Goal: Task Accomplishment & Management: Manage account settings

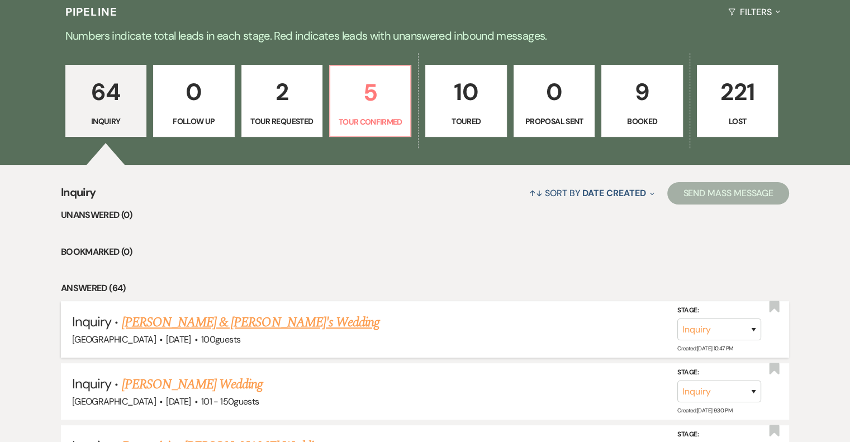
scroll to position [277, 0]
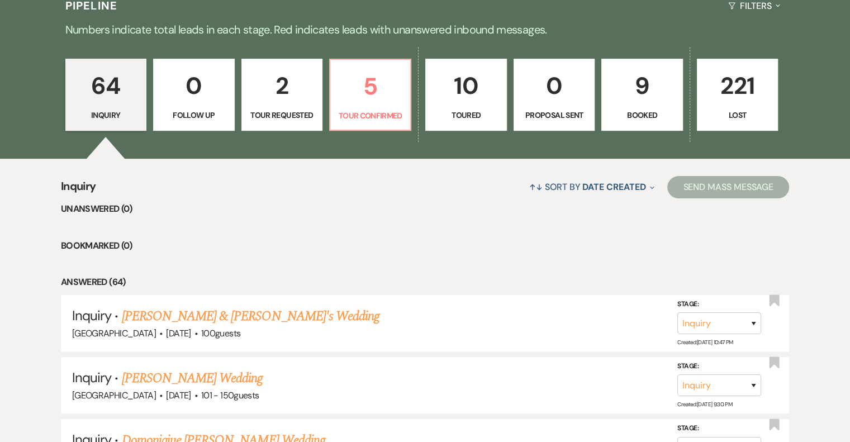
click at [290, 116] on p "Tour Requested" at bounding box center [282, 115] width 67 height 12
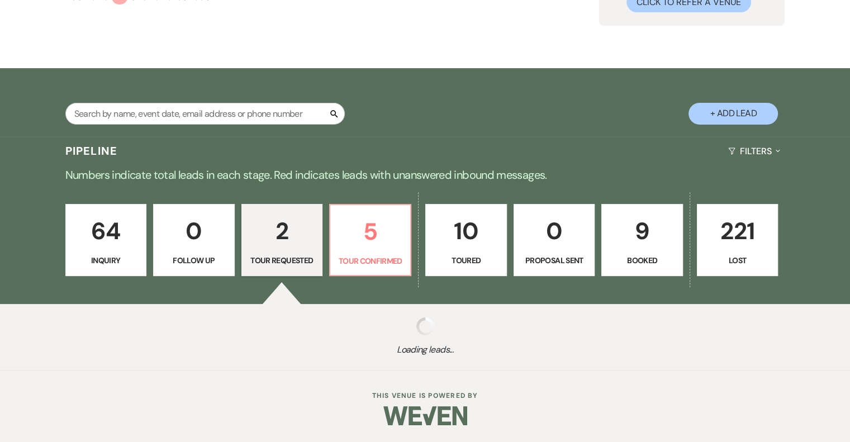
scroll to position [277, 0]
select select "2"
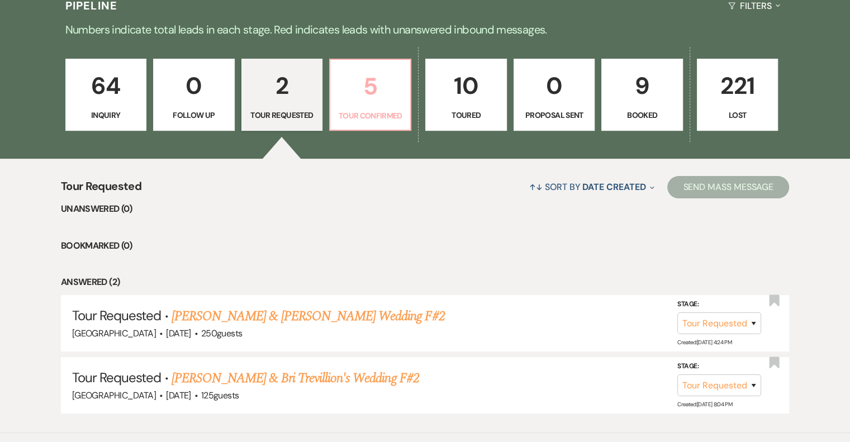
click at [372, 96] on p "5" at bounding box center [370, 86] width 67 height 37
select select "4"
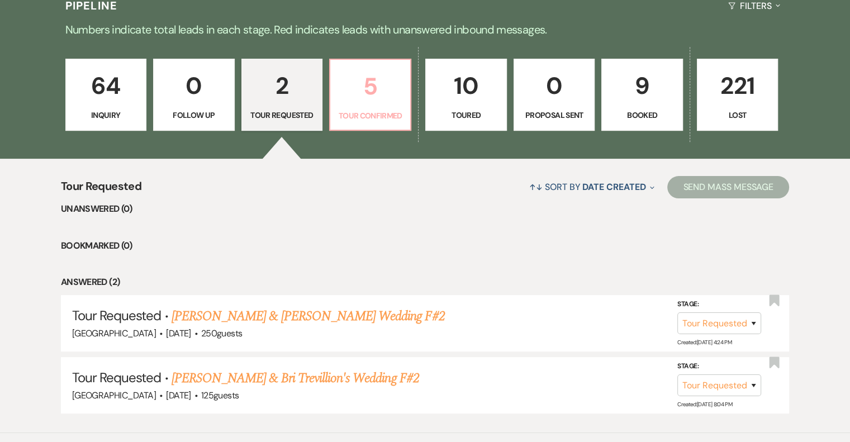
select select "4"
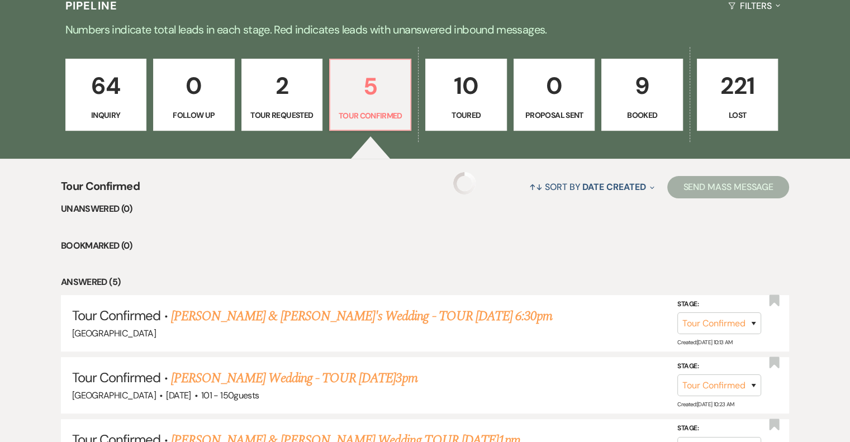
select select "4"
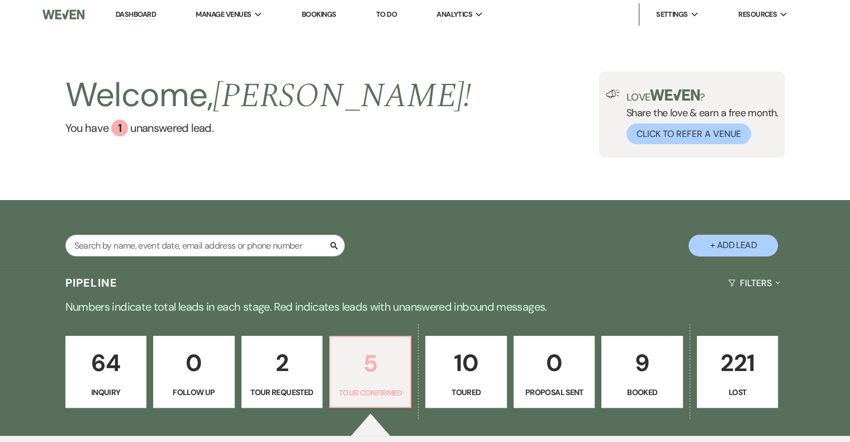
click at [391, 371] on p "5" at bounding box center [370, 363] width 67 height 37
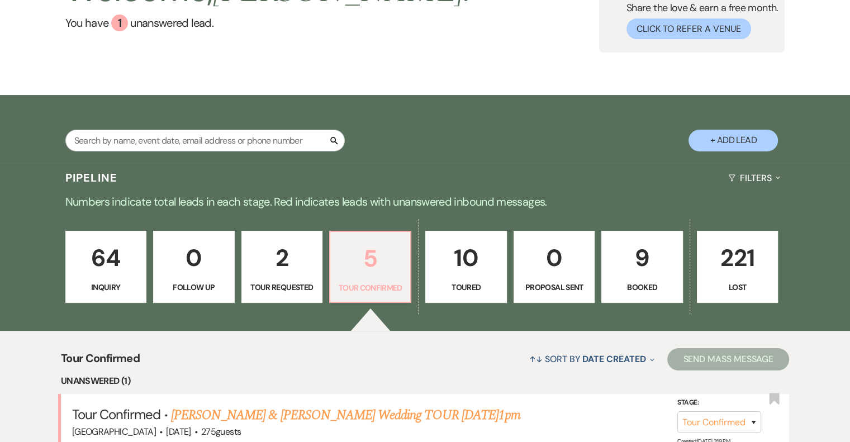
scroll to position [107, 0]
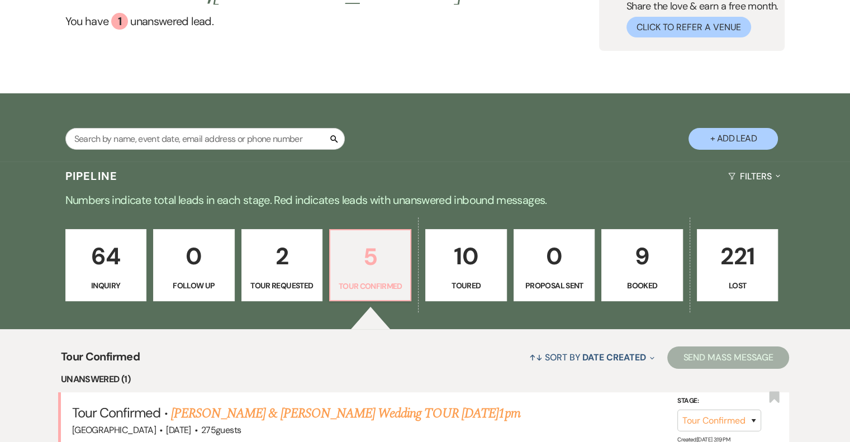
click at [489, 258] on p "10" at bounding box center [466, 256] width 67 height 37
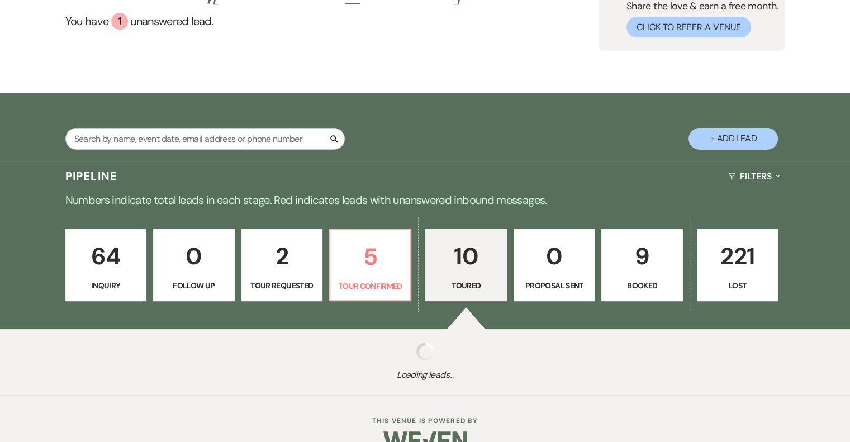
select select "5"
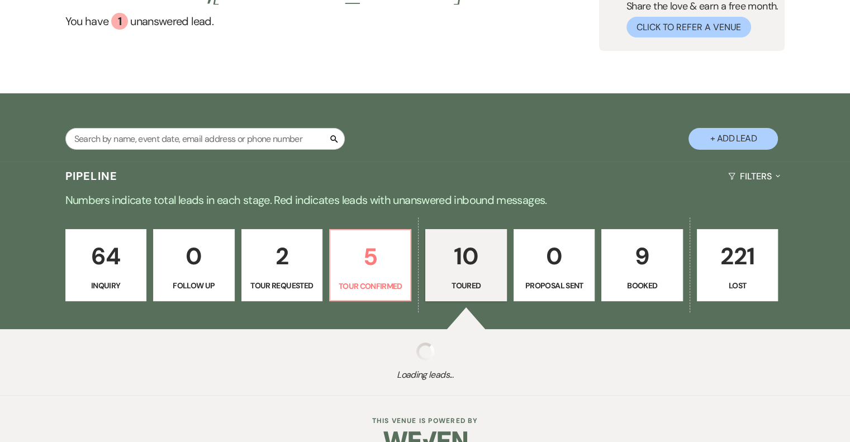
select select "5"
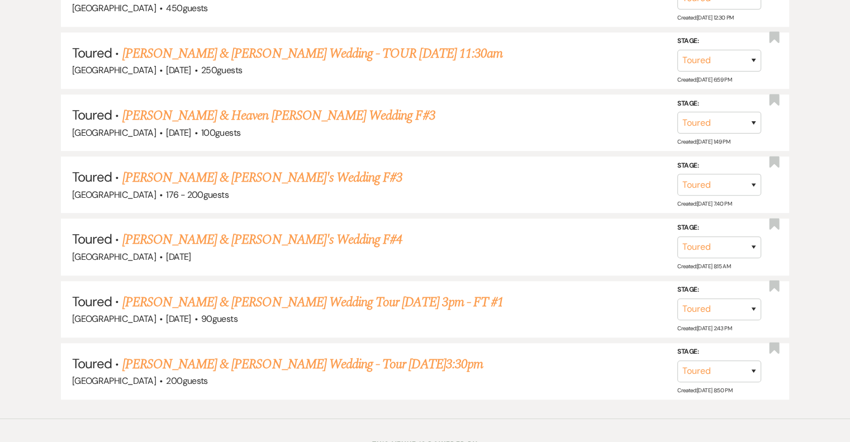
scroll to position [789, 0]
click at [188, 169] on link "[PERSON_NAME] & [PERSON_NAME]'s Wedding F#3" at bounding box center [262, 177] width 281 height 20
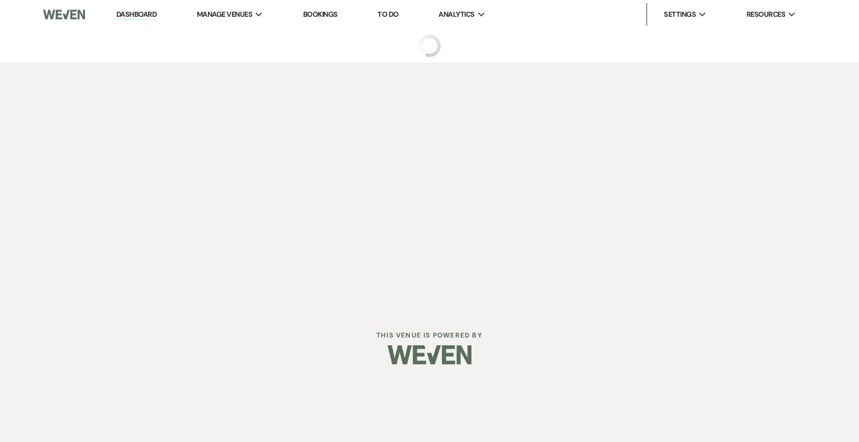
select select "5"
select select "4"
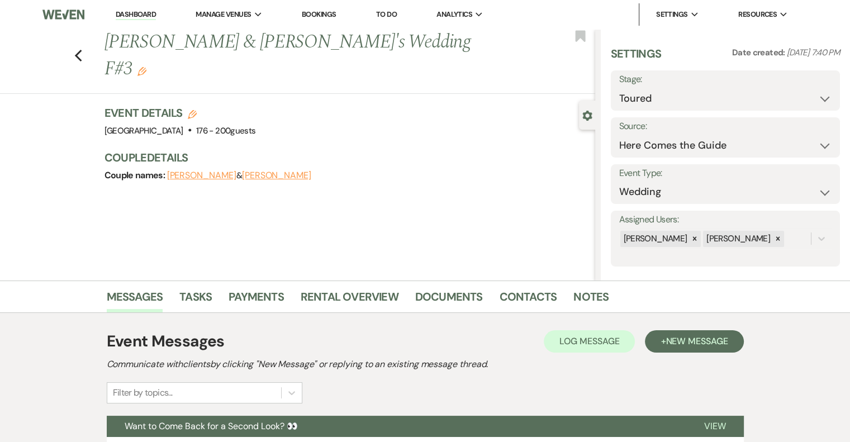
click at [182, 171] on button "[PERSON_NAME]" at bounding box center [201, 175] width 69 height 9
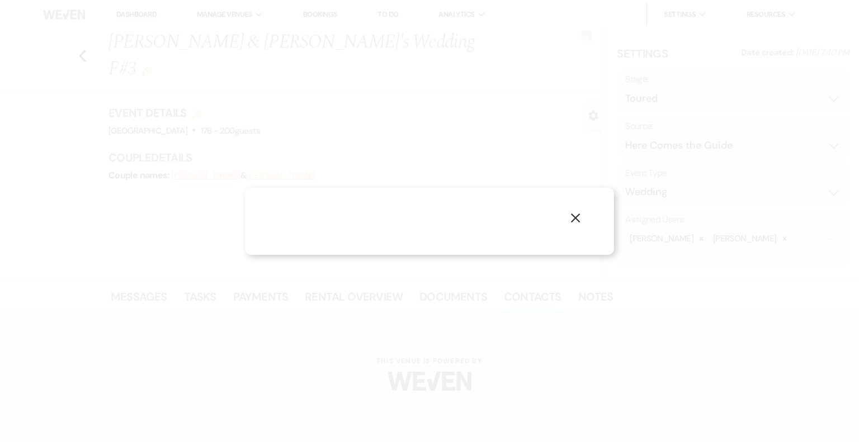
select select "1"
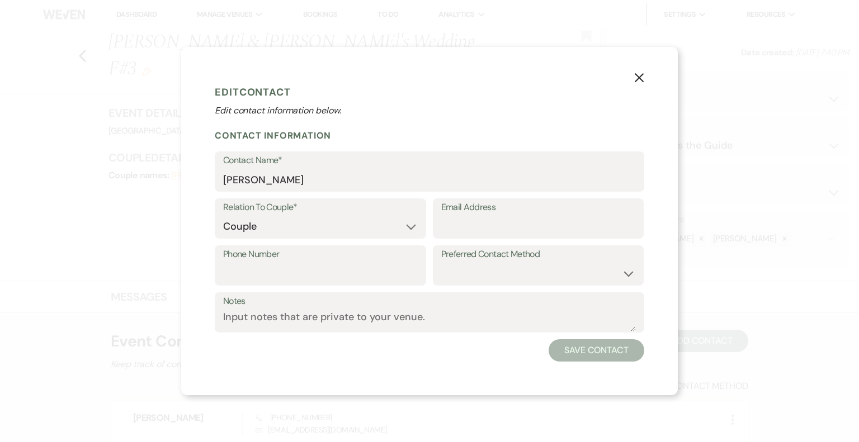
click at [636, 75] on use "button" at bounding box center [638, 77] width 9 height 9
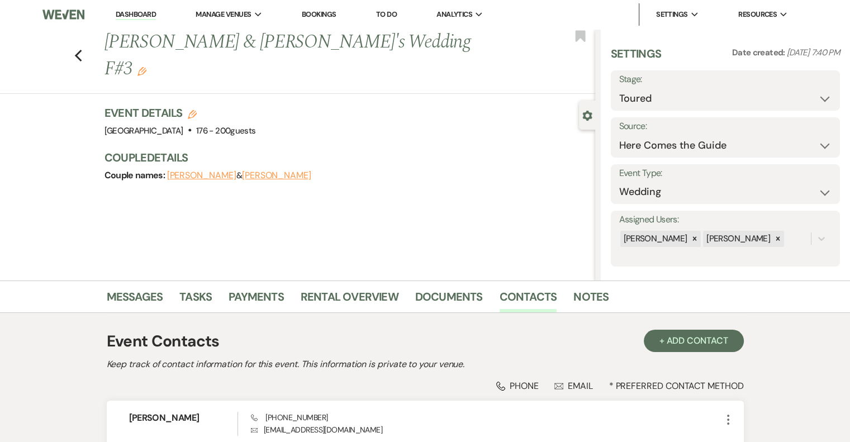
click at [242, 171] on button "[PERSON_NAME]" at bounding box center [276, 175] width 69 height 9
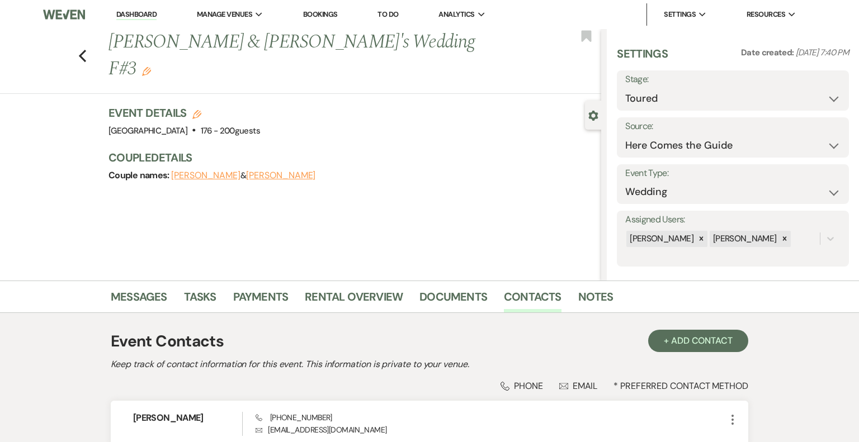
select select "1"
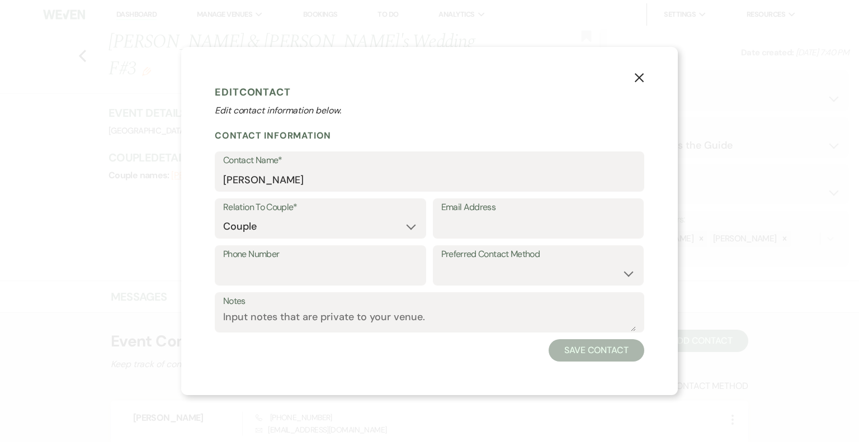
click at [639, 78] on use "button" at bounding box center [638, 77] width 9 height 9
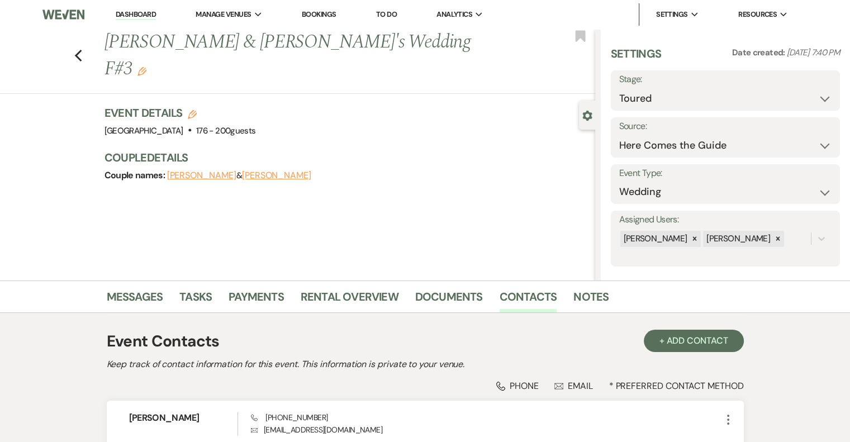
click at [87, 43] on div "Previous [PERSON_NAME] & [PERSON_NAME]'s Wedding F#3 Edit Bookmark" at bounding box center [294, 61] width 601 height 65
click at [82, 50] on use "button" at bounding box center [77, 56] width 7 height 12
select select "5"
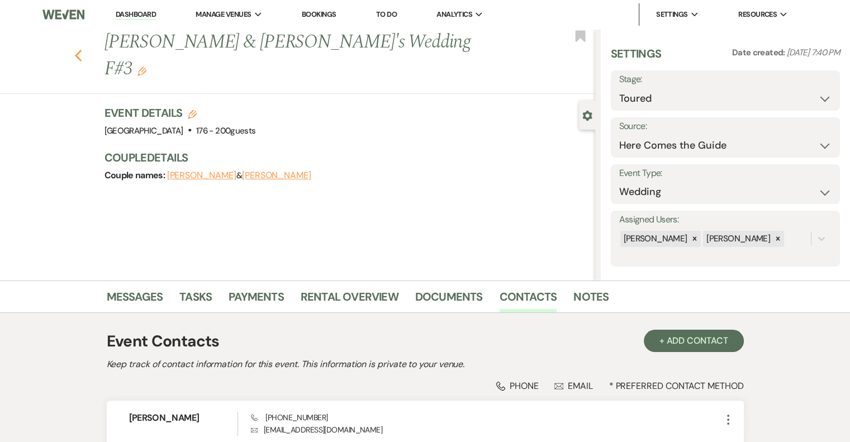
select select "5"
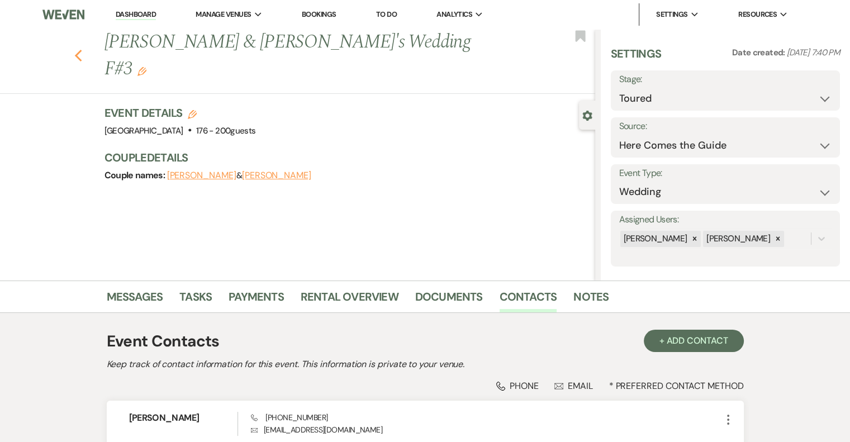
select select "5"
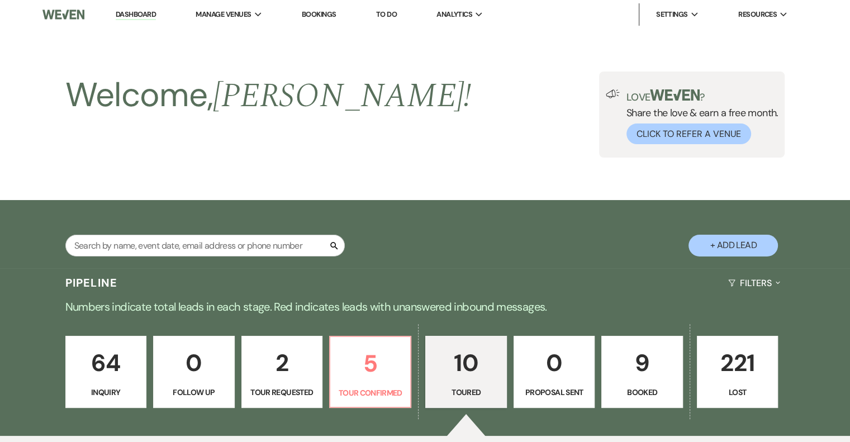
scroll to position [789, 0]
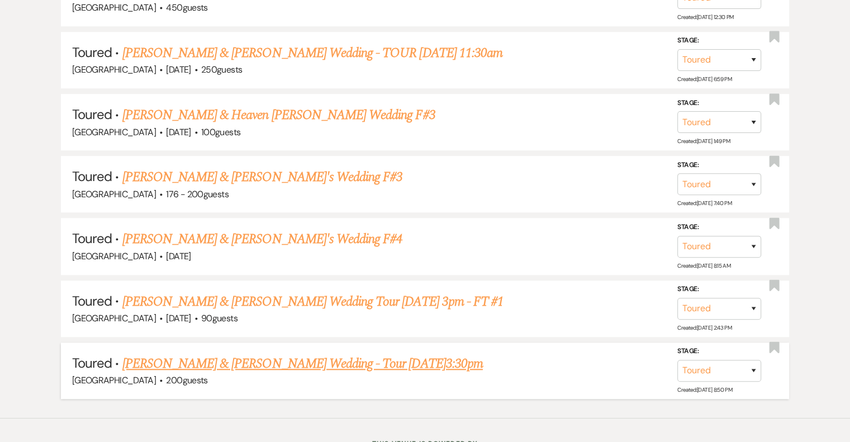
click at [238, 354] on link "[PERSON_NAME] & [PERSON_NAME] Wedding - Tour [DATE]3:30pm" at bounding box center [302, 364] width 361 height 20
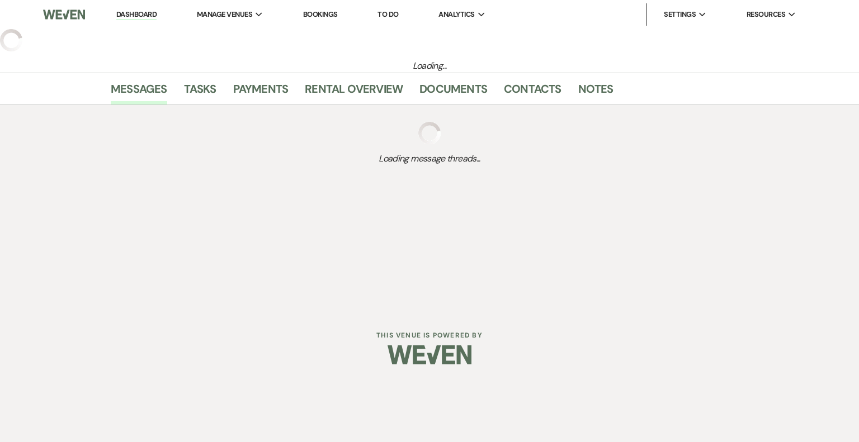
select select "5"
select select "2"
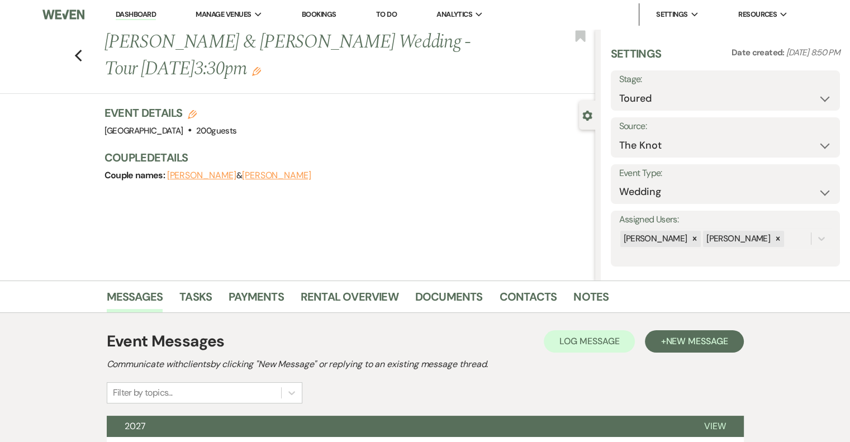
click at [273, 174] on button "[PERSON_NAME]" at bounding box center [276, 175] width 69 height 9
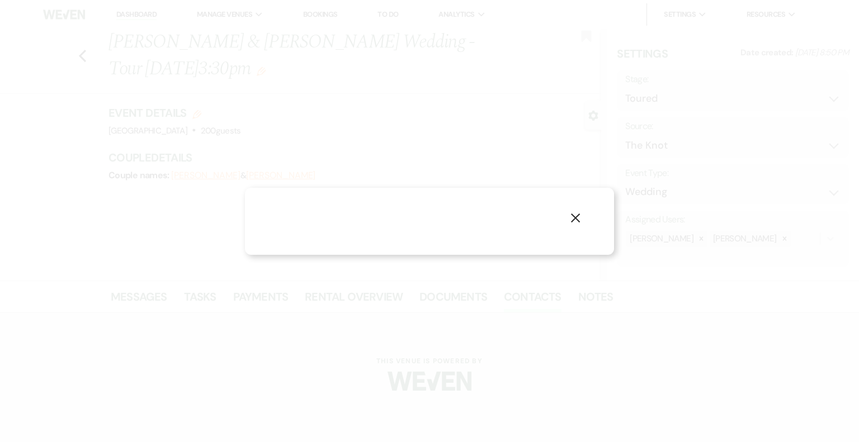
select select "1"
select select "email"
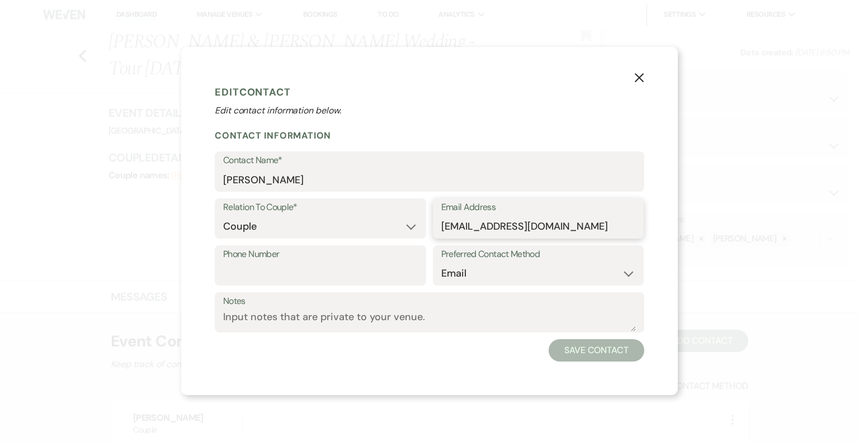
click at [497, 225] on input "[EMAIL_ADDRESS][DOMAIN_NAME]" at bounding box center [538, 227] width 195 height 22
click at [640, 79] on use "button" at bounding box center [638, 77] width 9 height 9
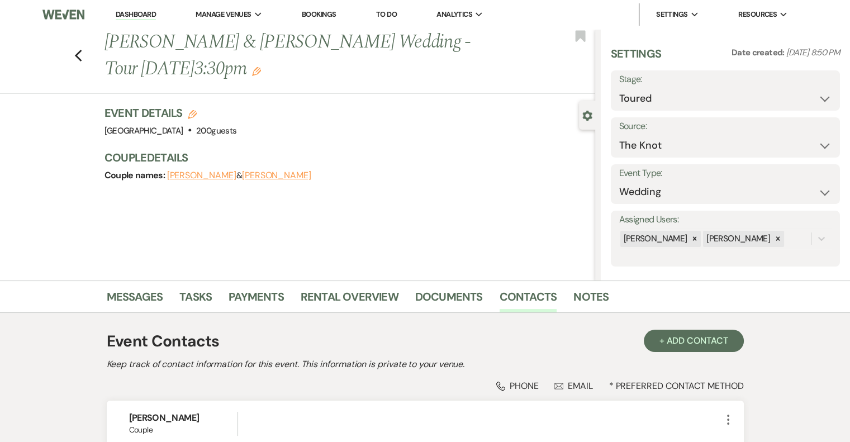
click at [215, 174] on button "[PERSON_NAME]" at bounding box center [201, 175] width 69 height 9
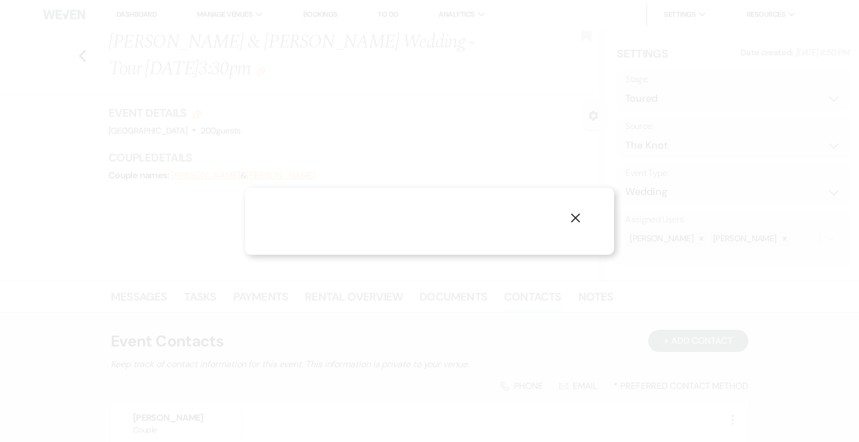
select select "1"
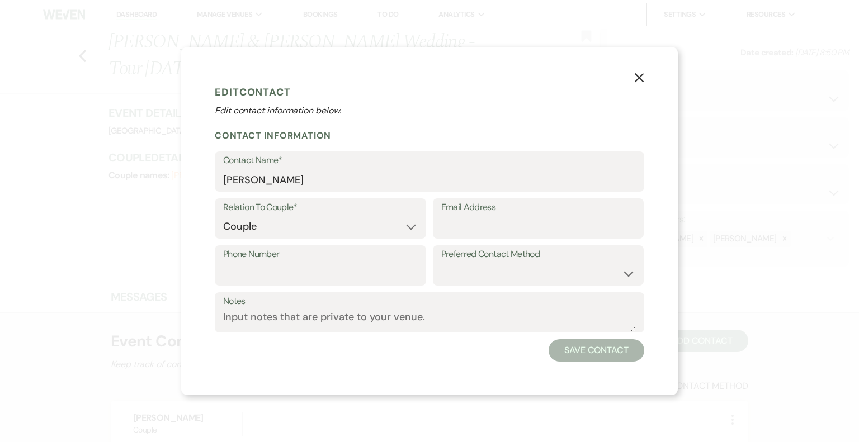
click at [641, 77] on icon "X" at bounding box center [639, 78] width 10 height 10
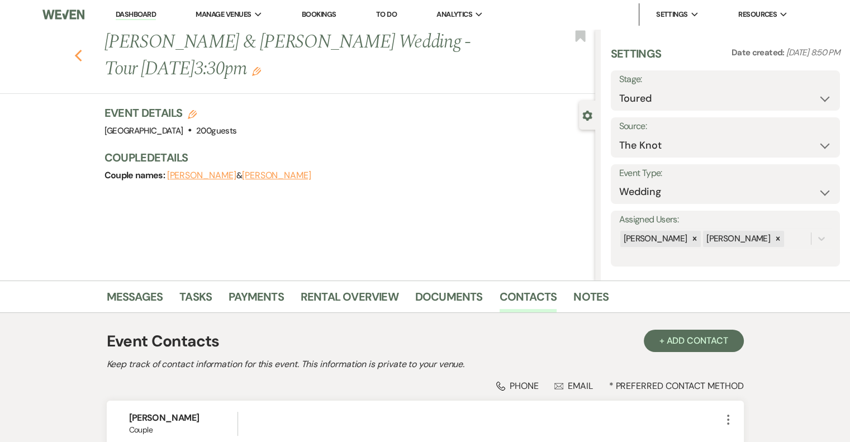
click at [82, 58] on use "button" at bounding box center [77, 56] width 7 height 12
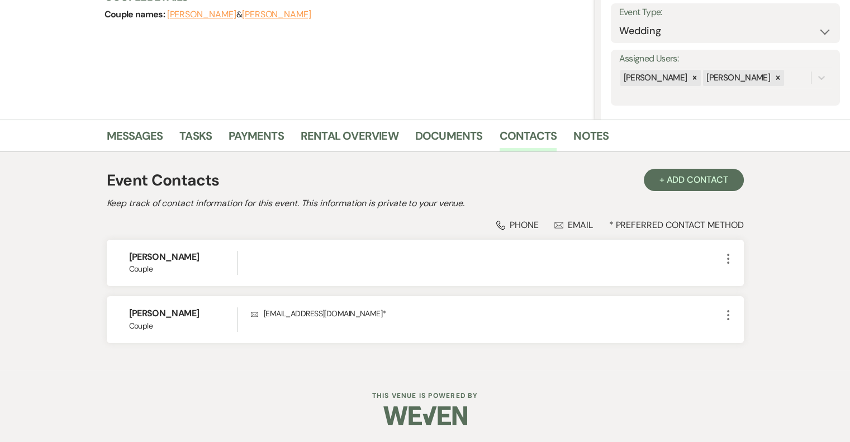
select select "5"
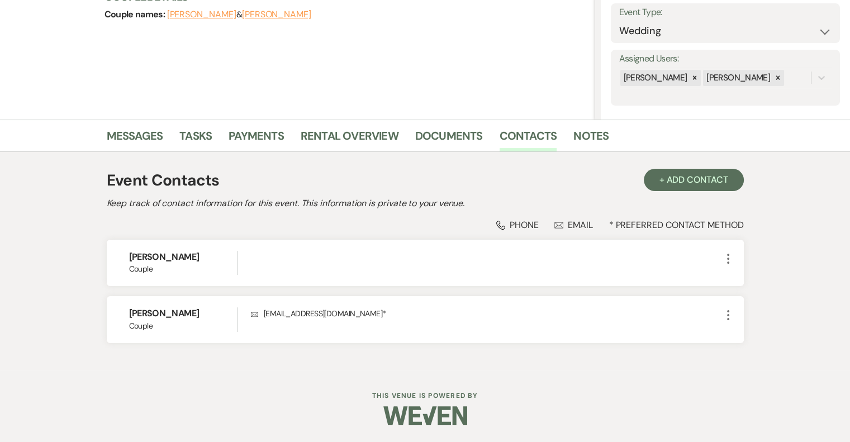
select select "5"
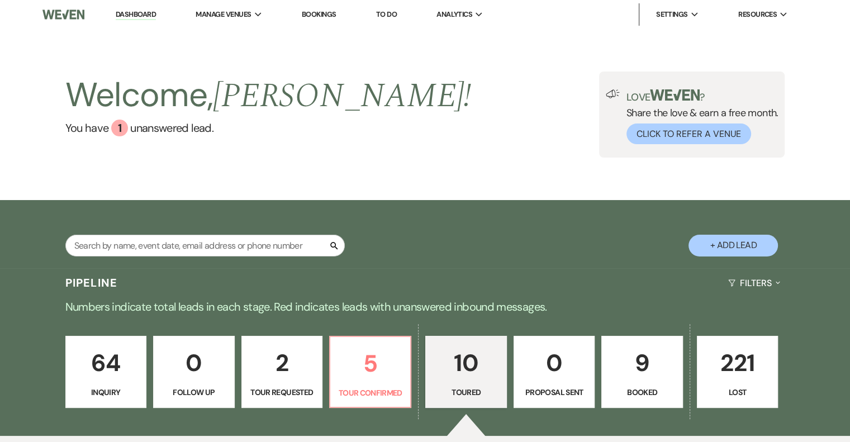
click at [654, 371] on p "9" at bounding box center [642, 362] width 67 height 37
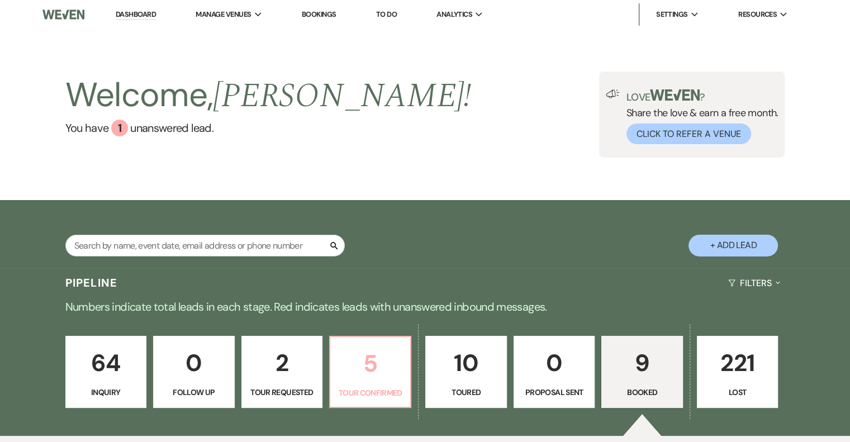
click at [367, 378] on p "5" at bounding box center [370, 363] width 67 height 37
select select "4"
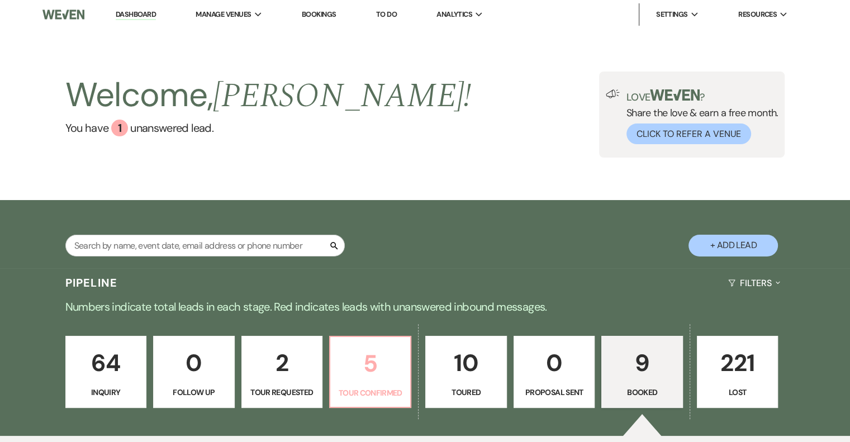
select select "4"
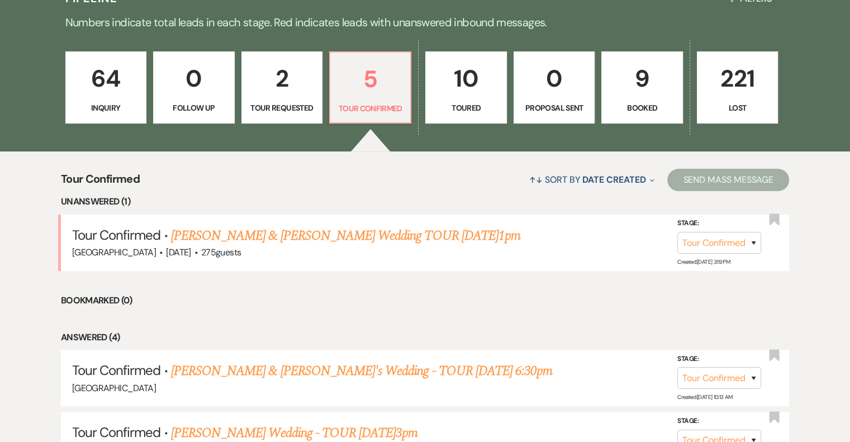
scroll to position [281, 0]
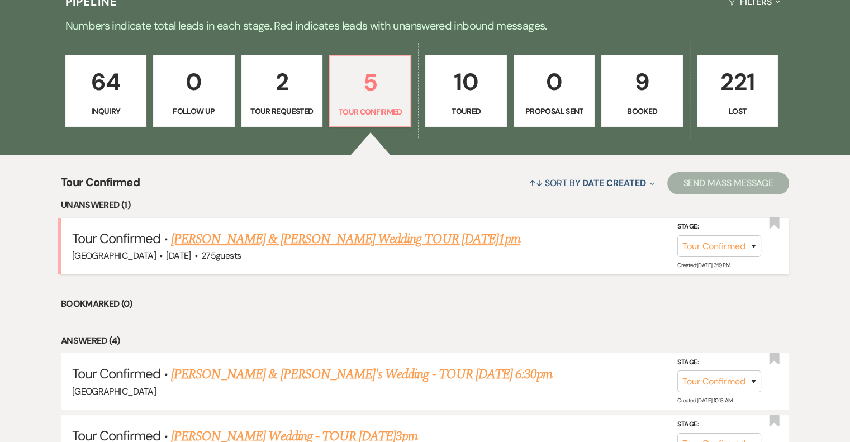
click at [333, 248] on link "[PERSON_NAME] & [PERSON_NAME] Wedding TOUR [DATE]1pm" at bounding box center [345, 239] width 349 height 20
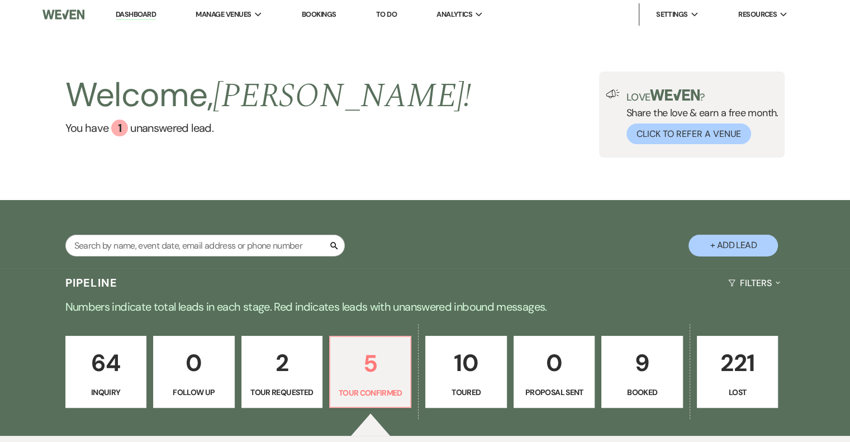
select select "4"
select select "5"
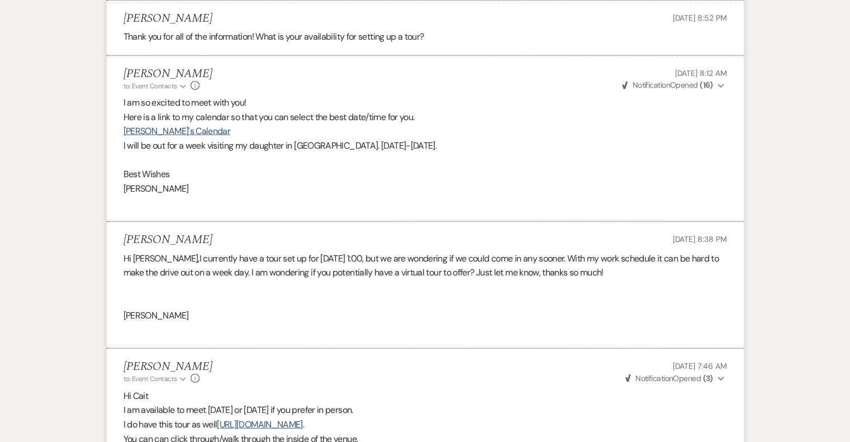
scroll to position [3021, 0]
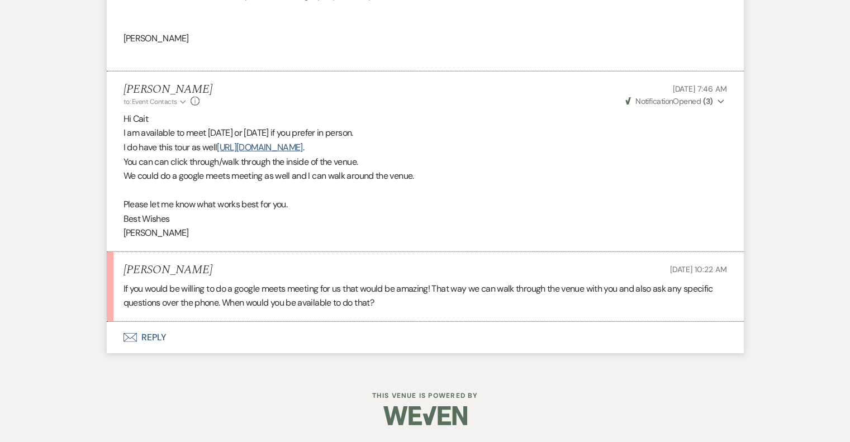
click at [150, 338] on button "Envelope Reply" at bounding box center [425, 337] width 637 height 31
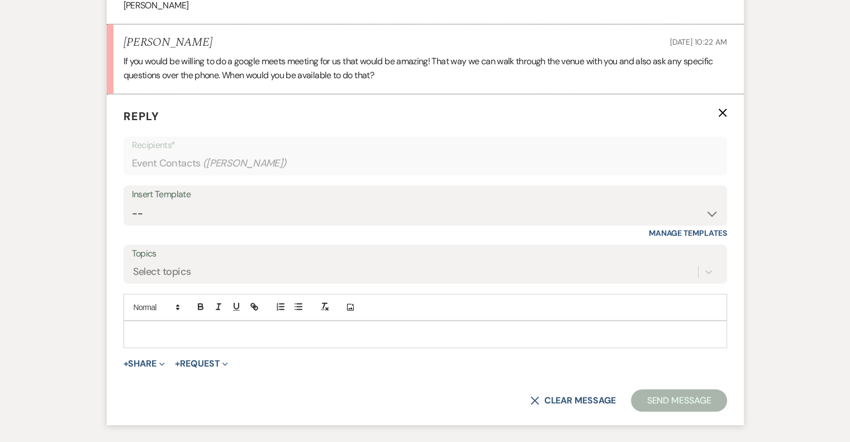
scroll to position [3258, 0]
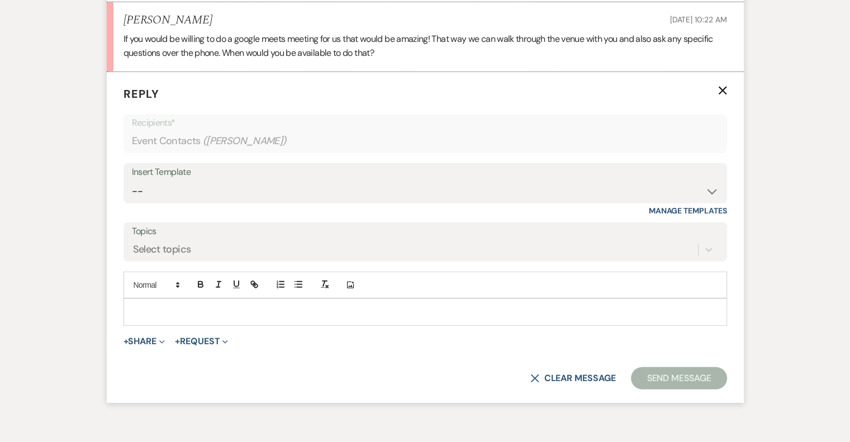
click at [158, 317] on div at bounding box center [425, 312] width 603 height 26
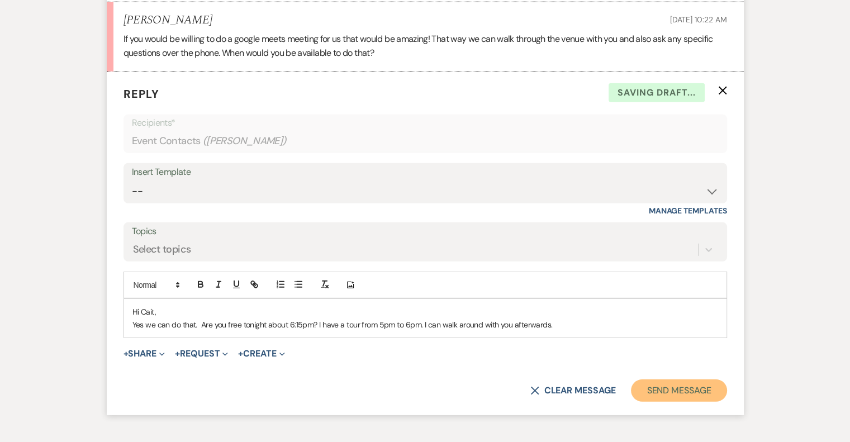
click at [700, 402] on button "Send Message" at bounding box center [679, 391] width 96 height 22
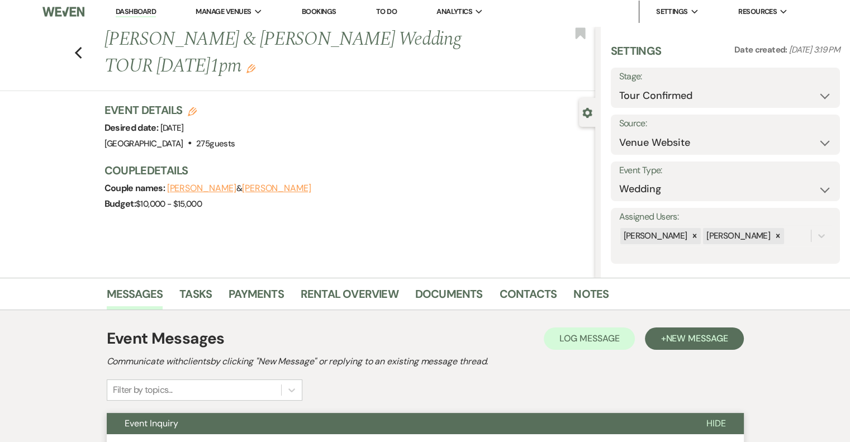
scroll to position [0, 0]
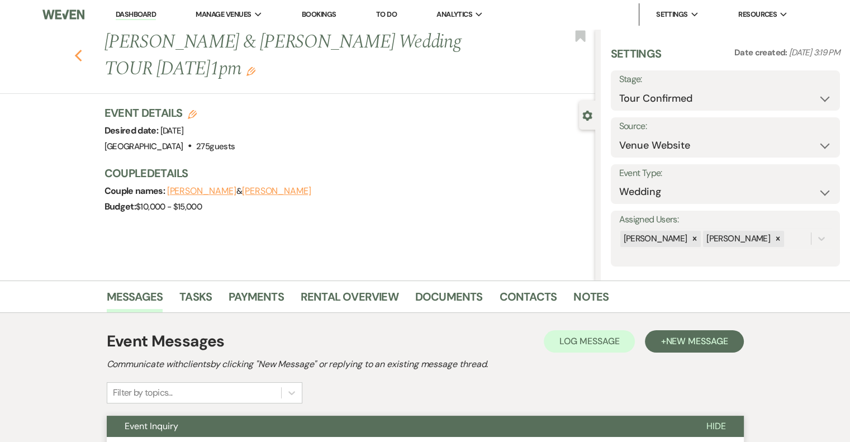
click at [82, 56] on icon "Previous" at bounding box center [78, 55] width 8 height 13
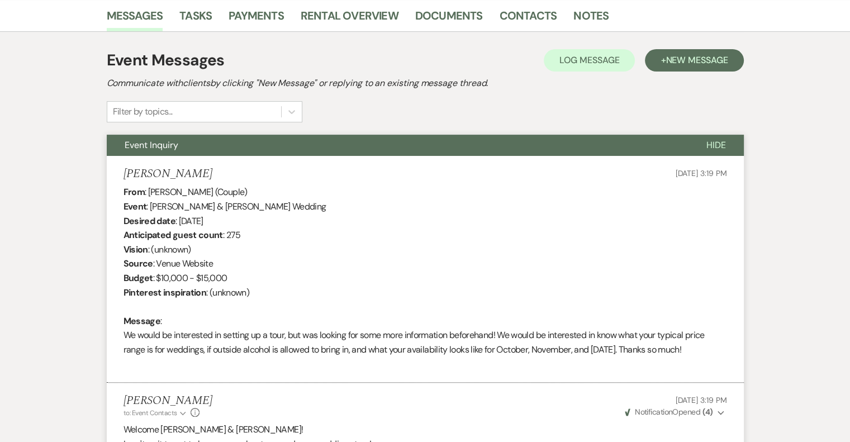
select select "4"
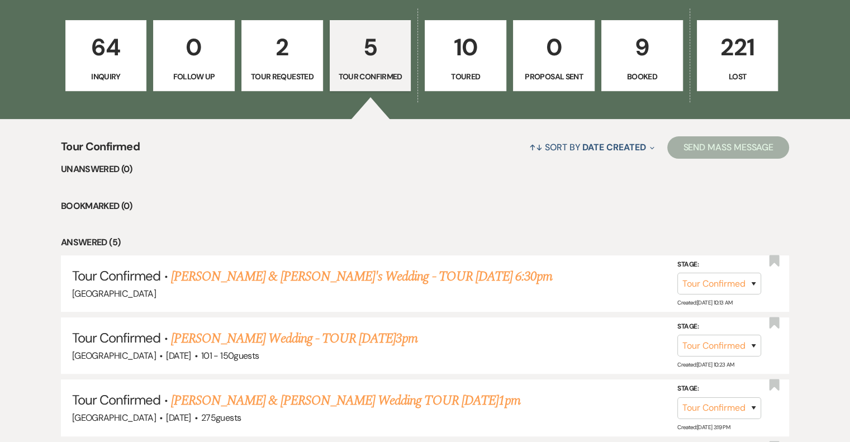
scroll to position [320, 0]
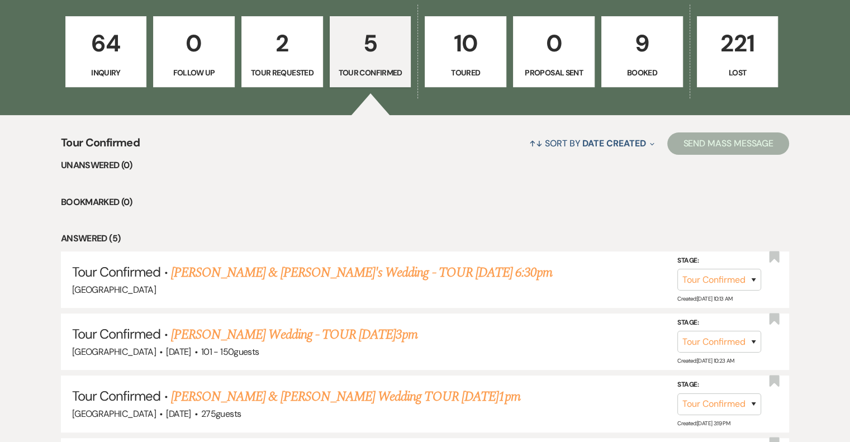
click at [119, 56] on p "64" at bounding box center [106, 43] width 67 height 37
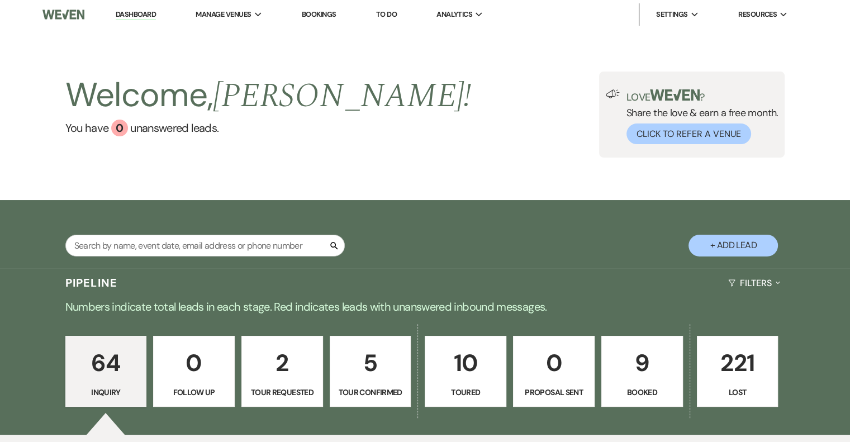
click at [640, 378] on p "9" at bounding box center [642, 362] width 67 height 37
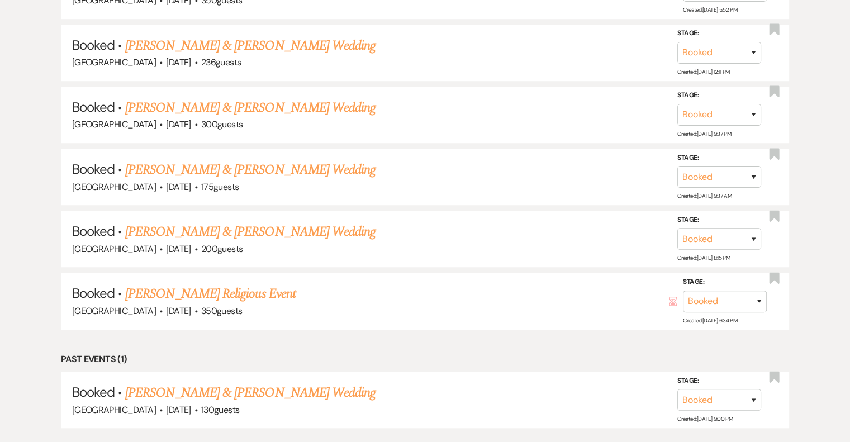
scroll to position [804, 0]
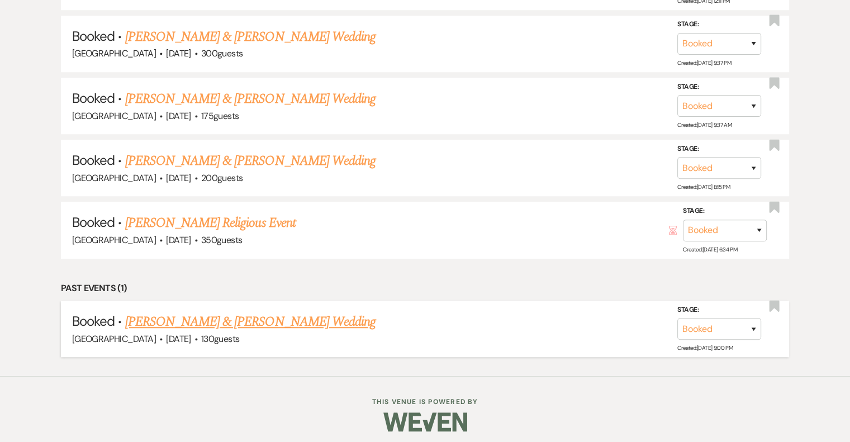
click at [226, 319] on link "[PERSON_NAME] & [PERSON_NAME] Wedding" at bounding box center [250, 322] width 250 height 20
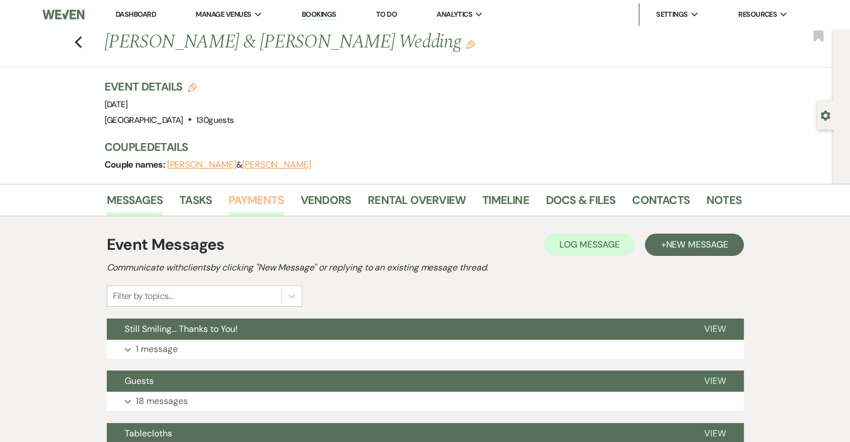
click at [257, 202] on link "Payments" at bounding box center [256, 203] width 55 height 25
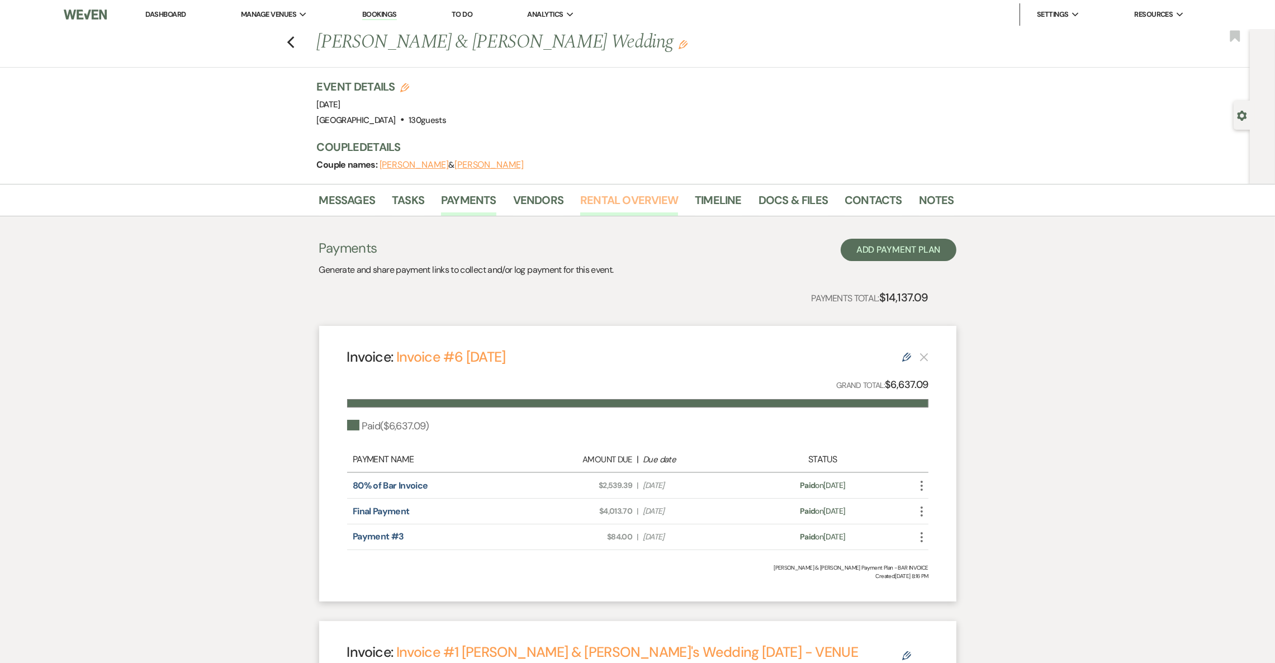
click at [632, 200] on link "Rental Overview" at bounding box center [629, 203] width 98 height 25
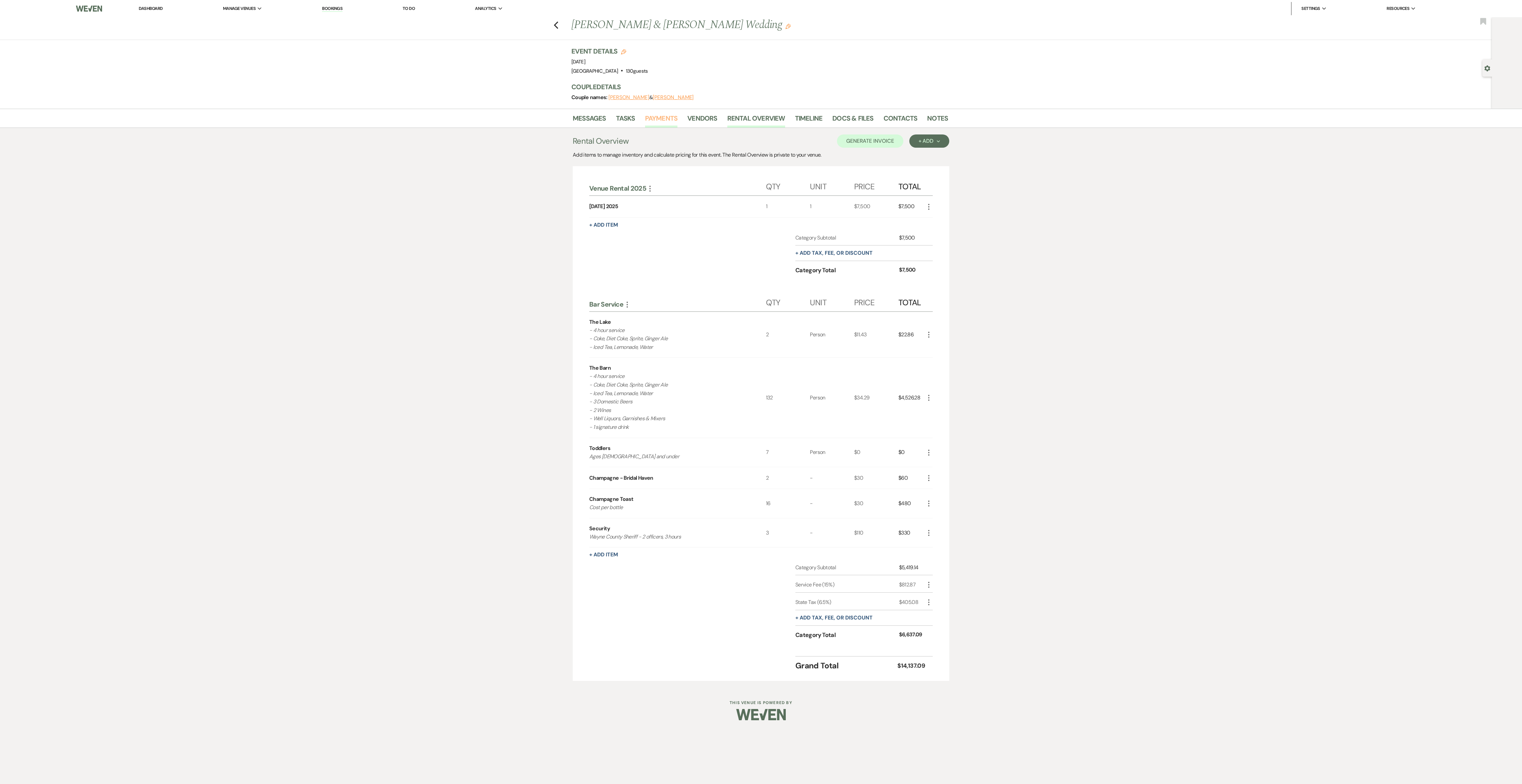
click at [502, 122] on link "Payments" at bounding box center [661, 120] width 32 height 15
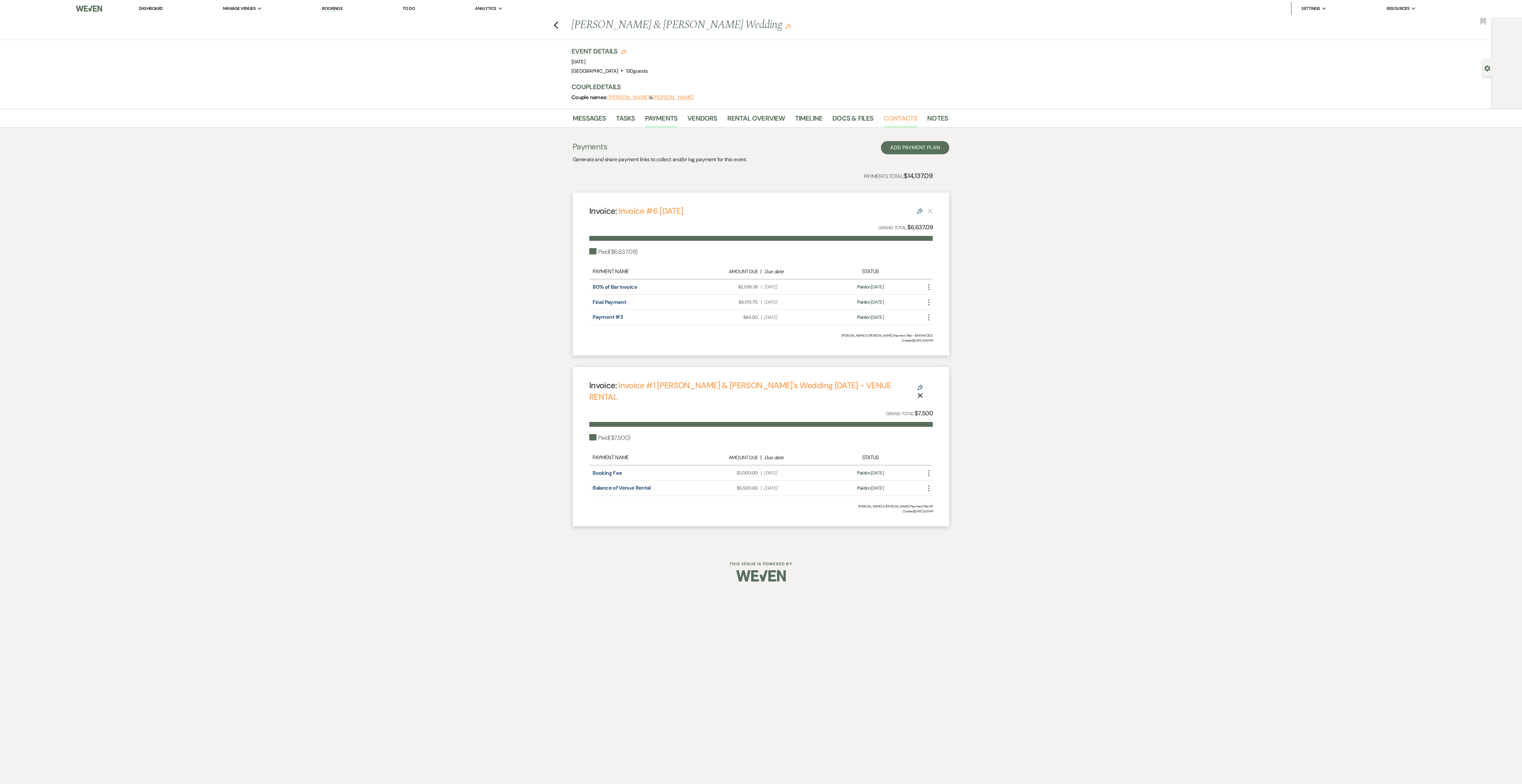
click at [502, 119] on link "Contacts" at bounding box center [900, 120] width 34 height 15
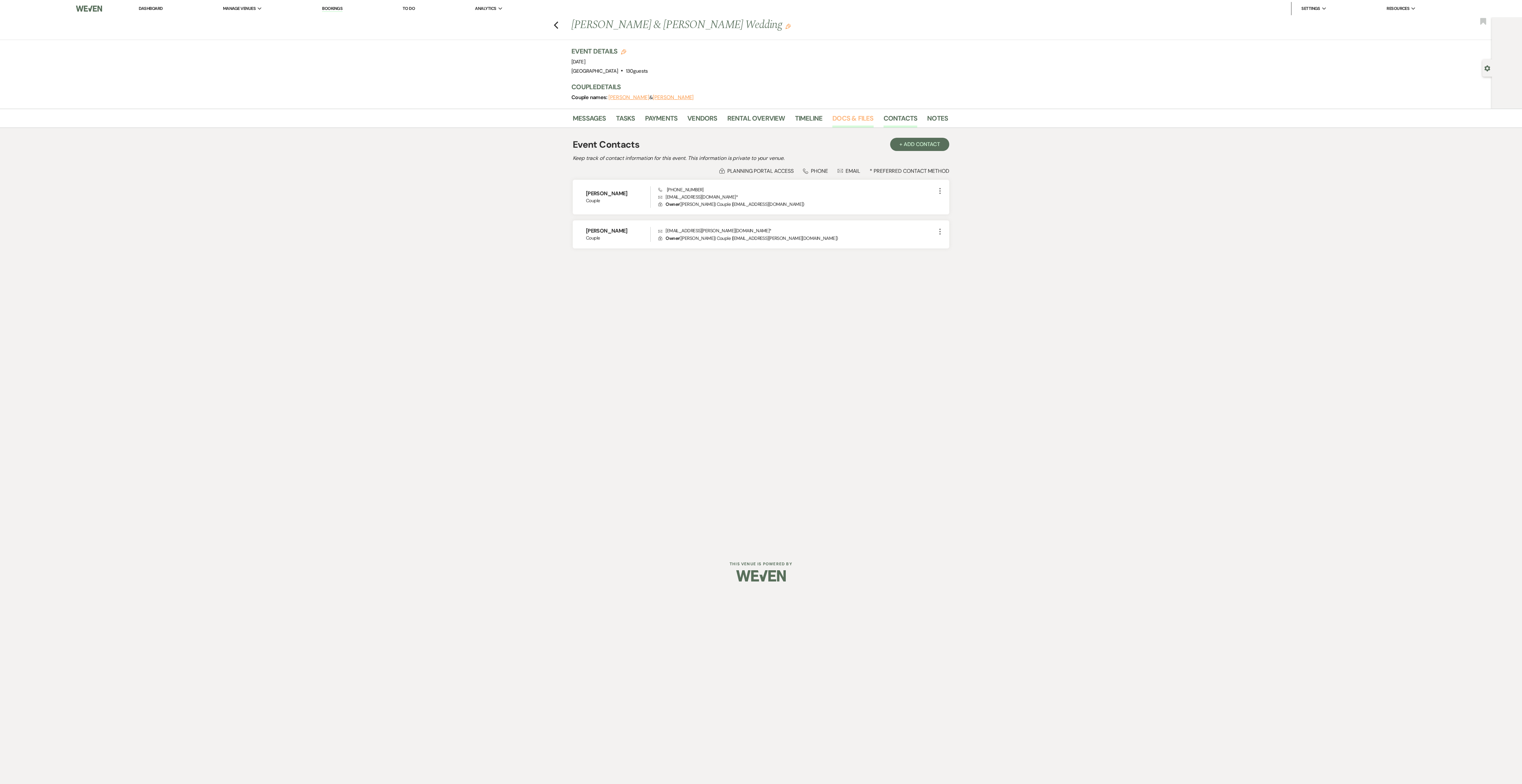
click at [502, 119] on link "Docs & Files" at bounding box center [853, 120] width 41 height 15
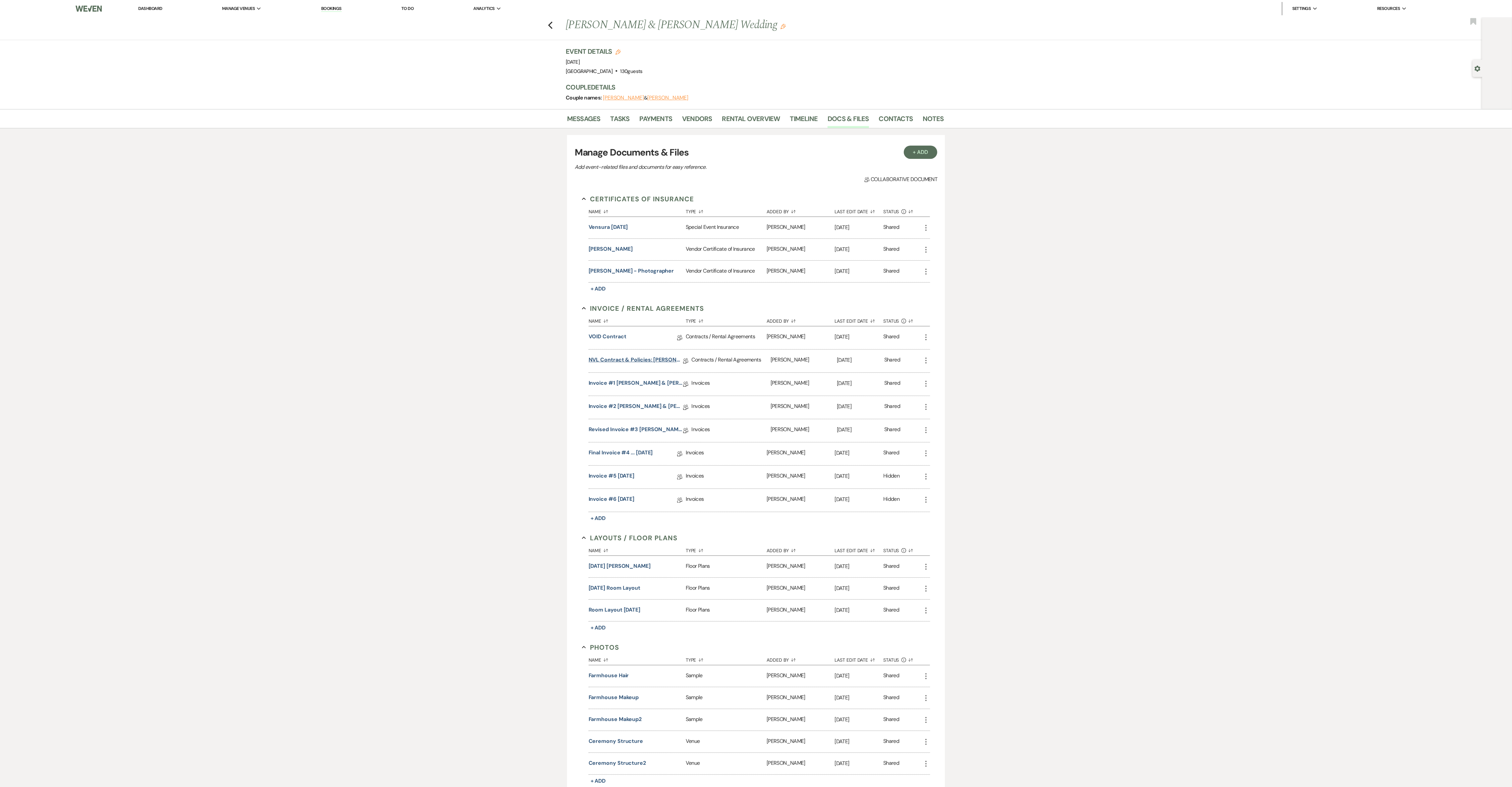
click at [504, 262] on link "NVL Contract & Policies: [PERSON_NAME] & [PERSON_NAME] [DATE]" at bounding box center [636, 361] width 94 height 10
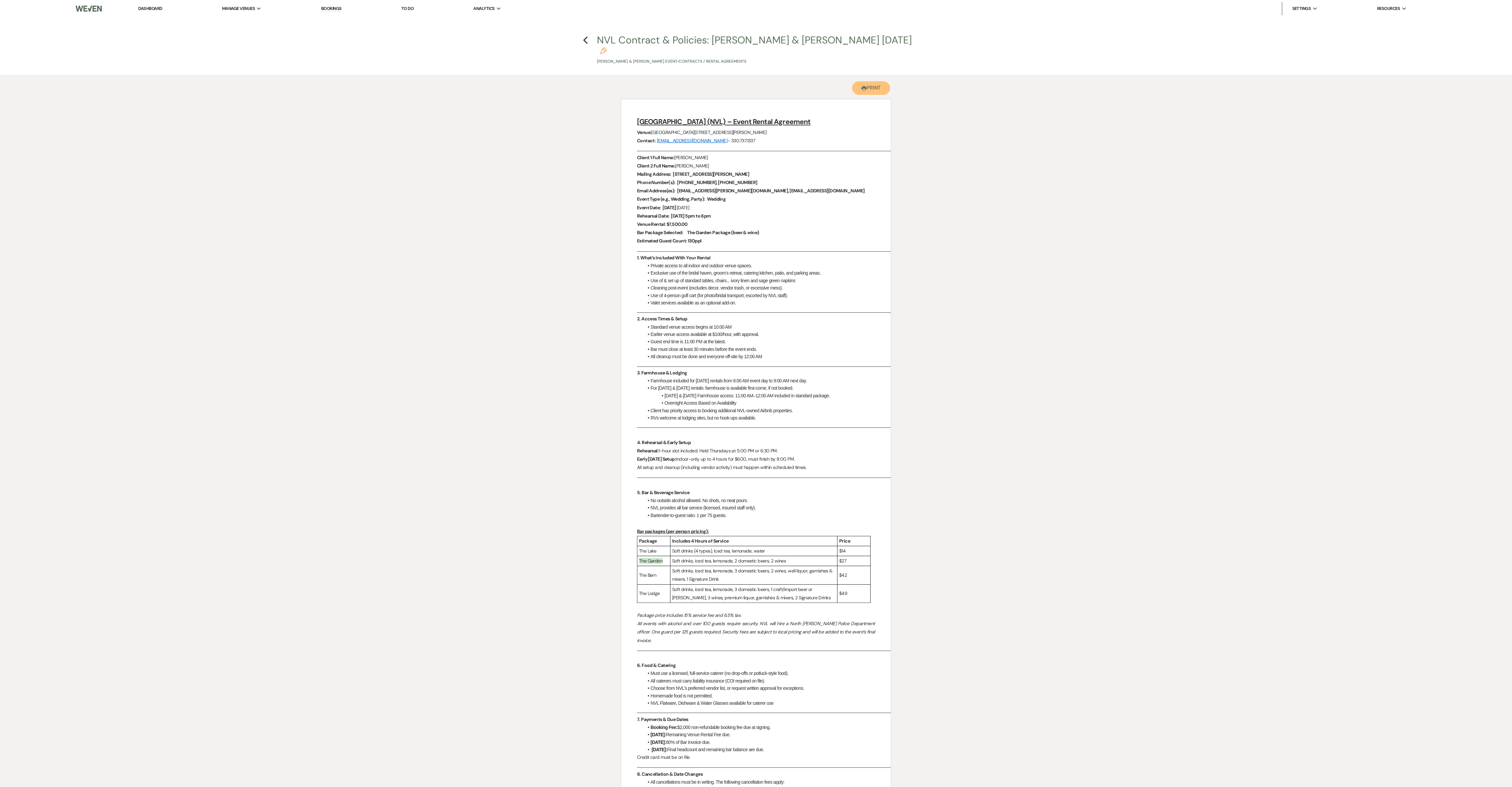
click at [504, 81] on button "Printer Print" at bounding box center [871, 88] width 38 height 14
click at [504, 262] on div "Printer Print Add Photo + Insert Field Expand Standard Field Smart Field Signat…" at bounding box center [756, 673] width 1512 height 1196
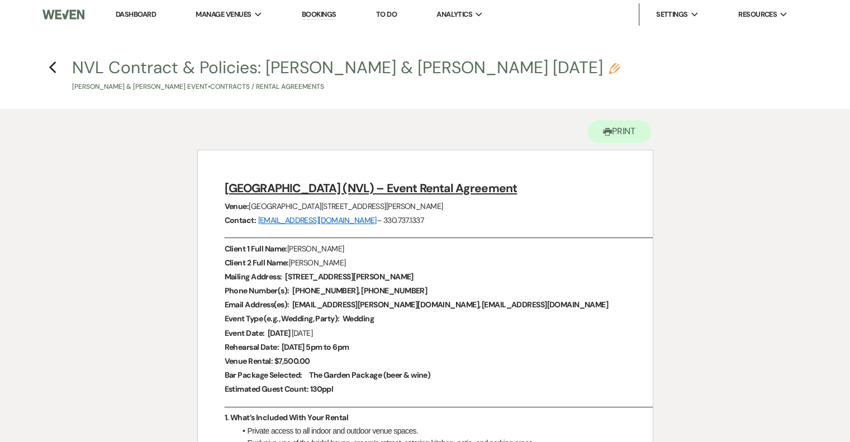
drag, startPoint x: 2437, startPoint y: 1, endPoint x: 702, endPoint y: 415, distance: 1784.7
click at [150, 13] on link "Dashboard" at bounding box center [136, 15] width 40 height 10
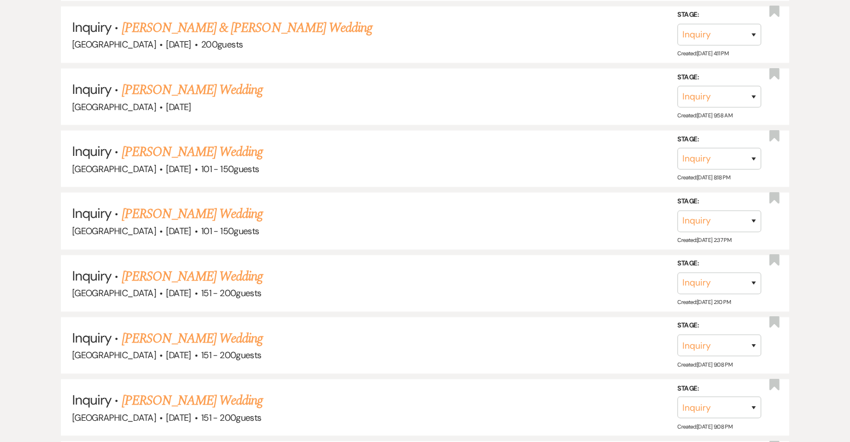
scroll to position [2180, 0]
click at [754, 397] on select "Inquiry Follow Up Tour Requested Tour Confirmed Toured Proposal Sent Booked Lost" at bounding box center [720, 408] width 84 height 22
select select "8"
click at [678, 397] on select "Inquiry Follow Up Tour Requested Tour Confirmed Toured Proposal Sent Booked Lost" at bounding box center [720, 408] width 84 height 22
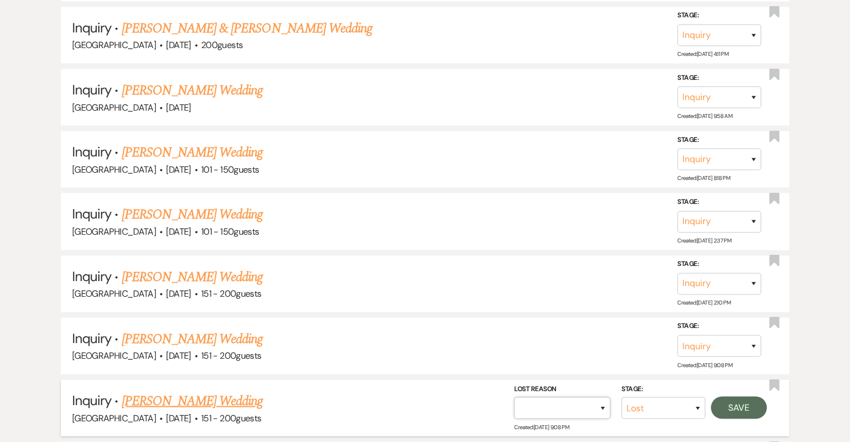
click at [602, 397] on select "Booked Elsewhere Budget Date Unavailable No Response Not a Good Match Capacity …" at bounding box center [562, 408] width 96 height 22
select select "4"
click at [514, 397] on select "Booked Elsewhere Budget Date Unavailable No Response Not a Good Match Capacity …" at bounding box center [562, 408] width 96 height 22
click at [718, 397] on button "Save" at bounding box center [739, 408] width 56 height 22
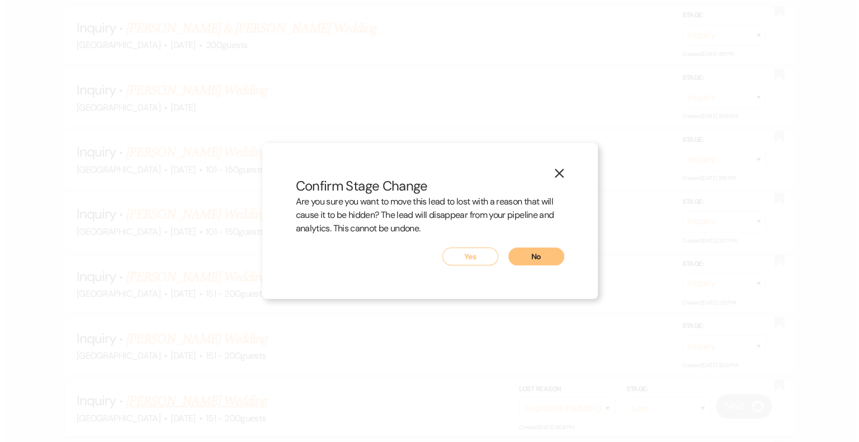
scroll to position [2181, 0]
click at [492, 261] on button "Yes" at bounding box center [470, 257] width 56 height 18
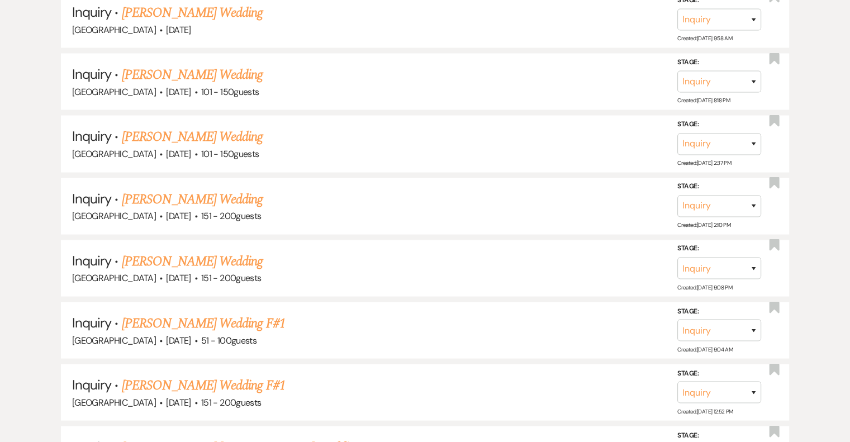
scroll to position [2256, 0]
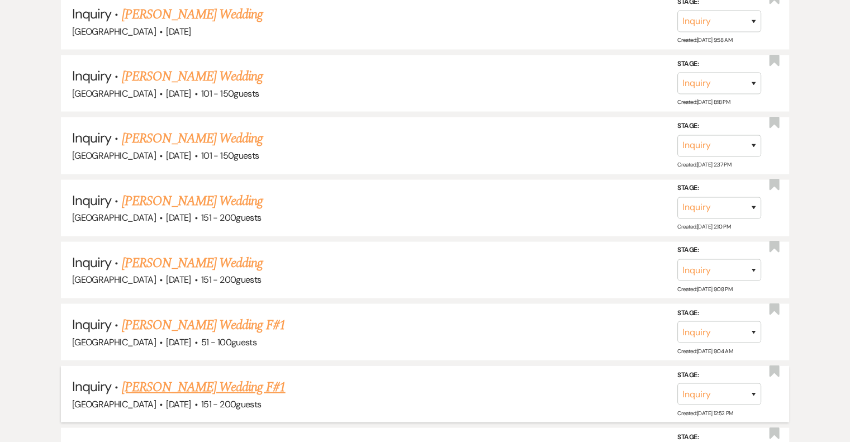
click at [188, 377] on link "[PERSON_NAME] Wedding F#1" at bounding box center [204, 387] width 164 height 20
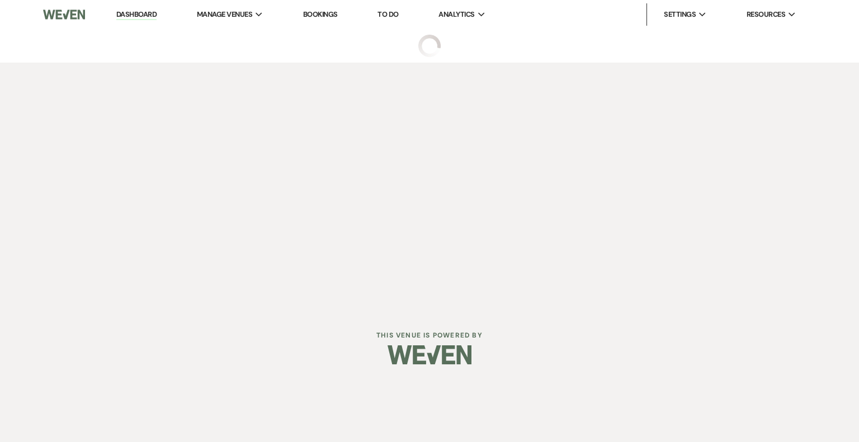
select select "2"
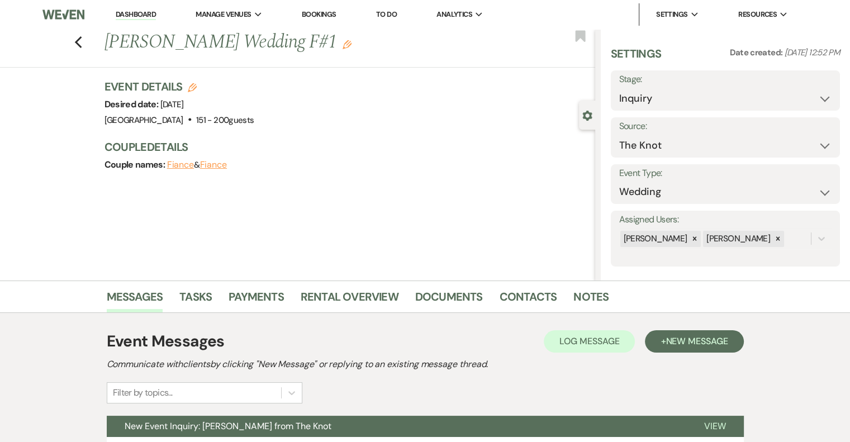
click at [343, 46] on icon "Edit" at bounding box center [347, 44] width 9 height 9
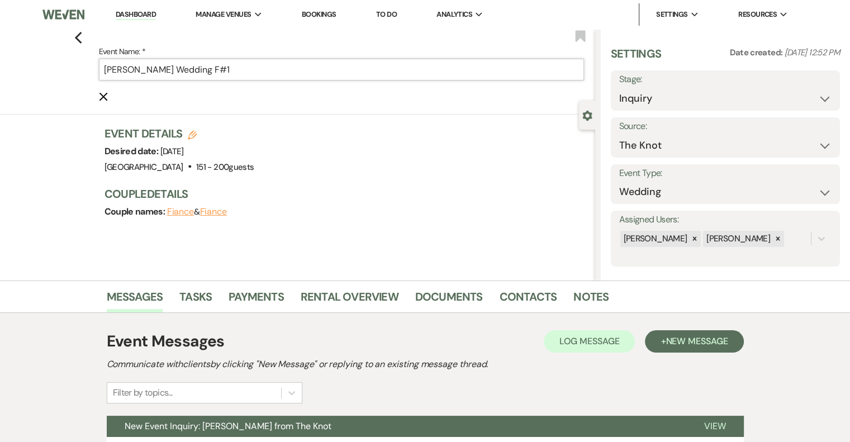
click at [296, 71] on input "[PERSON_NAME] Wedding F#1" at bounding box center [341, 70] width 485 height 22
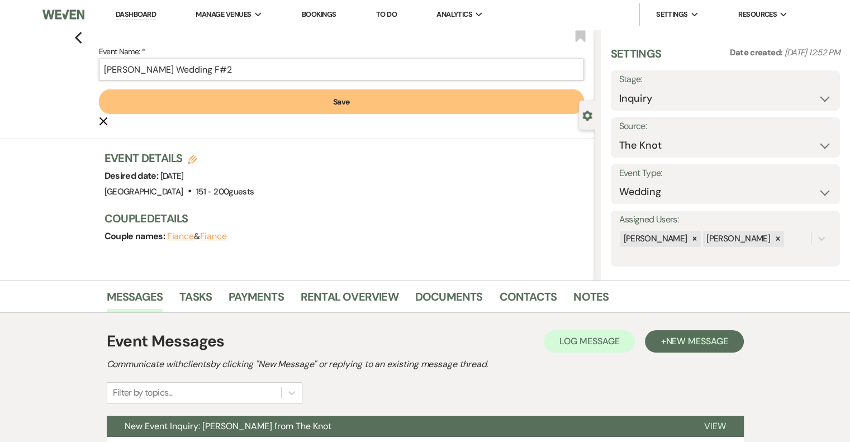
type input "[PERSON_NAME] Wedding F#2"
click at [321, 101] on button "Save" at bounding box center [341, 101] width 485 height 25
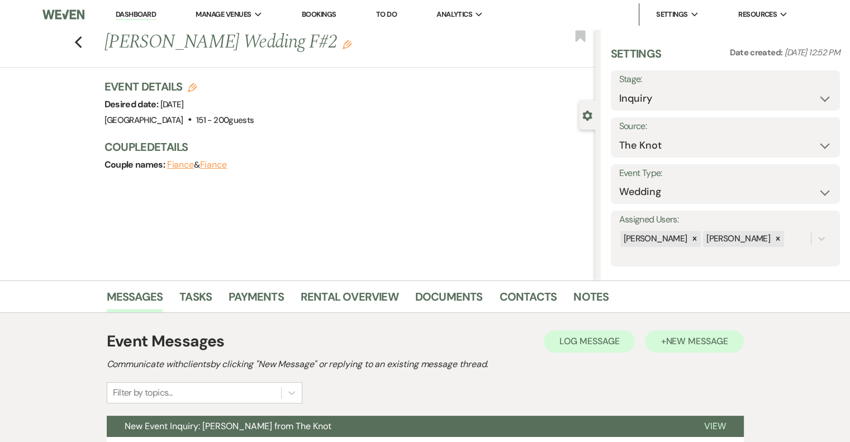
click at [684, 348] on button "+ New Message" at bounding box center [694, 341] width 98 height 22
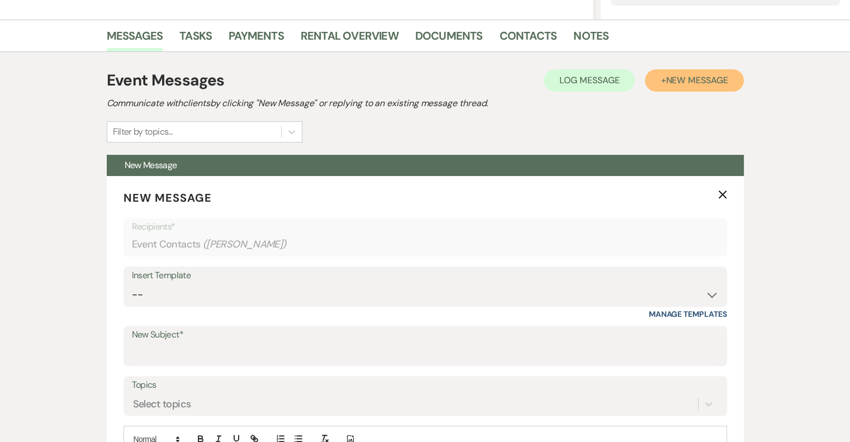
scroll to position [266, 0]
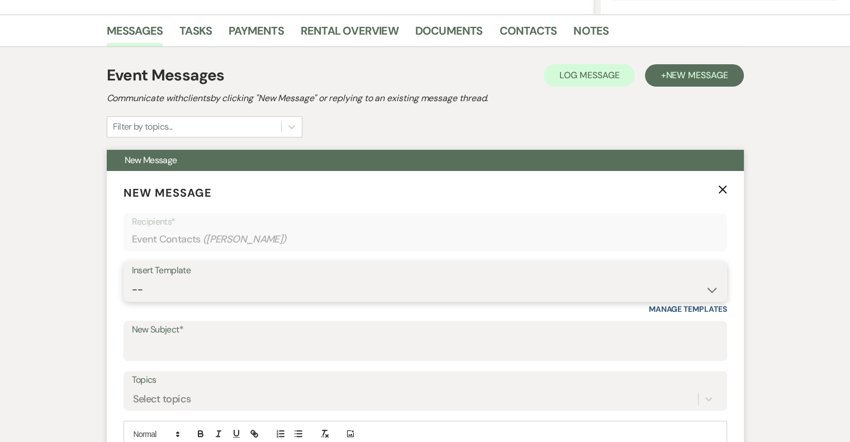
click at [213, 300] on select "-- Email #1 – Thank You for Inquiring WEDDINGS Send Contract: All Events Bookin…" at bounding box center [425, 290] width 587 height 22
select select "5591"
click at [132, 279] on select "-- Email #1 – Thank You for Inquiring WEDDINGS Send Contract: All Events Bookin…" at bounding box center [425, 290] width 587 height 22
type input "A Picture-Perfect Backdrop (Without Even Trying)"
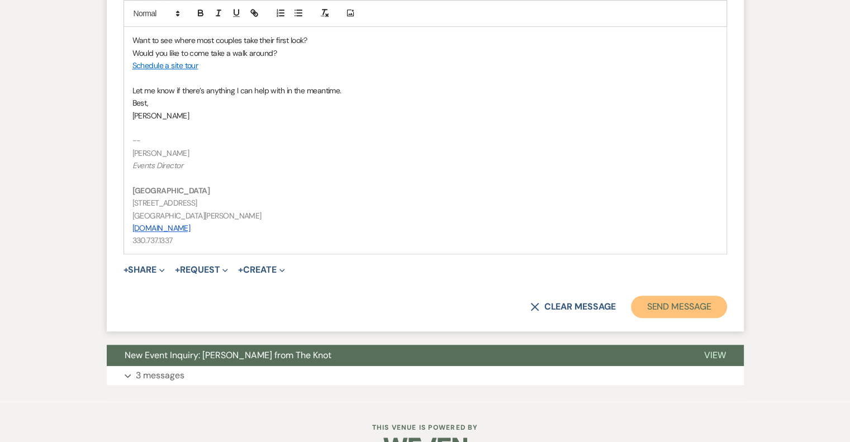
click at [667, 297] on button "Send Message" at bounding box center [679, 307] width 96 height 22
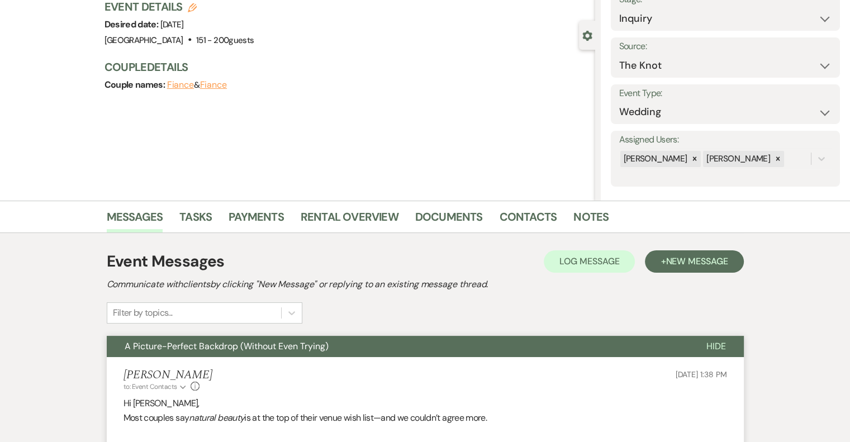
scroll to position [0, 0]
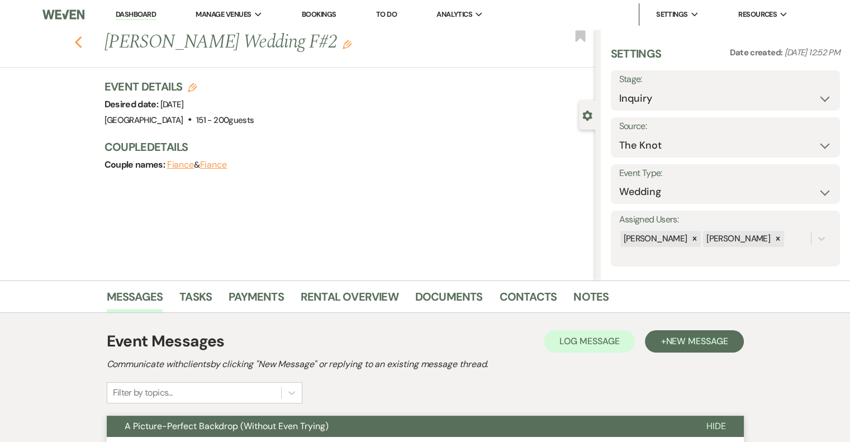
click at [83, 40] on icon "Previous" at bounding box center [78, 42] width 8 height 13
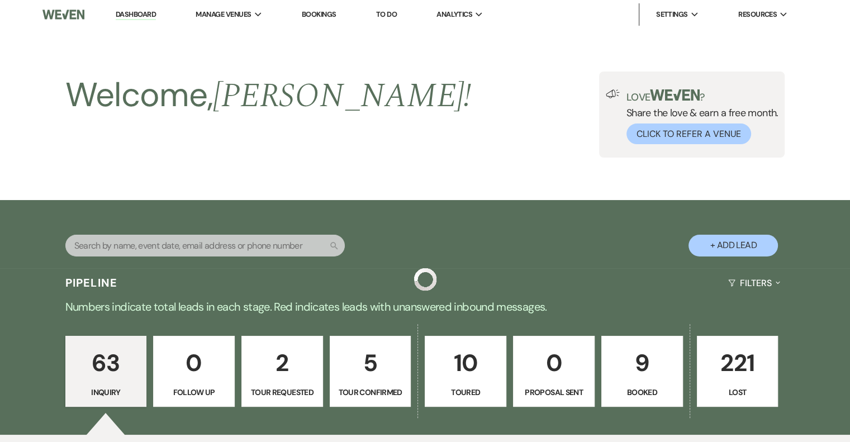
scroll to position [2256, 0]
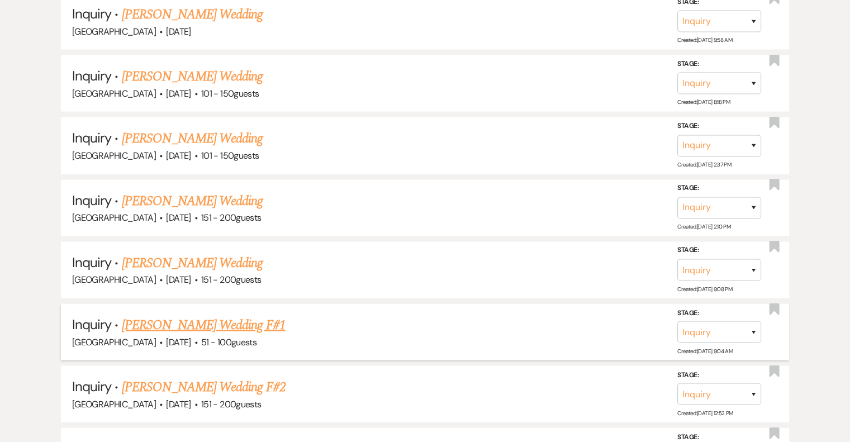
click at [219, 315] on link "[PERSON_NAME] Wedding F#1" at bounding box center [204, 325] width 164 height 20
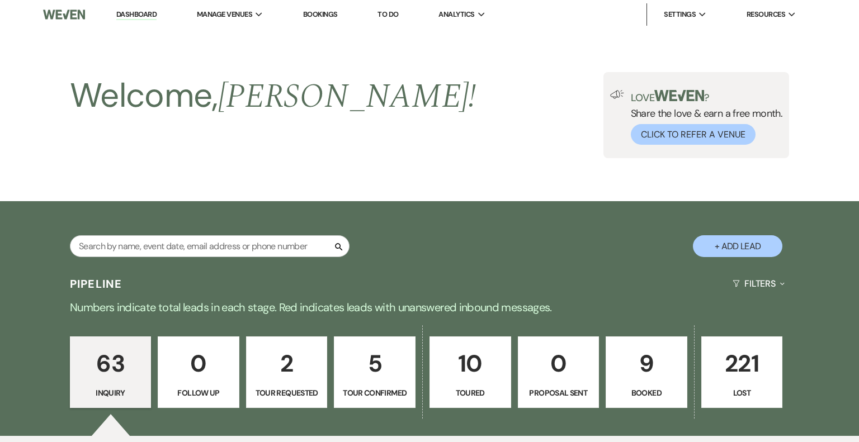
select select "2"
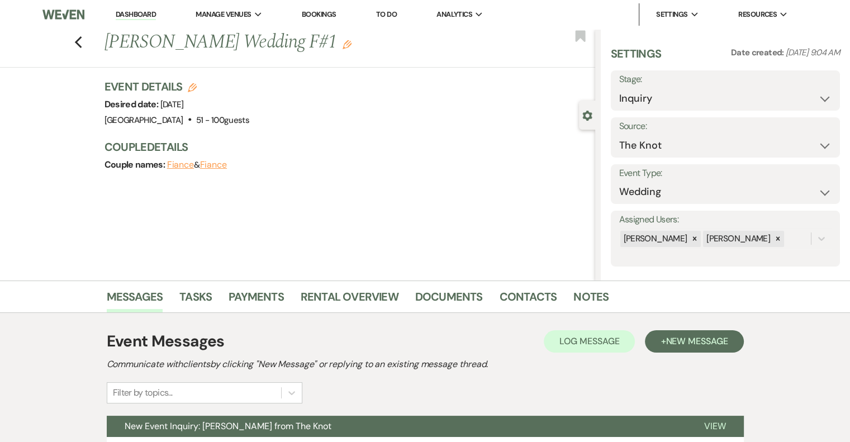
click at [343, 47] on icon "Edit" at bounding box center [347, 44] width 9 height 9
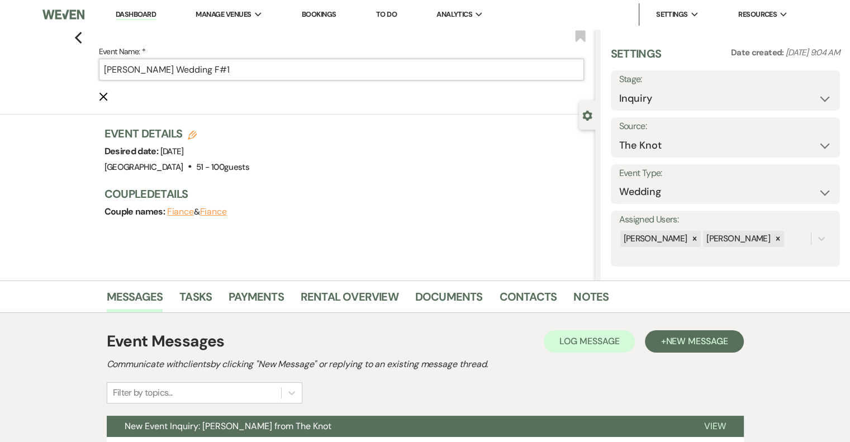
click at [273, 74] on input "[PERSON_NAME] Wedding F#1" at bounding box center [341, 70] width 485 height 22
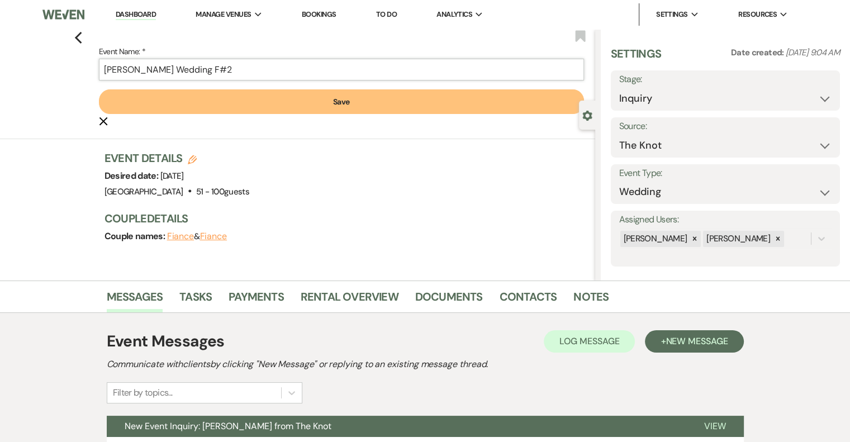
type input "[PERSON_NAME] Wedding F#2"
click at [331, 110] on button "Save" at bounding box center [341, 101] width 485 height 25
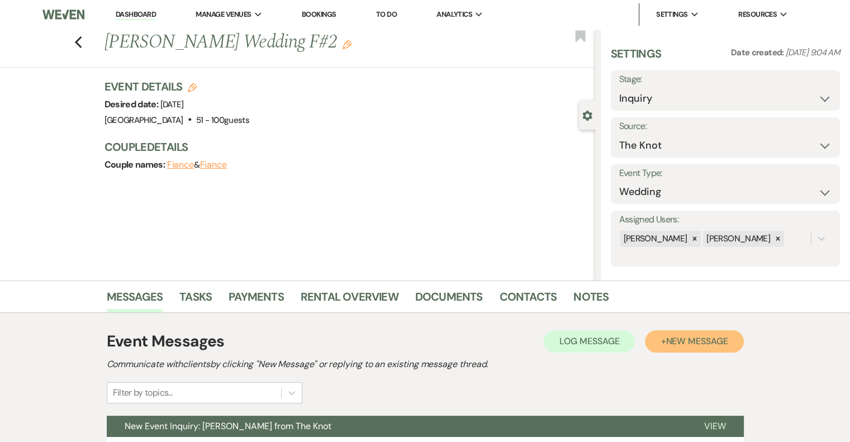
click at [678, 348] on button "+ New Message" at bounding box center [694, 341] width 98 height 22
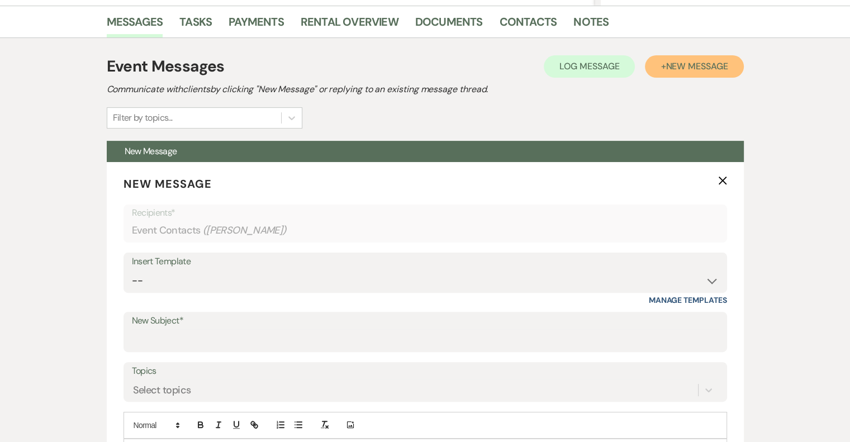
scroll to position [281, 0]
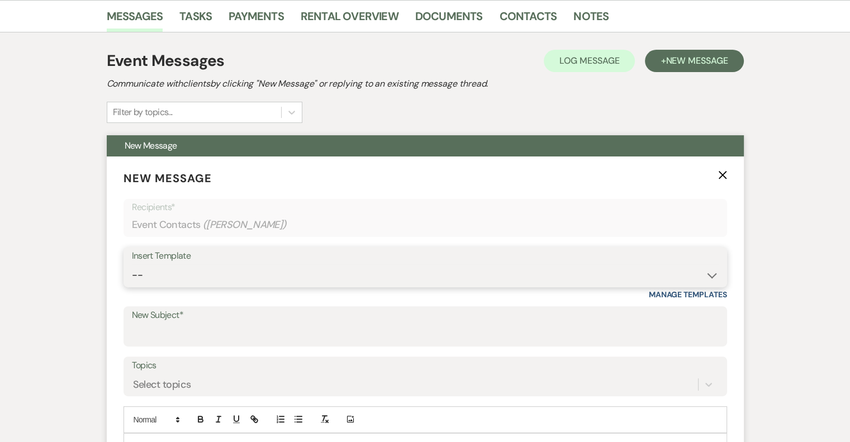
click at [214, 281] on select "-- Email #1 – Thank You for Inquiring WEDDINGS Send Contract: All Events Bookin…" at bounding box center [425, 275] width 587 height 22
select select "5591"
click at [132, 264] on select "-- Email #1 – Thank You for Inquiring WEDDINGS Send Contract: All Events Bookin…" at bounding box center [425, 275] width 587 height 22
type input "A Picture-Perfect Backdrop (Without Even Trying)"
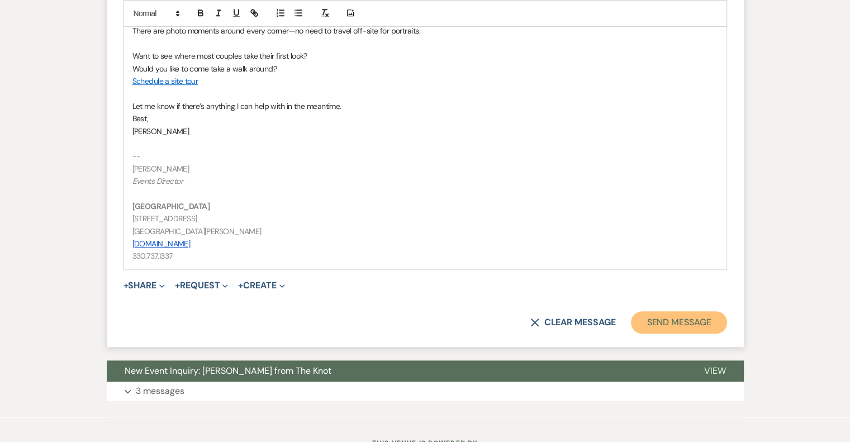
click at [698, 331] on button "Send Message" at bounding box center [679, 322] width 96 height 22
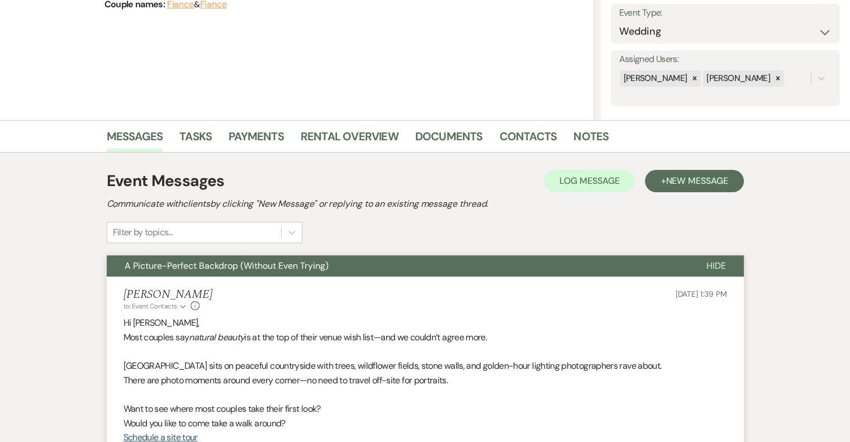
scroll to position [0, 0]
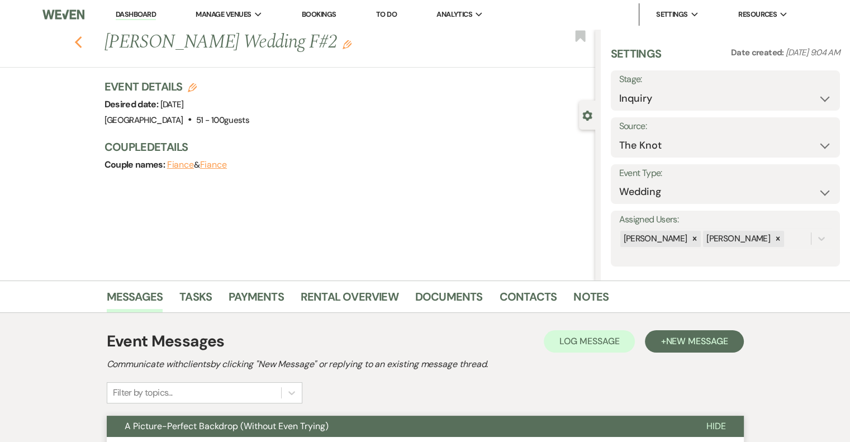
click at [82, 34] on button "Previous" at bounding box center [78, 42] width 8 height 16
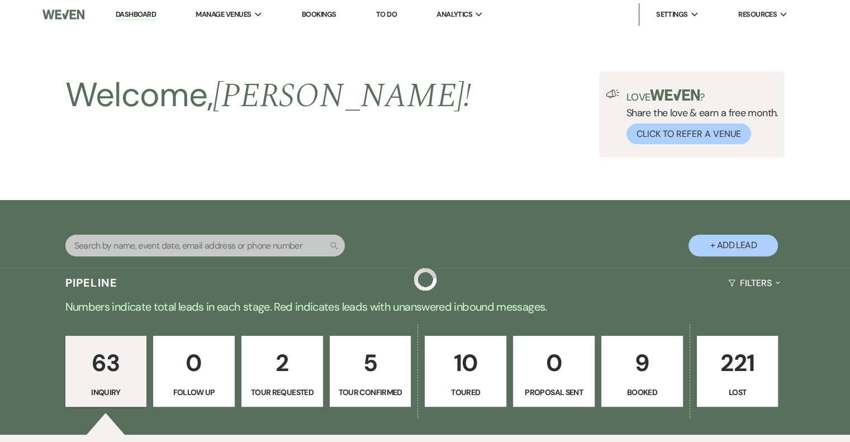
scroll to position [2256, 0]
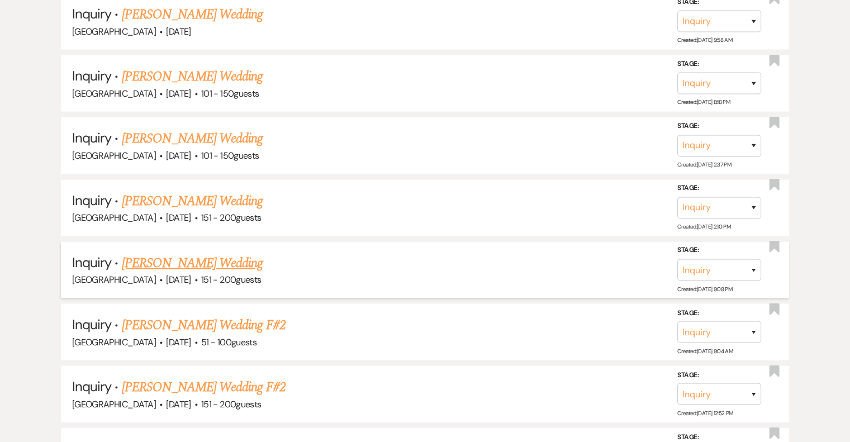
click at [206, 253] on link "[PERSON_NAME] Wedding" at bounding box center [192, 263] width 141 height 20
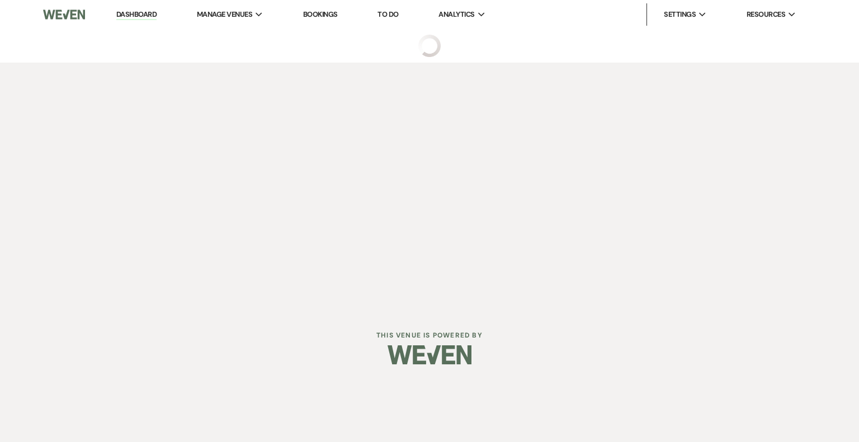
select select "2"
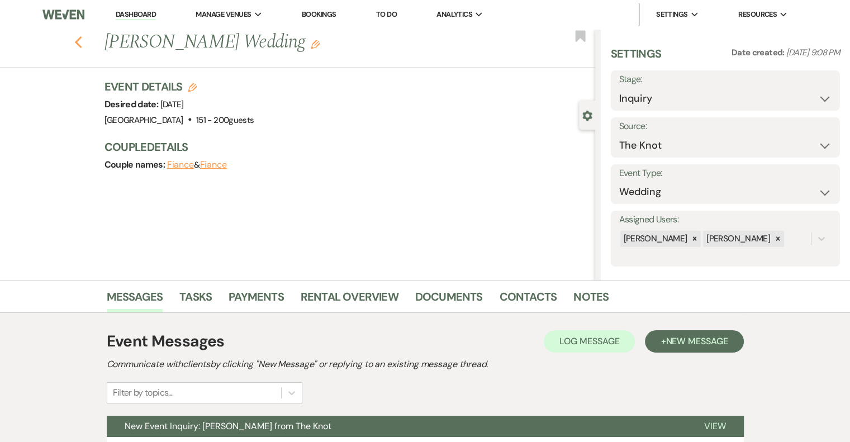
click at [83, 36] on icon "Previous" at bounding box center [78, 42] width 8 height 13
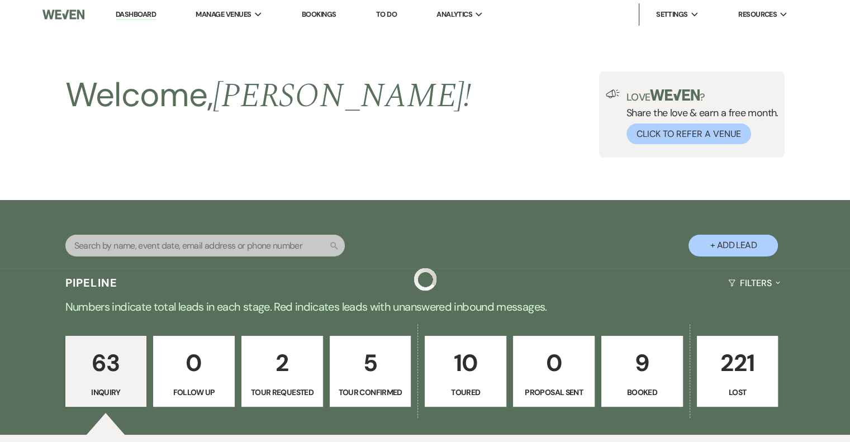
scroll to position [2256, 0]
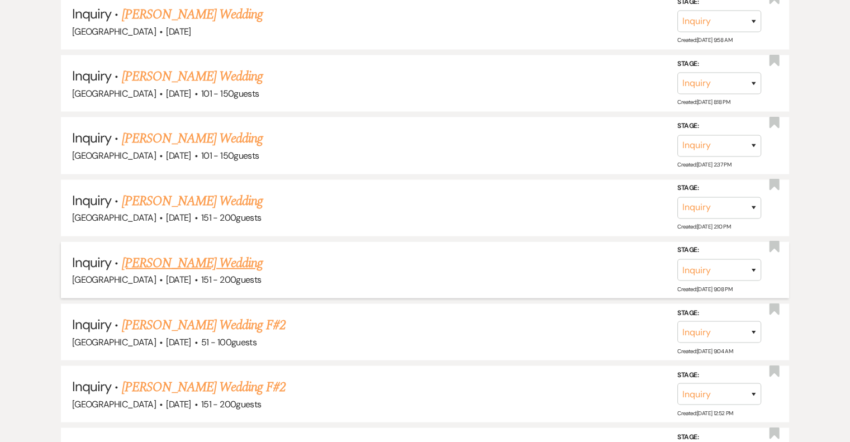
click at [227, 253] on link "[PERSON_NAME] Wedding" at bounding box center [192, 263] width 141 height 20
select select "2"
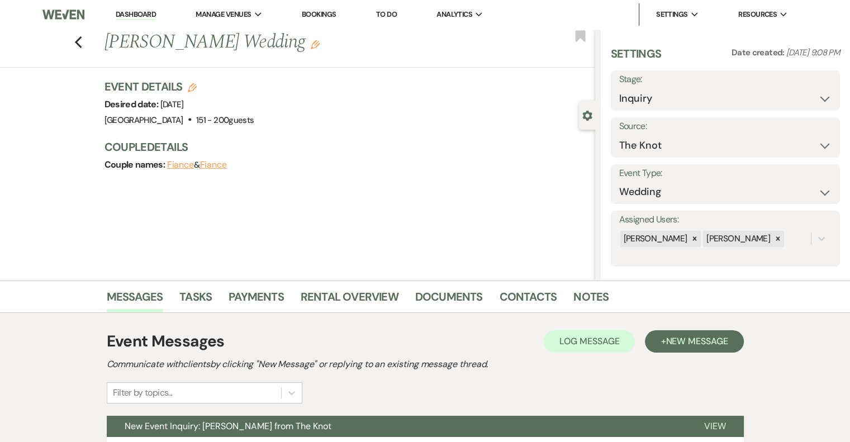
click at [311, 45] on icon "Edit" at bounding box center [315, 44] width 9 height 9
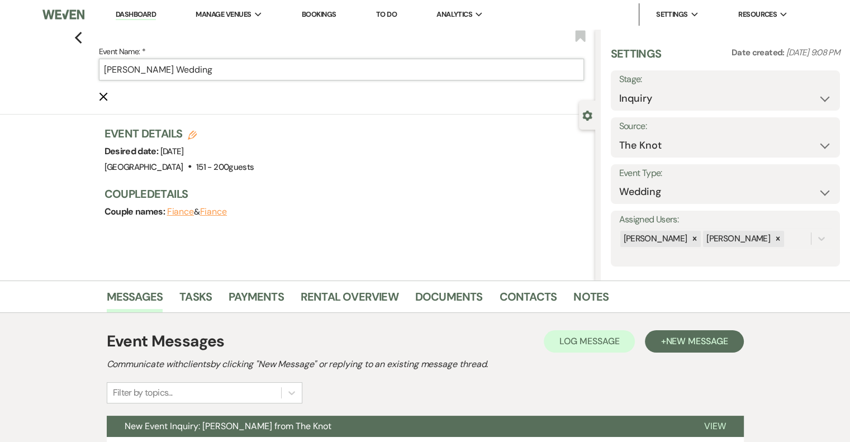
click at [260, 65] on input "[PERSON_NAME] Wedding" at bounding box center [341, 70] width 485 height 22
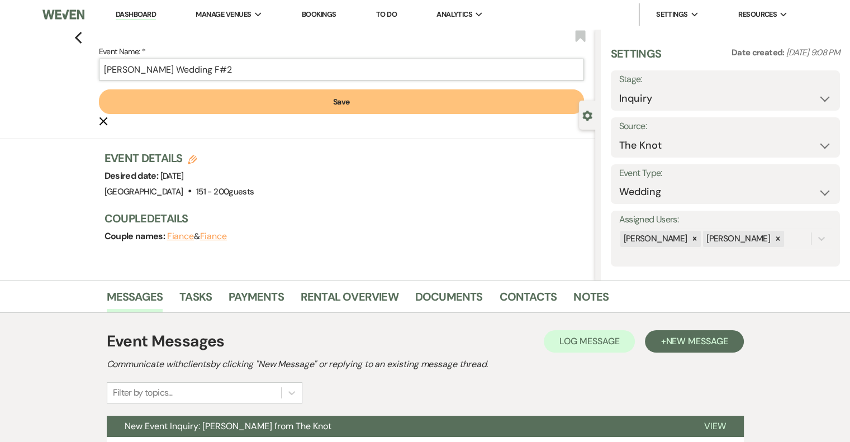
type input "[PERSON_NAME] Wedding F#2"
click at [314, 106] on button "Save" at bounding box center [341, 101] width 485 height 25
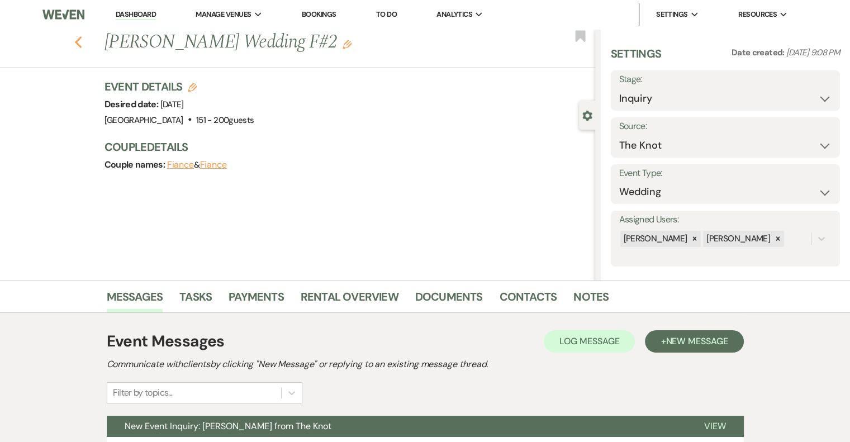
click at [82, 37] on icon "Previous" at bounding box center [78, 42] width 8 height 13
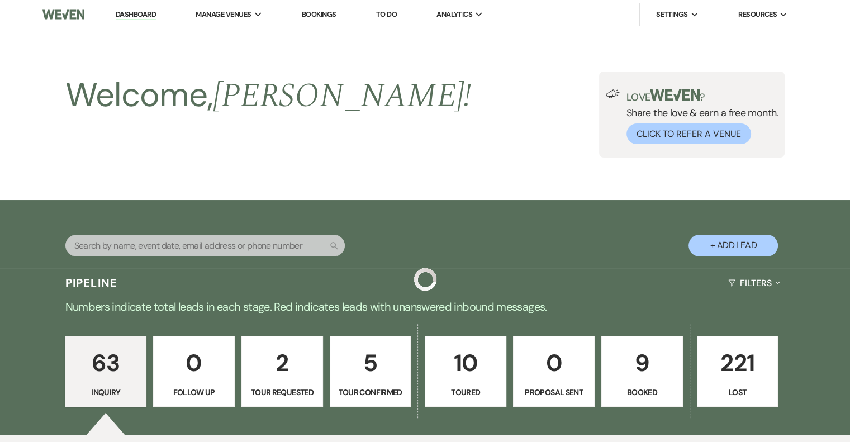
scroll to position [2256, 0]
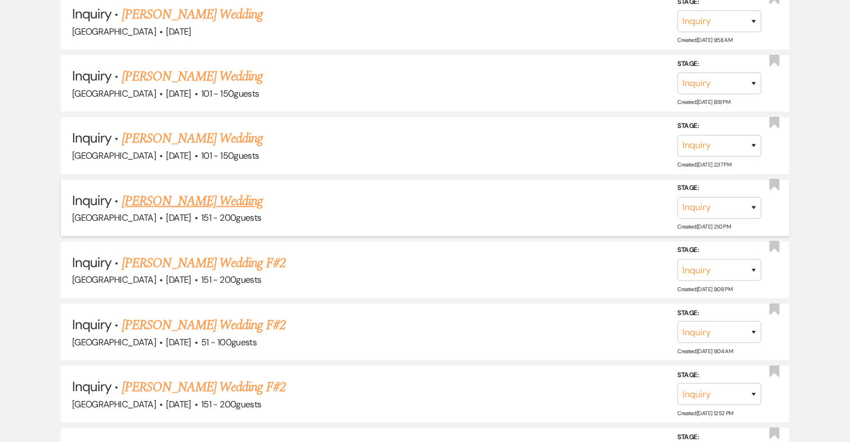
click at [192, 191] on link "[PERSON_NAME] Wedding" at bounding box center [192, 201] width 141 height 20
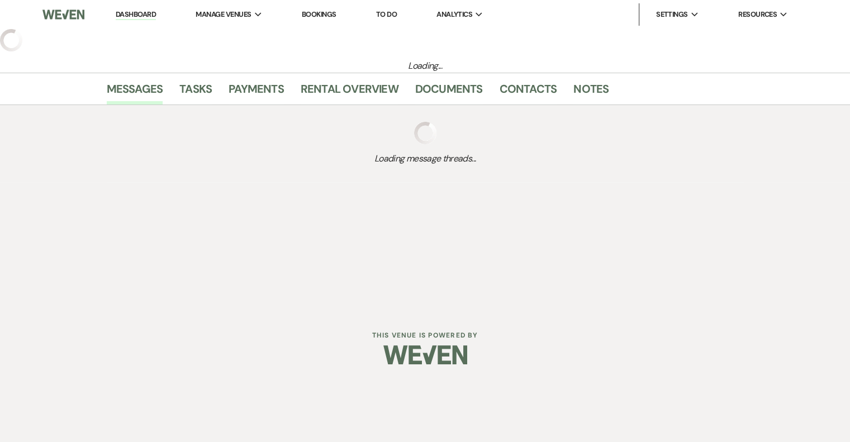
select select "2"
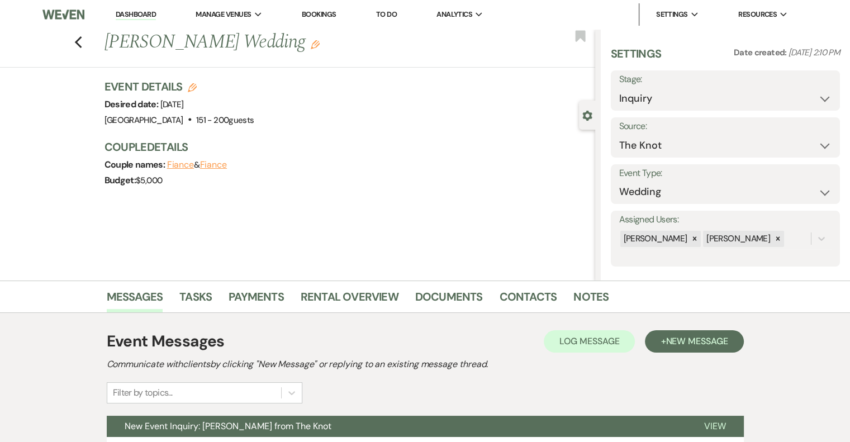
click at [311, 46] on use "button" at bounding box center [315, 44] width 9 height 9
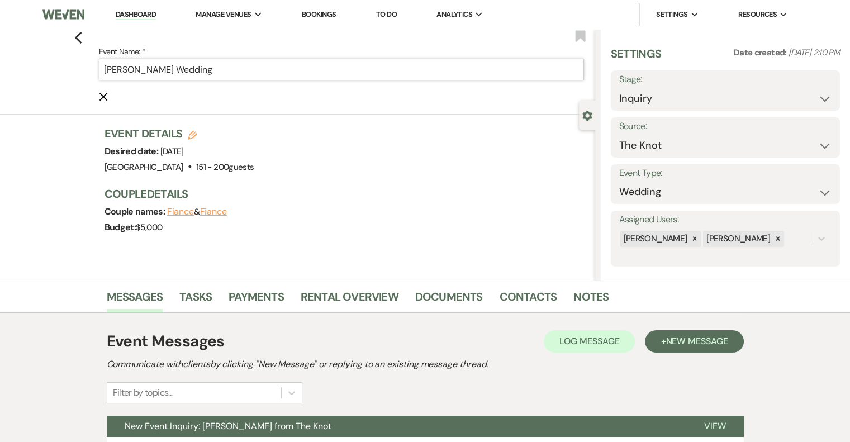
click at [226, 70] on input "[PERSON_NAME] Wedding" at bounding box center [341, 70] width 485 height 22
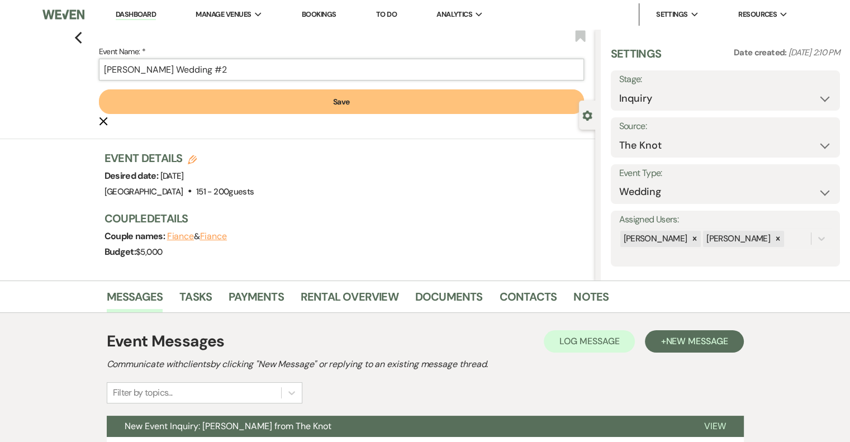
type input "[PERSON_NAME] Wedding #2"
click at [290, 103] on button "Save" at bounding box center [341, 101] width 485 height 25
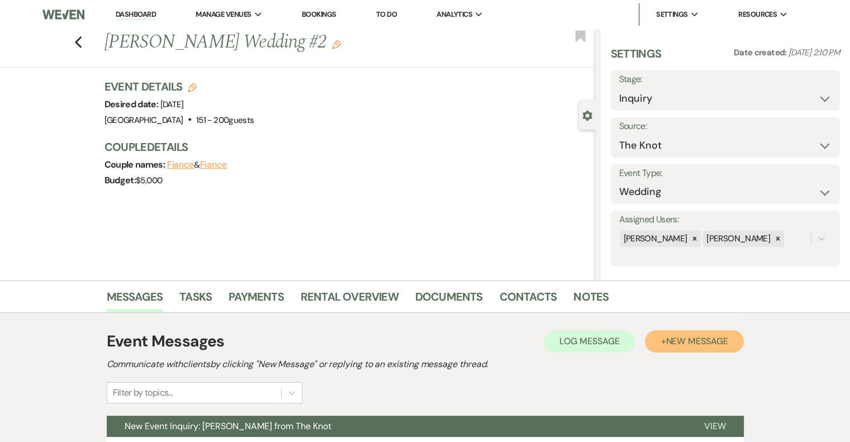
click at [678, 352] on button "+ New Message" at bounding box center [694, 341] width 98 height 22
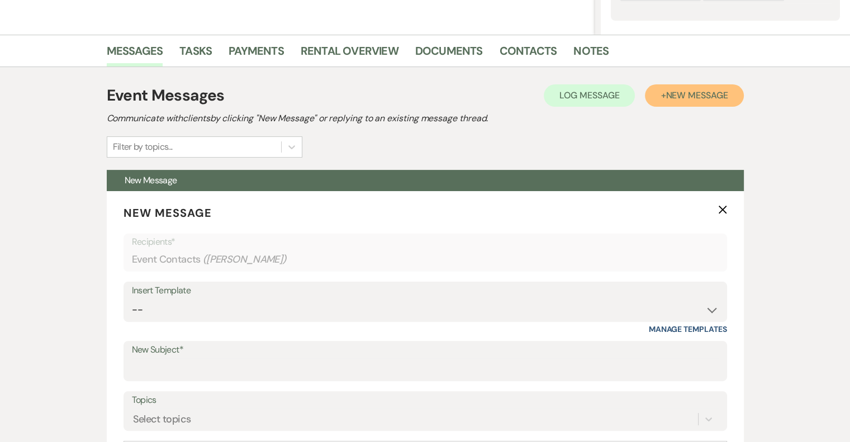
scroll to position [252, 0]
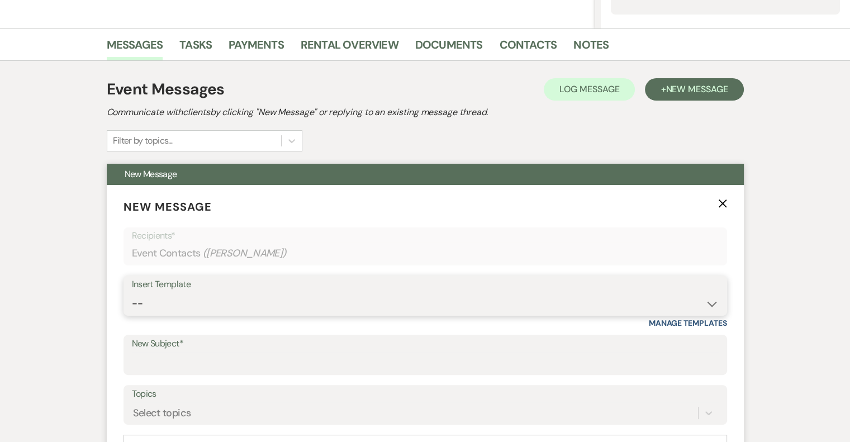
click at [215, 301] on select "-- Email #1 – Thank You for Inquiring WEDDINGS Send Contract: All Events Bookin…" at bounding box center [425, 304] width 587 height 22
select select "5591"
click at [132, 293] on select "-- Email #1 – Thank You for Inquiring WEDDINGS Send Contract: All Events Bookin…" at bounding box center [425, 304] width 587 height 22
type input "A Picture-Perfect Backdrop (Without Even Trying)"
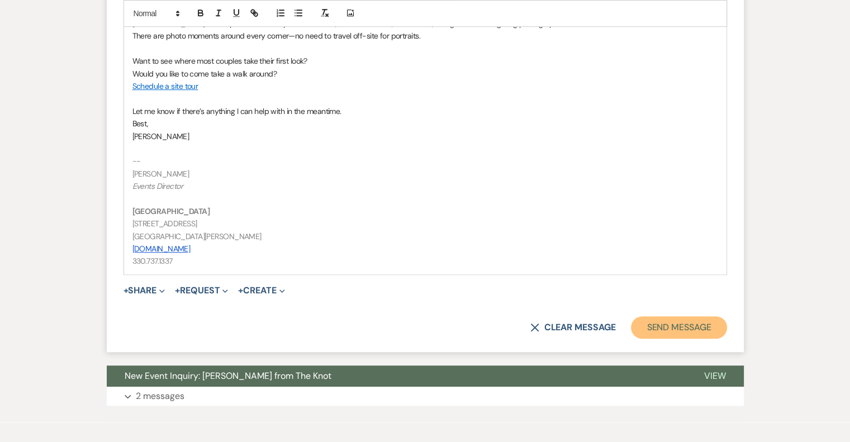
click at [718, 333] on button "Send Message" at bounding box center [679, 327] width 96 height 22
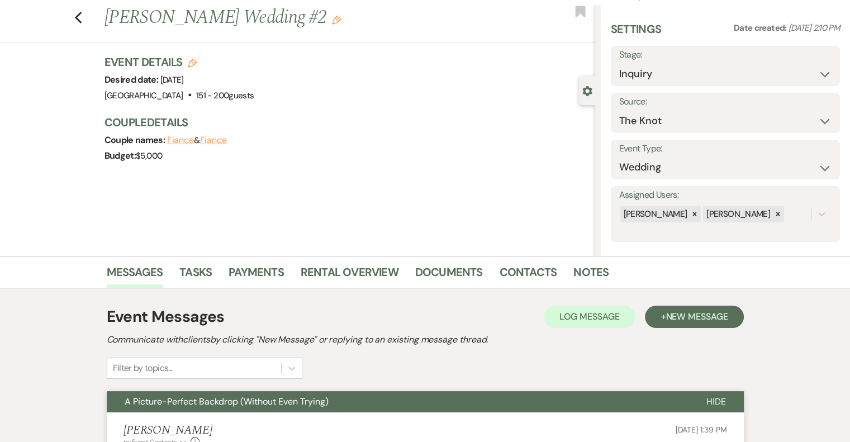
scroll to position [0, 0]
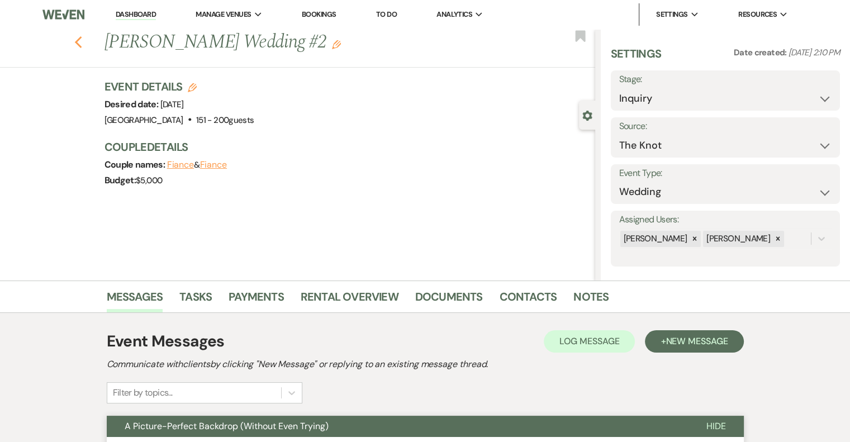
click at [82, 45] on use "button" at bounding box center [77, 42] width 7 height 12
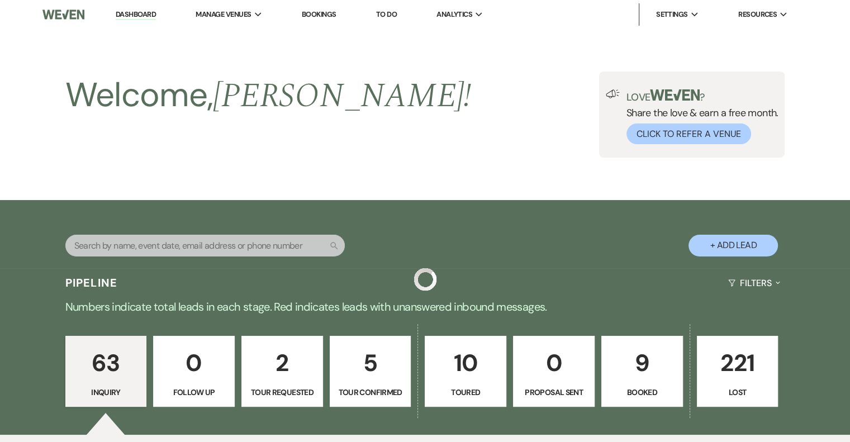
scroll to position [2256, 0]
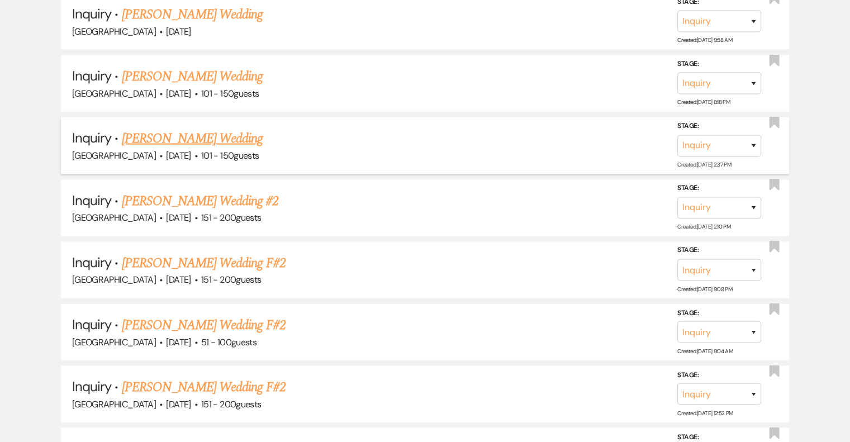
click at [215, 129] on link "[PERSON_NAME] Wedding" at bounding box center [192, 139] width 141 height 20
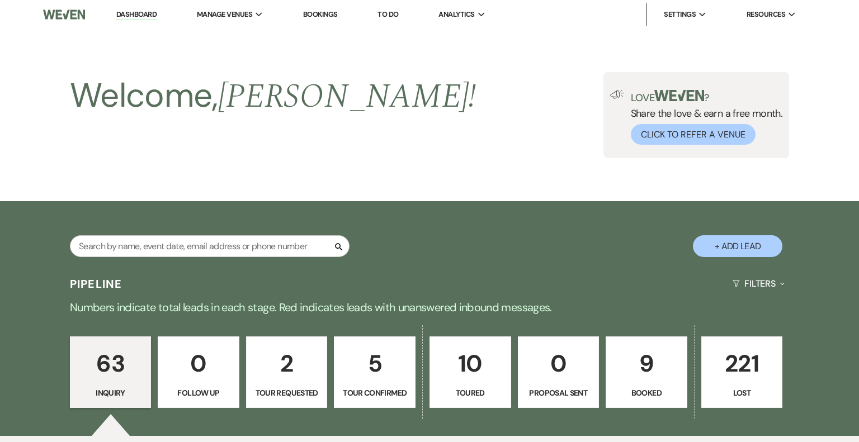
select select "2"
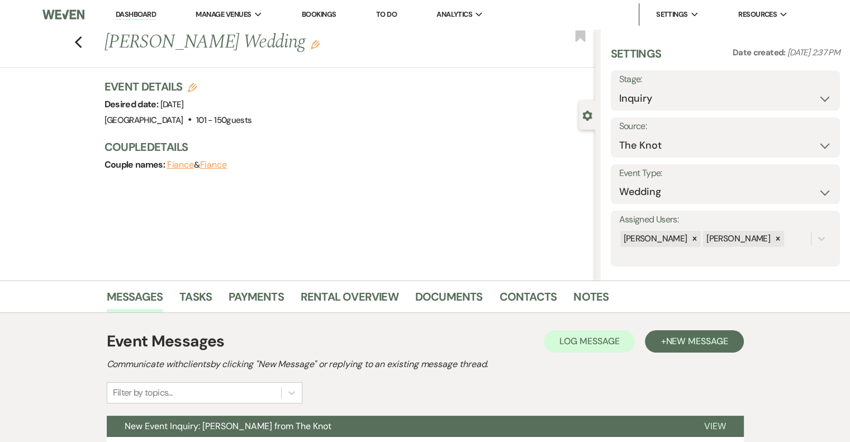
click at [311, 45] on use "button" at bounding box center [315, 44] width 9 height 9
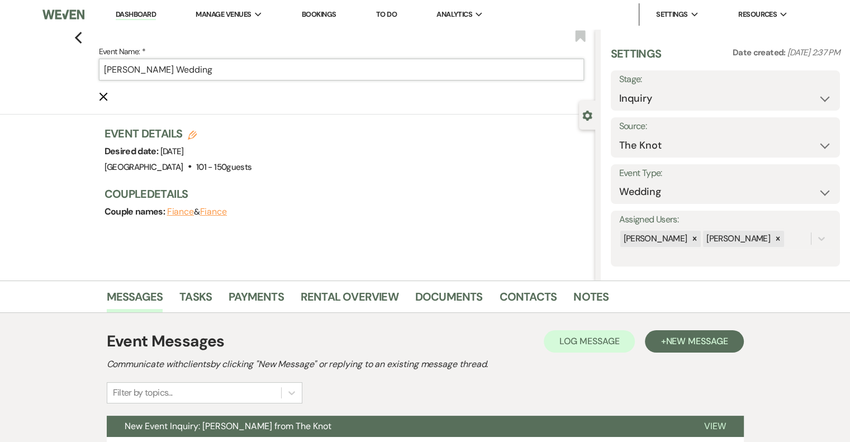
click at [261, 69] on input "[PERSON_NAME] Wedding" at bounding box center [341, 70] width 485 height 22
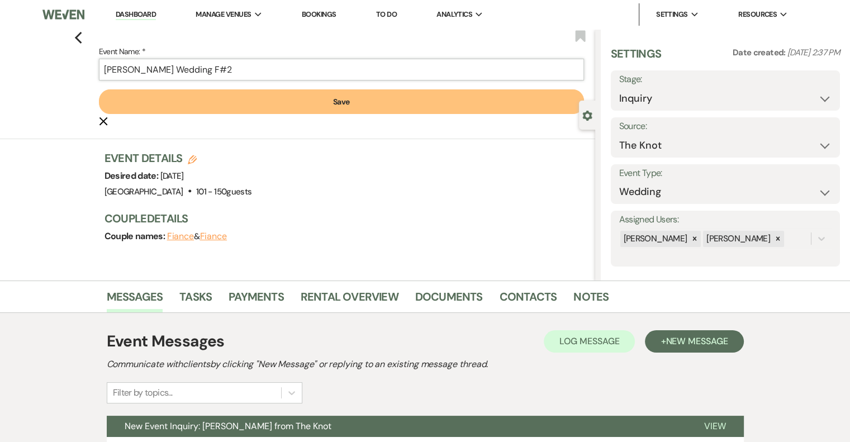
type input "[PERSON_NAME] Wedding F#2"
click at [282, 103] on button "Save" at bounding box center [341, 101] width 485 height 25
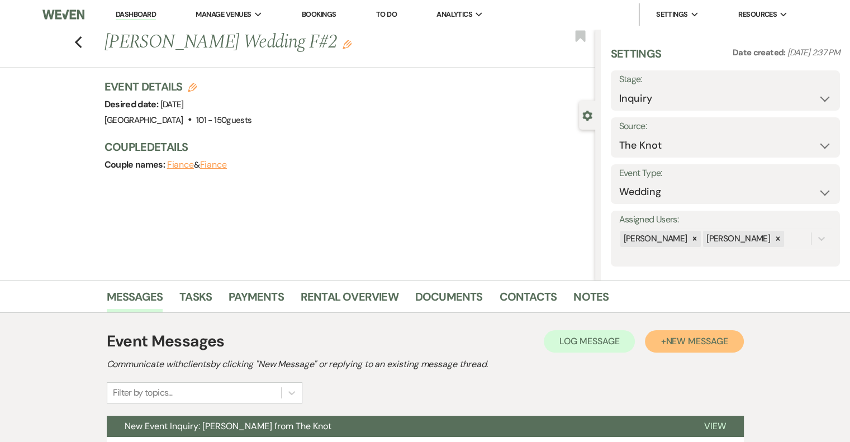
click at [716, 344] on span "New Message" at bounding box center [697, 341] width 62 height 12
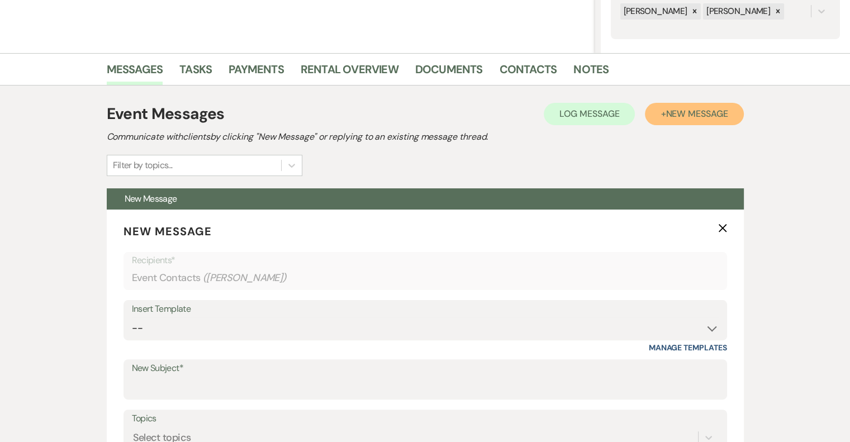
scroll to position [230, 0]
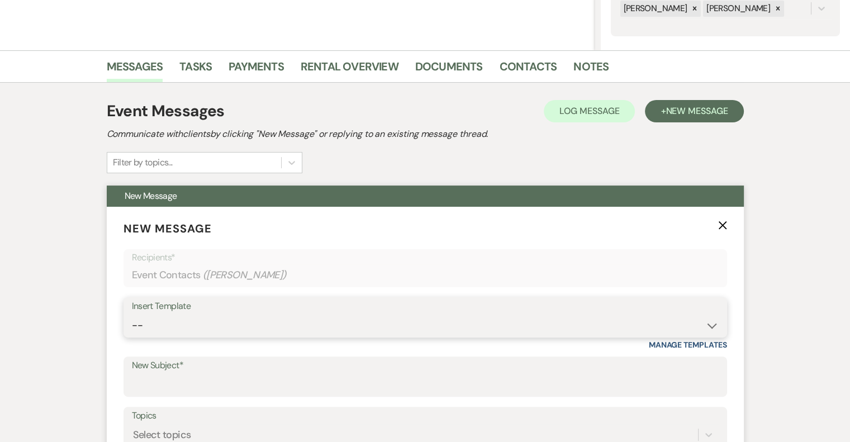
click at [234, 321] on select "-- Email #1 – Thank You for Inquiring WEDDINGS Send Contract: All Events Bookin…" at bounding box center [425, 326] width 587 height 22
select select "5592"
click at [132, 315] on select "-- Email #1 – Thank You for Inquiring WEDDINGS Send Contract: All Events Bookin…" at bounding box center [425, 326] width 587 height 22
type input "Easy to Get To. Hard to Leave."
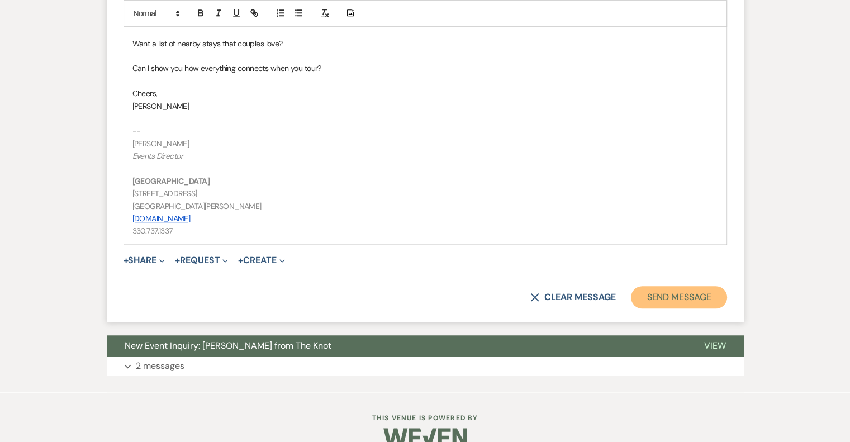
click at [675, 300] on button "Send Message" at bounding box center [679, 297] width 96 height 22
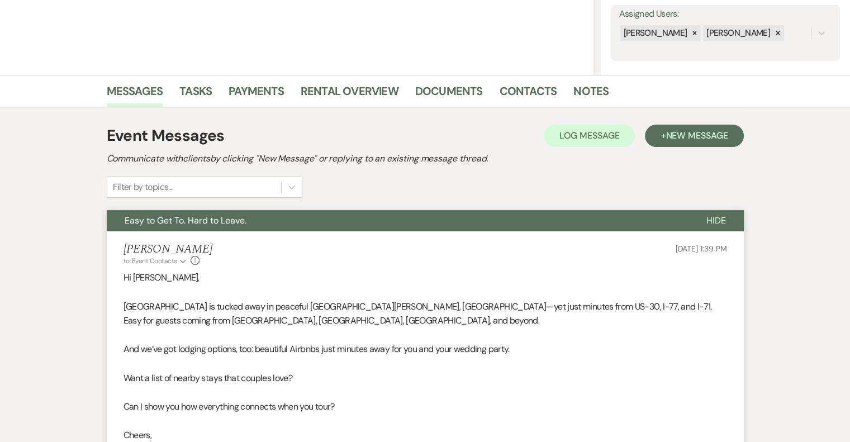
scroll to position [0, 0]
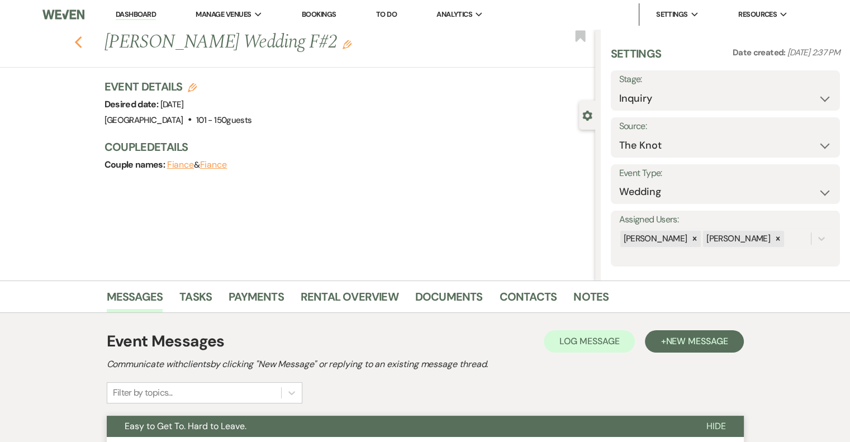
click at [83, 43] on icon "Previous" at bounding box center [78, 42] width 8 height 13
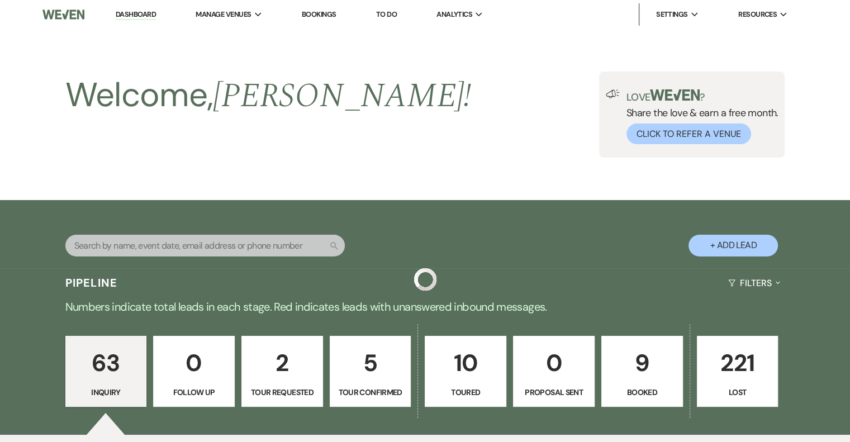
scroll to position [2256, 0]
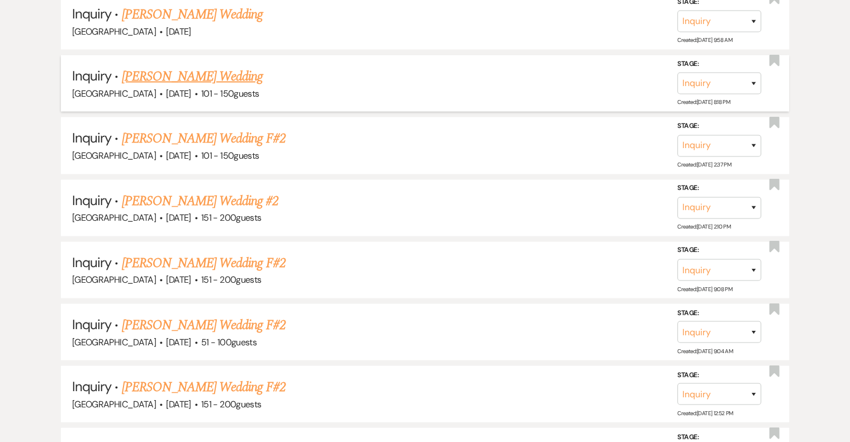
click at [241, 67] on link "[PERSON_NAME] Wedding" at bounding box center [192, 77] width 141 height 20
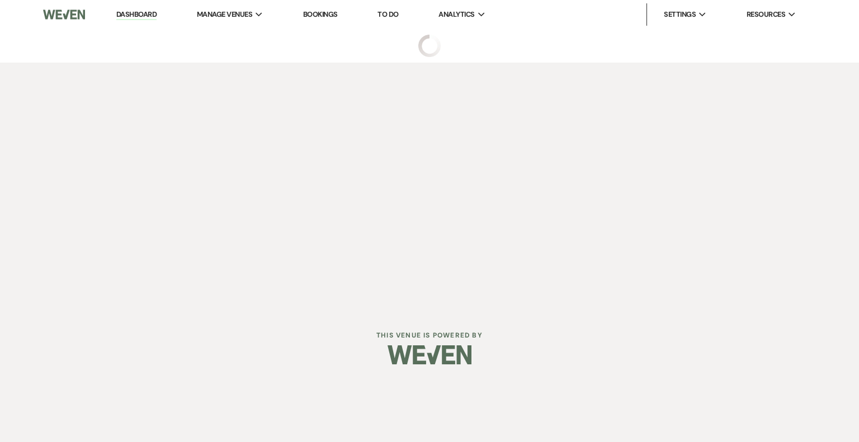
select select "2"
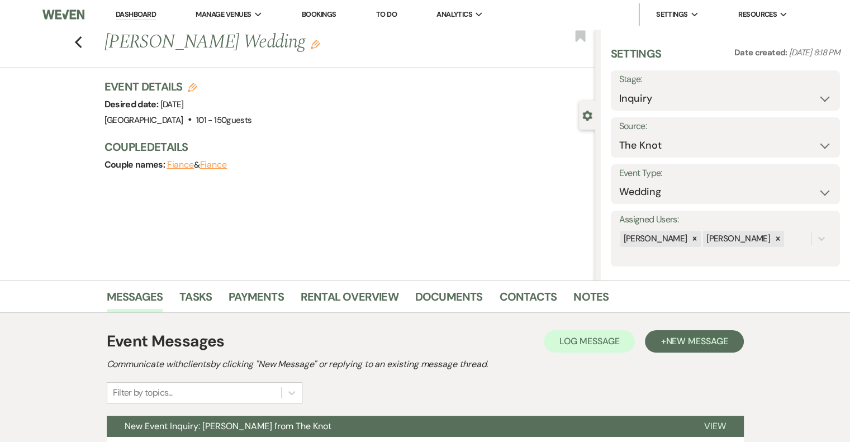
click at [311, 45] on use "button" at bounding box center [315, 44] width 9 height 9
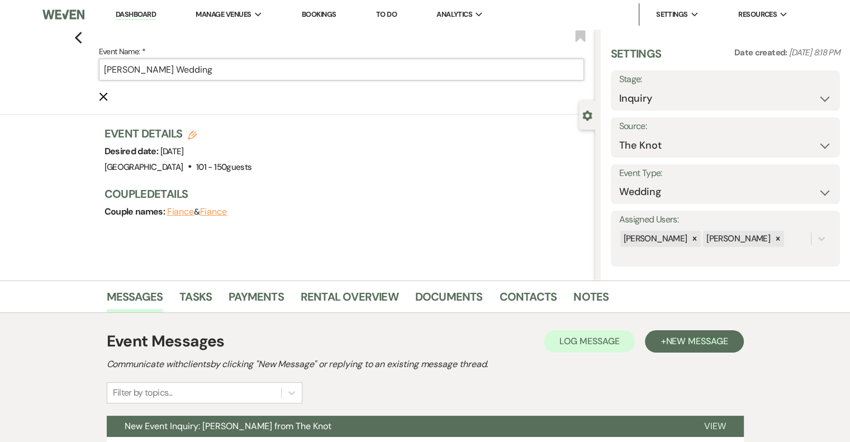
click at [254, 71] on input "[PERSON_NAME] Wedding" at bounding box center [341, 70] width 485 height 22
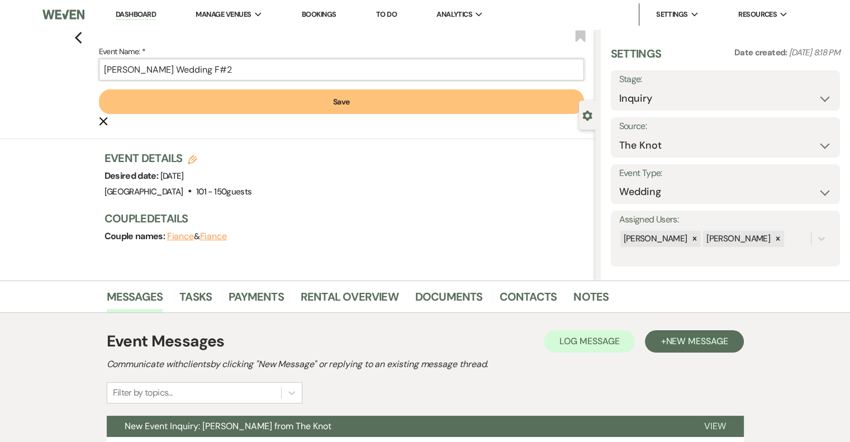
type input "[PERSON_NAME] Wedding F#2"
click at [293, 107] on button "Save" at bounding box center [341, 101] width 485 height 25
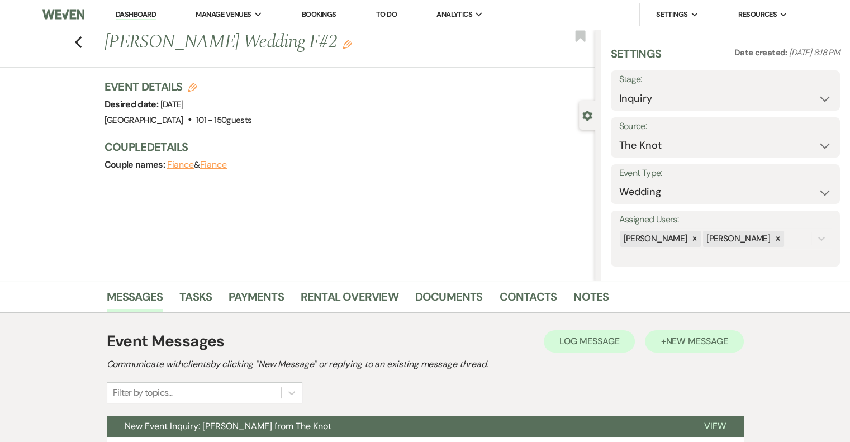
click at [707, 348] on button "+ New Message" at bounding box center [694, 341] width 98 height 22
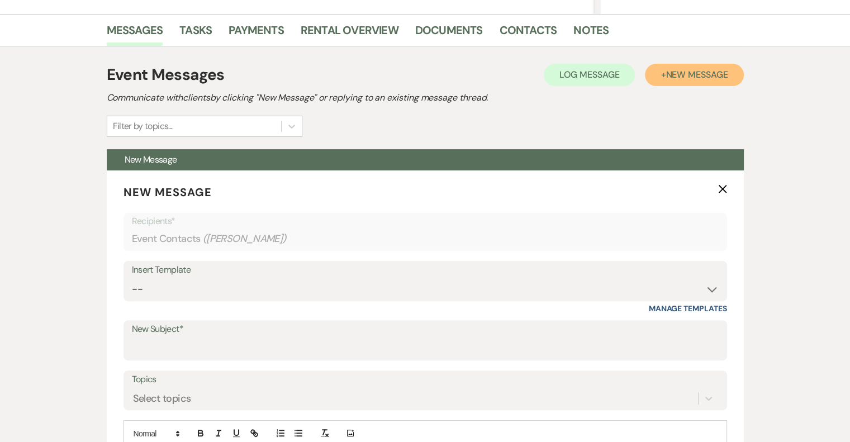
scroll to position [267, 0]
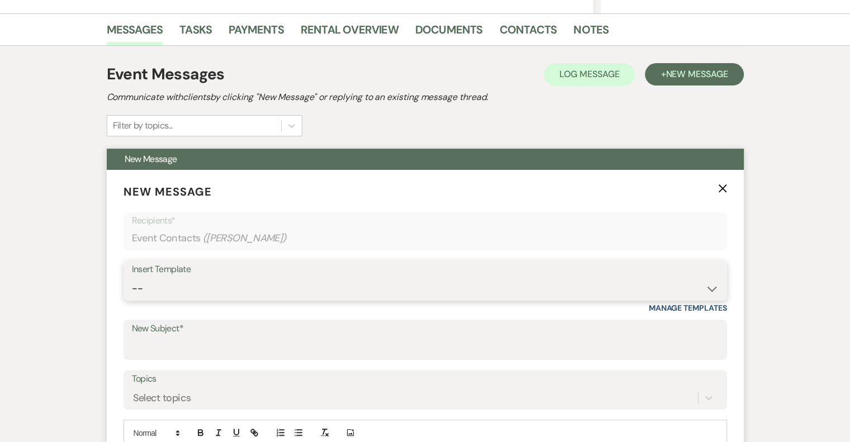
click at [188, 283] on select "-- Email #1 – Thank You for Inquiring WEDDINGS Send Contract: All Events Bookin…" at bounding box center [425, 289] width 587 height 22
select select "5591"
click at [132, 278] on select "-- Email #1 – Thank You for Inquiring WEDDINGS Send Contract: All Events Bookin…" at bounding box center [425, 289] width 587 height 22
type input "A Picture-Perfect Backdrop (Without Even Trying)"
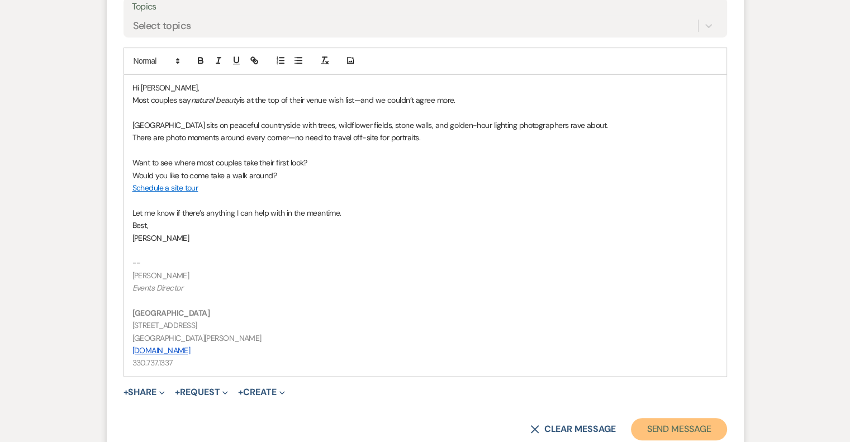
click at [684, 420] on button "Send Message" at bounding box center [679, 429] width 96 height 22
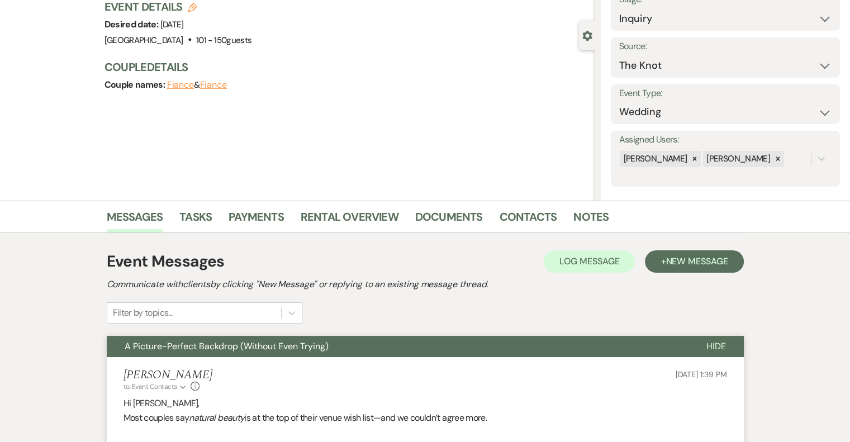
scroll to position [0, 0]
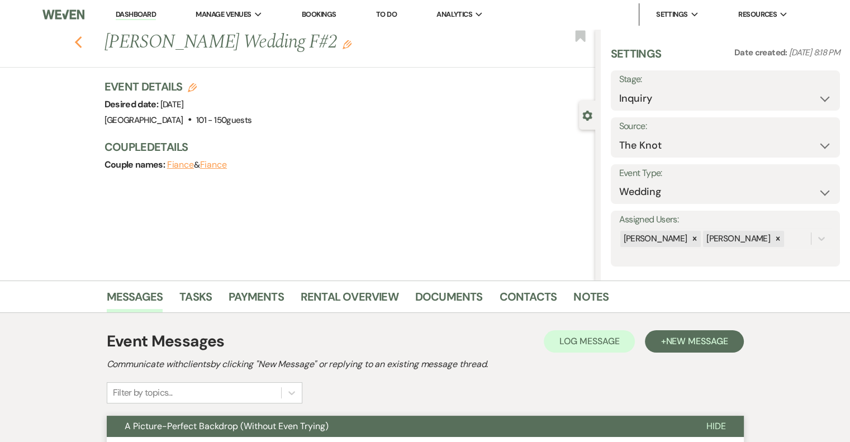
click at [82, 45] on use "button" at bounding box center [77, 42] width 7 height 12
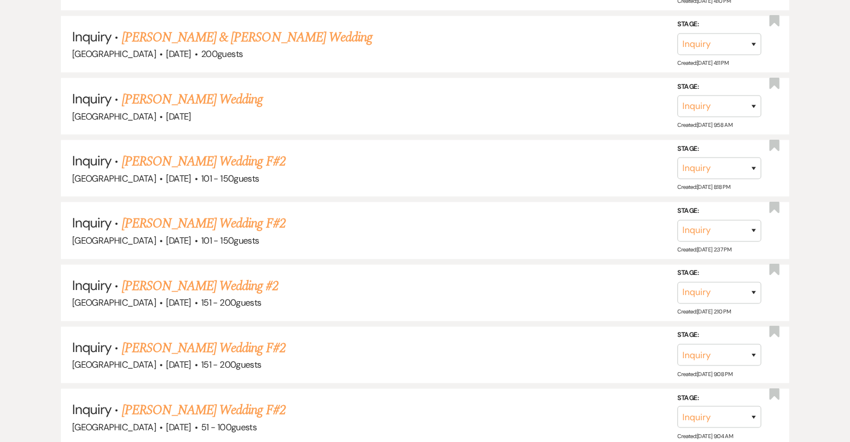
scroll to position [2066, 0]
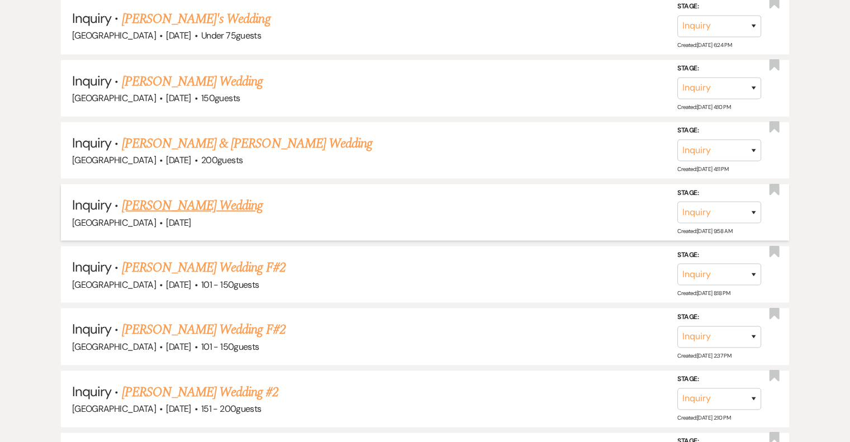
click at [251, 195] on link "[PERSON_NAME] Wedding" at bounding box center [192, 205] width 141 height 20
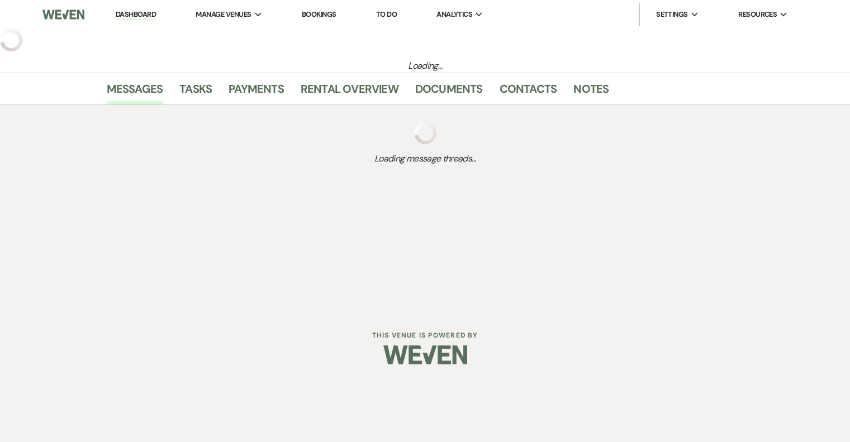
select select "2"
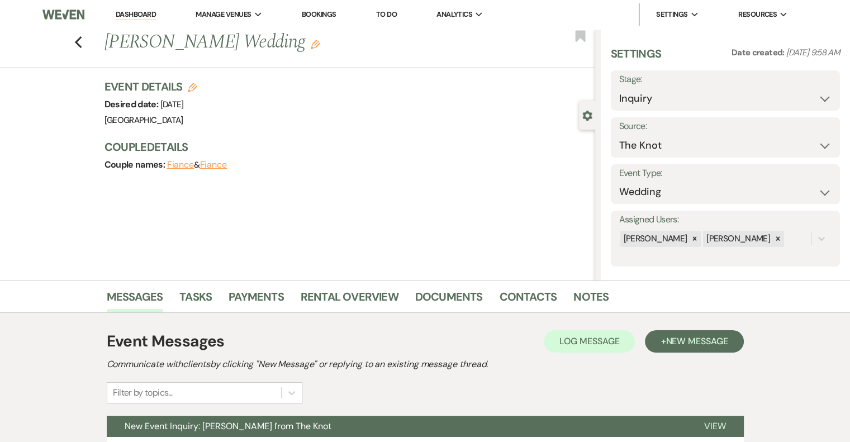
click at [315, 48] on use "button" at bounding box center [315, 44] width 9 height 9
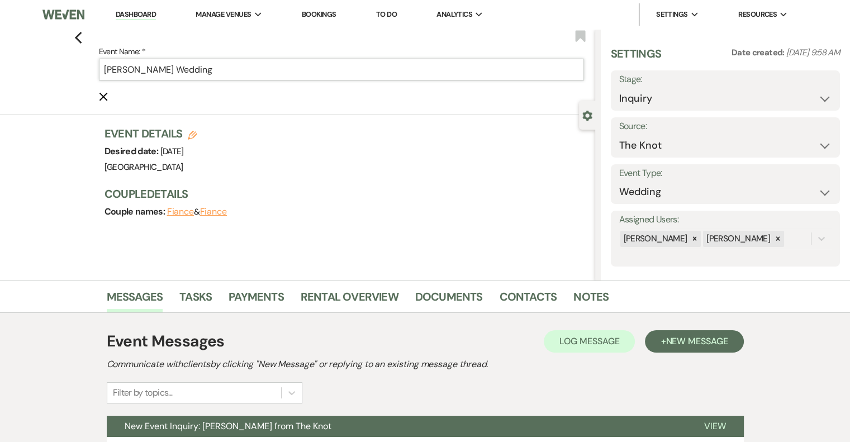
click at [276, 67] on input "[PERSON_NAME] Wedding" at bounding box center [341, 70] width 485 height 22
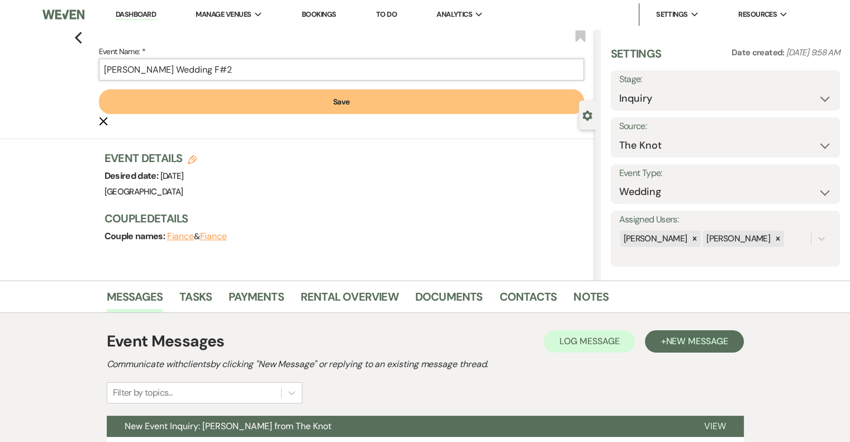
type input "[PERSON_NAME] Wedding F#2"
click at [312, 102] on button "Save" at bounding box center [341, 101] width 485 height 25
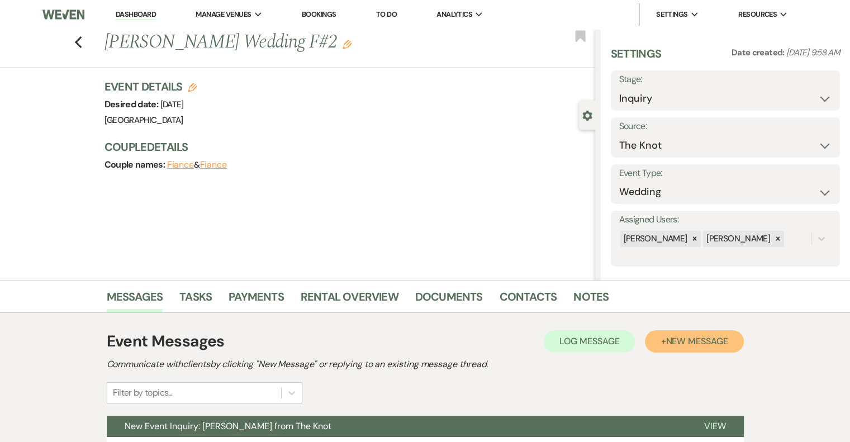
click at [686, 349] on button "+ New Message" at bounding box center [694, 341] width 98 height 22
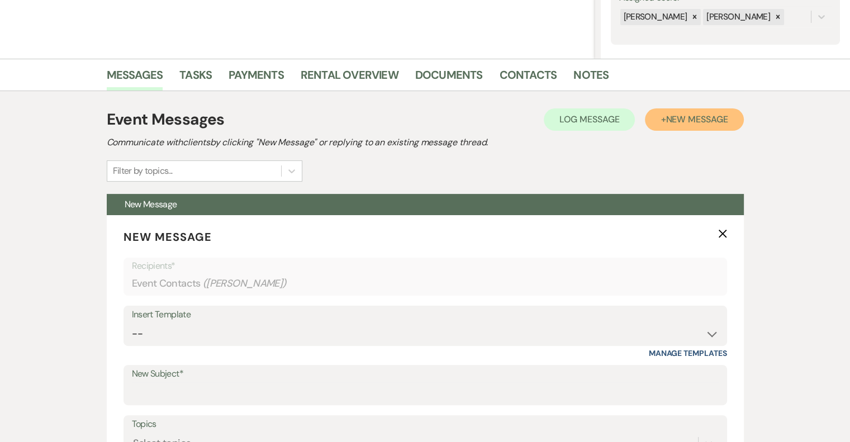
scroll to position [223, 0]
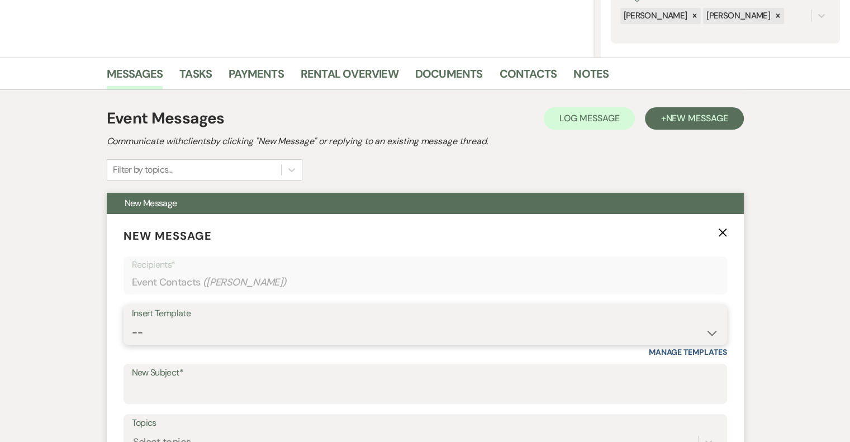
click at [222, 324] on select "-- Email #1 – Thank You for Inquiring WEDDINGS Send Contract: All Events Bookin…" at bounding box center [425, 333] width 587 height 22
select select "5591"
click at [132, 322] on select "-- Email #1 – Thank You for Inquiring WEDDINGS Send Contract: All Events Bookin…" at bounding box center [425, 333] width 587 height 22
type input "A Picture-Perfect Backdrop (Without Even Trying)"
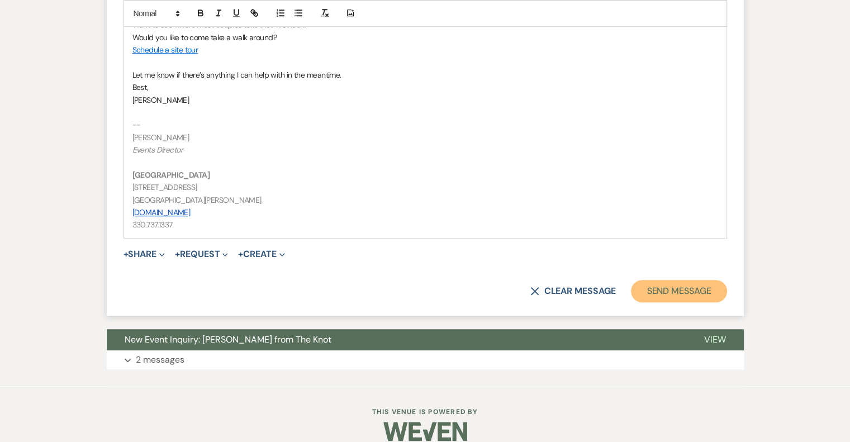
click at [675, 295] on button "Send Message" at bounding box center [679, 291] width 96 height 22
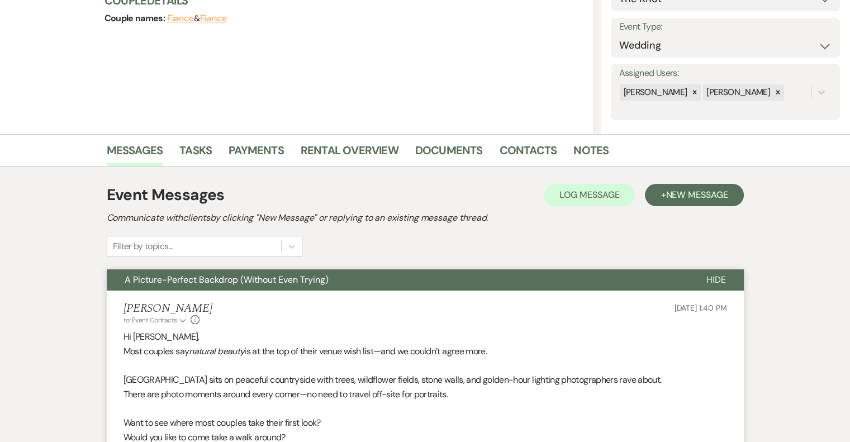
scroll to position [0, 0]
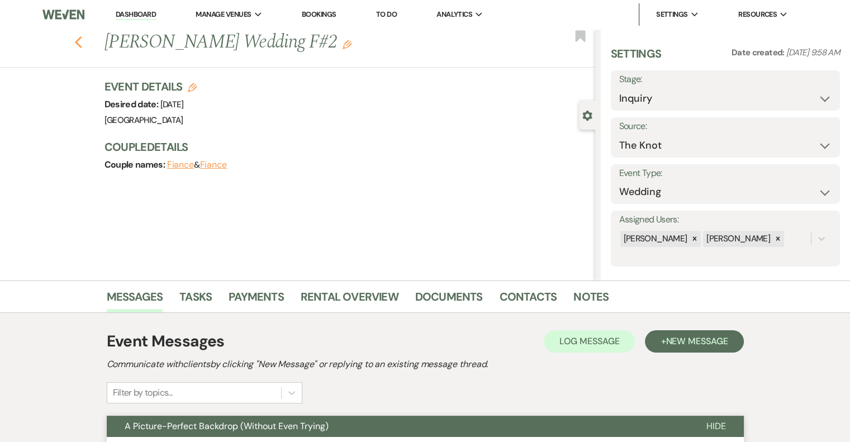
click at [83, 42] on icon "Previous" at bounding box center [78, 42] width 8 height 13
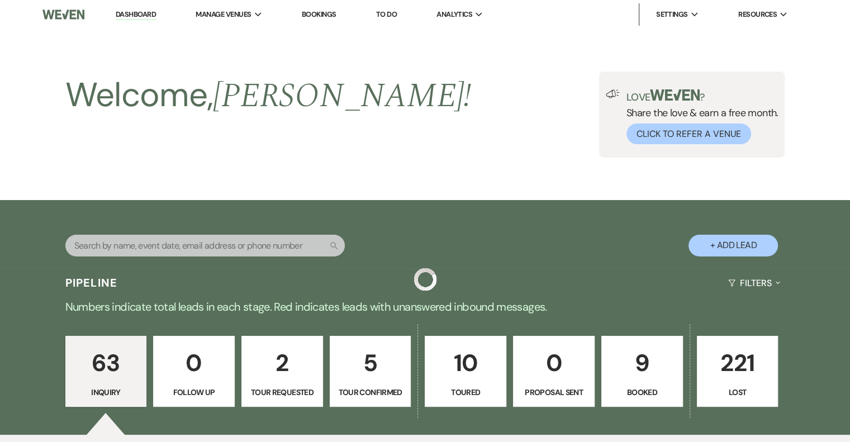
scroll to position [2066, 0]
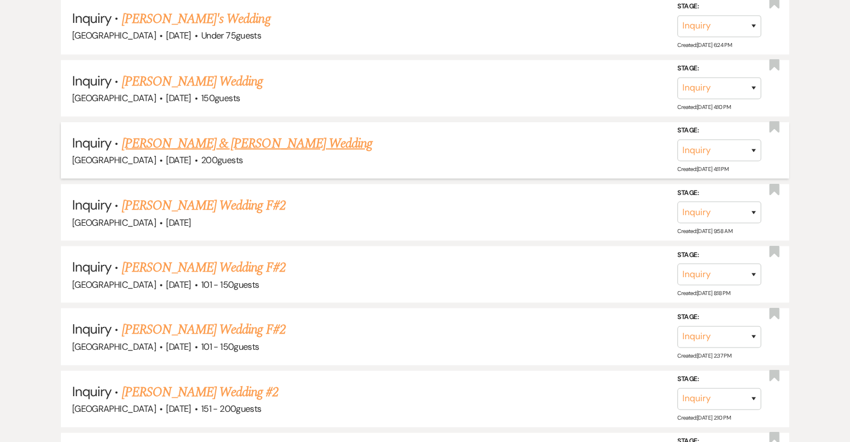
click at [277, 133] on link "[PERSON_NAME] & [PERSON_NAME] Wedding" at bounding box center [247, 143] width 250 height 20
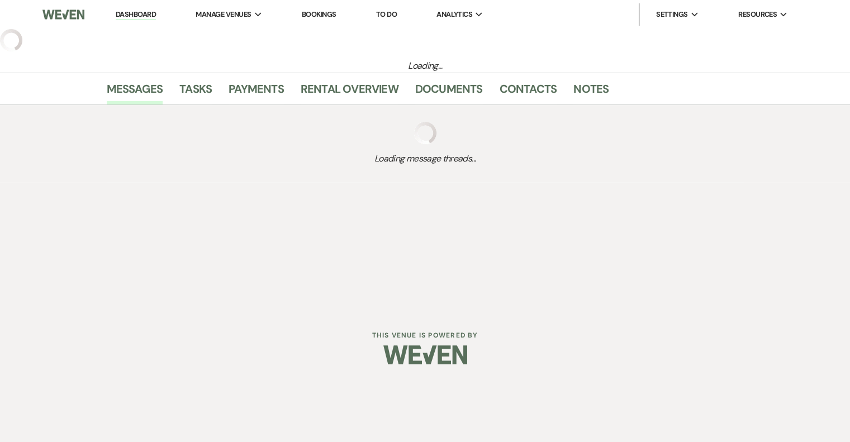
select select "5"
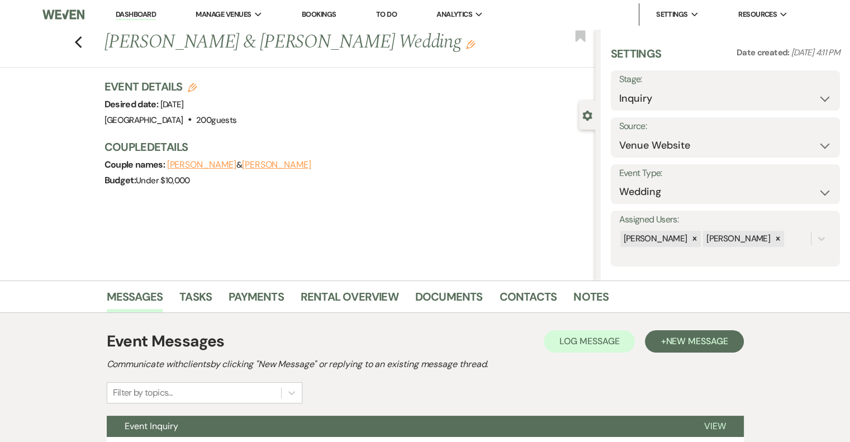
click at [466, 47] on icon "Edit" at bounding box center [470, 44] width 9 height 9
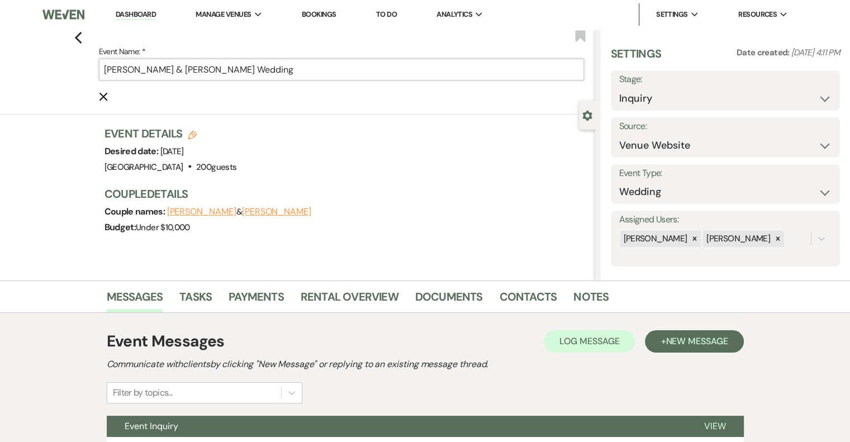
click at [321, 67] on input "[PERSON_NAME] & [PERSON_NAME] Wedding" at bounding box center [341, 70] width 485 height 22
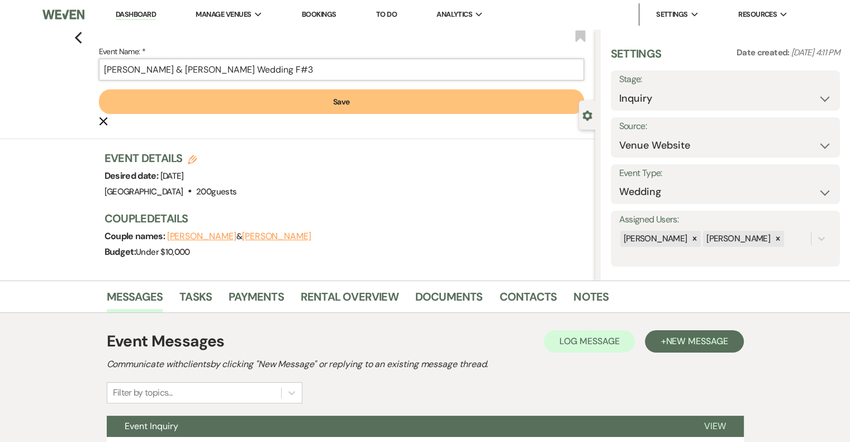
type input "[PERSON_NAME] & [PERSON_NAME] Wedding F#3"
click at [340, 102] on button "Save" at bounding box center [341, 101] width 485 height 25
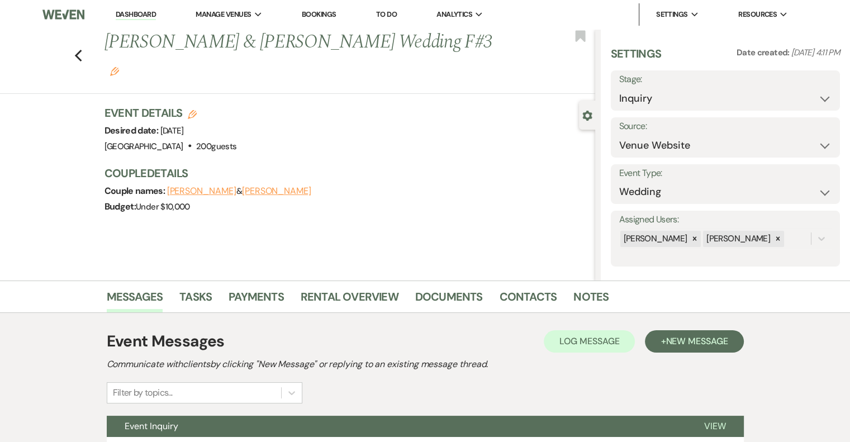
click at [119, 67] on use "button" at bounding box center [114, 71] width 9 height 9
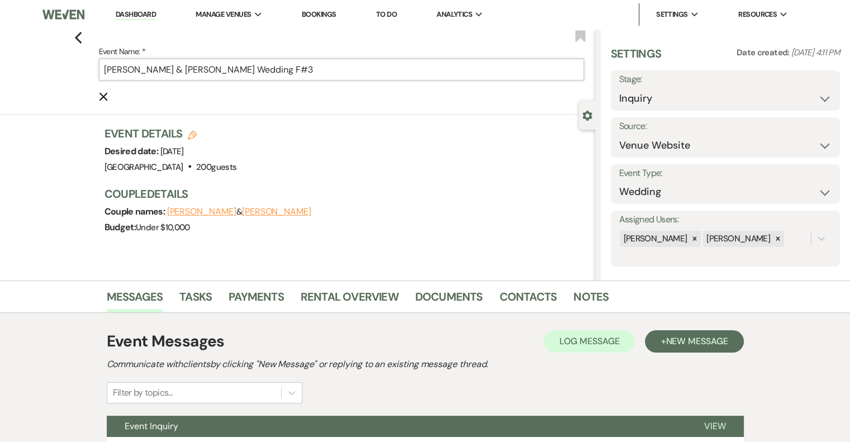
click at [325, 73] on input "[PERSON_NAME] & [PERSON_NAME] Wedding F#3" at bounding box center [341, 70] width 485 height 22
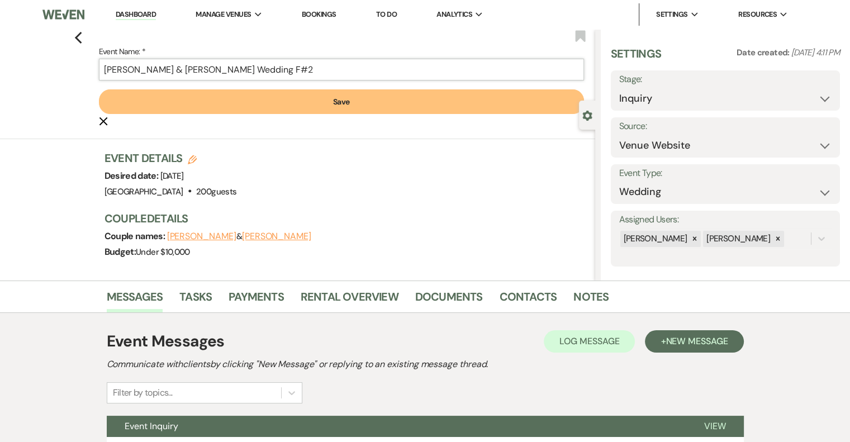
type input "[PERSON_NAME] & [PERSON_NAME] Wedding F#2"
click at [332, 105] on button "Save" at bounding box center [341, 101] width 485 height 25
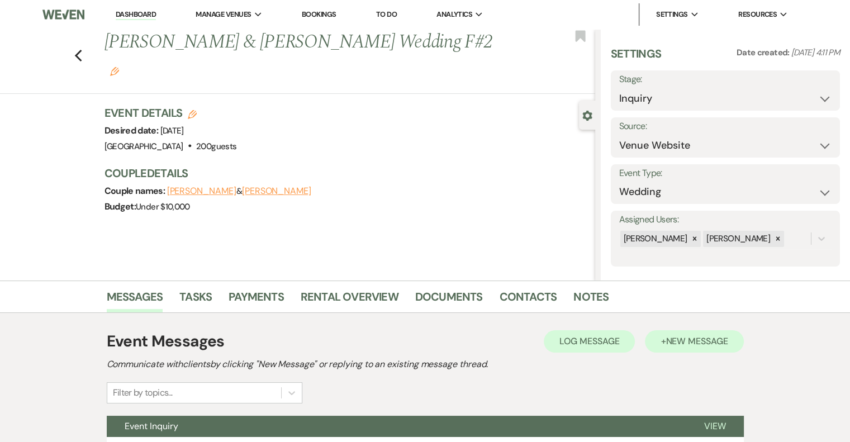
click at [693, 331] on button "+ New Message" at bounding box center [694, 341] width 98 height 22
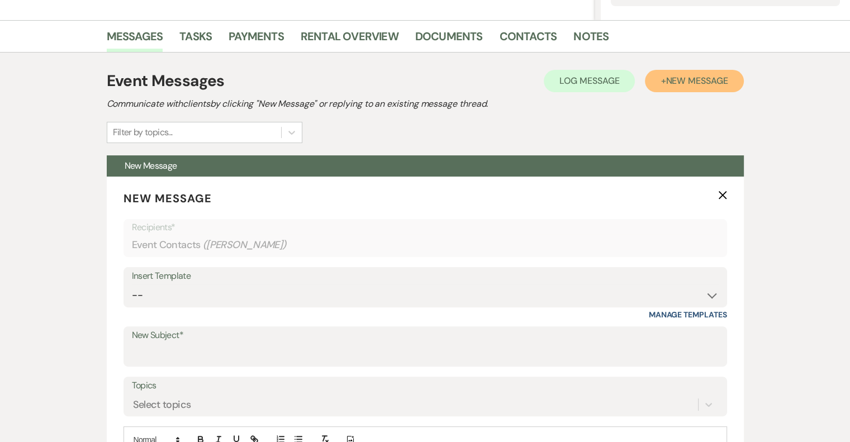
scroll to position [263, 0]
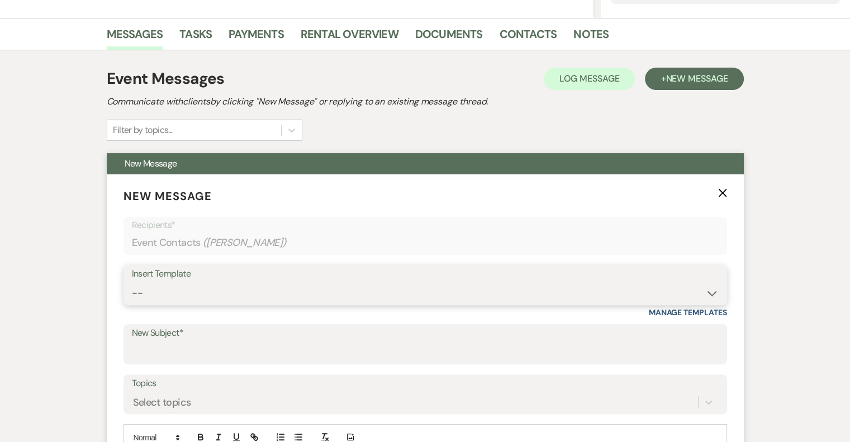
click at [214, 285] on select "-- Email #1 – Thank You for Inquiring WEDDINGS Send Contract: All Events Bookin…" at bounding box center [425, 293] width 587 height 22
select select "5591"
click at [132, 282] on select "-- Email #1 – Thank You for Inquiring WEDDINGS Send Contract: All Events Bookin…" at bounding box center [425, 293] width 587 height 22
type input "A Picture-Perfect Backdrop (Without Even Trying)"
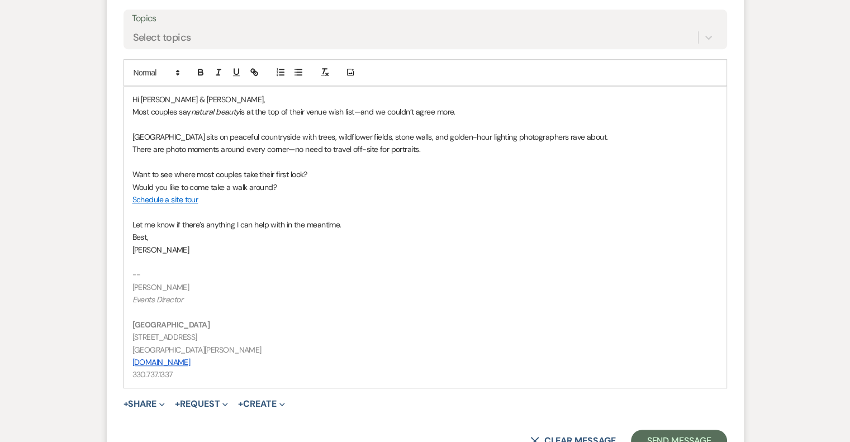
scroll to position [628, 0]
click at [697, 434] on button "Send Message" at bounding box center [679, 440] width 96 height 22
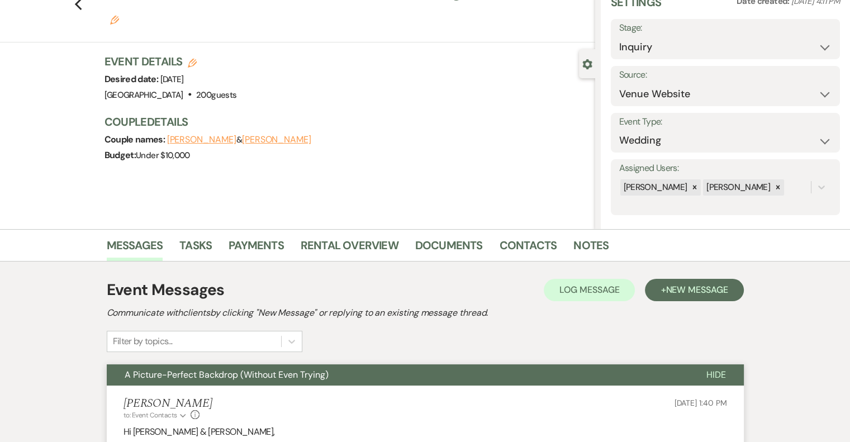
scroll to position [0, 0]
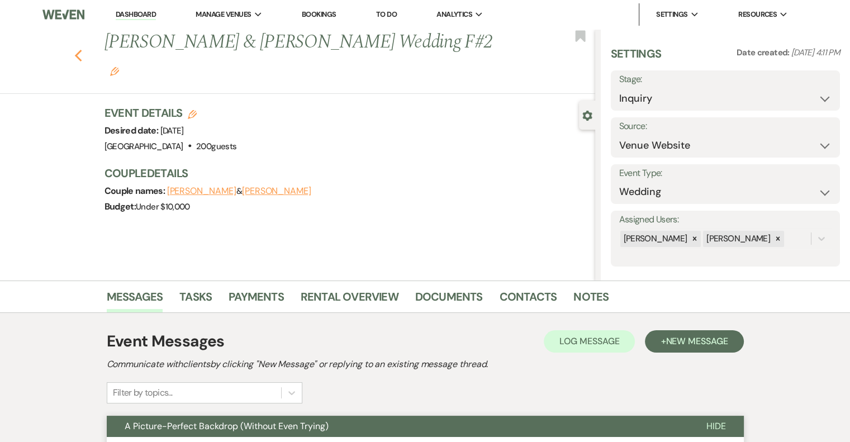
click at [78, 49] on icon "Previous" at bounding box center [78, 55] width 8 height 13
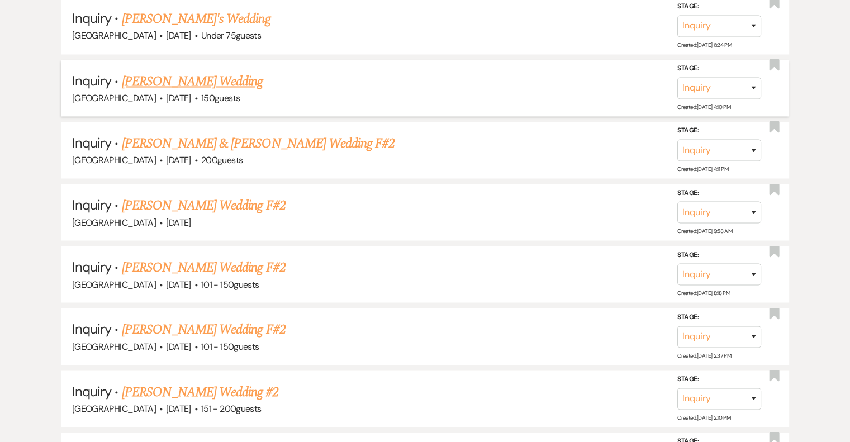
click at [236, 71] on link "[PERSON_NAME] Wedding" at bounding box center [192, 81] width 141 height 20
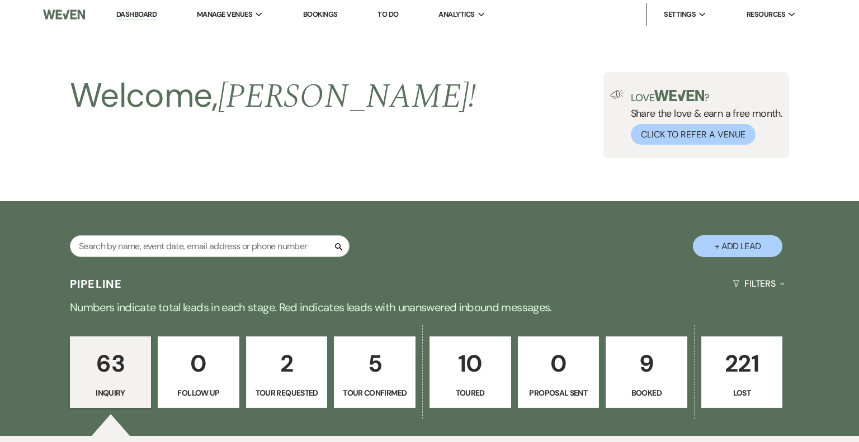
select select "3"
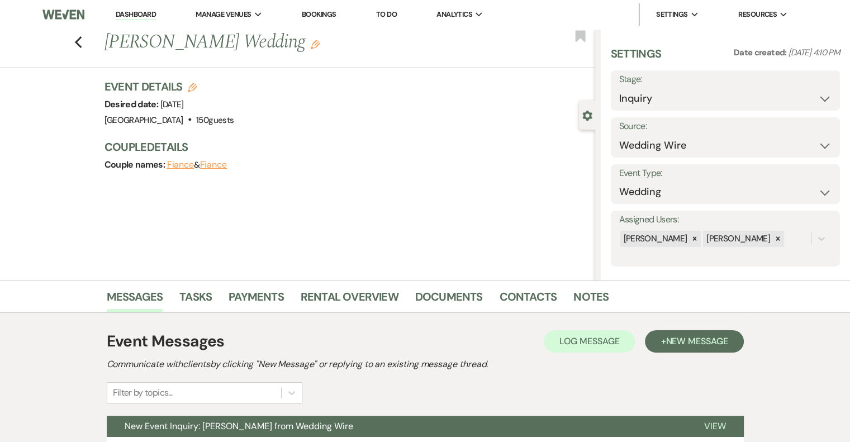
click at [311, 45] on use "button" at bounding box center [315, 44] width 9 height 9
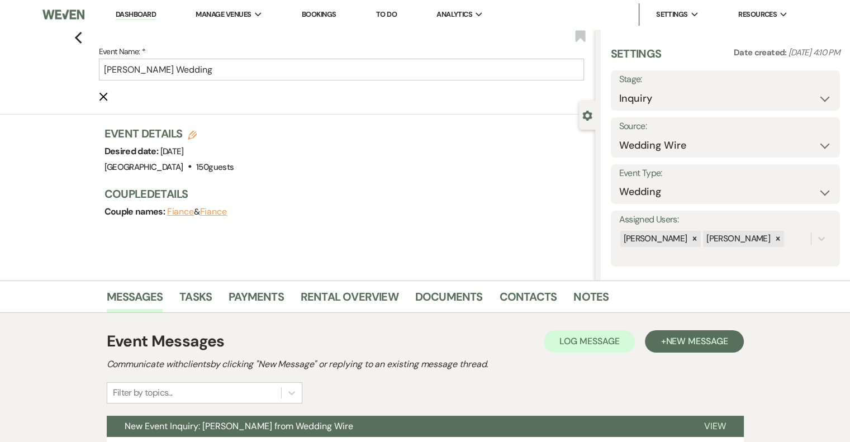
click at [271, 55] on label "Event Name: *" at bounding box center [341, 52] width 485 height 14
click at [271, 59] on input "[PERSON_NAME] Wedding" at bounding box center [341, 70] width 485 height 22
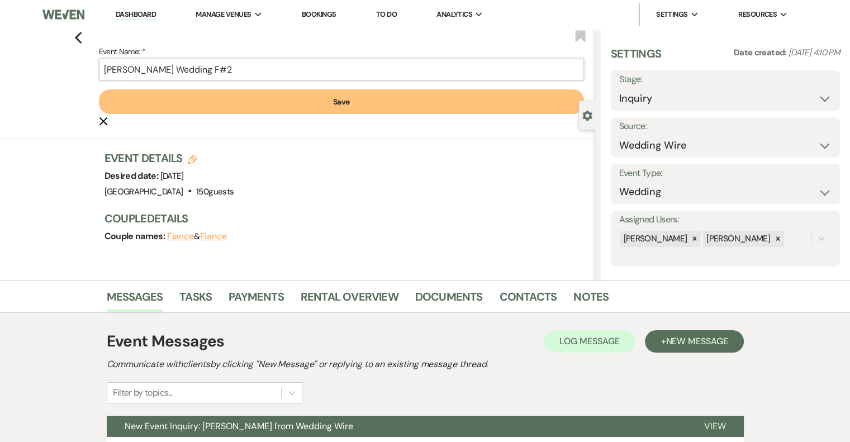
type input "[PERSON_NAME] Wedding F#2"
click at [325, 104] on button "Save" at bounding box center [341, 101] width 485 height 25
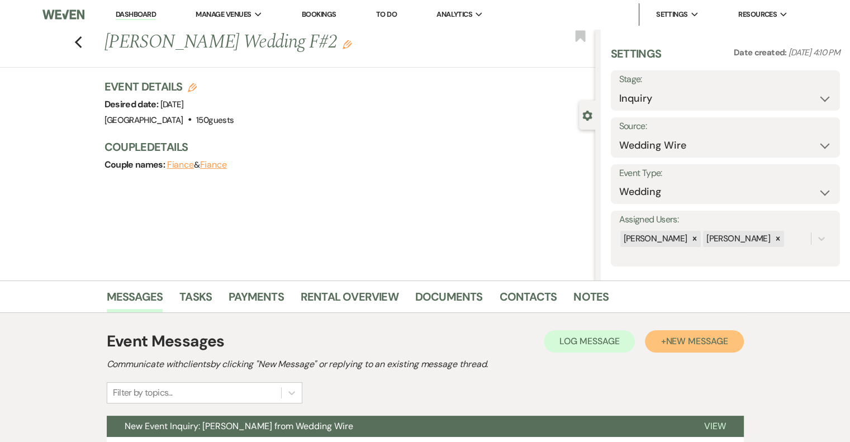
click at [699, 340] on span "New Message" at bounding box center [697, 341] width 62 height 12
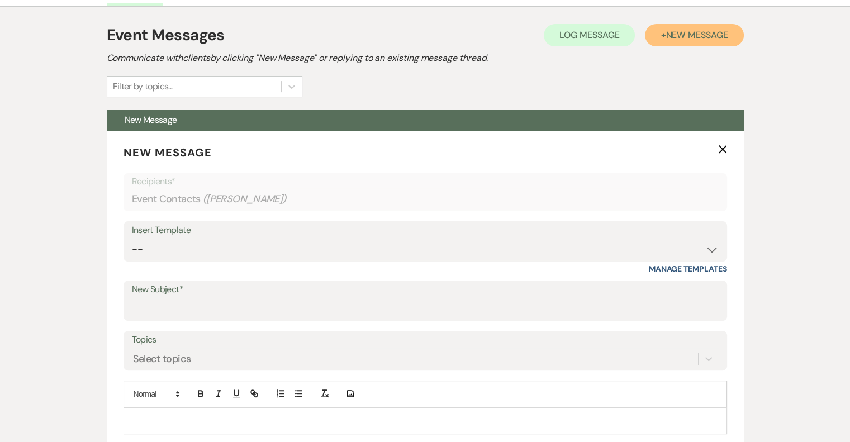
scroll to position [307, 0]
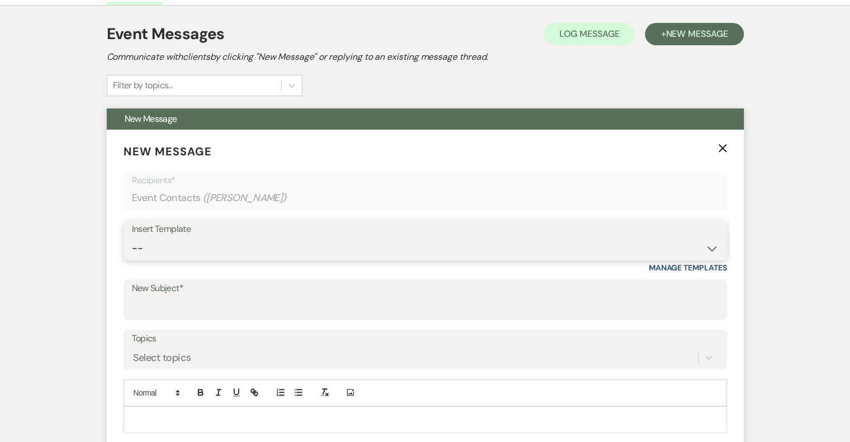
click at [217, 246] on select "-- Email #1 – Thank You for Inquiring WEDDINGS Send Contract: All Events Bookin…" at bounding box center [425, 249] width 587 height 22
select select "5591"
click at [132, 238] on select "-- Email #1 – Thank You for Inquiring WEDDINGS Send Contract: All Events Bookin…" at bounding box center [425, 249] width 587 height 22
type input "A Picture-Perfect Backdrop (Without Even Trying)"
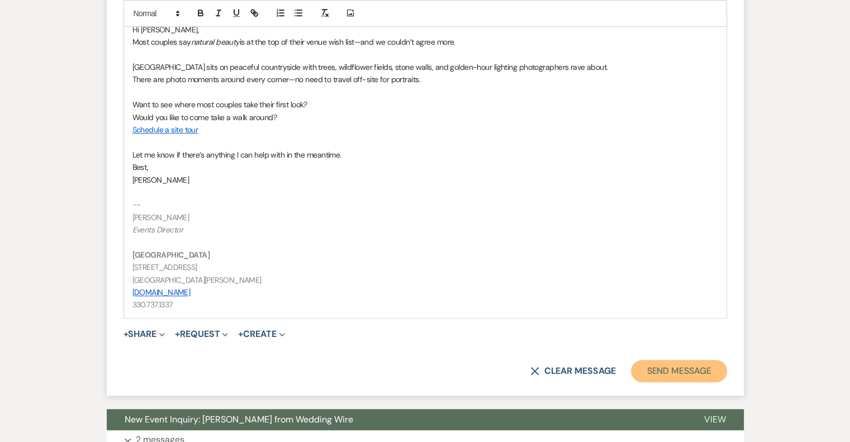
click at [681, 369] on button "Send Message" at bounding box center [679, 371] width 96 height 22
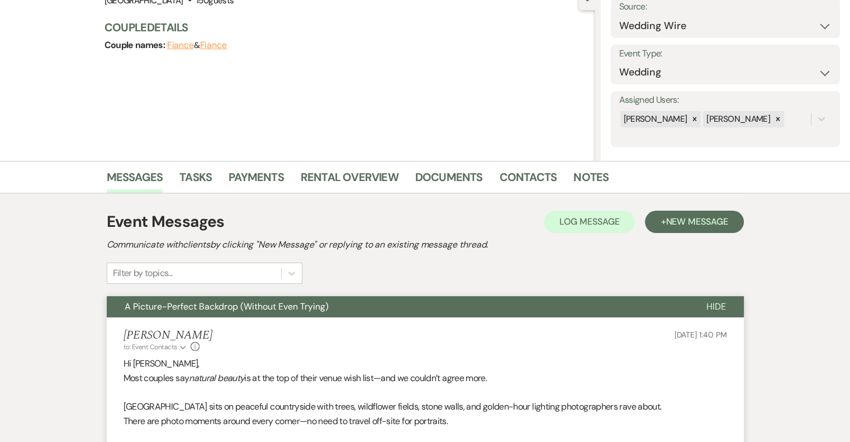
scroll to position [0, 0]
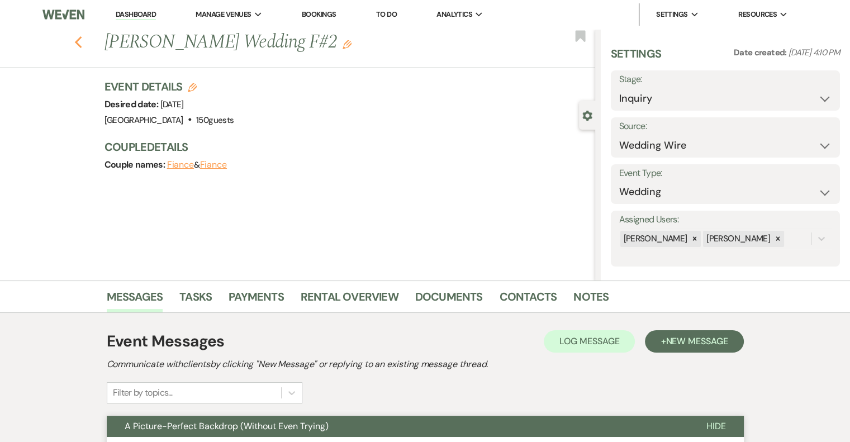
click at [82, 43] on icon "Previous" at bounding box center [78, 42] width 8 height 13
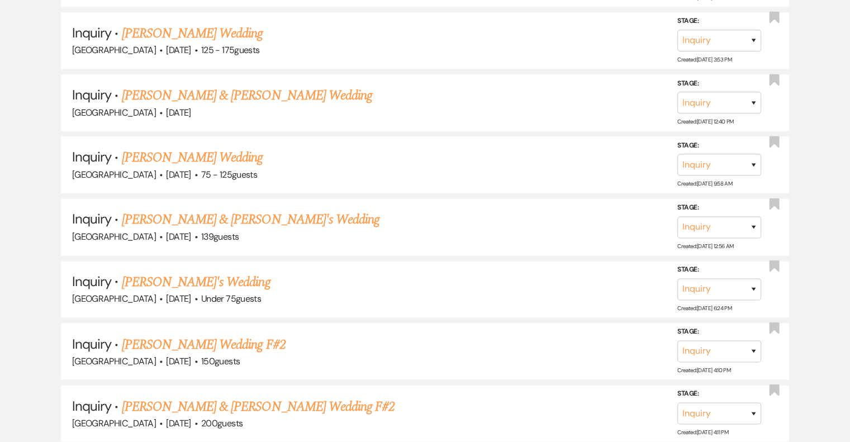
scroll to position [1785, 0]
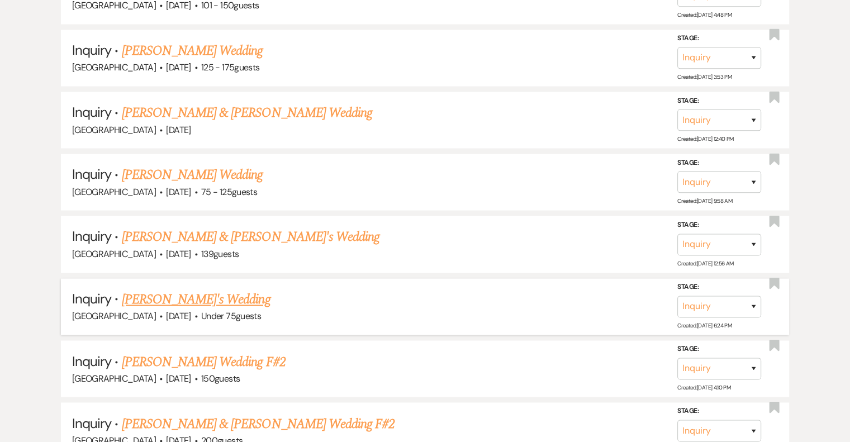
click at [205, 290] on link "[PERSON_NAME]'s Wedding" at bounding box center [196, 300] width 149 height 20
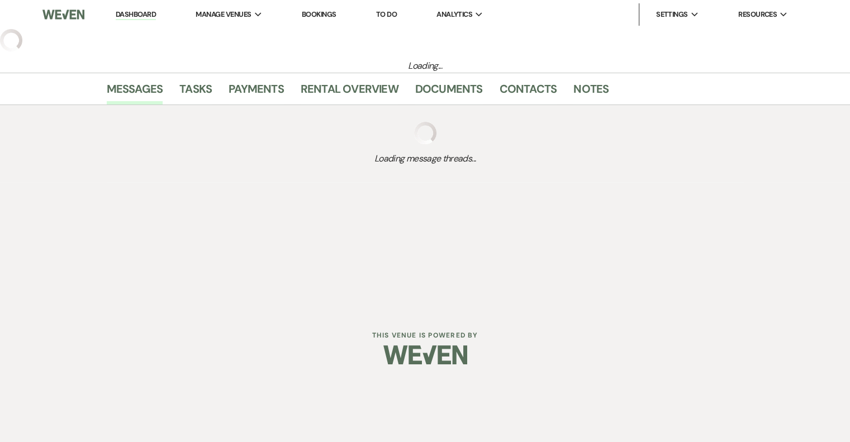
select select "3"
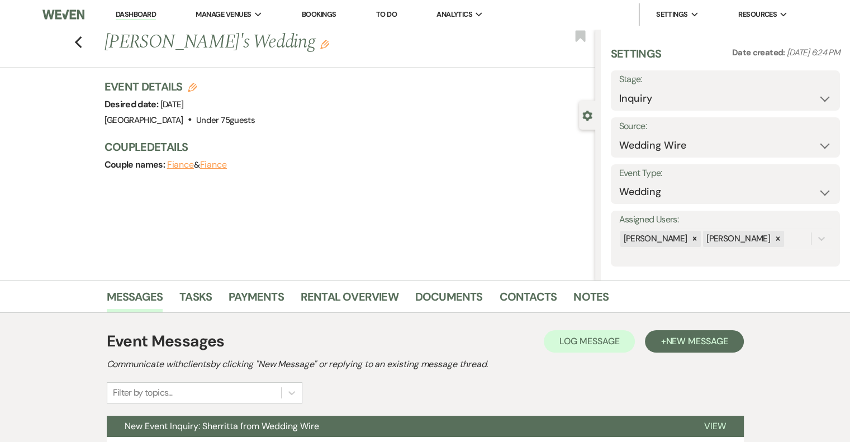
click at [320, 45] on use "button" at bounding box center [324, 44] width 9 height 9
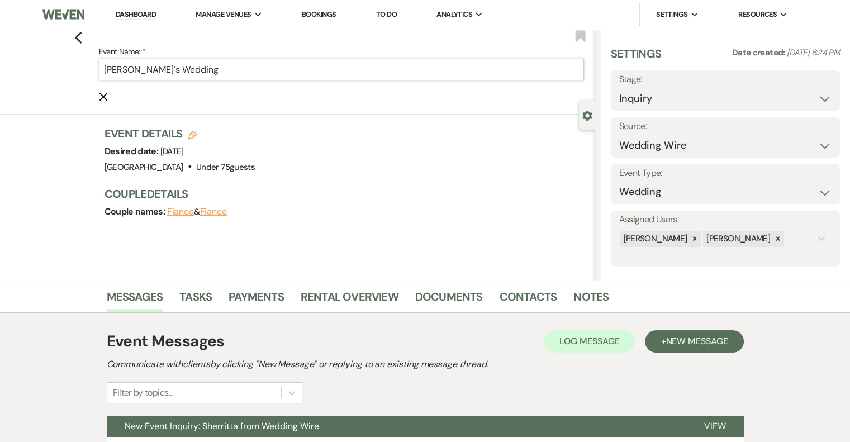
click at [225, 69] on input "[PERSON_NAME]'s Wedding" at bounding box center [341, 70] width 485 height 22
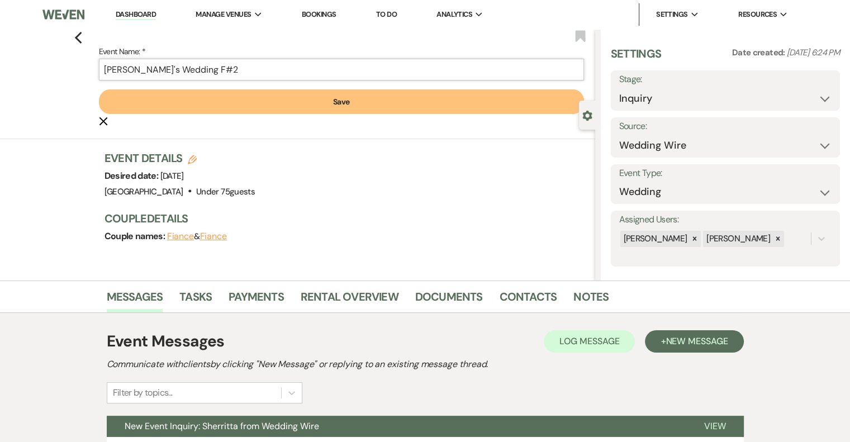
type input "[PERSON_NAME]'s Wedding F#2"
click at [324, 105] on button "Save" at bounding box center [341, 101] width 485 height 25
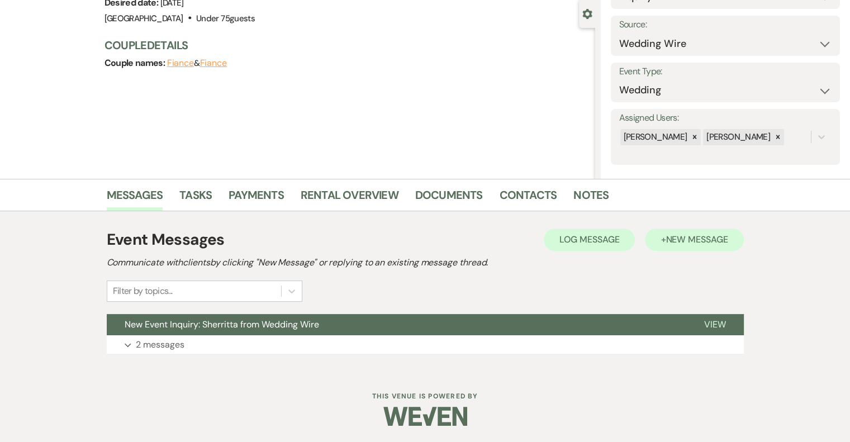
click at [707, 231] on button "+ New Message" at bounding box center [694, 240] width 98 height 22
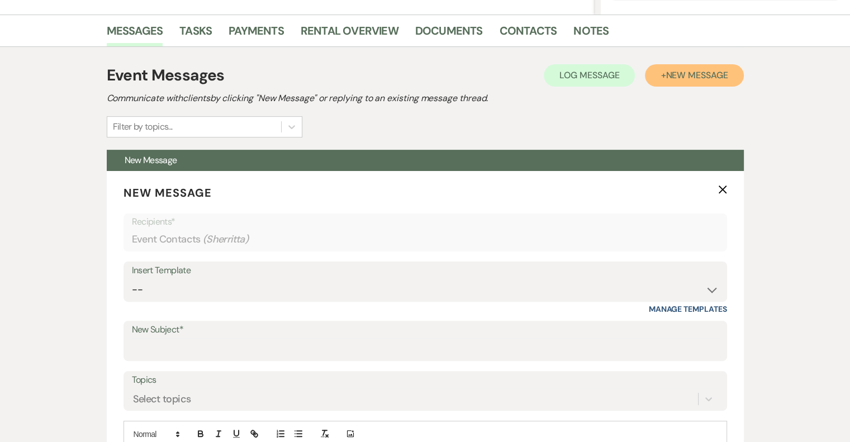
scroll to position [278, 0]
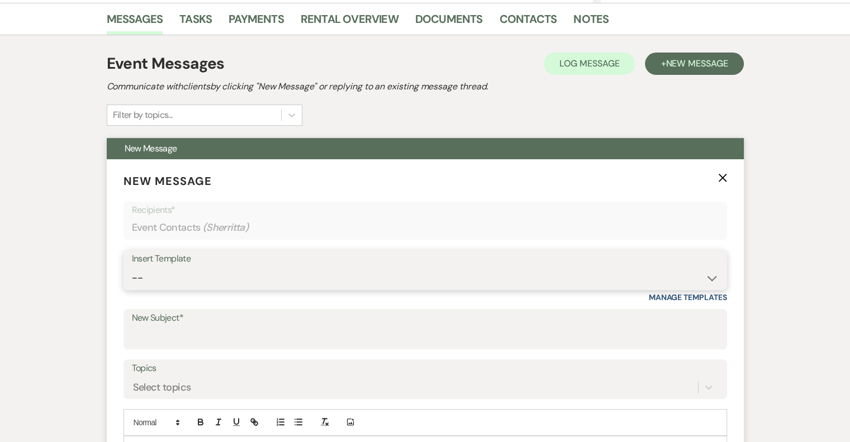
click at [221, 271] on select "-- Email #1 – Thank You for Inquiring WEDDINGS Send Contract: All Events Bookin…" at bounding box center [425, 278] width 587 height 22
select select "5591"
click at [132, 267] on select "-- Email #1 – Thank You for Inquiring WEDDINGS Send Contract: All Events Bookin…" at bounding box center [425, 278] width 587 height 22
type input "A Picture-Perfect Backdrop (Without Even Trying)"
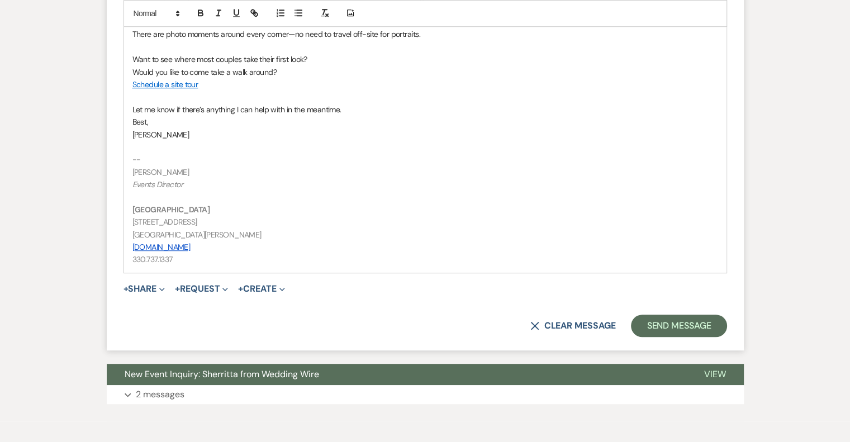
scroll to position [792, 0]
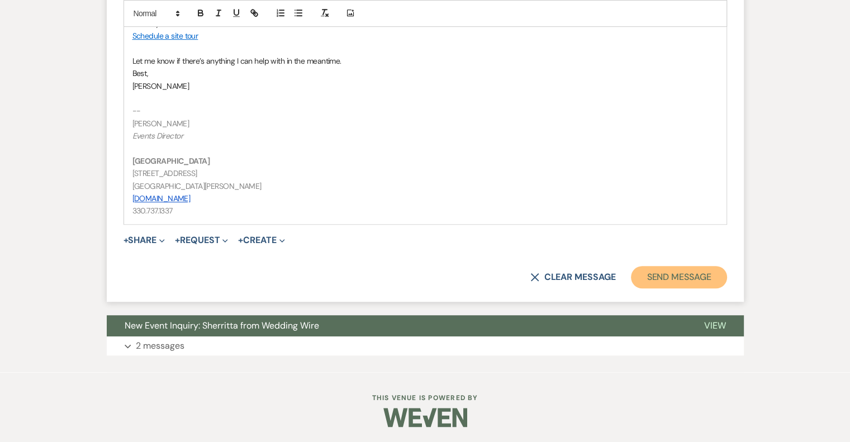
click at [678, 281] on button "Send Message" at bounding box center [679, 277] width 96 height 22
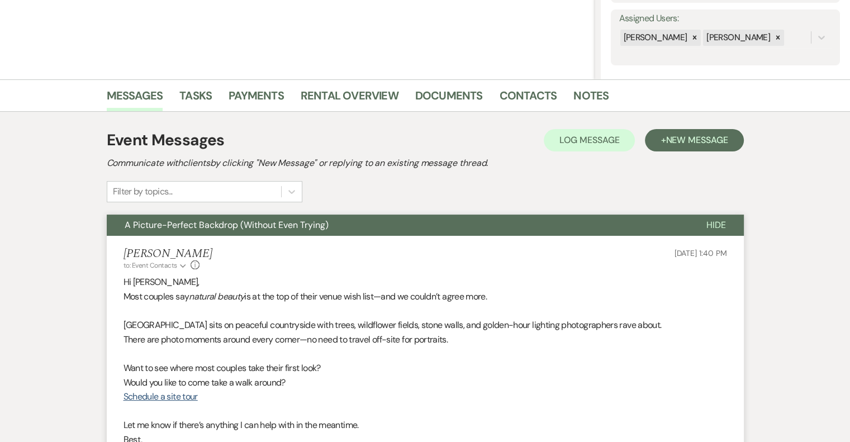
scroll to position [0, 0]
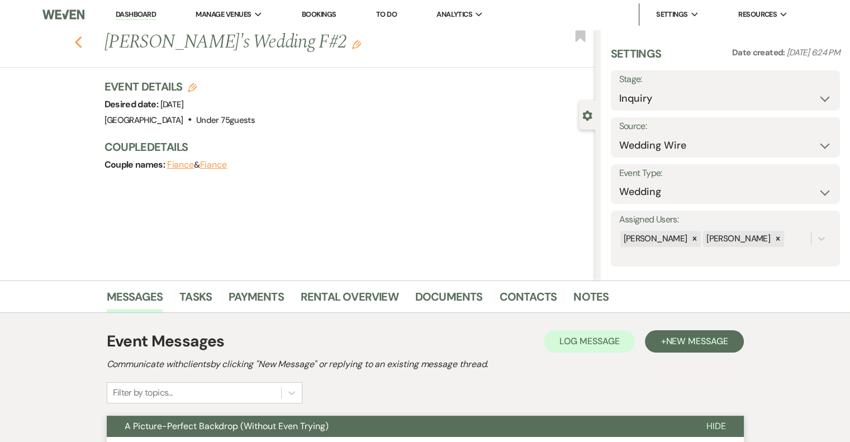
click at [82, 42] on icon "Previous" at bounding box center [78, 42] width 8 height 13
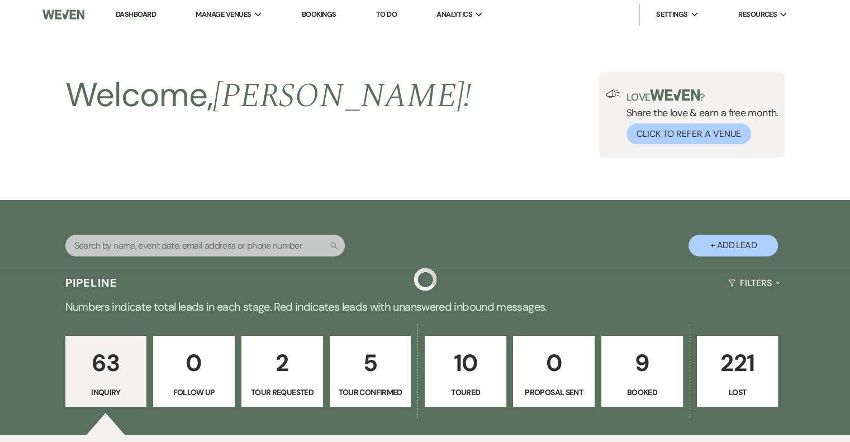
scroll to position [1785, 0]
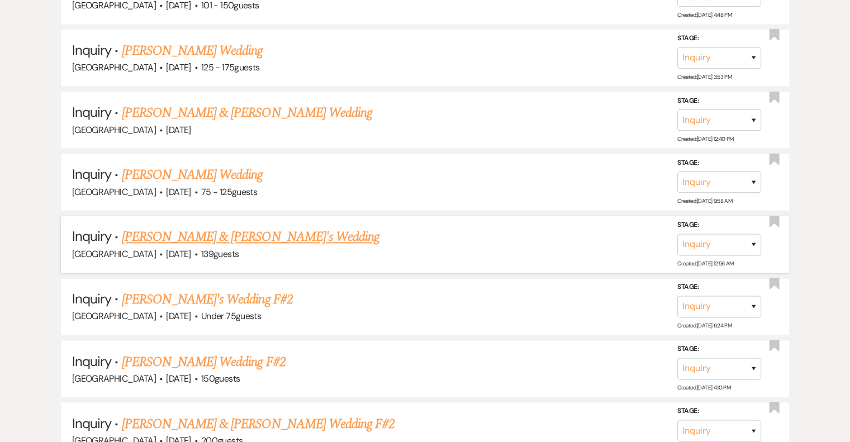
click at [230, 227] on link "[PERSON_NAME] & [PERSON_NAME]'s Wedding" at bounding box center [251, 237] width 258 height 20
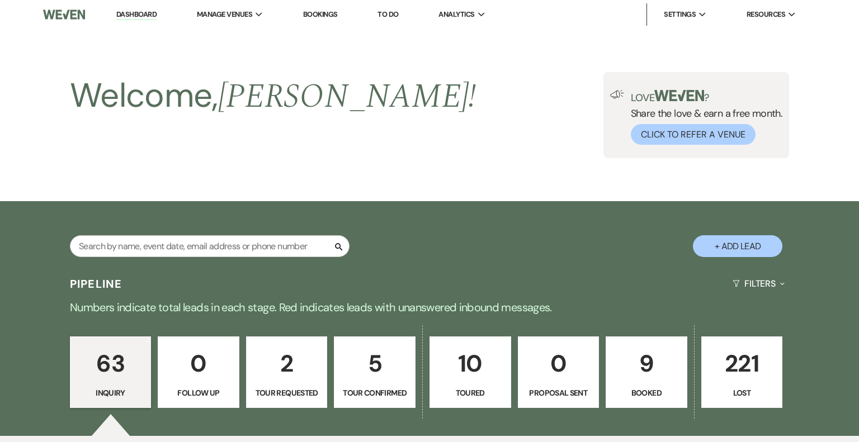
select select "5"
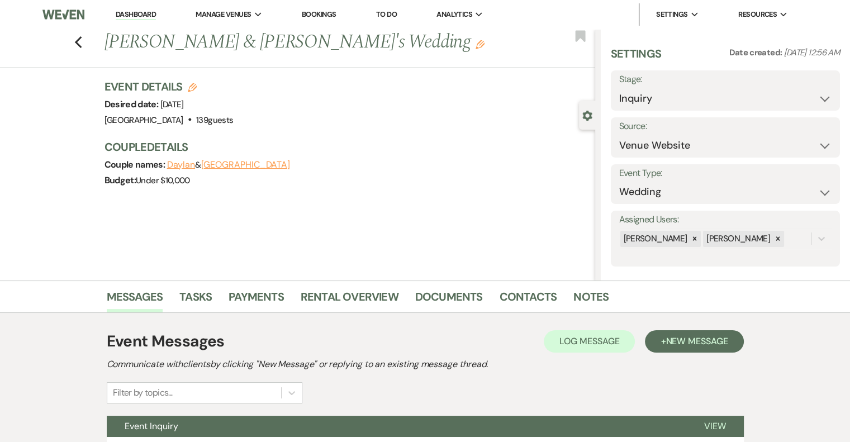
click at [476, 46] on icon "Edit" at bounding box center [480, 44] width 9 height 9
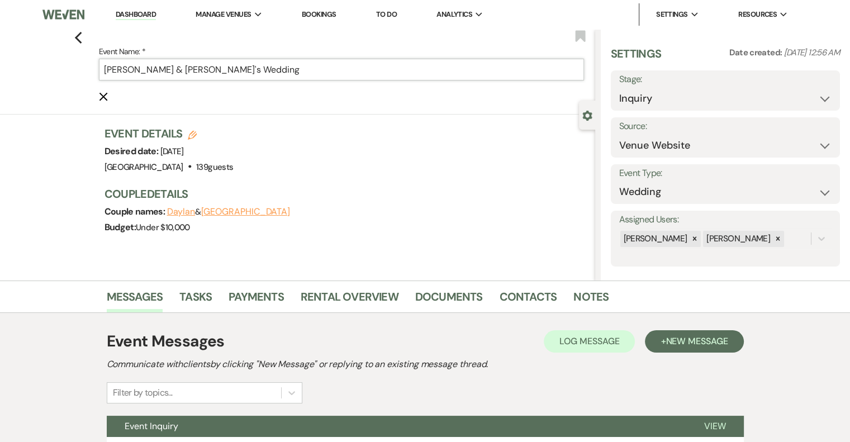
click at [281, 71] on input "[PERSON_NAME] & [PERSON_NAME]'s Wedding" at bounding box center [341, 70] width 485 height 22
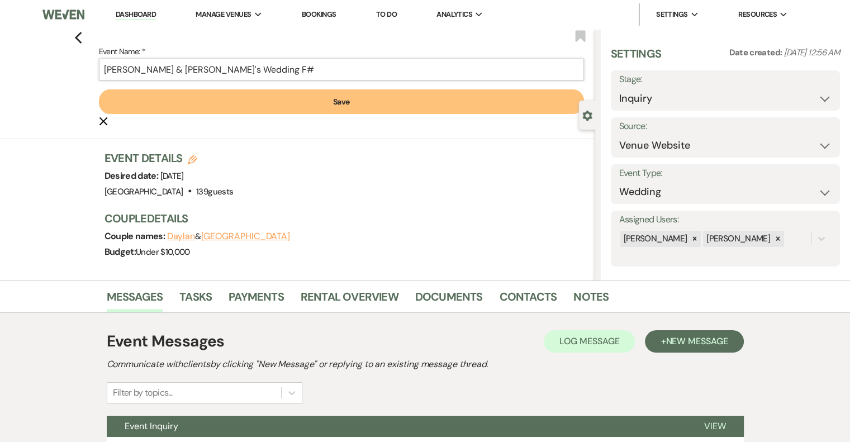
type input "[PERSON_NAME] & [PERSON_NAME]'s Wedding F#"
click at [344, 107] on button "Save" at bounding box center [341, 101] width 485 height 25
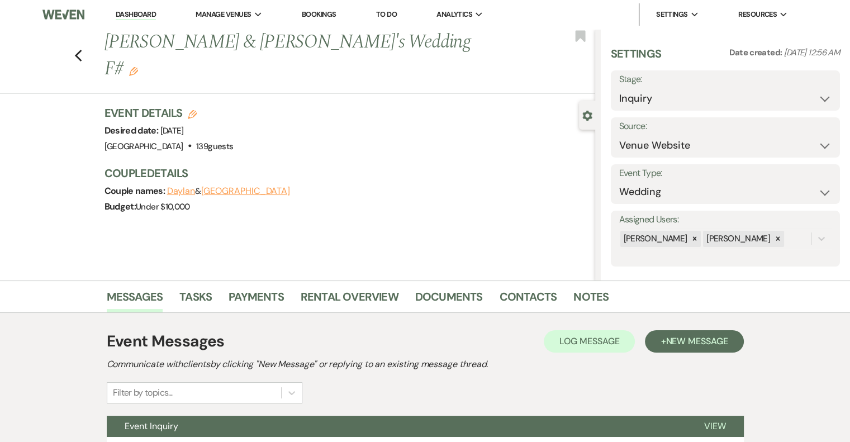
click at [138, 67] on icon "Edit" at bounding box center [133, 71] width 9 height 9
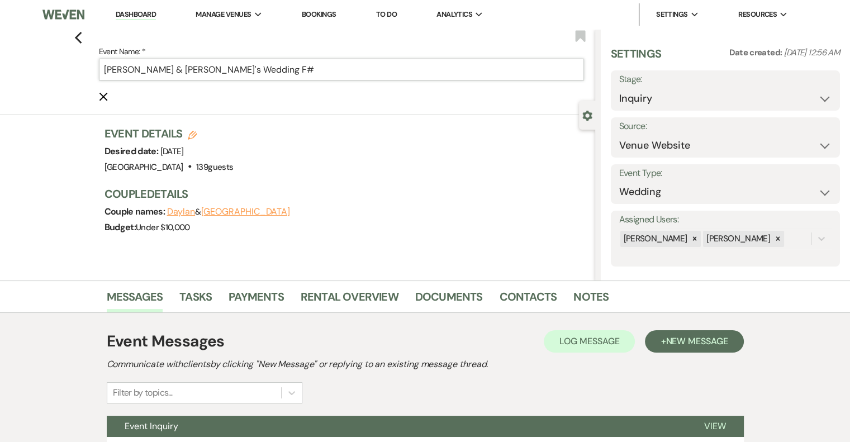
click at [286, 74] on input "[PERSON_NAME] & [PERSON_NAME]'s Wedding F#" at bounding box center [341, 70] width 485 height 22
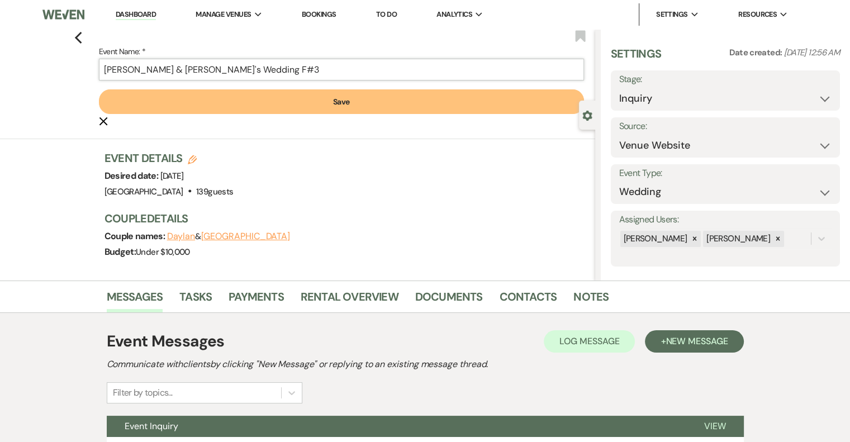
type input "[PERSON_NAME] & [PERSON_NAME]'s Wedding F#3"
click at [312, 100] on button "Save" at bounding box center [341, 101] width 485 height 25
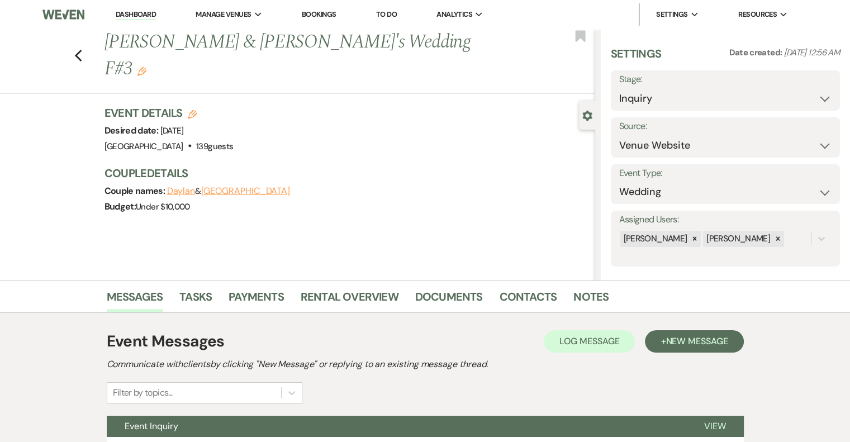
click at [146, 67] on icon "Edit" at bounding box center [142, 71] width 9 height 9
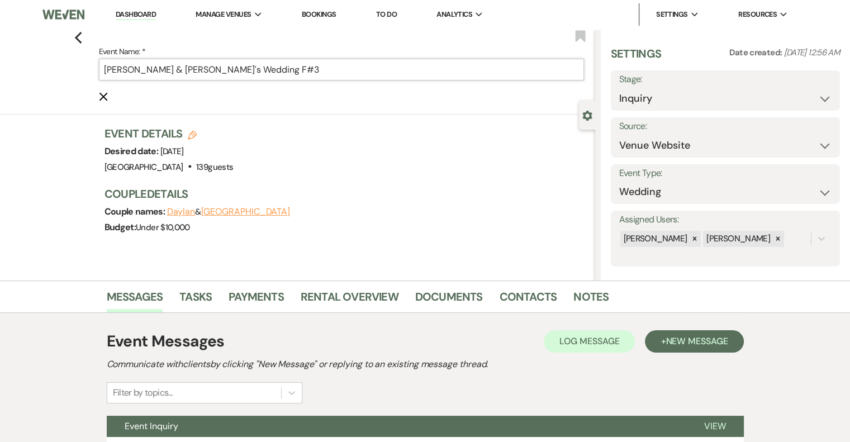
click at [300, 74] on input "[PERSON_NAME] & [PERSON_NAME]'s Wedding F#3" at bounding box center [341, 70] width 485 height 22
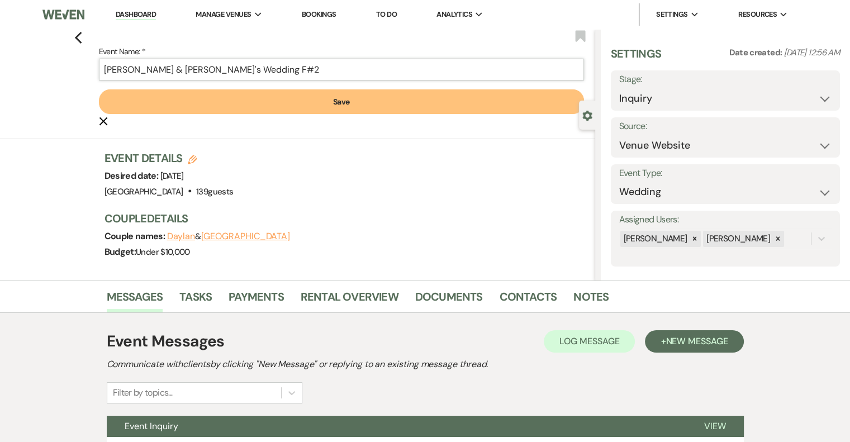
type input "[PERSON_NAME] & [PERSON_NAME]'s Wedding F#2"
click at [344, 106] on button "Save" at bounding box center [341, 101] width 485 height 25
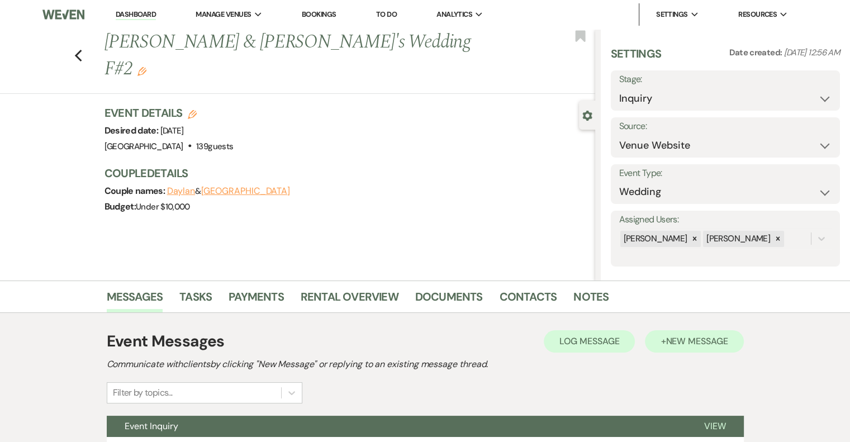
click at [652, 349] on button "+ New Message" at bounding box center [694, 341] width 98 height 22
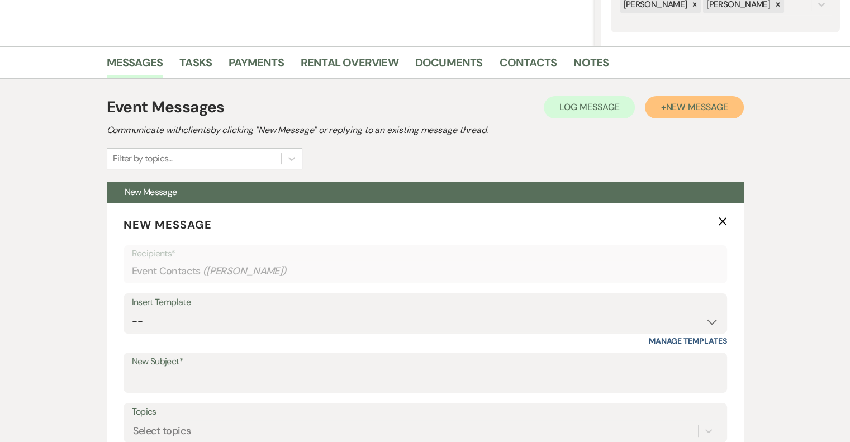
scroll to position [236, 0]
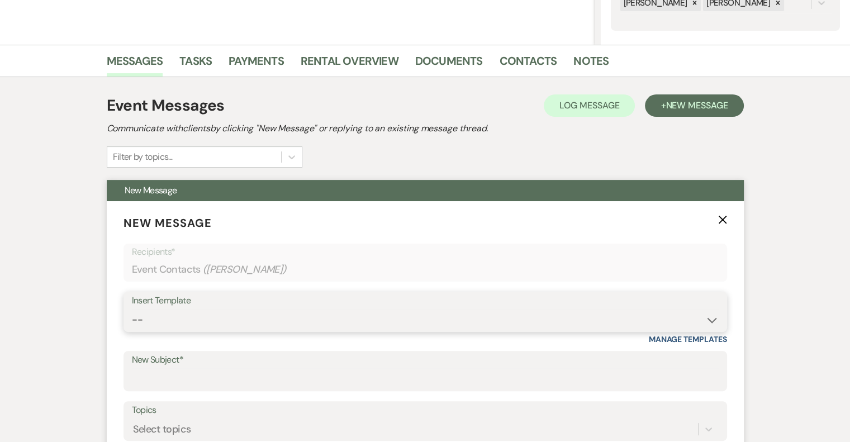
click at [182, 311] on select "-- Email #1 – Thank You for Inquiring WEDDINGS Send Contract: All Events Bookin…" at bounding box center [425, 320] width 587 height 22
select select "5591"
click at [132, 309] on select "-- Email #1 – Thank You for Inquiring WEDDINGS Send Contract: All Events Bookin…" at bounding box center [425, 320] width 587 height 22
type input "A Picture-Perfect Backdrop (Without Even Trying)"
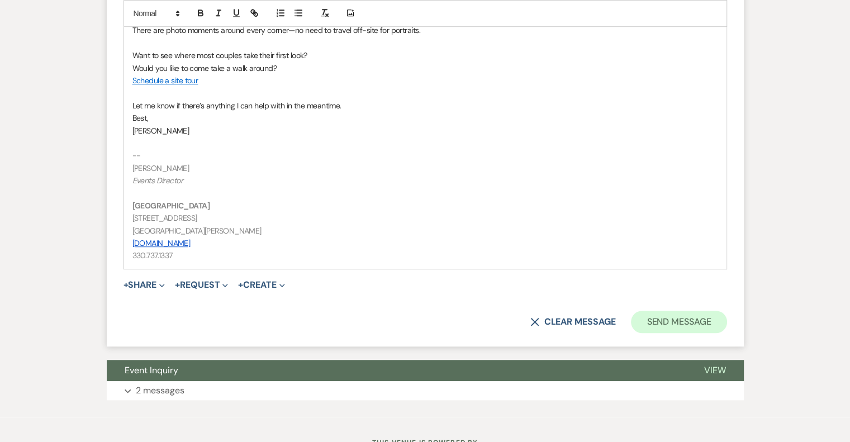
click at [699, 320] on button "Send Message" at bounding box center [679, 322] width 96 height 22
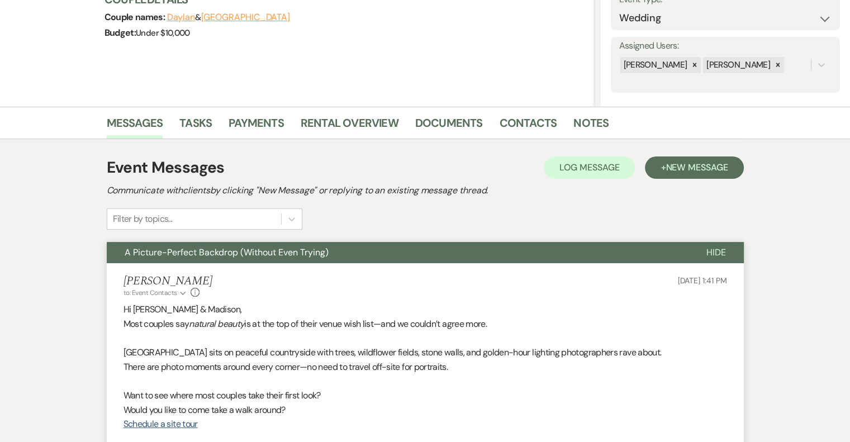
scroll to position [0, 0]
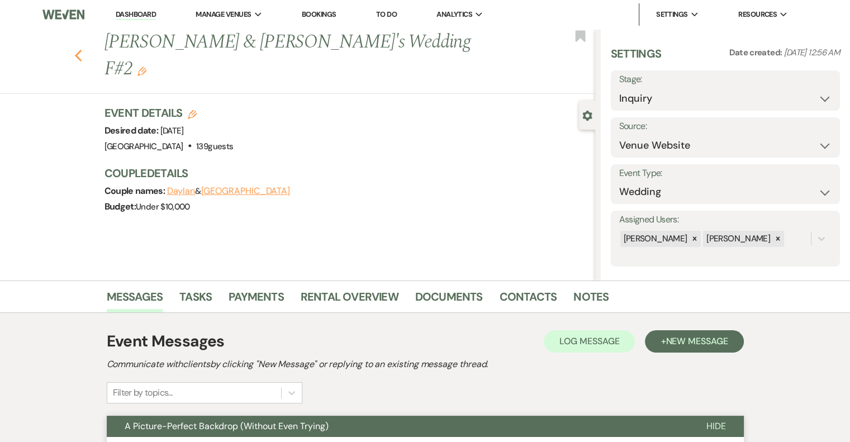
click at [82, 50] on use "button" at bounding box center [77, 56] width 7 height 12
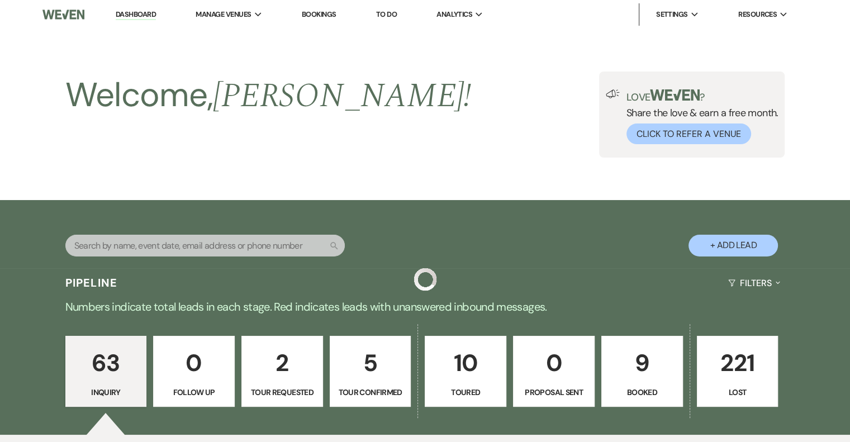
scroll to position [1785, 0]
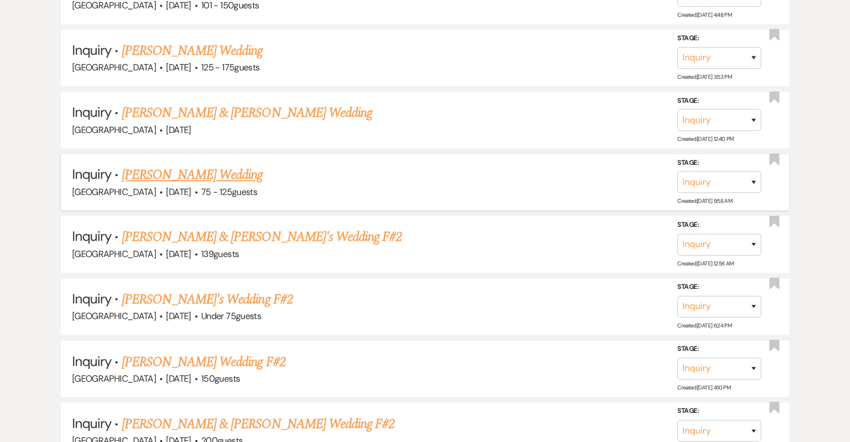
click at [229, 167] on link "[PERSON_NAME] Wedding" at bounding box center [192, 175] width 141 height 20
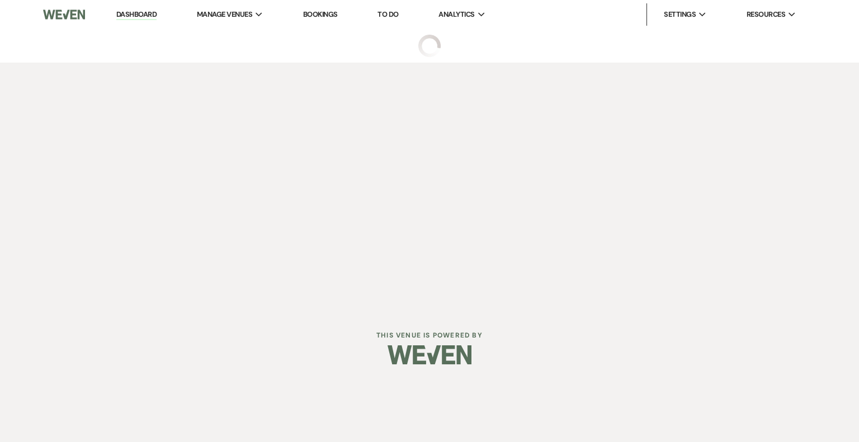
select select "3"
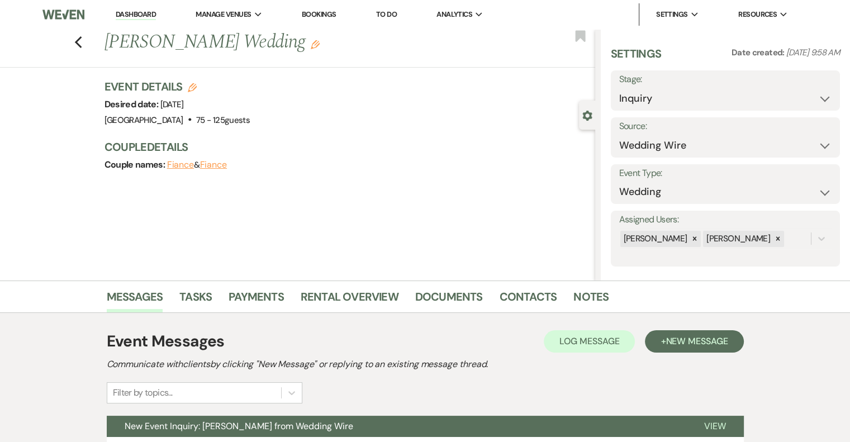
click at [304, 42] on h1 "[PERSON_NAME] Wedding Edit" at bounding box center [299, 42] width 389 height 27
click at [239, 68] on div "Previous [PERSON_NAME] Wedding Edit Bookmark Gear Settings Settings Date create…" at bounding box center [297, 155] width 595 height 252
click at [311, 45] on icon "Edit" at bounding box center [315, 44] width 9 height 9
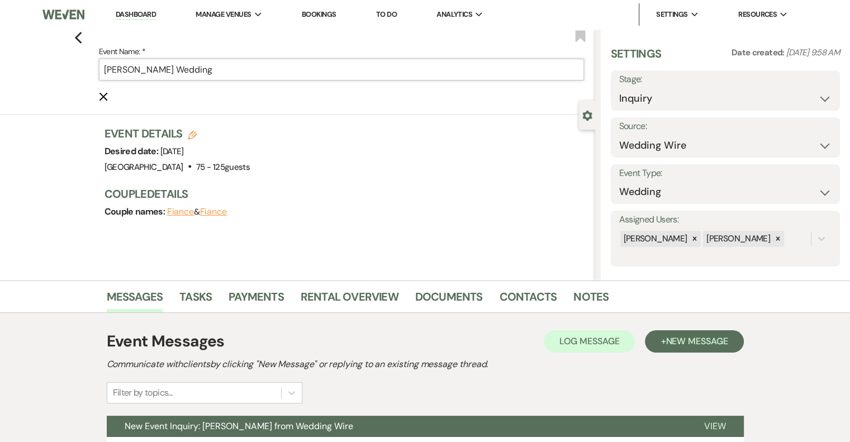
click at [225, 72] on input "[PERSON_NAME] Wedding" at bounding box center [341, 70] width 485 height 22
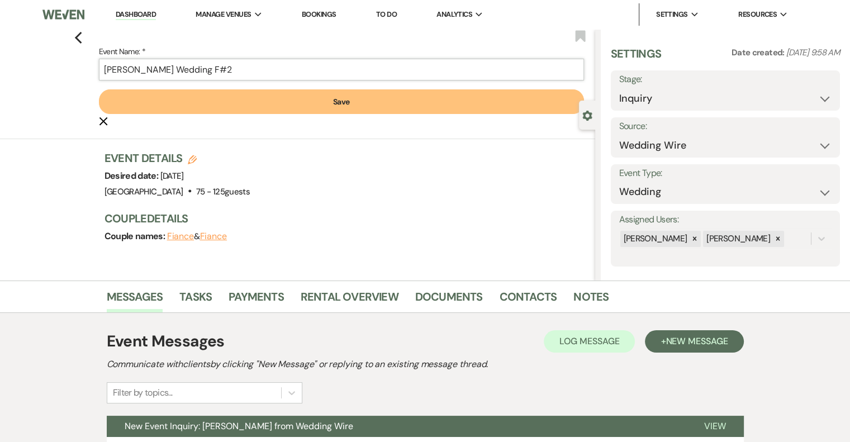
type input "[PERSON_NAME] Wedding F#2"
click at [353, 110] on button "Save" at bounding box center [341, 101] width 485 height 25
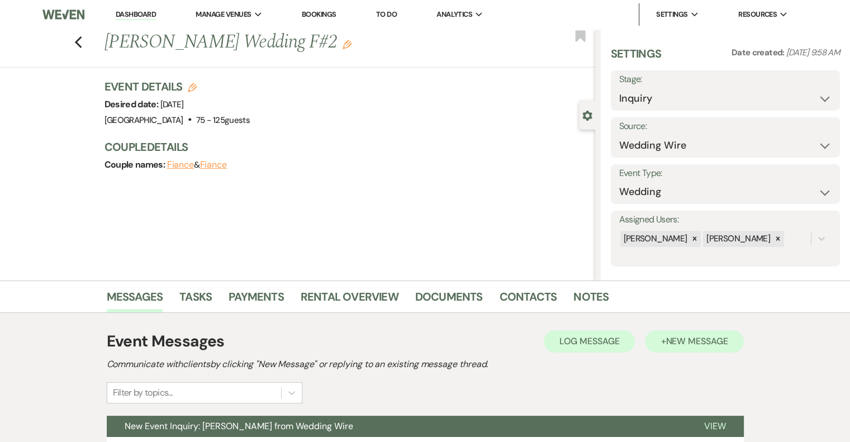
click at [670, 344] on span "New Message" at bounding box center [697, 341] width 62 height 12
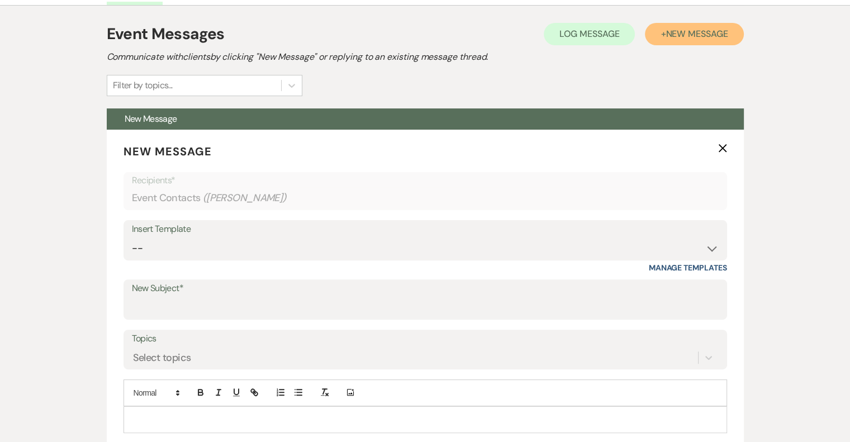
scroll to position [311, 0]
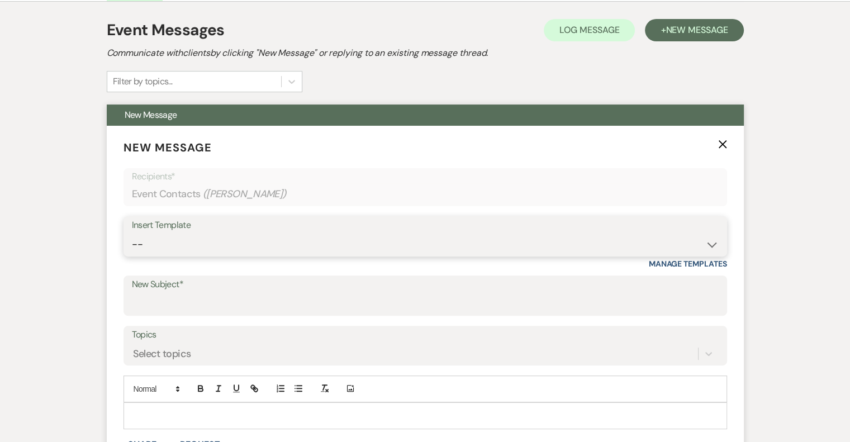
click at [213, 234] on select "-- Email #1 – Thank You for Inquiring WEDDINGS Send Contract: All Events Bookin…" at bounding box center [425, 245] width 587 height 22
select select "5591"
click at [132, 234] on select "-- Email #1 – Thank You for Inquiring WEDDINGS Send Contract: All Events Bookin…" at bounding box center [425, 245] width 587 height 22
type input "A Picture-Perfect Backdrop (Without Even Trying)"
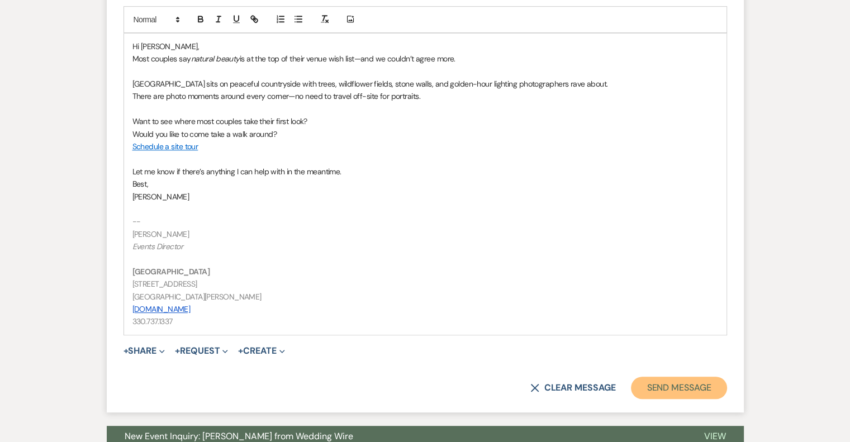
click at [688, 377] on button "Send Message" at bounding box center [679, 388] width 96 height 22
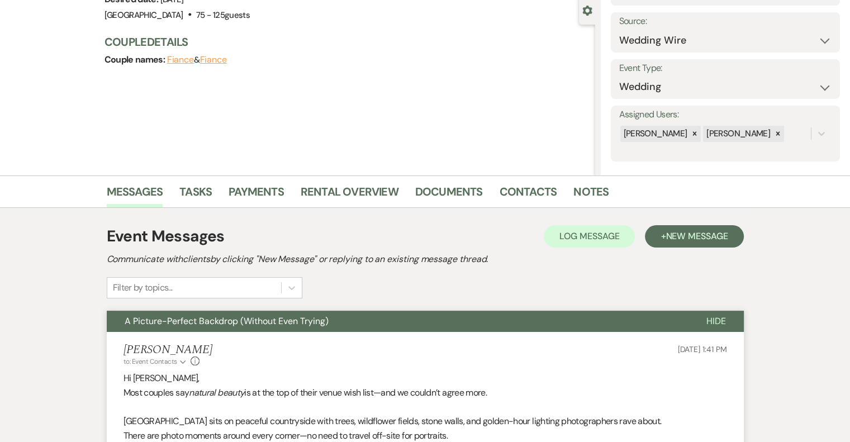
scroll to position [0, 0]
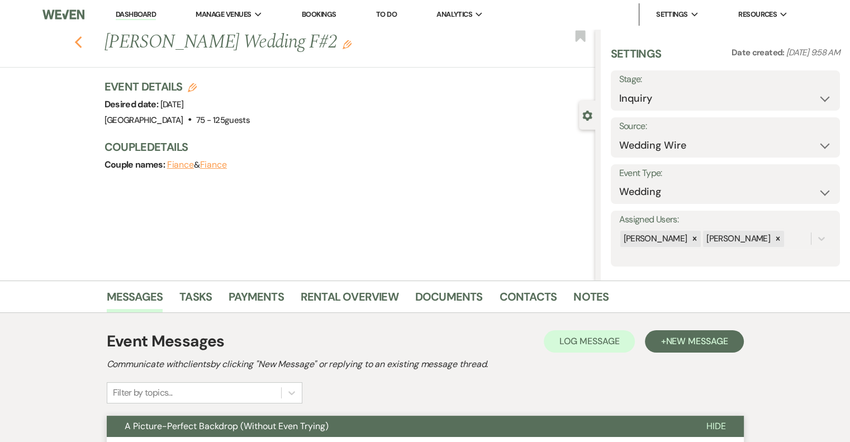
click at [78, 46] on icon "Previous" at bounding box center [78, 42] width 8 height 13
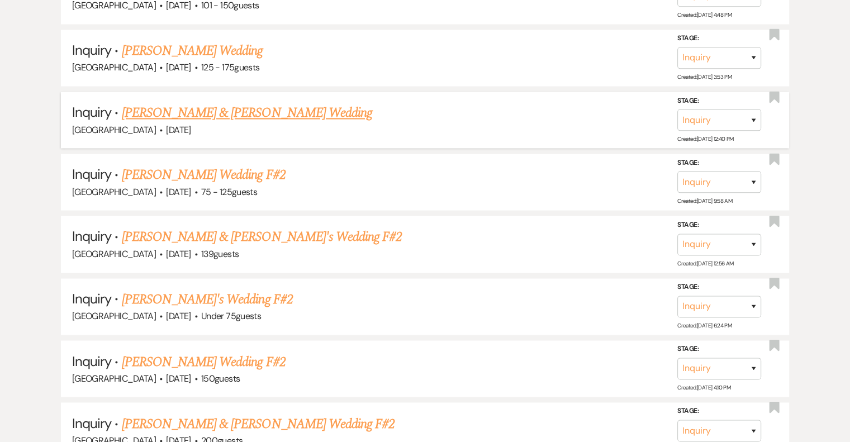
click at [309, 103] on link "[PERSON_NAME] & [PERSON_NAME] Wedding" at bounding box center [247, 113] width 250 height 20
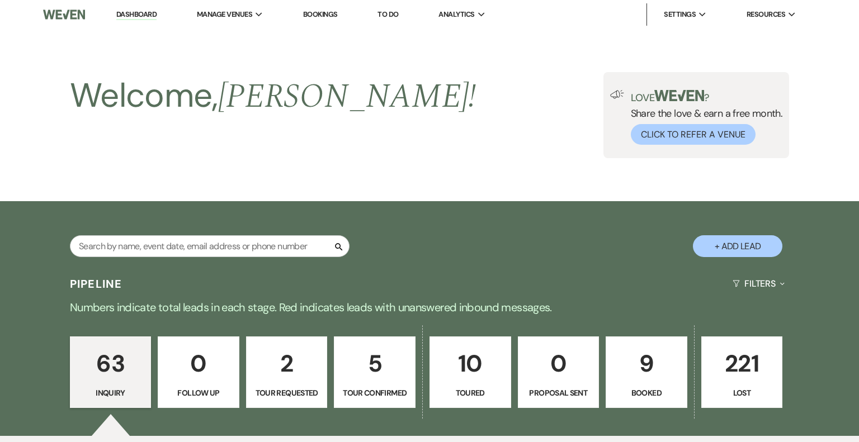
select select "5"
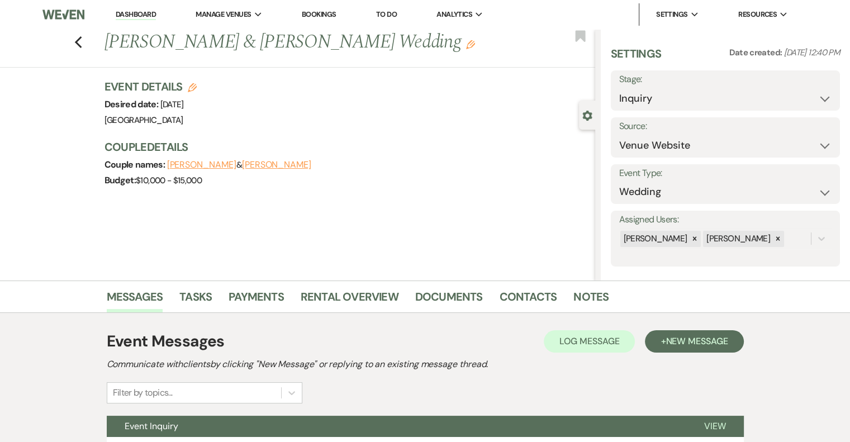
click at [466, 46] on icon "Edit" at bounding box center [470, 44] width 9 height 9
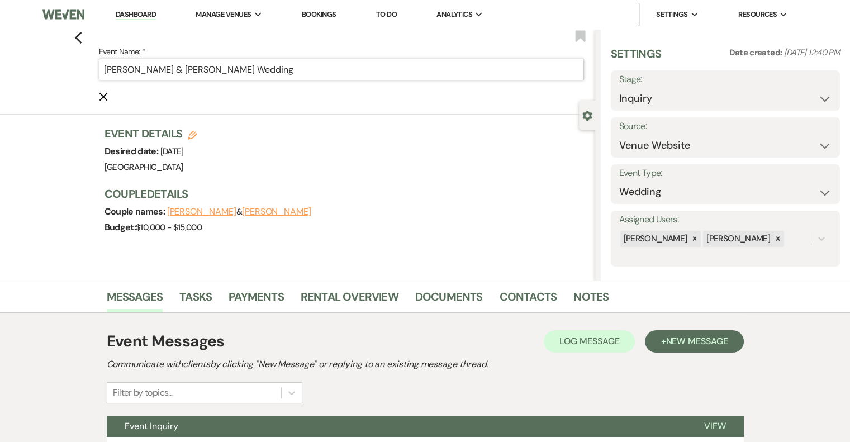
click at [330, 73] on input "[PERSON_NAME] & [PERSON_NAME] Wedding" at bounding box center [341, 70] width 485 height 22
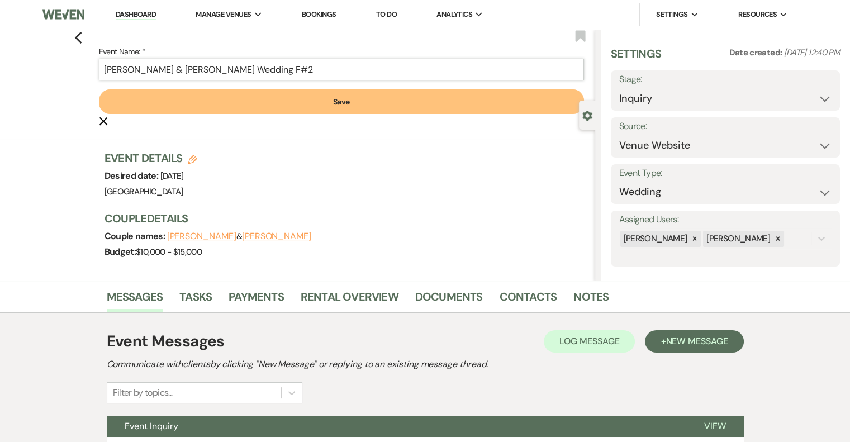
type input "[PERSON_NAME] & [PERSON_NAME] Wedding F#2"
click at [349, 106] on button "Save" at bounding box center [341, 101] width 485 height 25
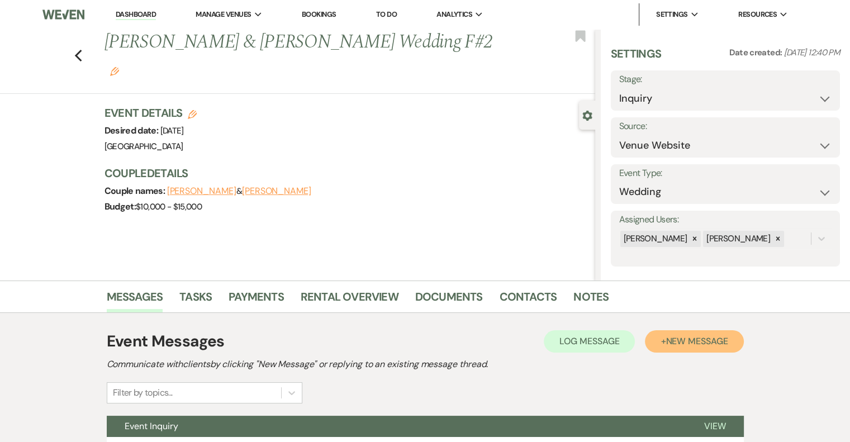
click at [671, 349] on button "+ New Message" at bounding box center [694, 341] width 98 height 22
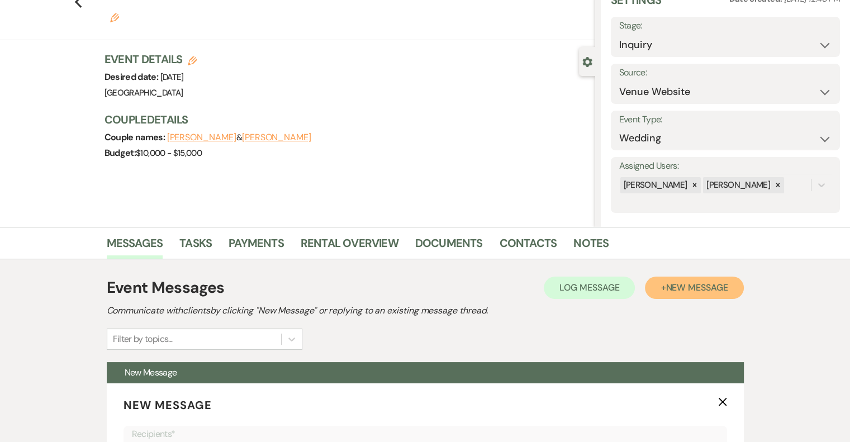
scroll to position [278, 0]
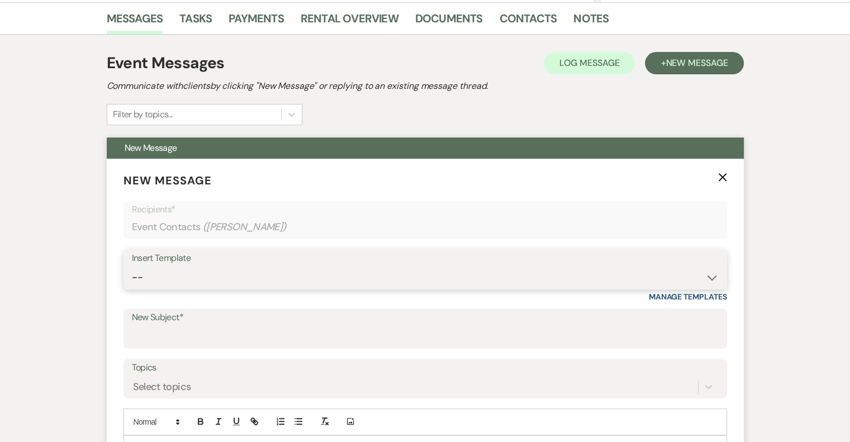
click at [208, 268] on select "-- Email #1 – Thank You for Inquiring WEDDINGS Send Contract: All Events Bookin…" at bounding box center [425, 278] width 587 height 22
select select "5591"
click at [132, 267] on select "-- Email #1 – Thank You for Inquiring WEDDINGS Send Contract: All Events Bookin…" at bounding box center [425, 278] width 587 height 22
type input "A Picture-Perfect Backdrop (Without Even Trying)"
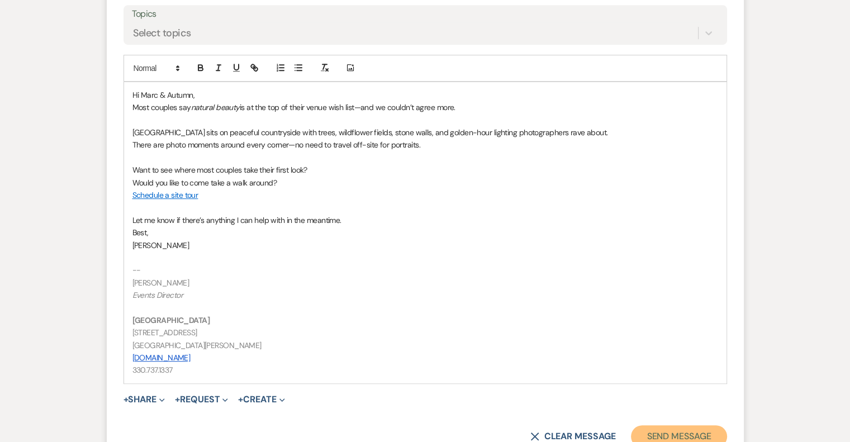
click at [676, 429] on button "Send Message" at bounding box center [679, 436] width 96 height 22
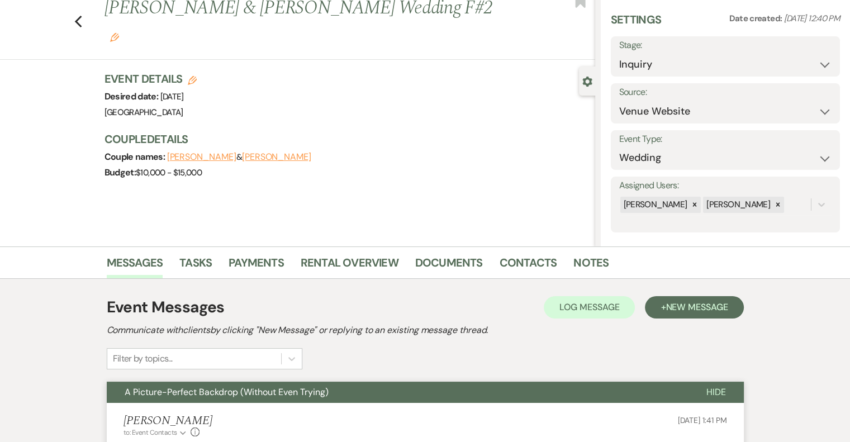
scroll to position [0, 0]
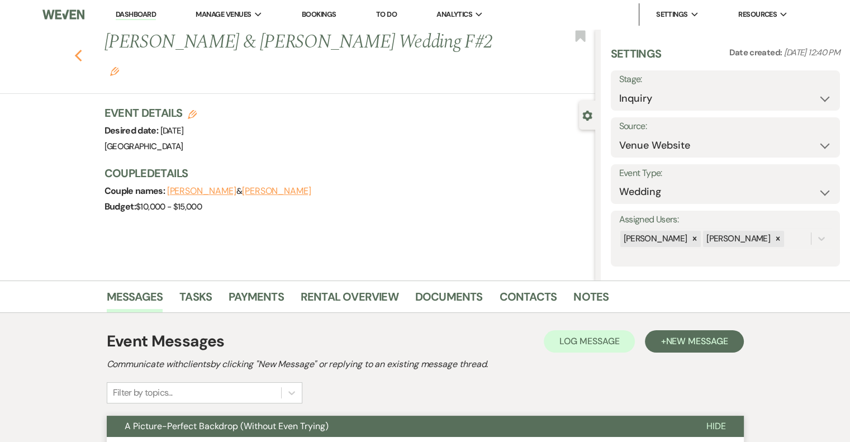
click at [83, 49] on icon "Previous" at bounding box center [78, 55] width 8 height 13
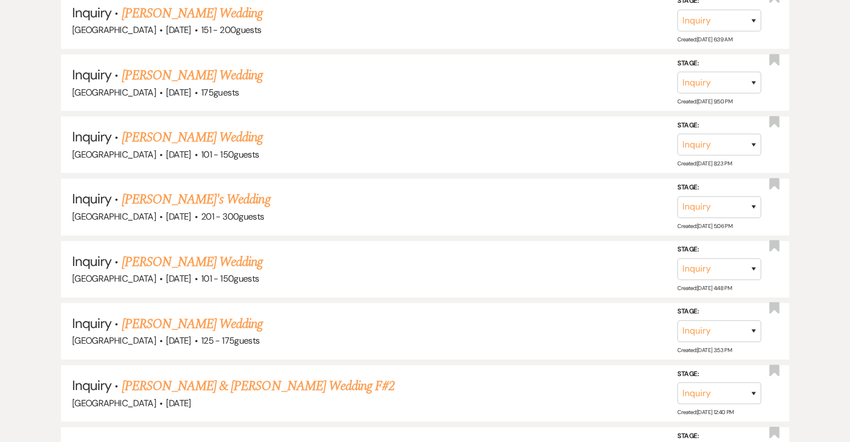
scroll to position [1512, 0]
click at [223, 314] on link "[PERSON_NAME] Wedding" at bounding box center [192, 324] width 141 height 20
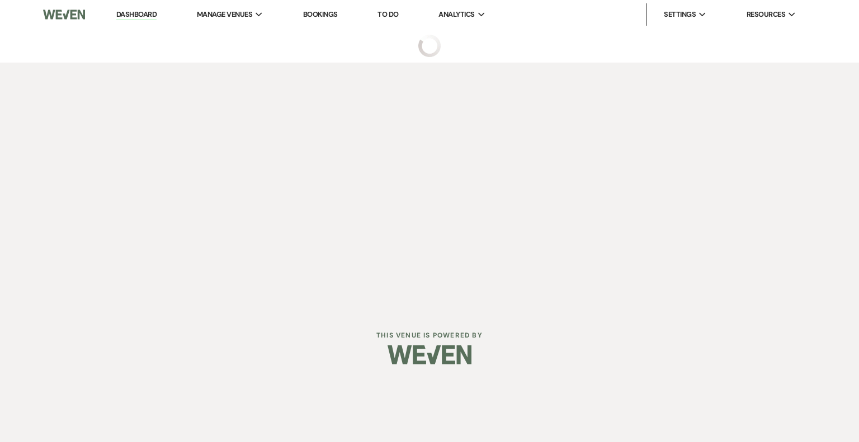
select select "3"
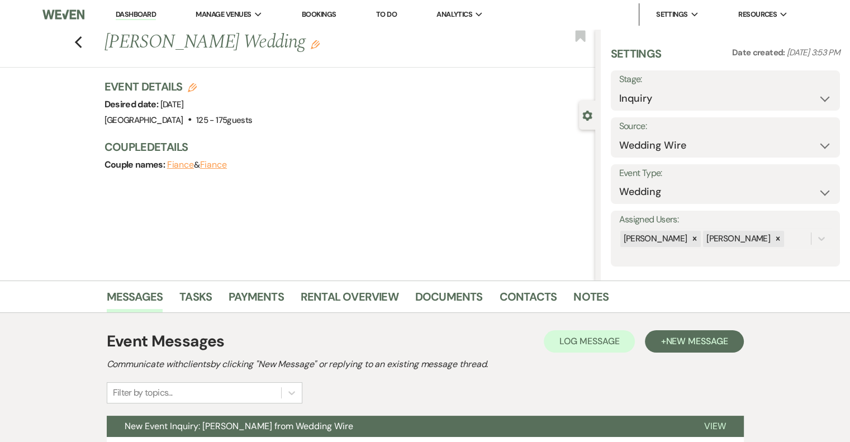
click at [311, 45] on icon "Edit" at bounding box center [315, 44] width 9 height 9
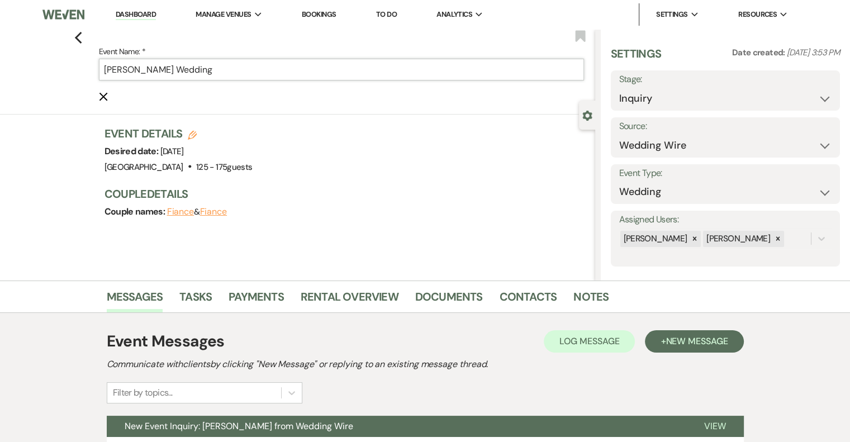
click at [245, 67] on input "[PERSON_NAME] Wedding" at bounding box center [341, 70] width 485 height 22
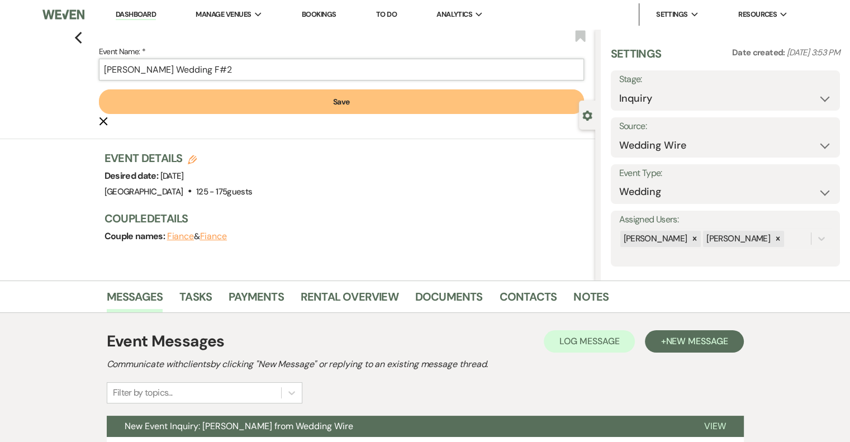
type input "[PERSON_NAME] Wedding F#2"
click at [344, 104] on button "Save" at bounding box center [341, 101] width 485 height 25
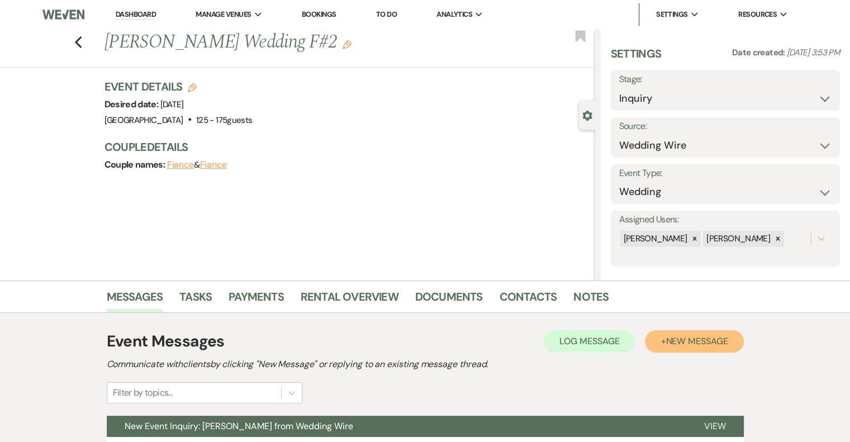
click at [721, 346] on span "New Message" at bounding box center [697, 341] width 62 height 12
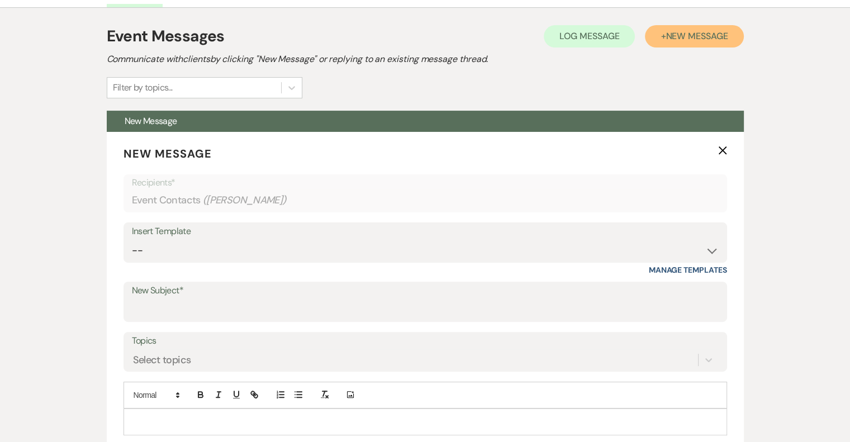
scroll to position [311, 0]
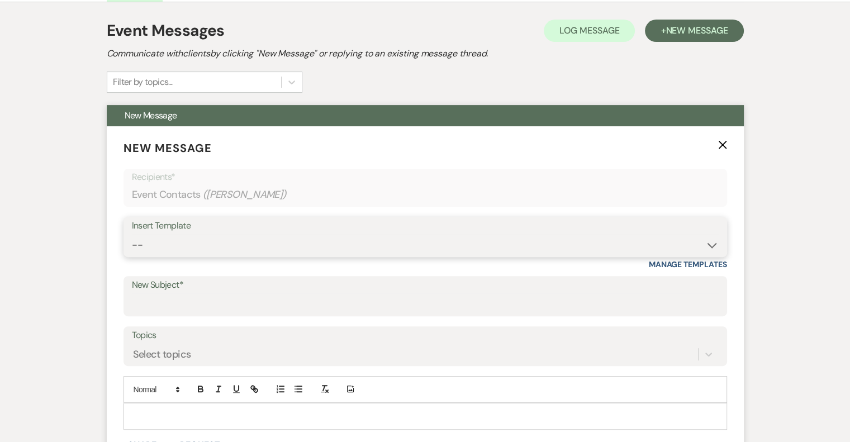
click at [202, 236] on select "-- Email #1 – Thank You for Inquiring WEDDINGS Send Contract: All Events Bookin…" at bounding box center [425, 245] width 587 height 22
select select "5591"
click at [132, 234] on select "-- Email #1 – Thank You for Inquiring WEDDINGS Send Contract: All Events Bookin…" at bounding box center [425, 245] width 587 height 22
type input "A Picture-Perfect Backdrop (Without Even Trying)"
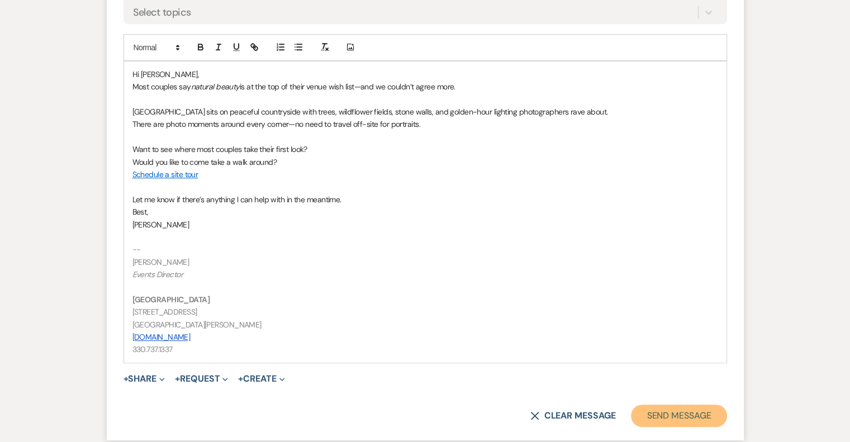
click at [689, 405] on button "Send Message" at bounding box center [679, 416] width 96 height 22
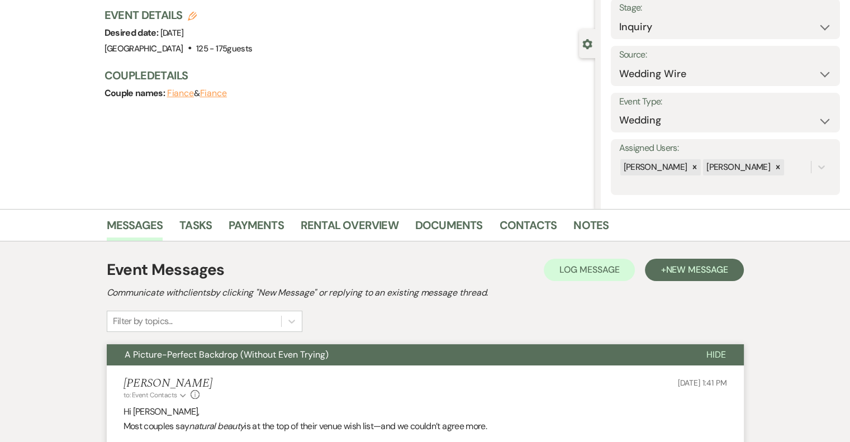
scroll to position [0, 0]
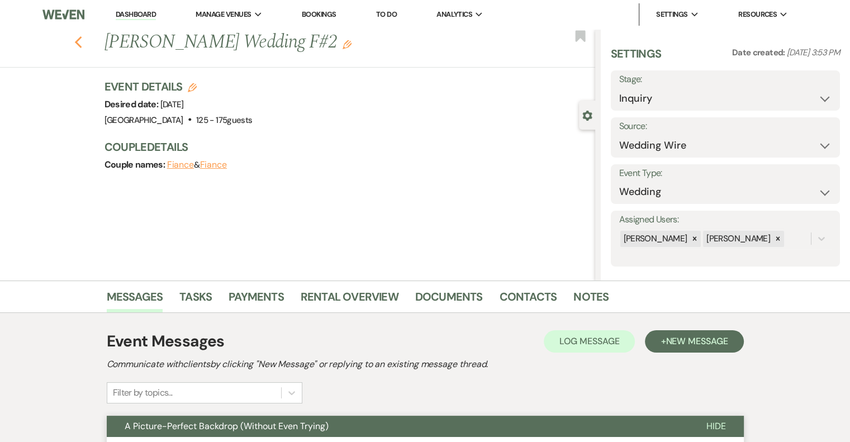
click at [82, 45] on use "button" at bounding box center [77, 42] width 7 height 12
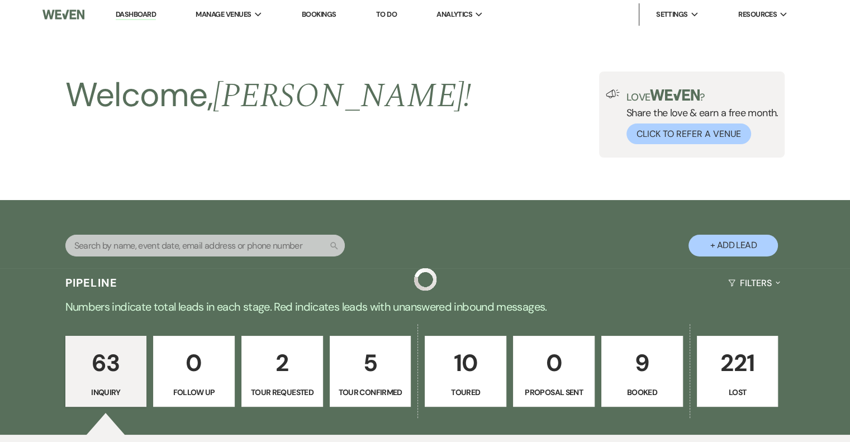
scroll to position [1512, 0]
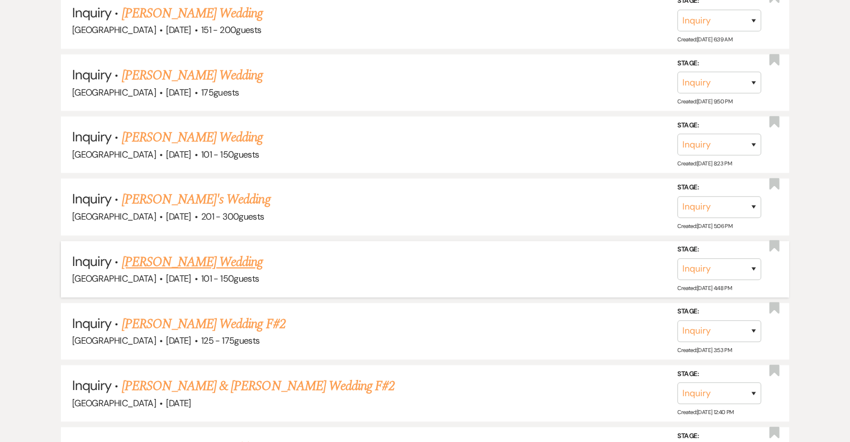
click at [231, 252] on link "[PERSON_NAME] Wedding" at bounding box center [192, 262] width 141 height 20
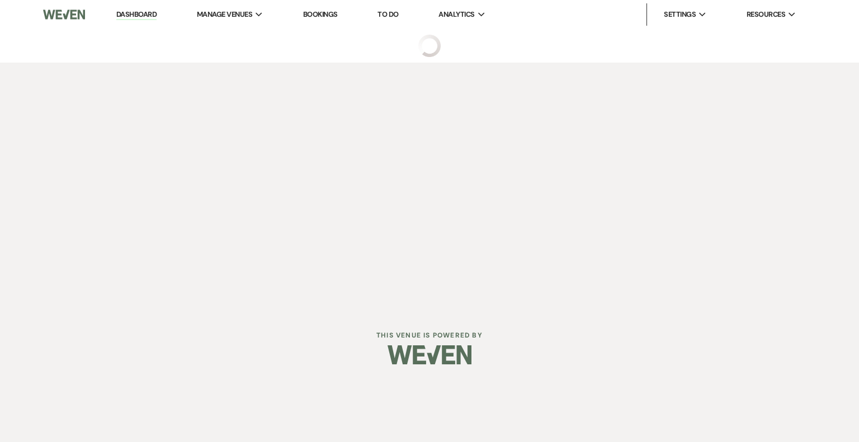
select select "2"
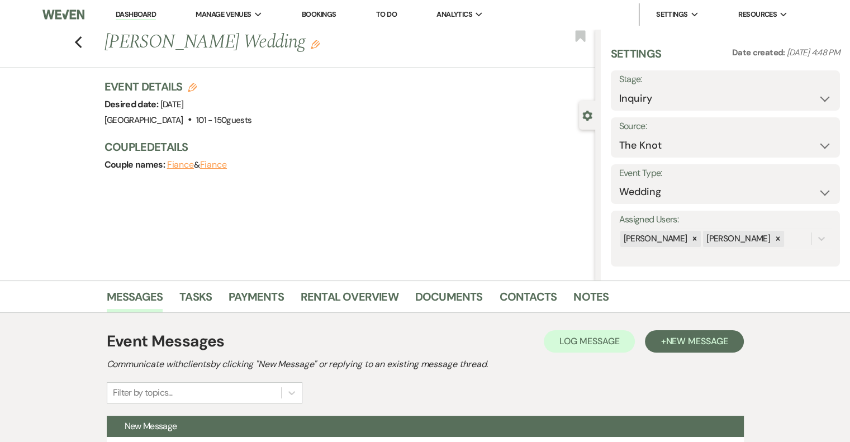
click at [328, 47] on h1 "[PERSON_NAME] Wedding Edit" at bounding box center [299, 42] width 389 height 27
click at [312, 48] on icon "Edit" at bounding box center [315, 44] width 9 height 9
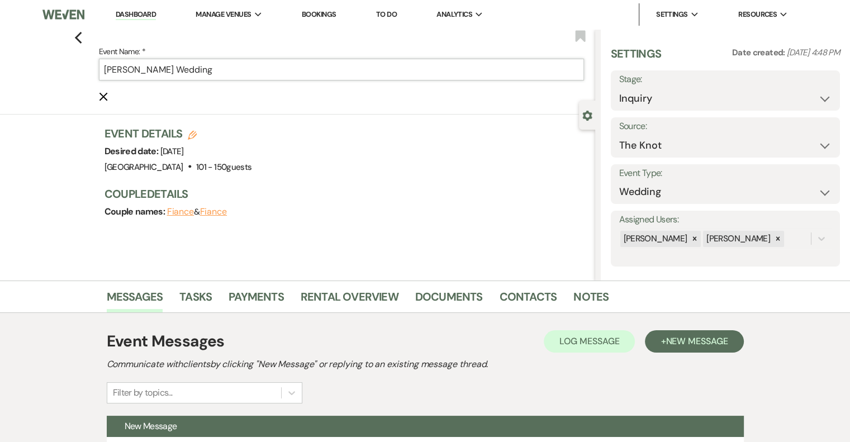
click at [257, 73] on input "[PERSON_NAME] Wedding" at bounding box center [341, 70] width 485 height 22
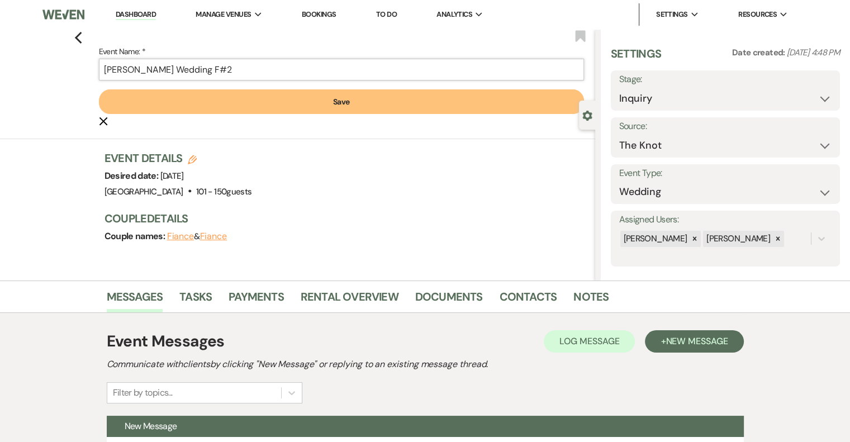
type input "[PERSON_NAME] Wedding F#2"
click at [347, 106] on button "Save" at bounding box center [341, 101] width 485 height 25
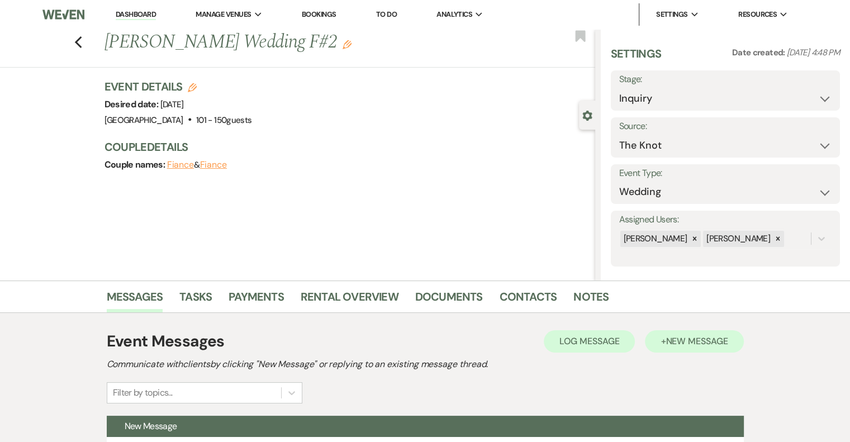
click at [694, 343] on span "New Message" at bounding box center [697, 341] width 62 height 12
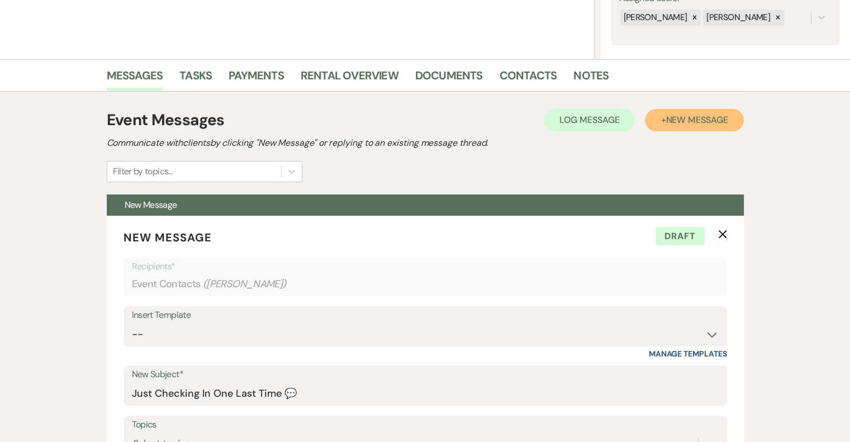
scroll to position [224, 0]
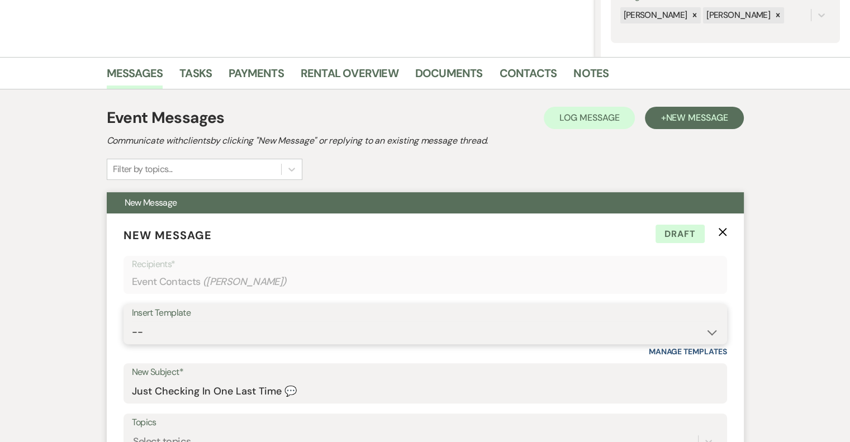
click at [227, 326] on select "-- Email #1 – Thank You for Inquiring WEDDINGS Send Contract: All Events Bookin…" at bounding box center [425, 332] width 587 height 22
select select "5591"
click at [132, 321] on select "-- Email #1 – Thank You for Inquiring WEDDINGS Send Contract: All Events Bookin…" at bounding box center [425, 332] width 587 height 22
type input "A Picture-Perfect Backdrop (Without Even Trying)"
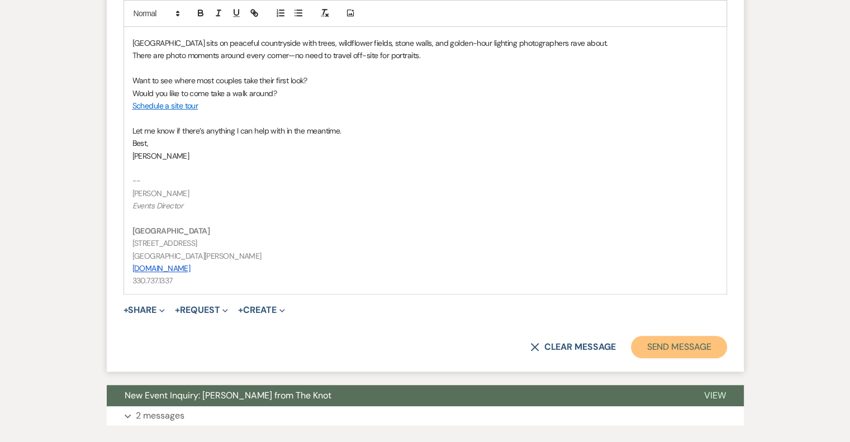
click at [678, 354] on button "Send Message" at bounding box center [679, 347] width 96 height 22
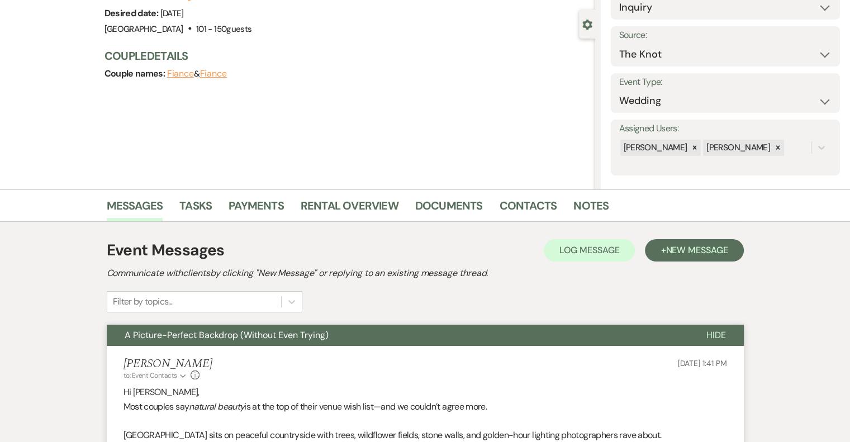
scroll to position [0, 0]
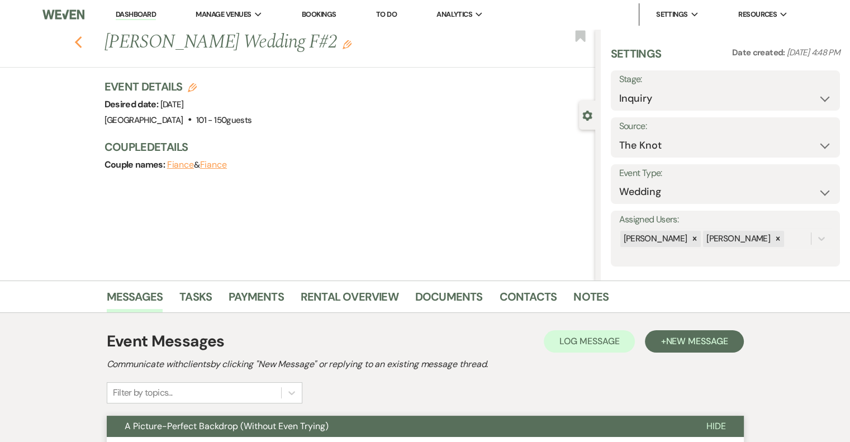
click at [83, 45] on icon "Previous" at bounding box center [78, 42] width 8 height 13
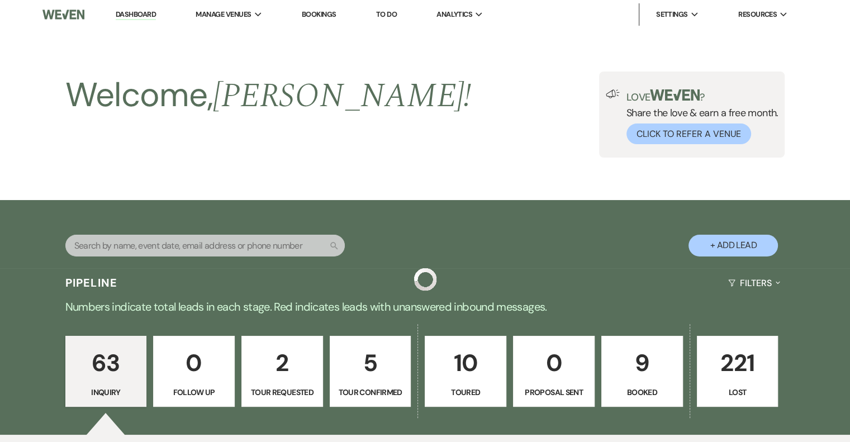
scroll to position [1512, 0]
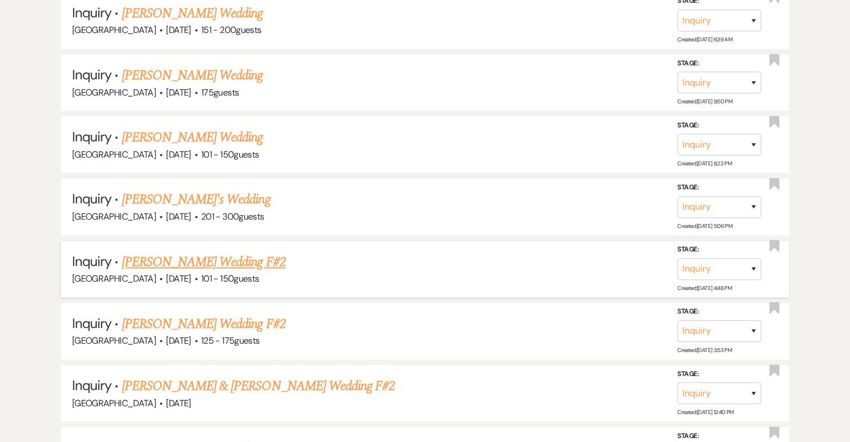
click at [206, 252] on link "[PERSON_NAME] Wedding F#2" at bounding box center [204, 262] width 164 height 20
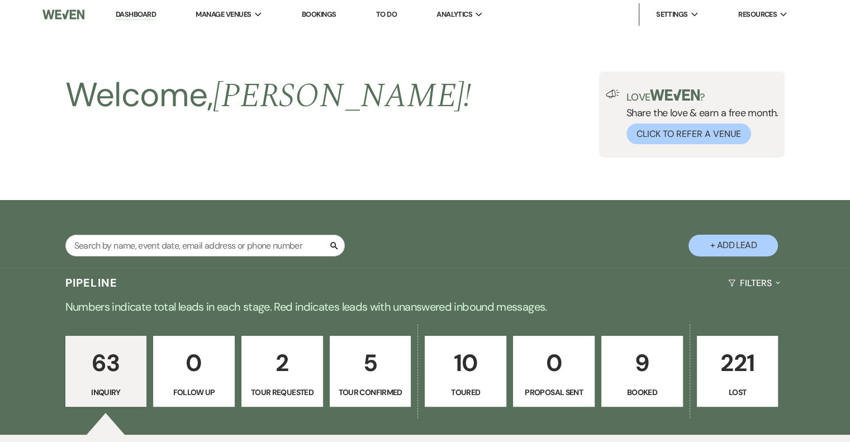
select select "2"
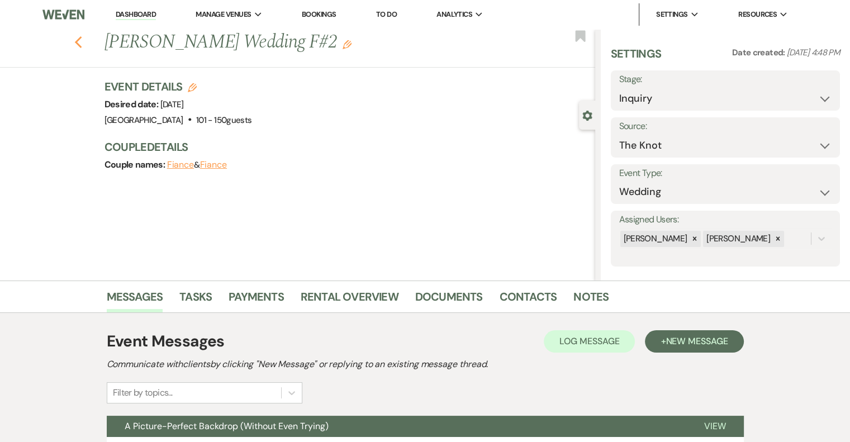
click at [82, 42] on icon "Previous" at bounding box center [78, 42] width 8 height 13
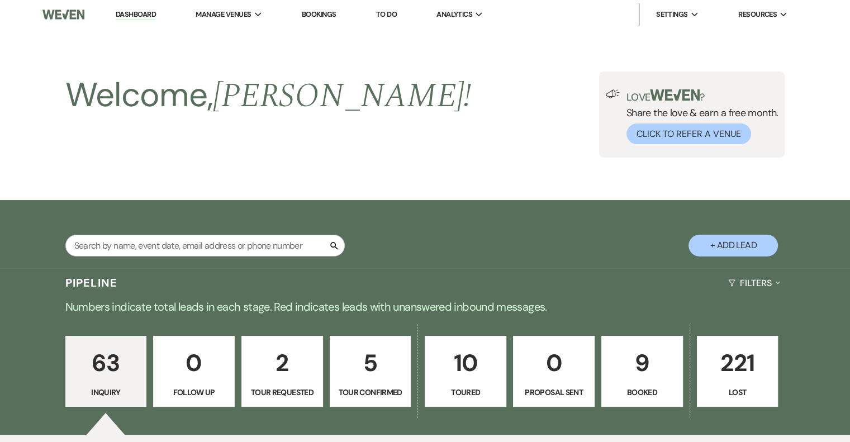
scroll to position [1512, 0]
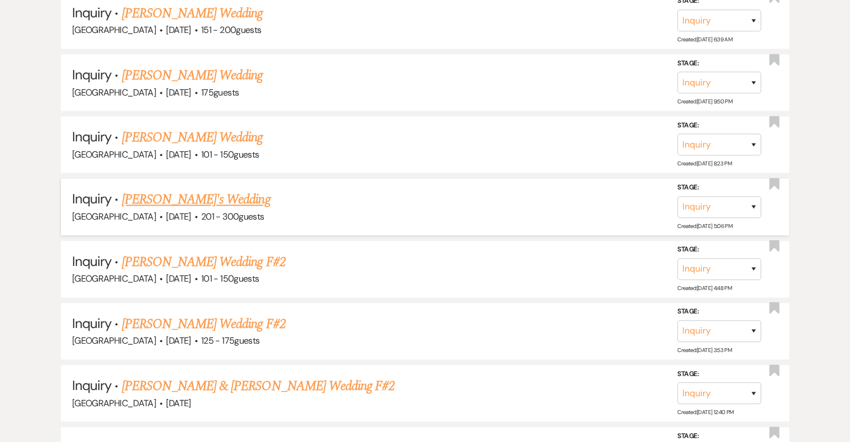
click at [219, 190] on link "[PERSON_NAME]'s Wedding" at bounding box center [196, 200] width 149 height 20
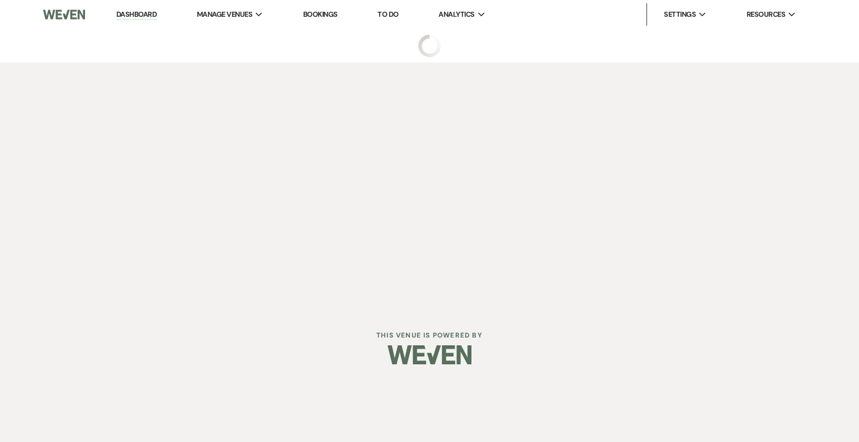
select select "2"
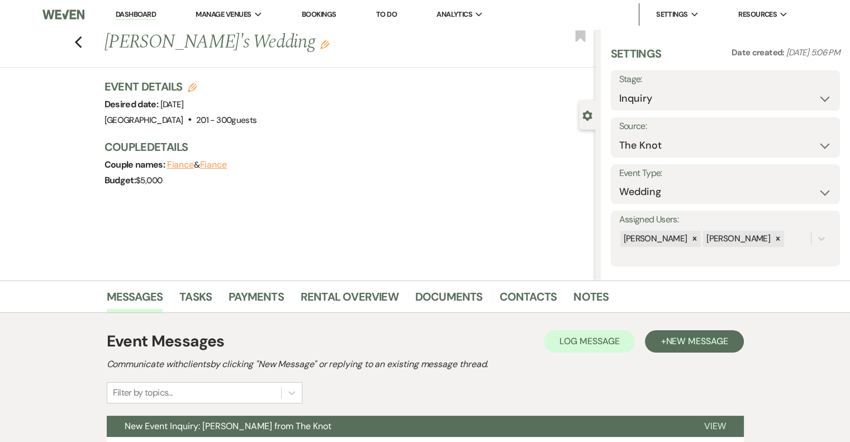
click at [320, 46] on icon "Edit" at bounding box center [324, 44] width 9 height 9
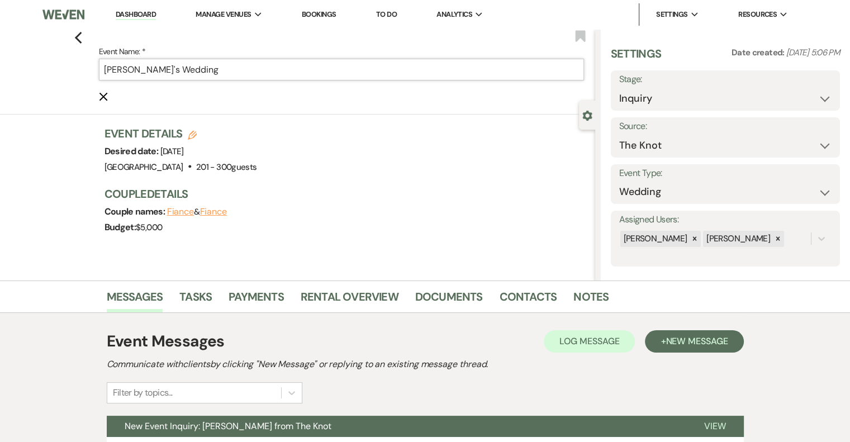
click at [255, 73] on input "[PERSON_NAME]'s Wedding" at bounding box center [341, 70] width 485 height 22
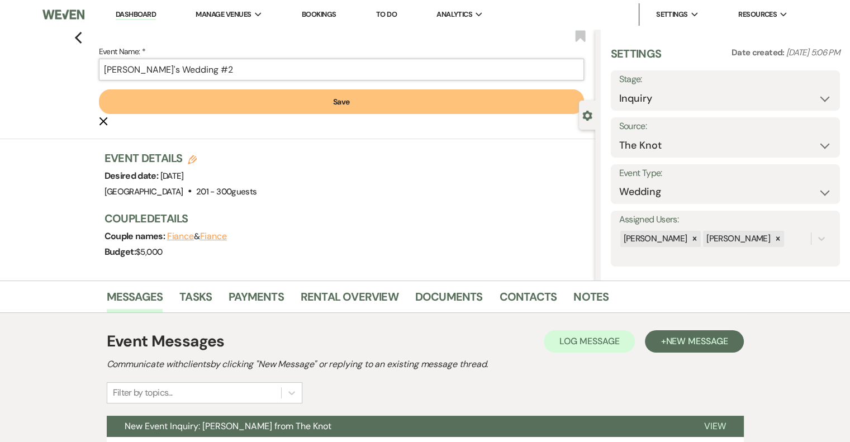
type input "[PERSON_NAME]'s Wedding #2"
click at [368, 100] on button "Save" at bounding box center [341, 101] width 485 height 25
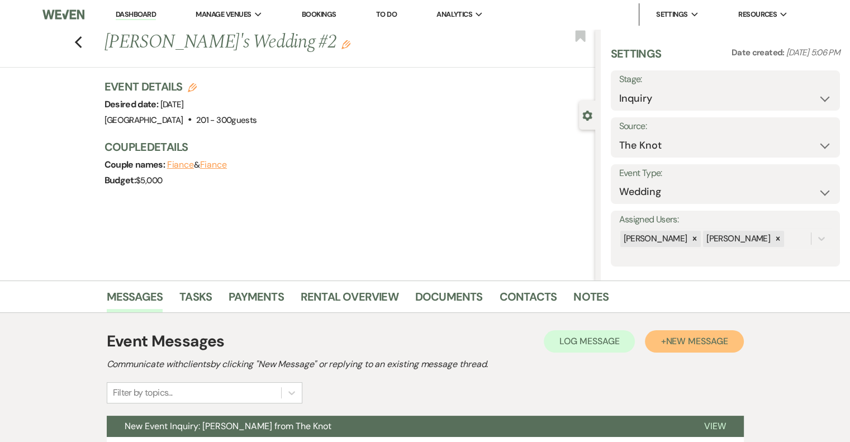
click at [672, 345] on span "New Message" at bounding box center [697, 341] width 62 height 12
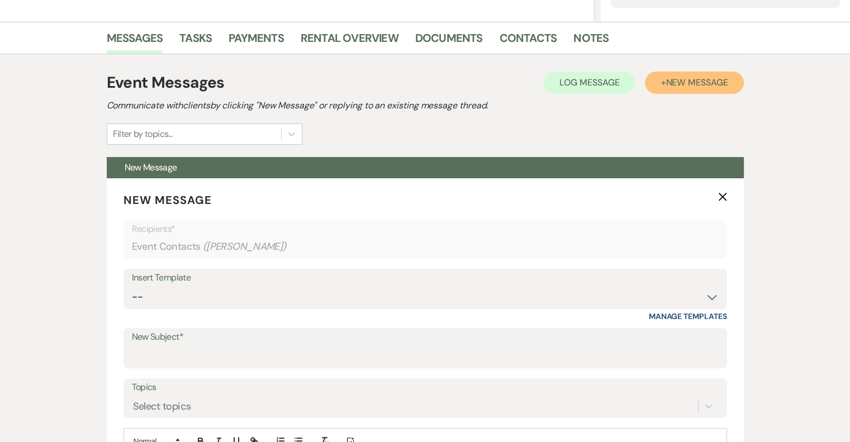
scroll to position [271, 0]
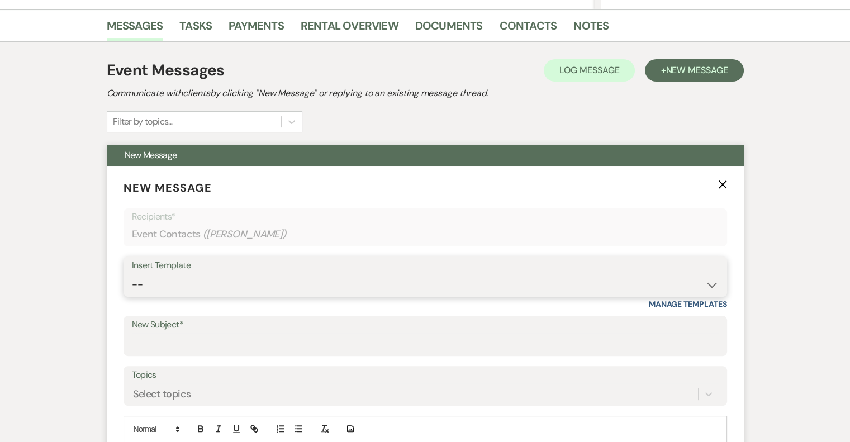
click at [235, 276] on select "-- Email #1 – Thank You for Inquiring WEDDINGS Send Contract: All Events Bookin…" at bounding box center [425, 285] width 587 height 22
select select "5591"
click at [132, 274] on select "-- Email #1 – Thank You for Inquiring WEDDINGS Send Contract: All Events Bookin…" at bounding box center [425, 285] width 587 height 22
type input "A Picture-Perfect Backdrop (Without Even Trying)"
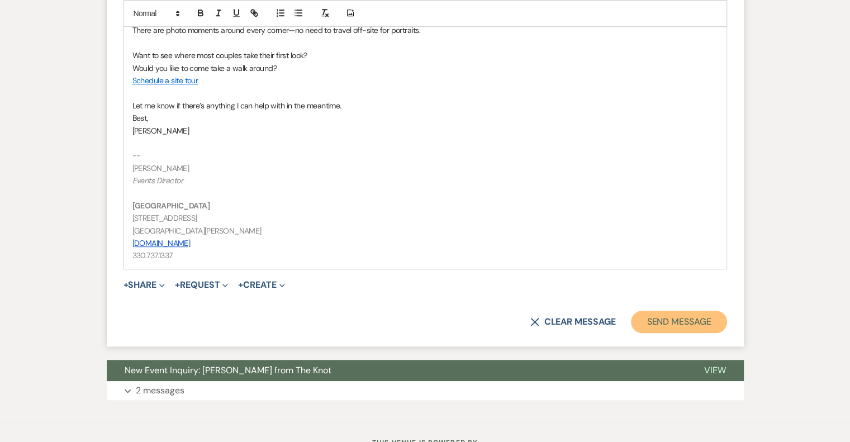
click at [661, 329] on button "Send Message" at bounding box center [679, 322] width 96 height 22
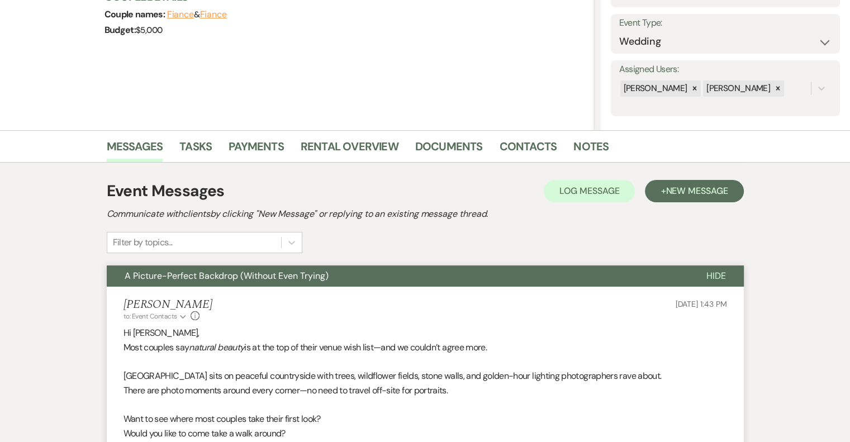
scroll to position [0, 0]
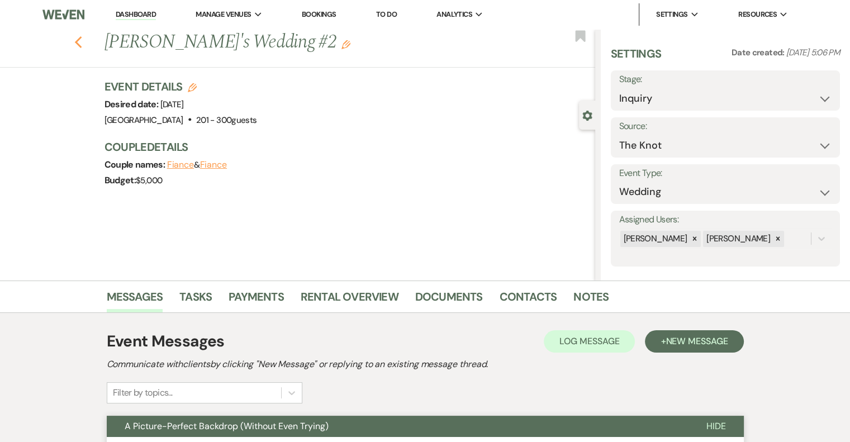
click at [83, 45] on icon "Previous" at bounding box center [78, 42] width 8 height 13
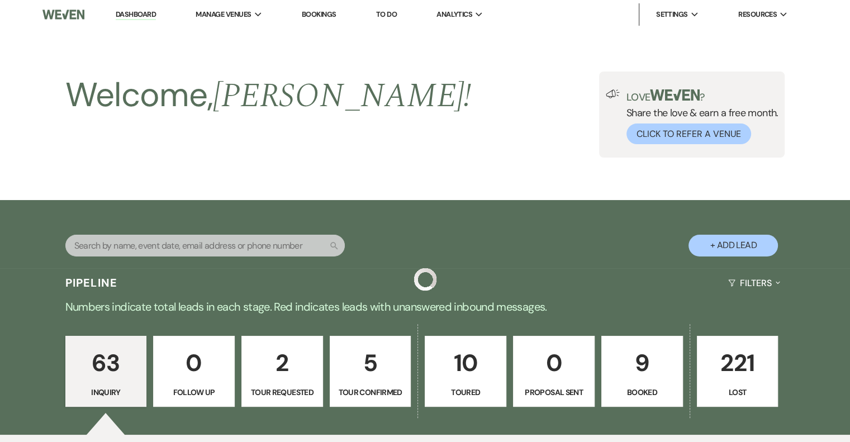
scroll to position [1512, 0]
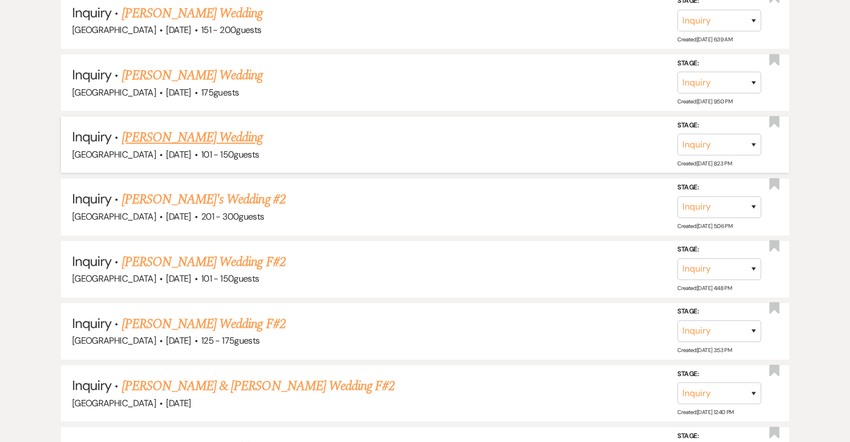
click at [222, 129] on link "[PERSON_NAME] Wedding" at bounding box center [192, 137] width 141 height 20
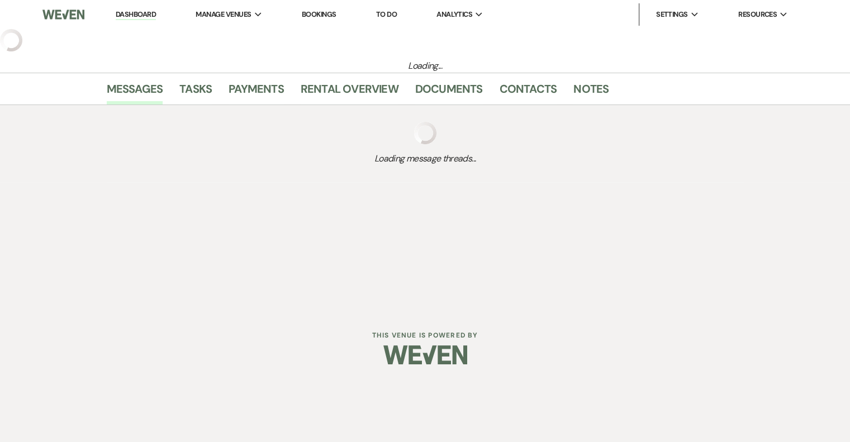
select select "2"
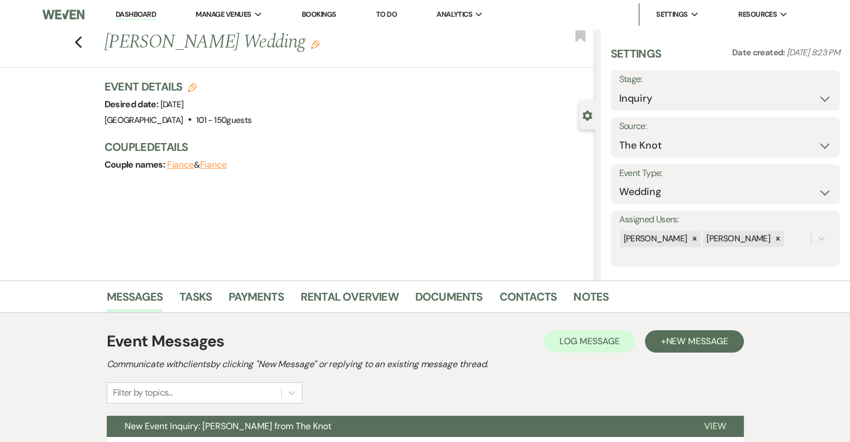
click at [311, 46] on icon "Edit" at bounding box center [315, 44] width 9 height 9
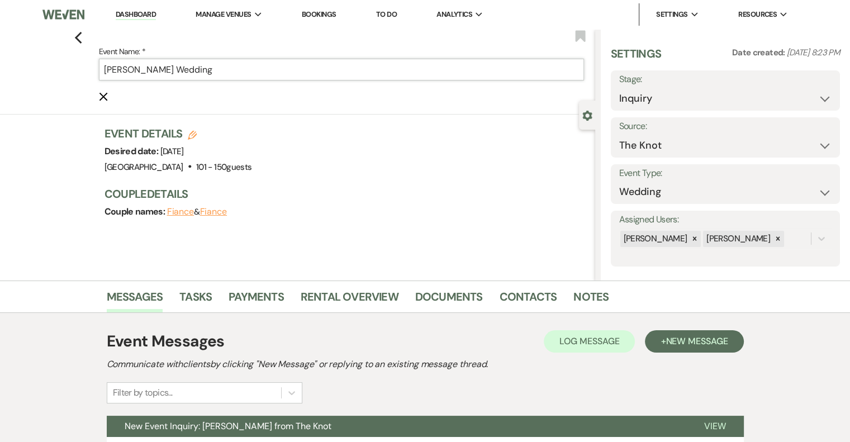
click at [292, 67] on input "[PERSON_NAME] Wedding" at bounding box center [341, 70] width 485 height 22
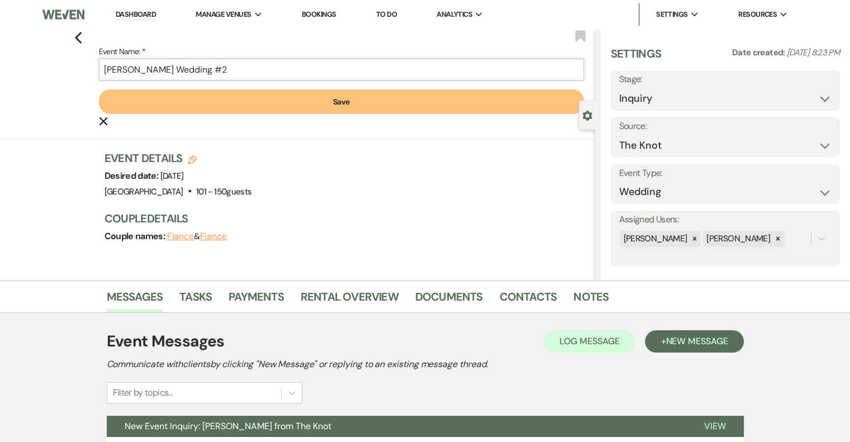
type input "[PERSON_NAME] Wedding #2"
click at [334, 112] on button "Save" at bounding box center [341, 101] width 485 height 25
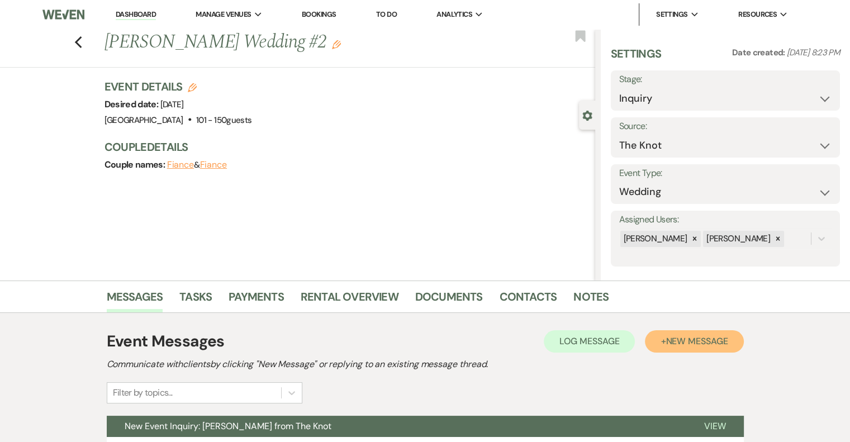
click at [682, 339] on span "New Message" at bounding box center [697, 341] width 62 height 12
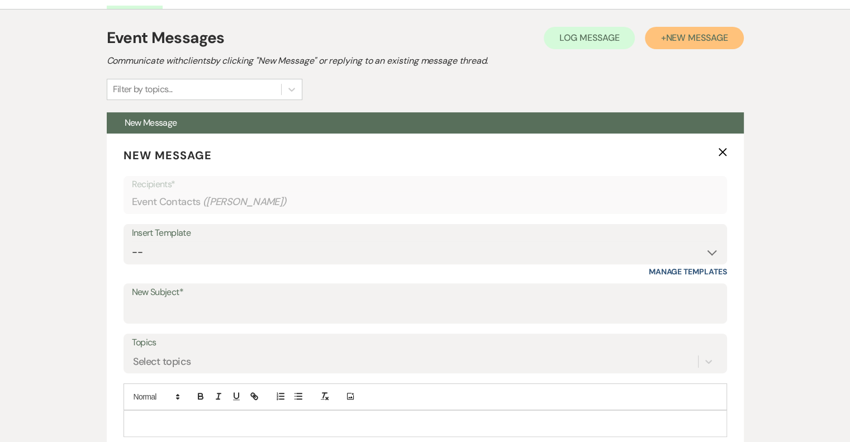
scroll to position [308, 0]
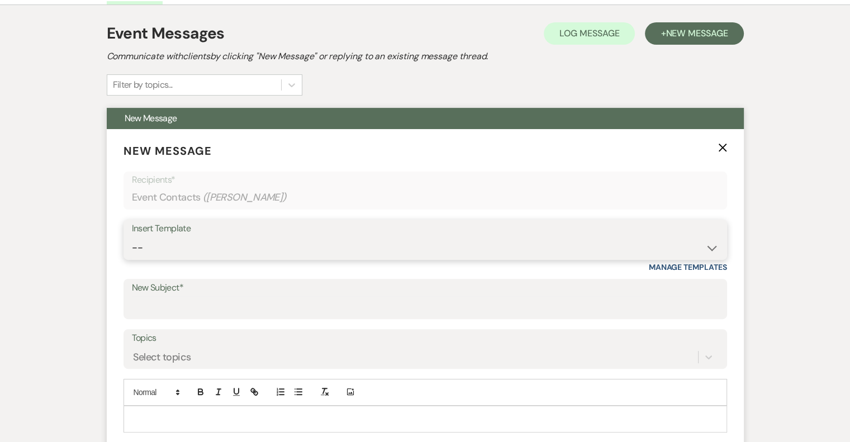
click at [237, 252] on select "-- Email #1 – Thank You for Inquiring WEDDINGS Send Contract: All Events Bookin…" at bounding box center [425, 248] width 587 height 22
select select "5591"
click at [132, 237] on select "-- Email #1 – Thank You for Inquiring WEDDINGS Send Contract: All Events Bookin…" at bounding box center [425, 248] width 587 height 22
type input "A Picture-Perfect Backdrop (Without Even Trying)"
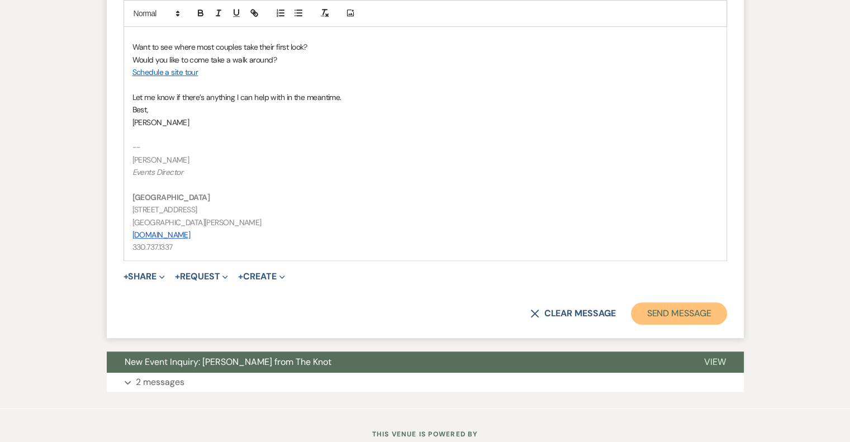
click at [692, 317] on button "Send Message" at bounding box center [679, 313] width 96 height 22
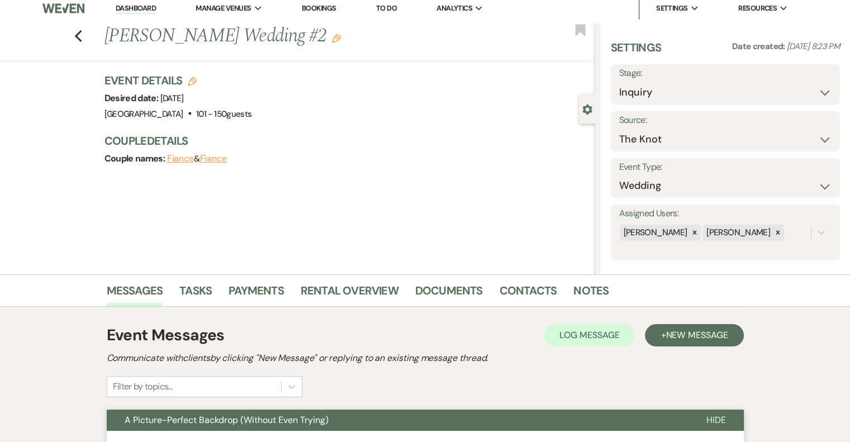
scroll to position [0, 0]
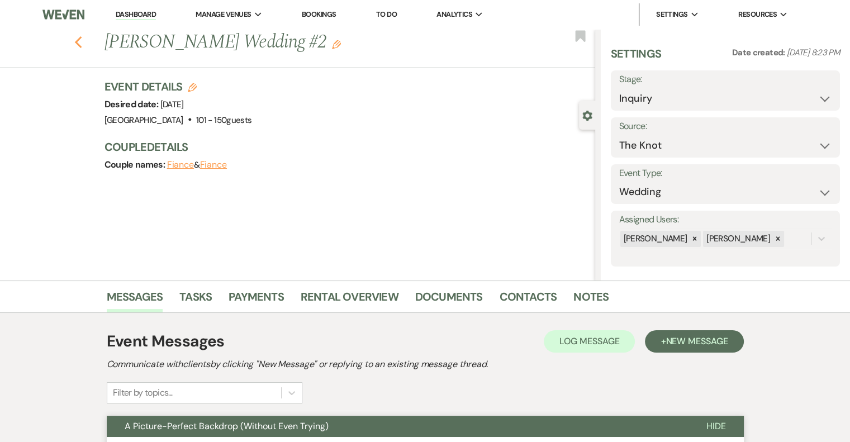
click at [83, 42] on icon "Previous" at bounding box center [78, 42] width 8 height 13
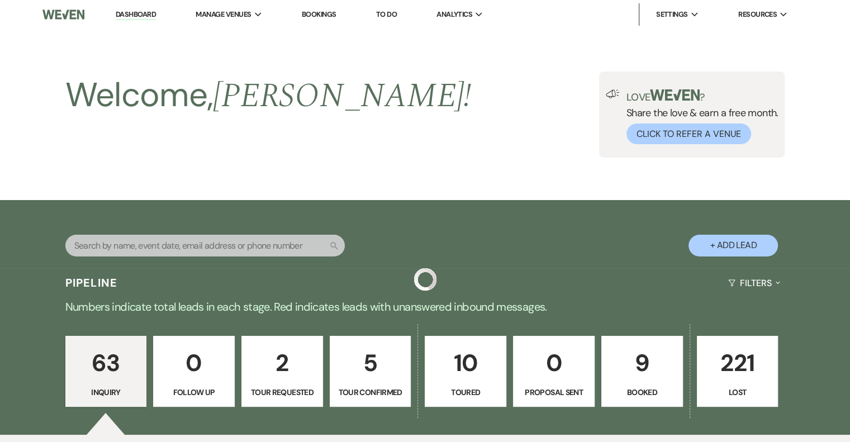
scroll to position [1512, 0]
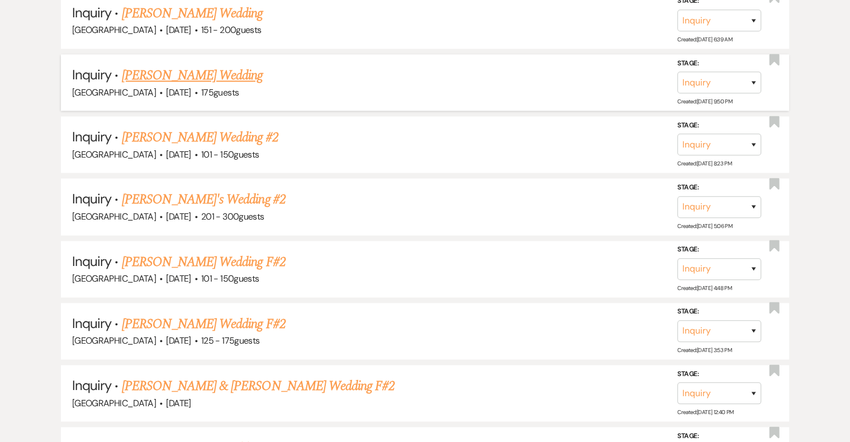
click at [242, 67] on link "[PERSON_NAME] Wedding" at bounding box center [192, 75] width 141 height 20
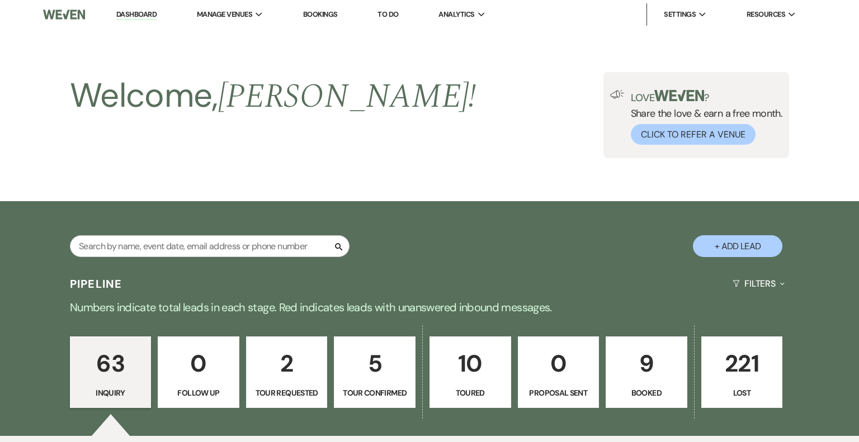
select select "3"
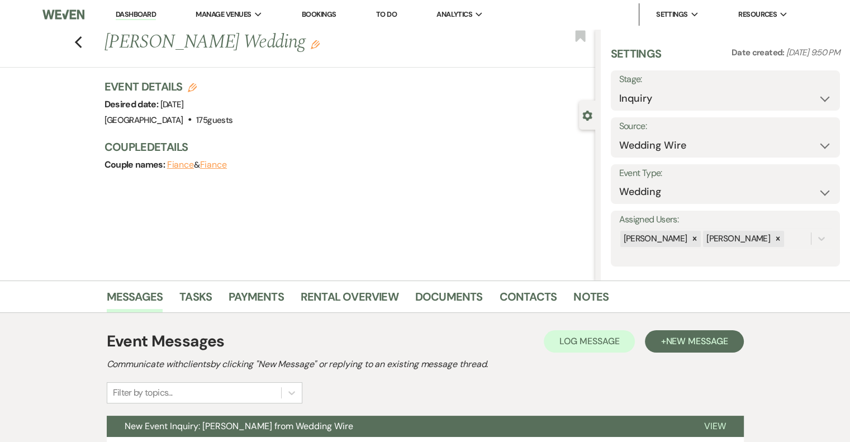
click at [315, 47] on icon "Edit" at bounding box center [315, 44] width 9 height 9
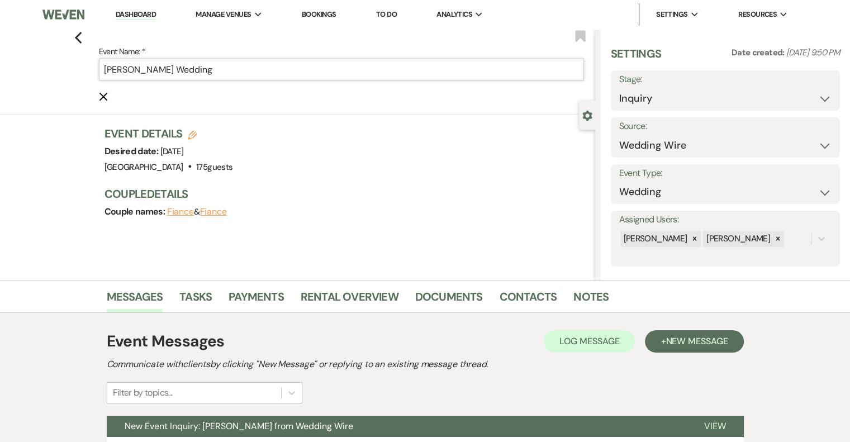
click at [272, 72] on input "[PERSON_NAME] Wedding" at bounding box center [341, 70] width 485 height 22
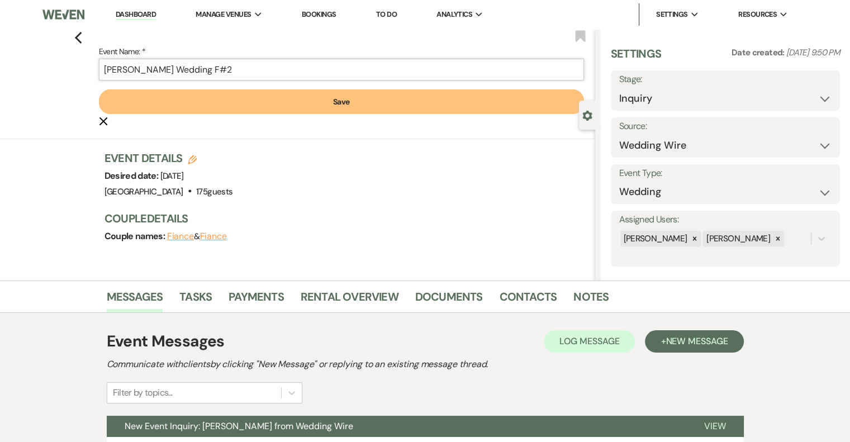
type input "[PERSON_NAME] Wedding F#2"
click at [332, 103] on button "Save" at bounding box center [341, 101] width 485 height 25
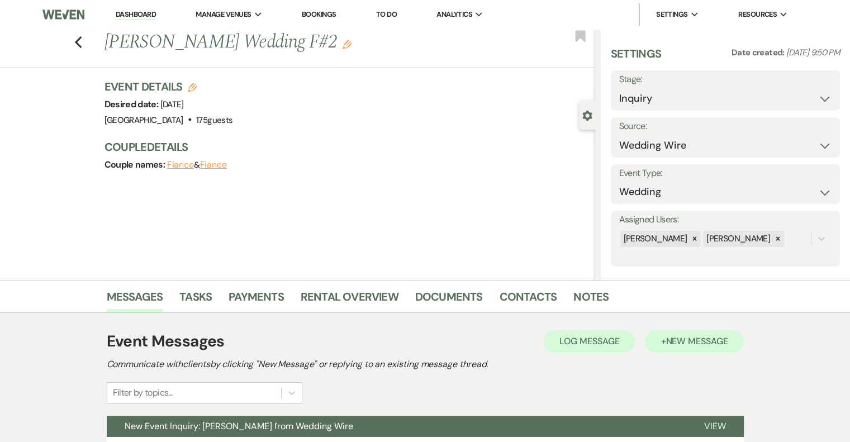
click at [695, 342] on span "New Message" at bounding box center [697, 341] width 62 height 12
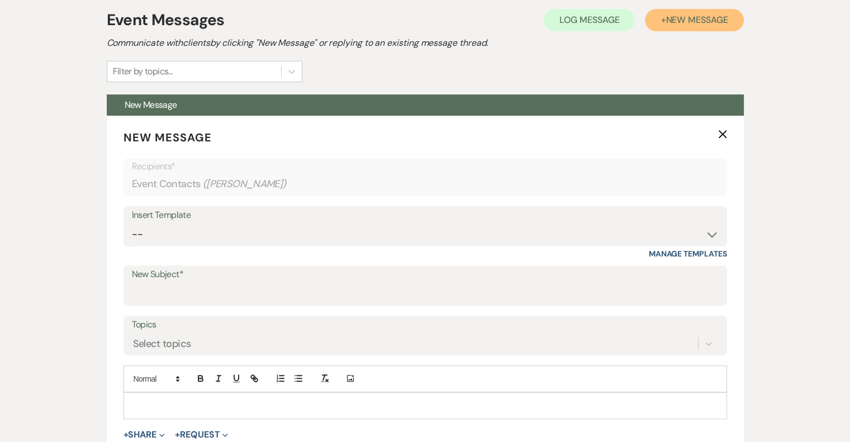
scroll to position [322, 0]
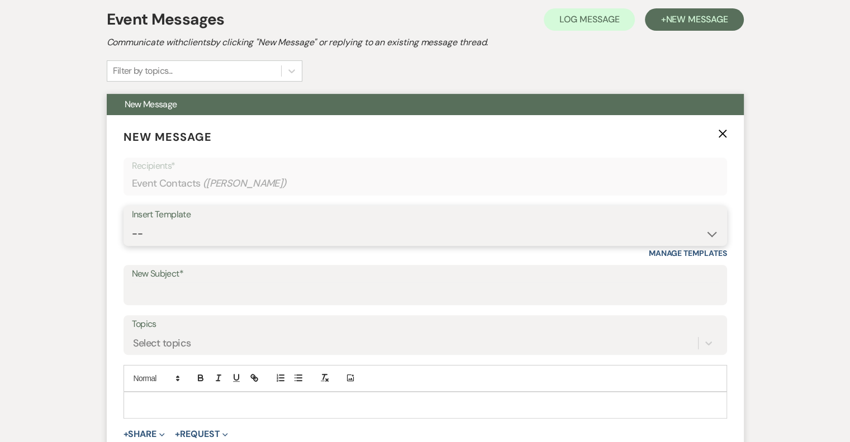
click at [223, 233] on select "-- Email #1 – Thank You for Inquiring WEDDINGS Send Contract: All Events Bookin…" at bounding box center [425, 234] width 587 height 22
select select "5591"
click at [132, 223] on select "-- Email #1 – Thank You for Inquiring WEDDINGS Send Contract: All Events Bookin…" at bounding box center [425, 234] width 587 height 22
type input "A Picture-Perfect Backdrop (Without Even Trying)"
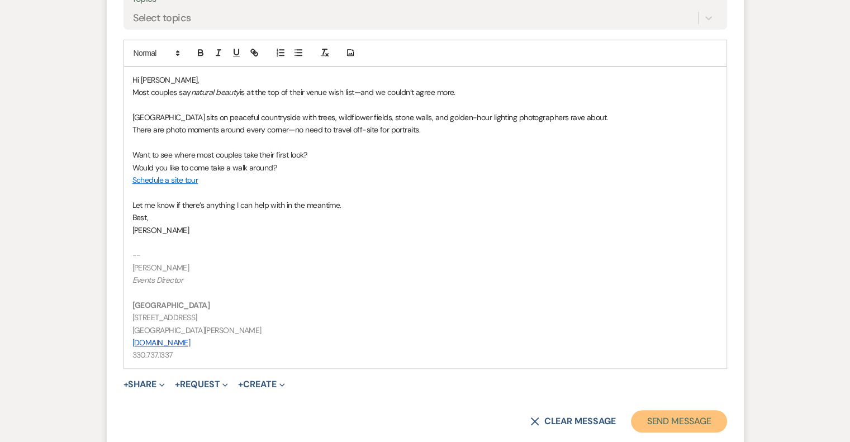
click at [695, 412] on button "Send Message" at bounding box center [679, 421] width 96 height 22
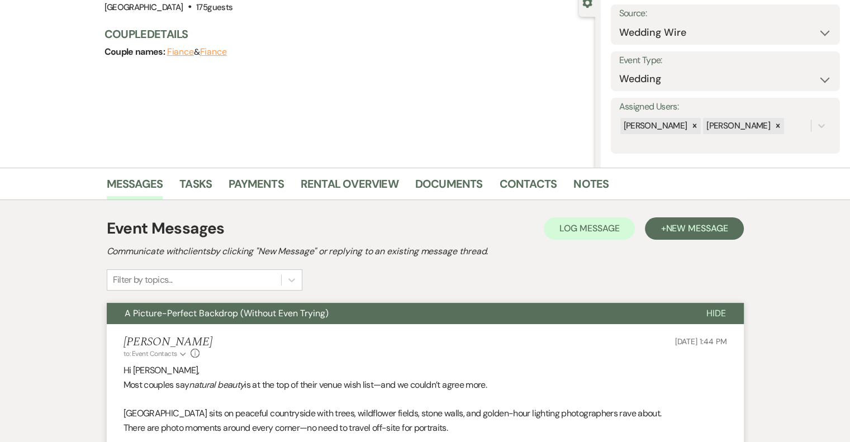
scroll to position [0, 0]
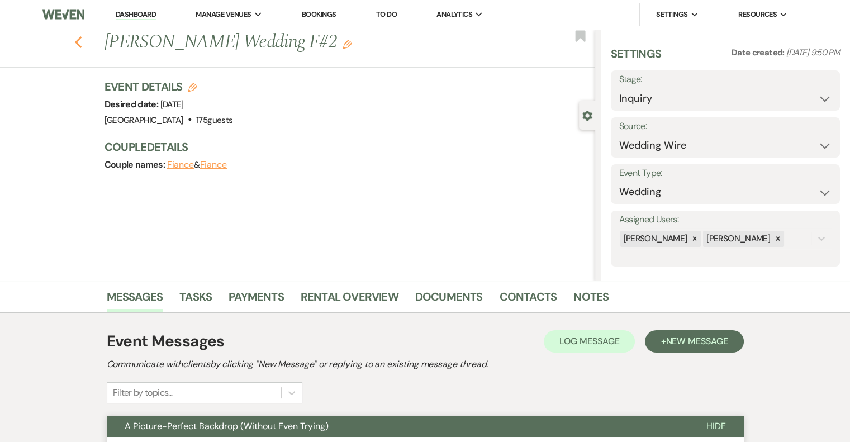
click at [83, 45] on icon "Previous" at bounding box center [78, 42] width 8 height 13
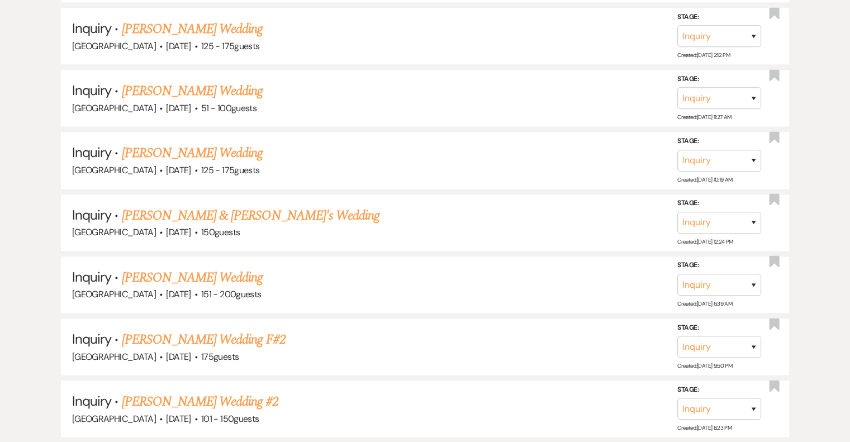
scroll to position [1228, 0]
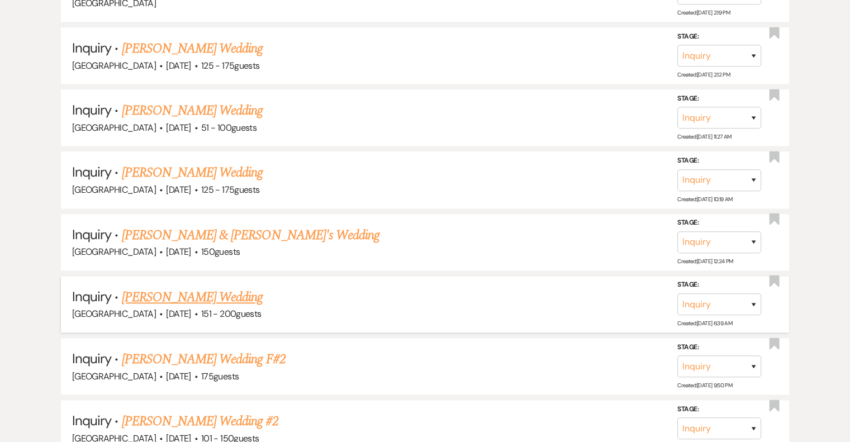
click at [231, 287] on link "[PERSON_NAME] Wedding" at bounding box center [192, 297] width 141 height 20
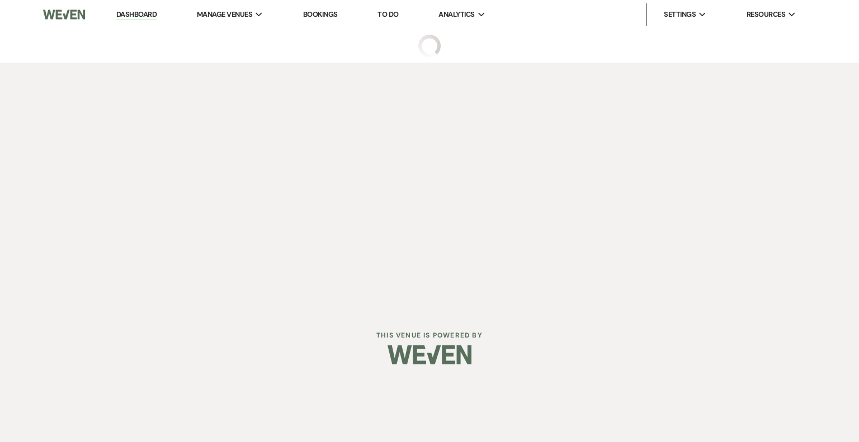
select select "2"
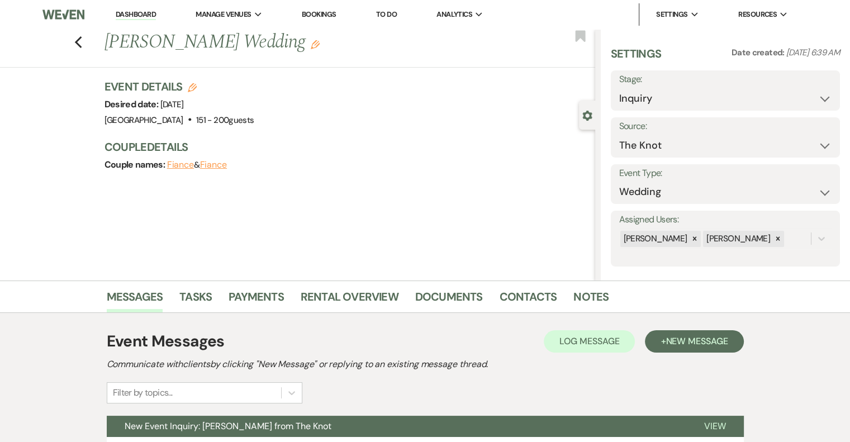
click at [311, 45] on use "button" at bounding box center [315, 44] width 9 height 9
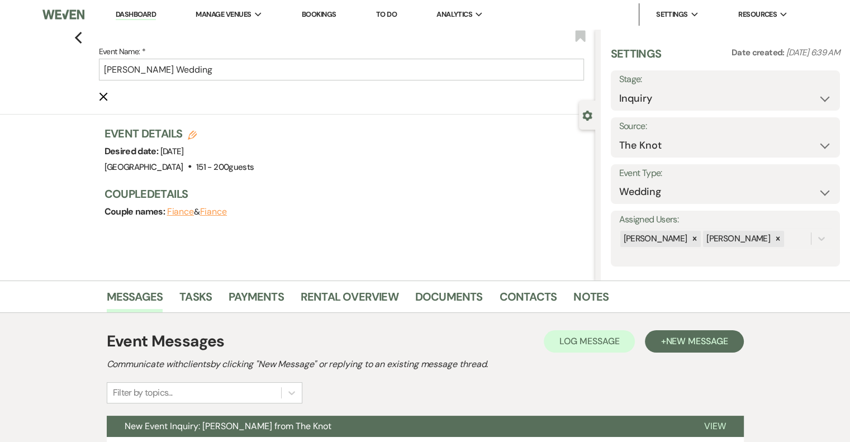
click at [272, 55] on label "Event Name: *" at bounding box center [341, 52] width 485 height 14
click at [272, 59] on input "[PERSON_NAME] Wedding" at bounding box center [341, 70] width 485 height 22
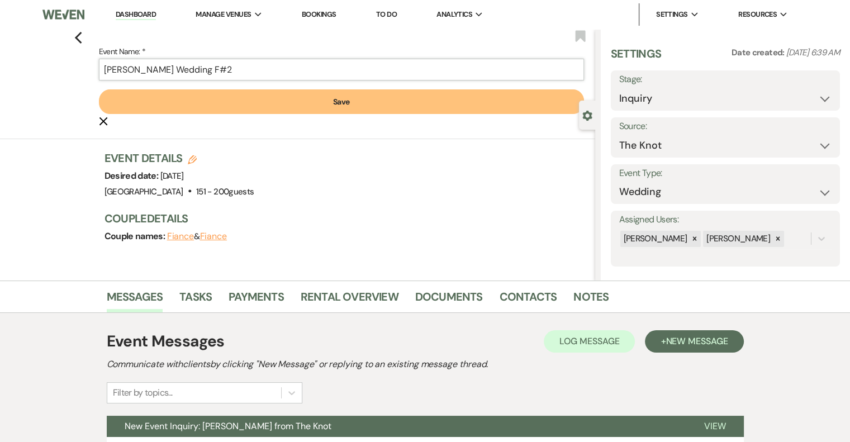
type input "[PERSON_NAME] Wedding F#2"
click at [340, 97] on button "Save" at bounding box center [341, 101] width 485 height 25
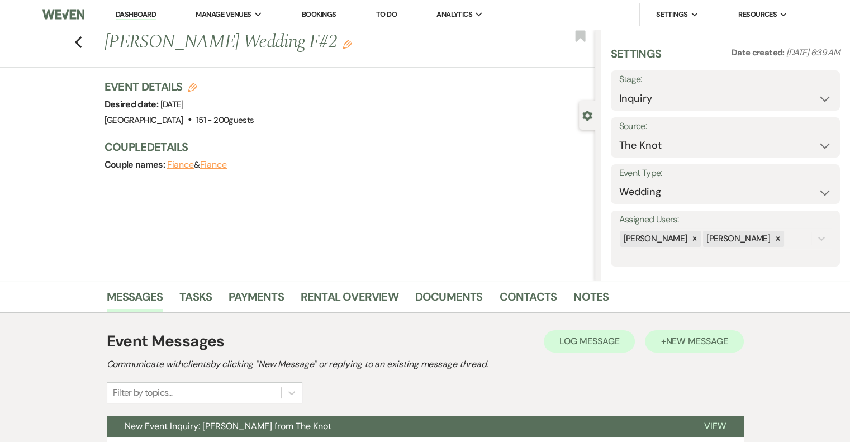
click at [705, 348] on button "+ New Message" at bounding box center [694, 341] width 98 height 22
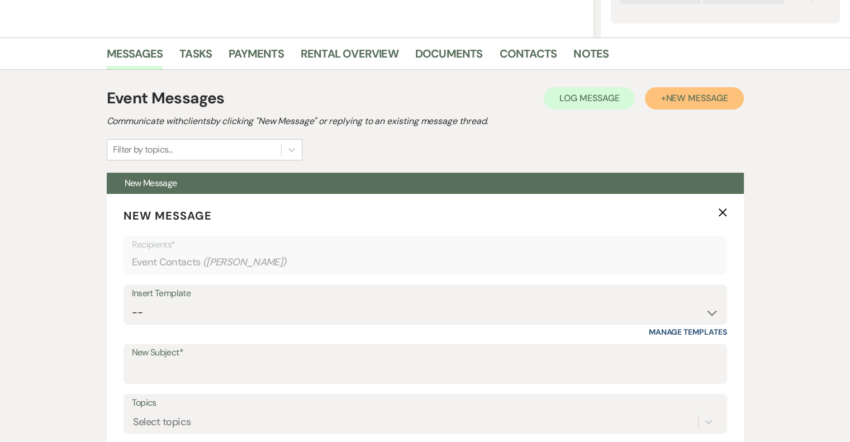
scroll to position [249, 0]
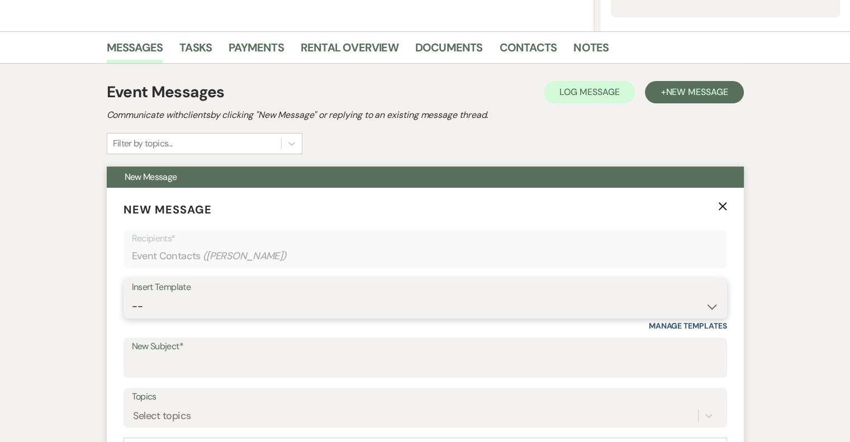
click at [230, 299] on select "-- Email #1 – Thank You for Inquiring WEDDINGS Send Contract: All Events Bookin…" at bounding box center [425, 307] width 587 height 22
select select "5591"
click at [132, 296] on select "-- Email #1 – Thank You for Inquiring WEDDINGS Send Contract: All Events Bookin…" at bounding box center [425, 307] width 587 height 22
type input "A Picture-Perfect Backdrop (Without Even Trying)"
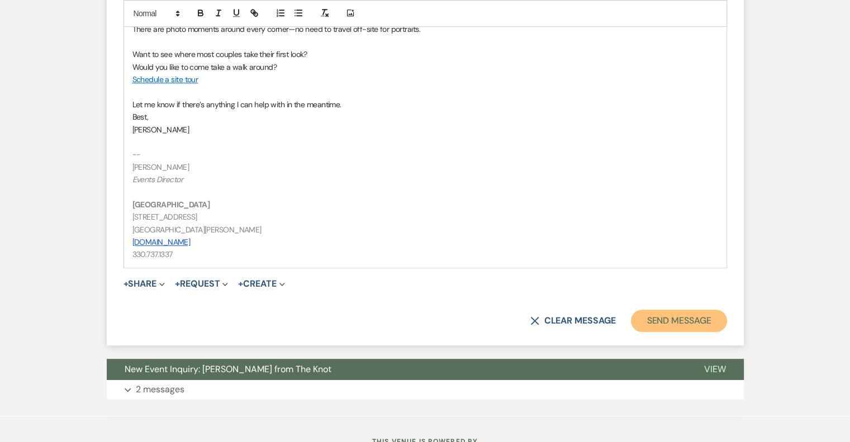
click at [680, 326] on button "Send Message" at bounding box center [679, 321] width 96 height 22
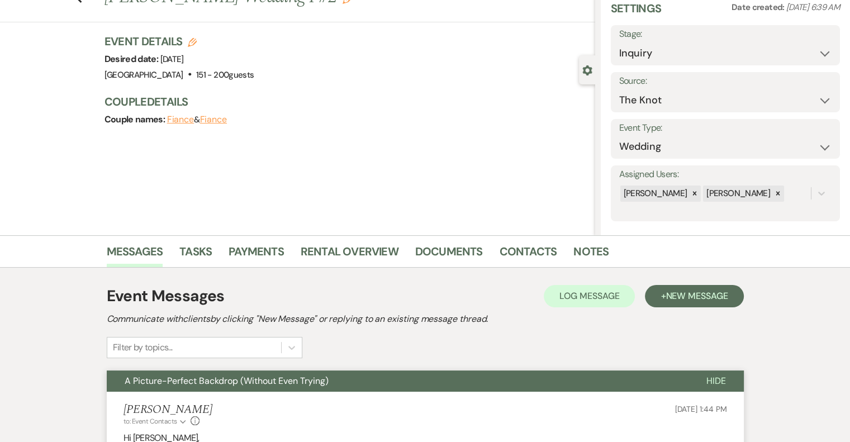
scroll to position [0, 0]
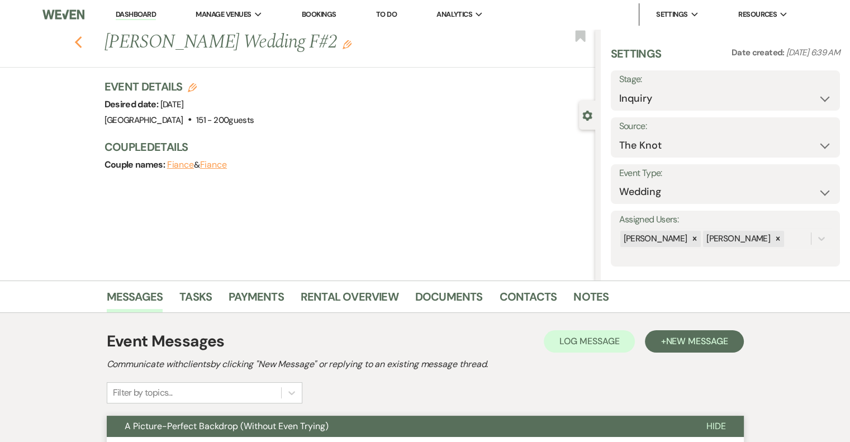
click at [82, 44] on use "button" at bounding box center [77, 42] width 7 height 12
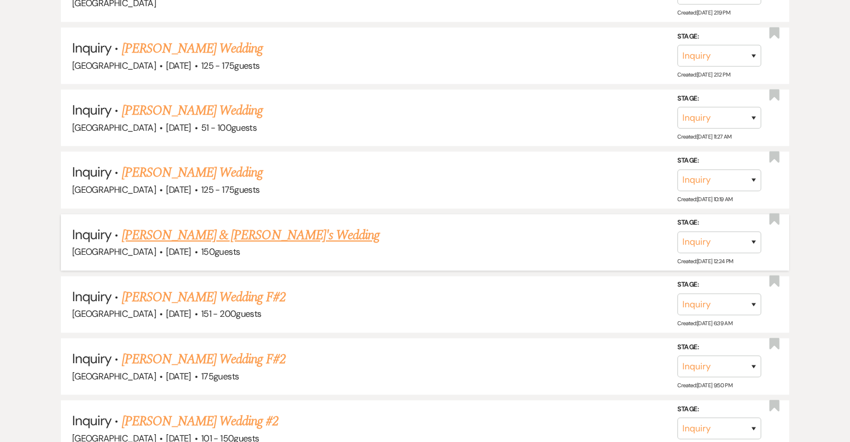
click at [226, 230] on link "[PERSON_NAME] & [PERSON_NAME]'s Wedding" at bounding box center [251, 235] width 258 height 20
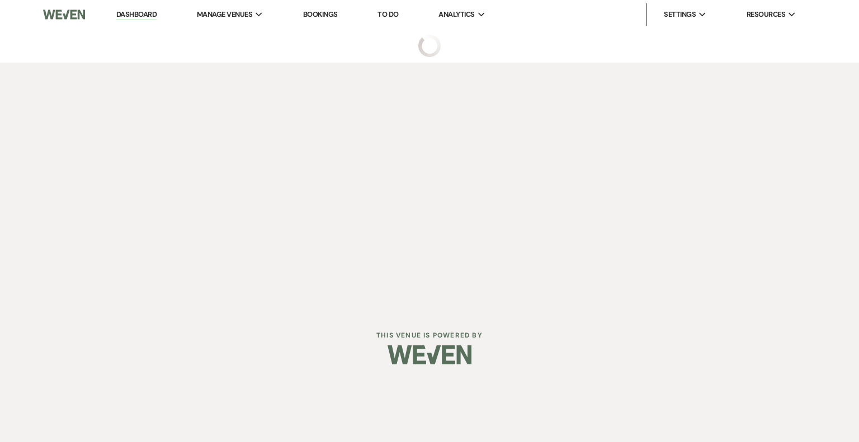
select select "5"
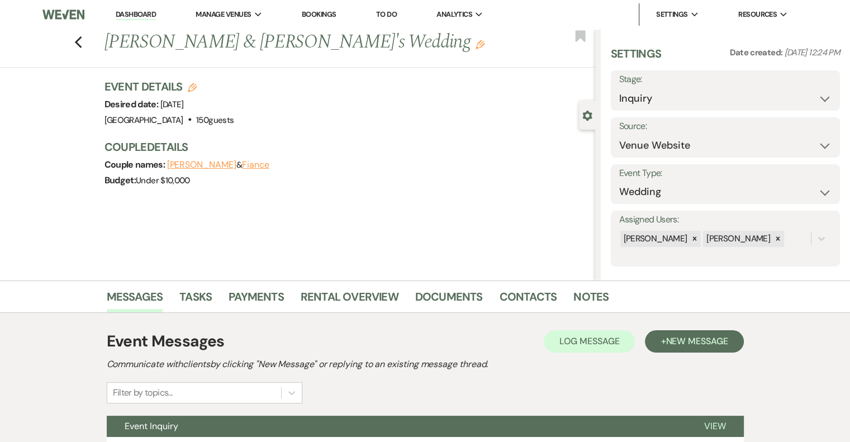
click at [476, 45] on icon "Edit" at bounding box center [480, 44] width 9 height 9
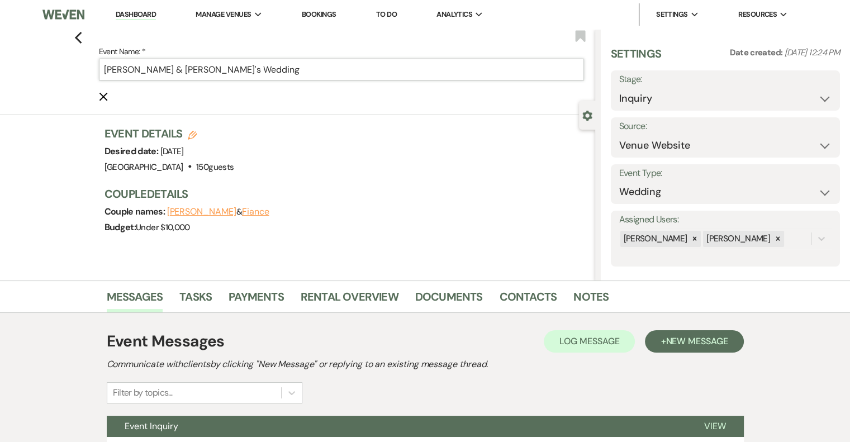
click at [261, 71] on input "[PERSON_NAME] & [PERSON_NAME]'s Wedding" at bounding box center [341, 70] width 485 height 22
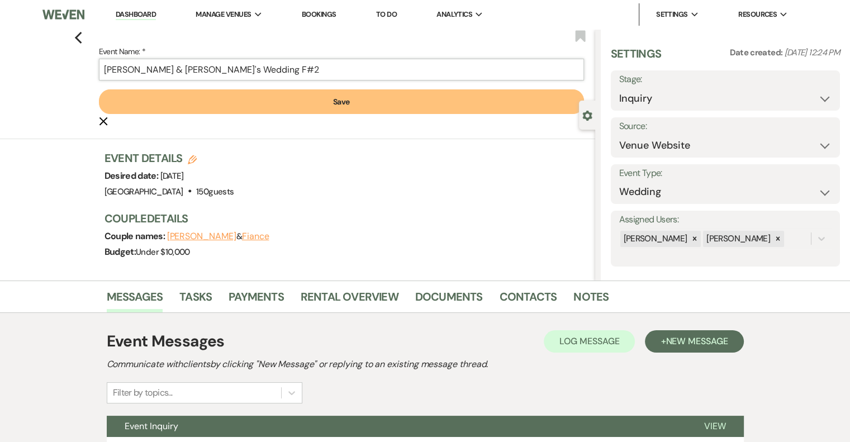
type input "[PERSON_NAME] & [PERSON_NAME]'s Wedding F#2"
click at [349, 111] on button "Save" at bounding box center [341, 101] width 485 height 25
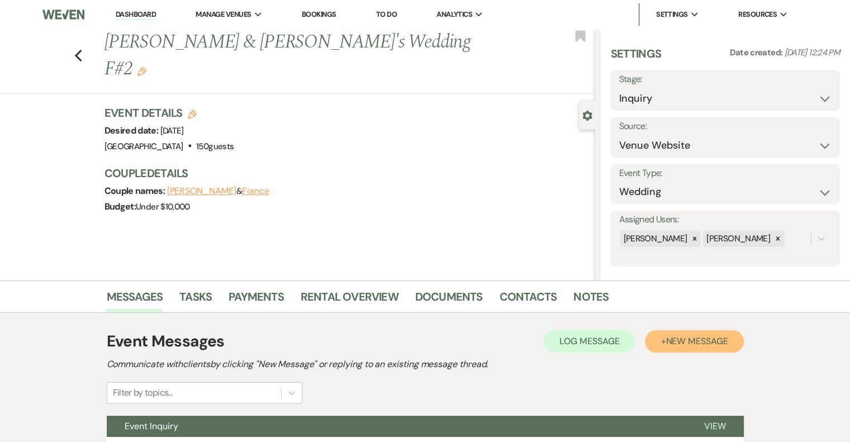
click at [689, 342] on span "New Message" at bounding box center [697, 341] width 62 height 12
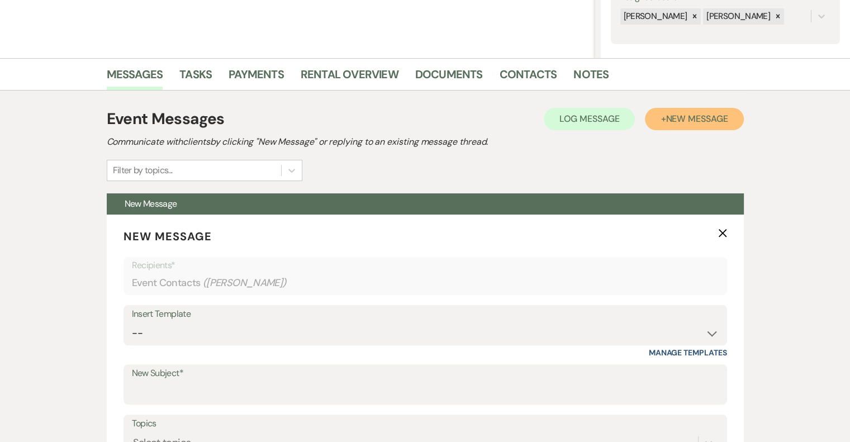
scroll to position [225, 0]
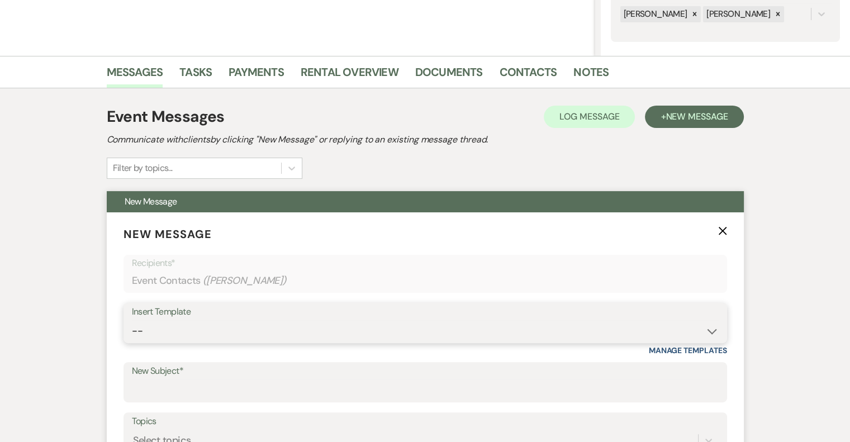
click at [208, 322] on select "-- Email #1 – Thank You for Inquiring WEDDINGS Send Contract: All Events Bookin…" at bounding box center [425, 331] width 587 height 22
select select "5591"
click at [132, 320] on select "-- Email #1 – Thank You for Inquiring WEDDINGS Send Contract: All Events Bookin…" at bounding box center [425, 331] width 587 height 22
type input "A Picture-Perfect Backdrop (Without Even Trying)"
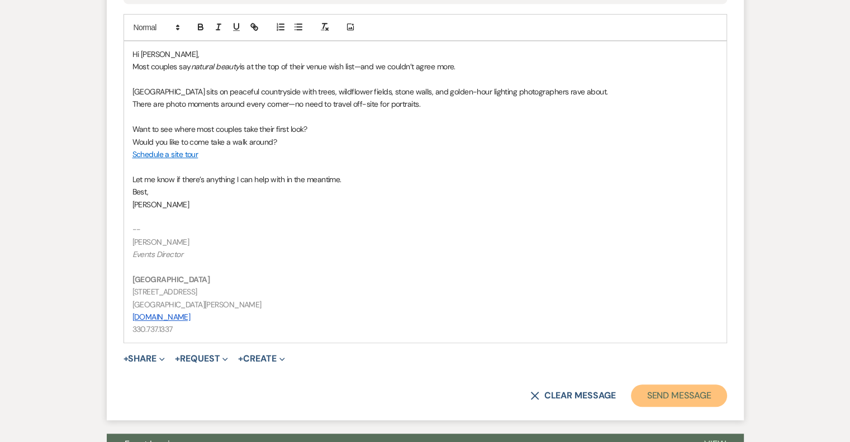
click at [682, 401] on button "Send Message" at bounding box center [679, 396] width 96 height 22
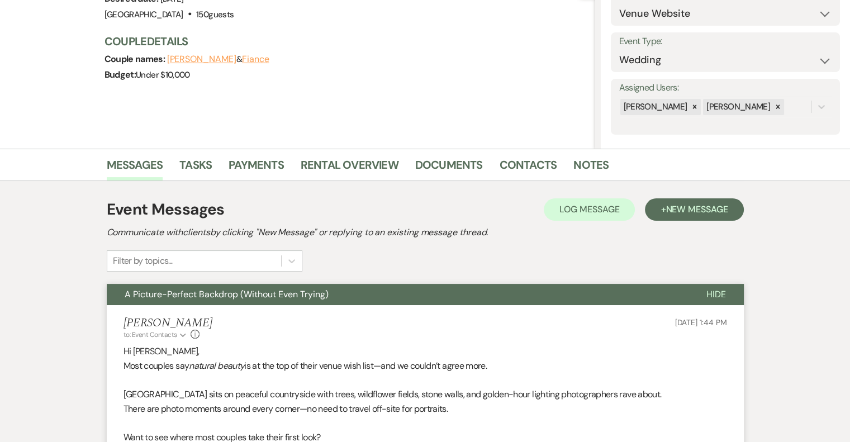
scroll to position [0, 0]
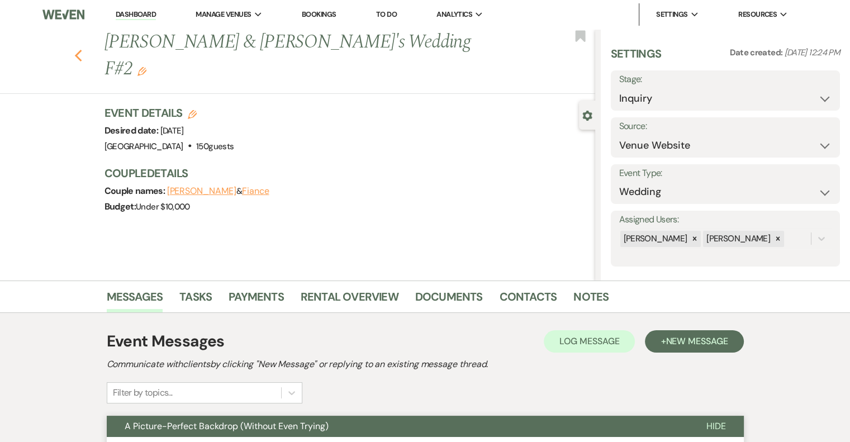
click at [82, 49] on icon "Previous" at bounding box center [78, 55] width 8 height 13
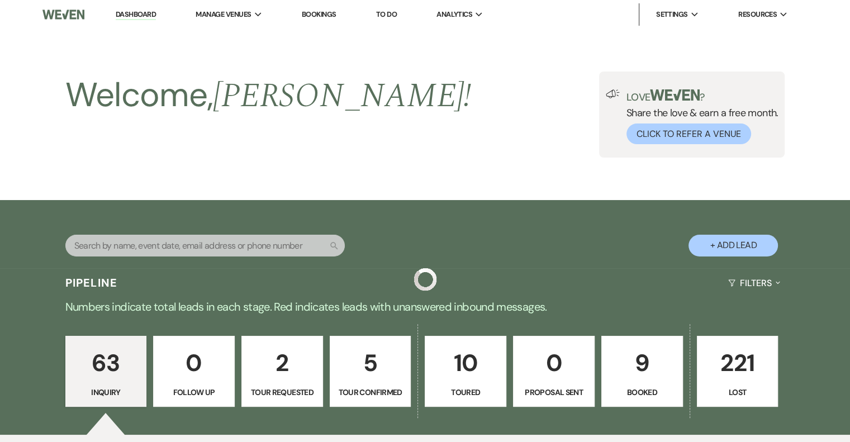
scroll to position [1228, 0]
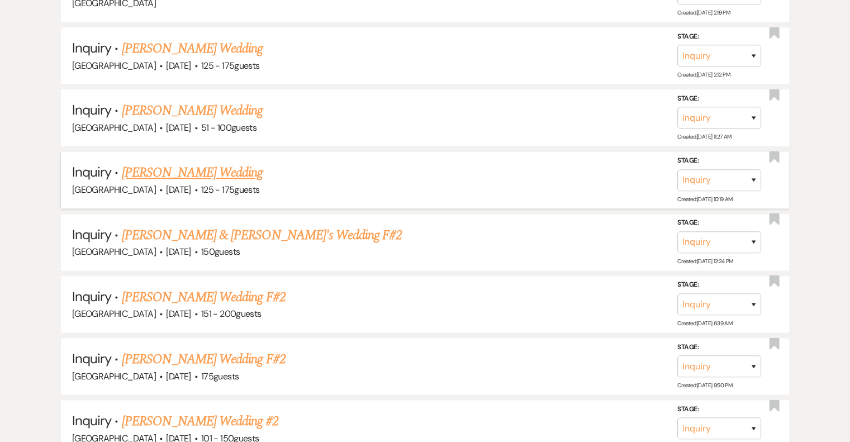
click at [215, 183] on div "[GEOGRAPHIC_DATA] · [DATE] · 125 - 175 guests" at bounding box center [425, 190] width 706 height 15
click at [195, 163] on link "[PERSON_NAME] Wedding" at bounding box center [192, 173] width 141 height 20
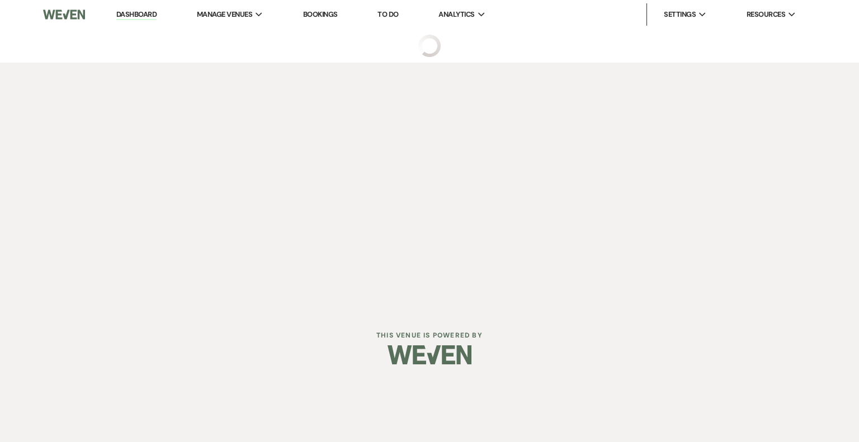
select select "3"
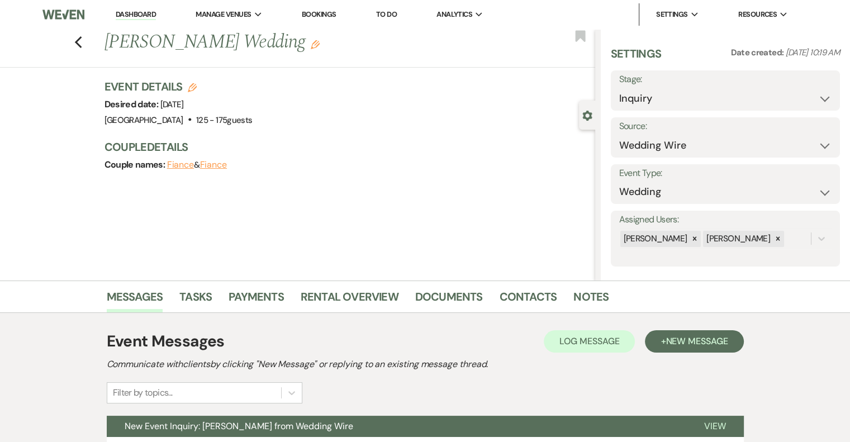
click at [311, 45] on icon "Edit" at bounding box center [315, 44] width 9 height 9
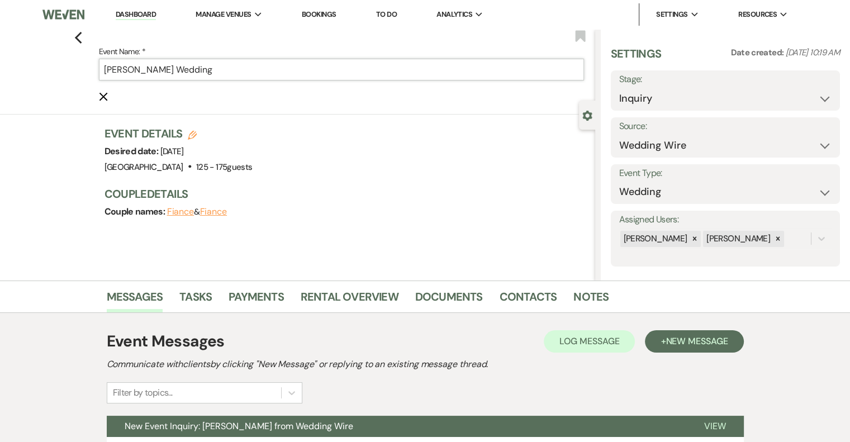
click at [263, 67] on input "[PERSON_NAME] Wedding" at bounding box center [341, 70] width 485 height 22
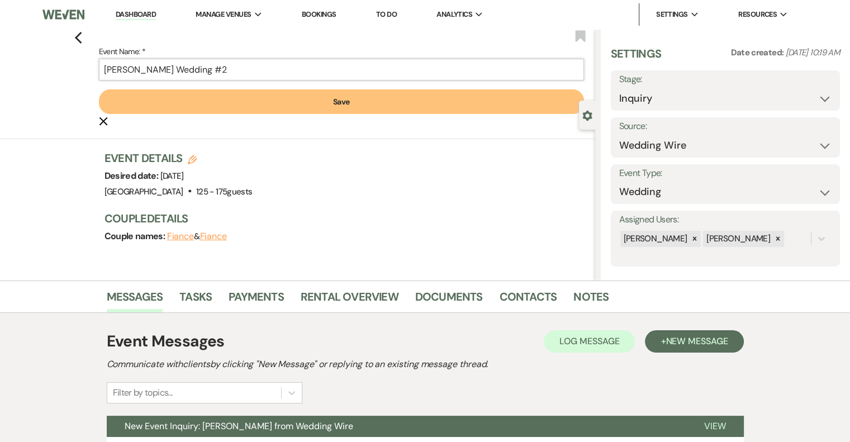
type input "[PERSON_NAME] Wedding #2"
click at [348, 101] on button "Save" at bounding box center [341, 101] width 485 height 25
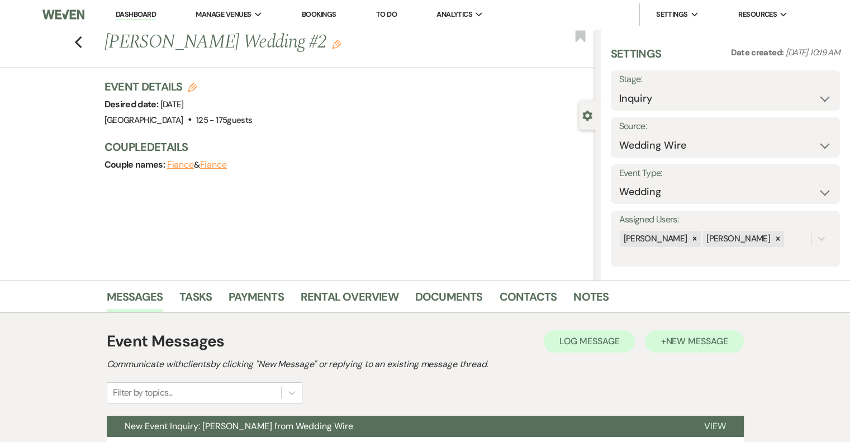
click at [698, 345] on span "New Message" at bounding box center [697, 341] width 62 height 12
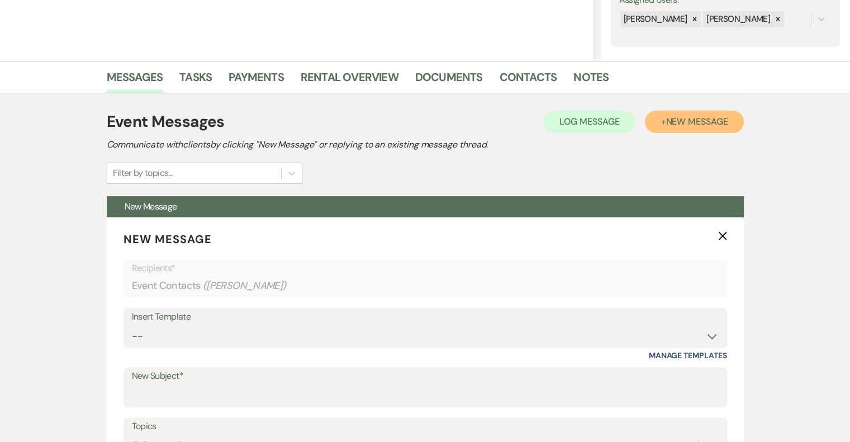
scroll to position [224, 0]
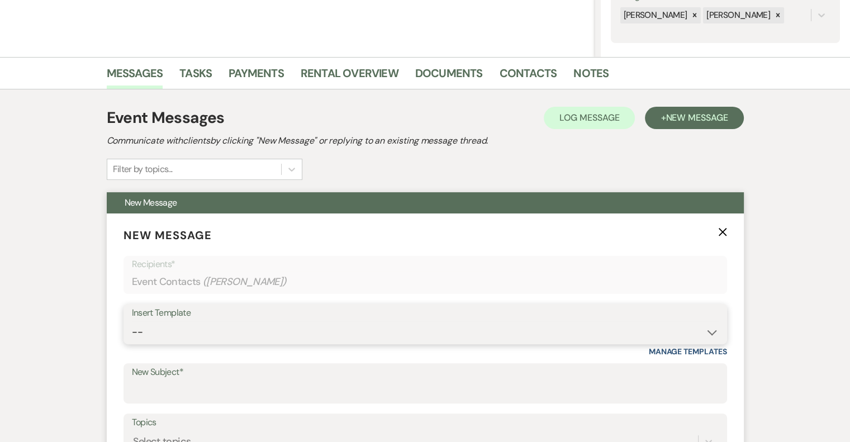
click at [228, 327] on select "-- Email #1 – Thank You for Inquiring WEDDINGS Send Contract: All Events Bookin…" at bounding box center [425, 332] width 587 height 22
select select "5591"
click at [132, 321] on select "-- Email #1 – Thank You for Inquiring WEDDINGS Send Contract: All Events Bookin…" at bounding box center [425, 332] width 587 height 22
type input "A Picture-Perfect Backdrop (Without Even Trying)"
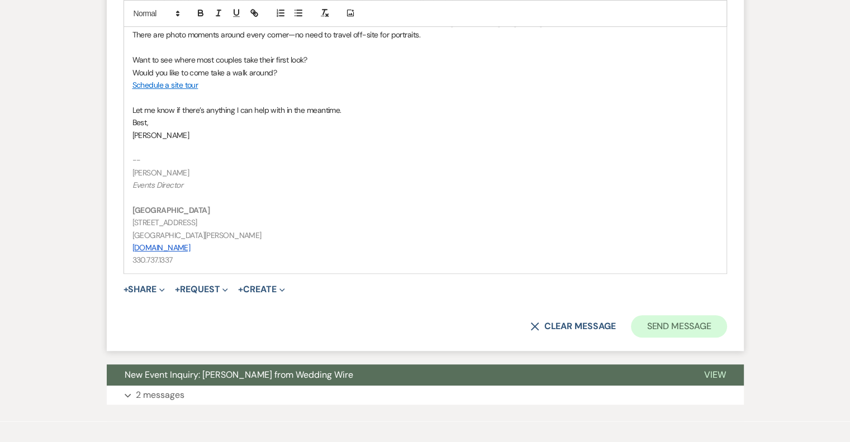
click at [673, 325] on button "Send Message" at bounding box center [679, 326] width 96 height 22
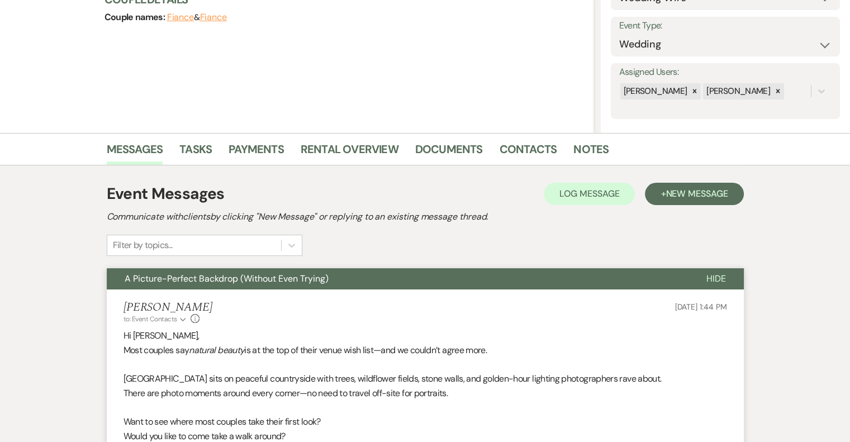
scroll to position [0, 0]
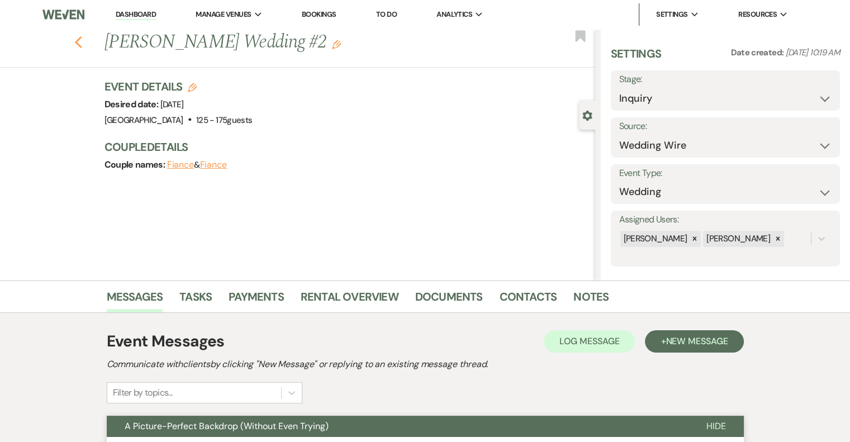
click at [83, 42] on icon "Previous" at bounding box center [78, 42] width 8 height 13
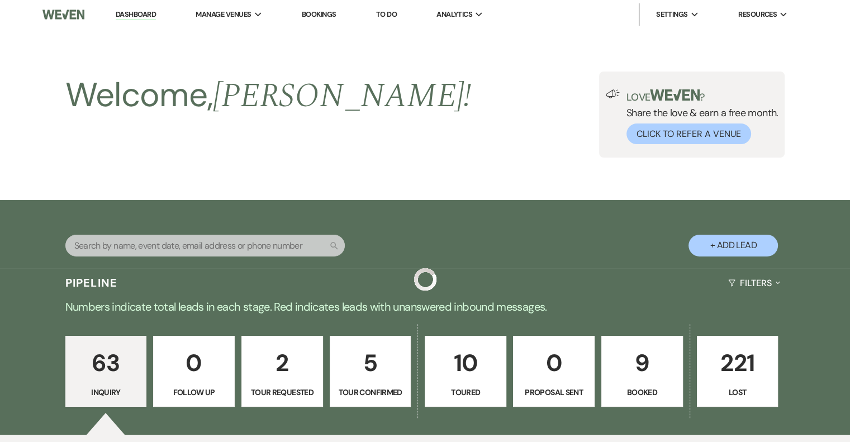
scroll to position [1228, 0]
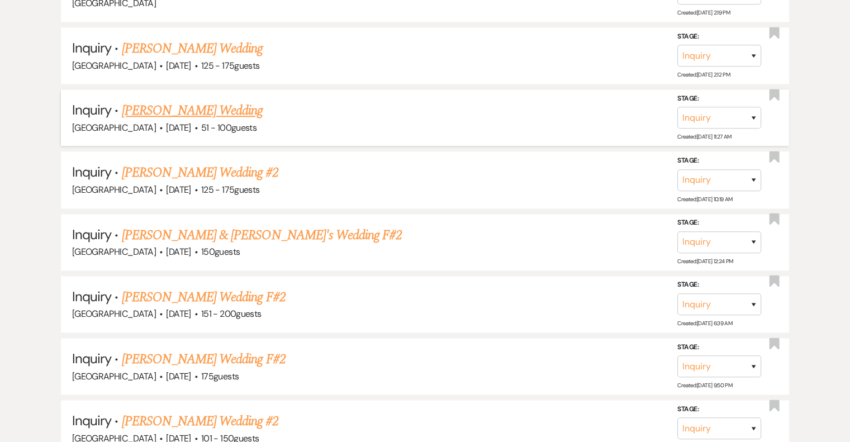
click at [219, 121] on div "[GEOGRAPHIC_DATA] · [DATE] · 51 - 100 guests" at bounding box center [425, 128] width 706 height 15
click at [192, 101] on link "[PERSON_NAME] Wedding" at bounding box center [192, 111] width 141 height 20
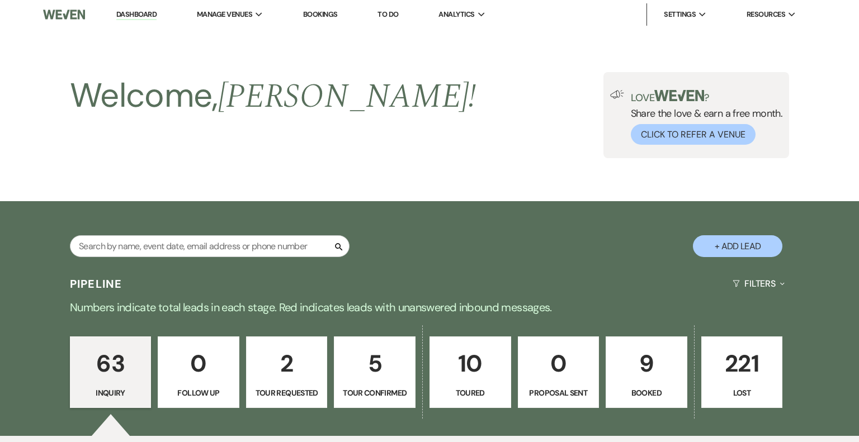
select select "2"
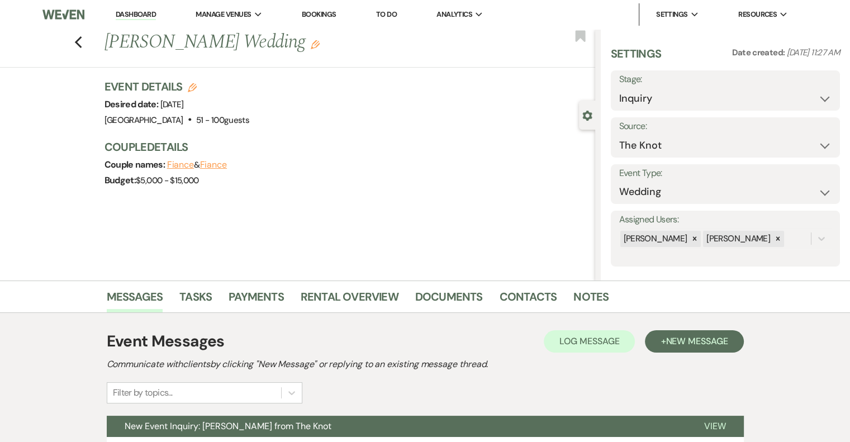
click at [311, 48] on use "button" at bounding box center [315, 44] width 9 height 9
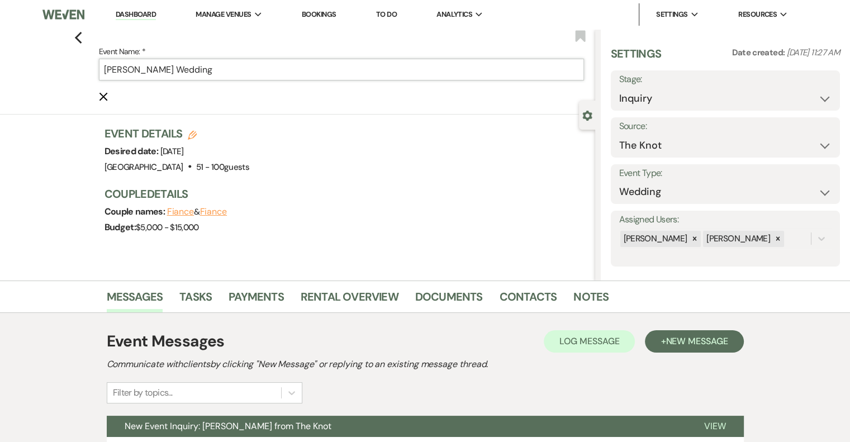
click at [248, 68] on input "[PERSON_NAME] Wedding" at bounding box center [341, 70] width 485 height 22
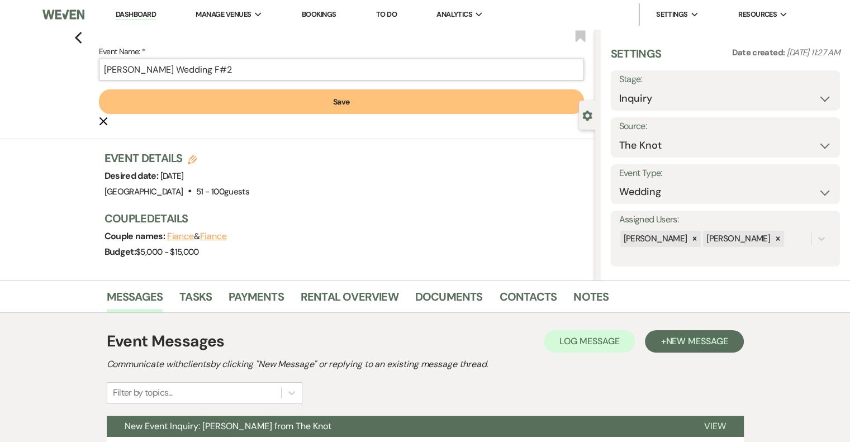
type input "[PERSON_NAME] Wedding F#2"
click at [338, 110] on button "Save" at bounding box center [341, 101] width 485 height 25
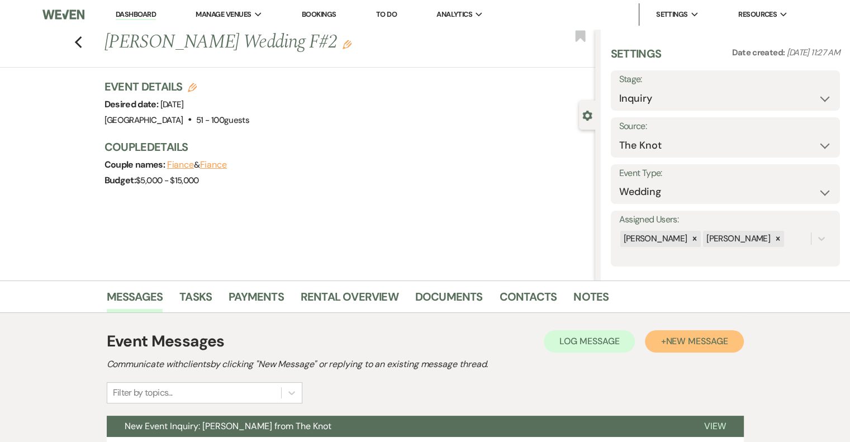
click at [689, 349] on button "+ New Message" at bounding box center [694, 341] width 98 height 22
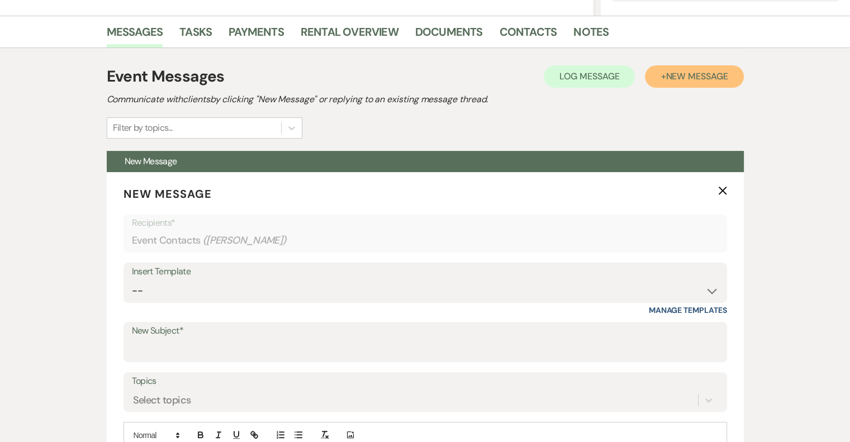
scroll to position [266, 0]
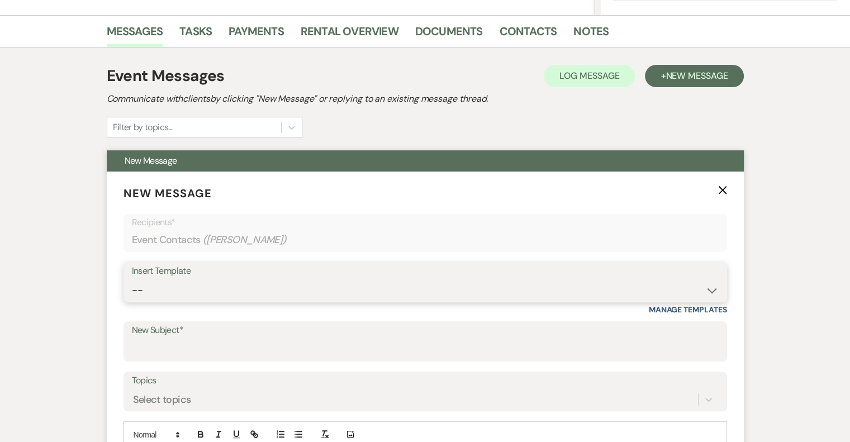
click at [225, 288] on select "-- Email #1 – Thank You for Inquiring WEDDINGS Send Contract: All Events Bookin…" at bounding box center [425, 291] width 587 height 22
select select "5591"
click at [132, 280] on select "-- Email #1 – Thank You for Inquiring WEDDINGS Send Contract: All Events Bookin…" at bounding box center [425, 291] width 587 height 22
type input "A Picture-Perfect Backdrop (Without Even Trying)"
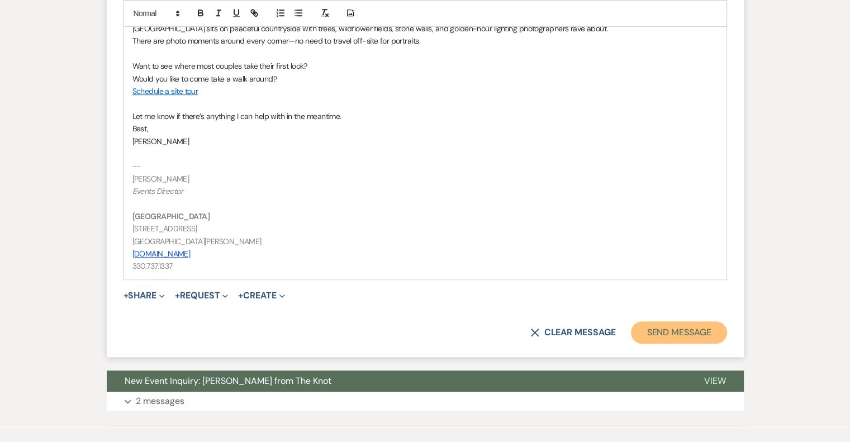
click at [673, 340] on button "Send Message" at bounding box center [679, 332] width 96 height 22
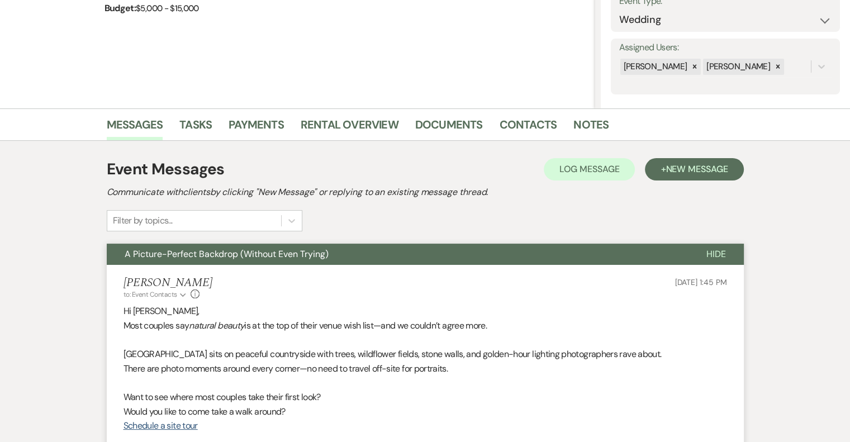
scroll to position [0, 0]
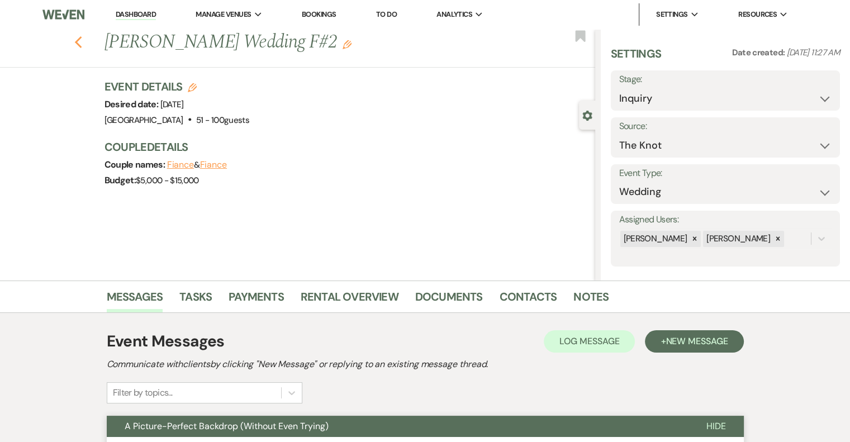
click at [83, 44] on icon "Previous" at bounding box center [78, 42] width 8 height 13
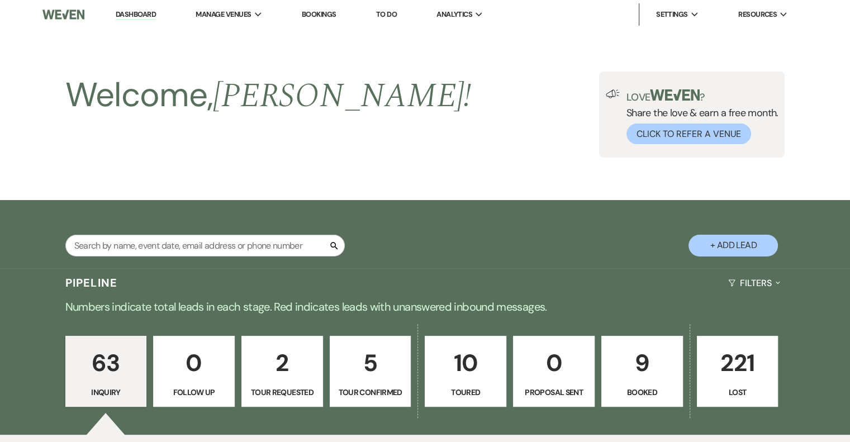
scroll to position [1228, 0]
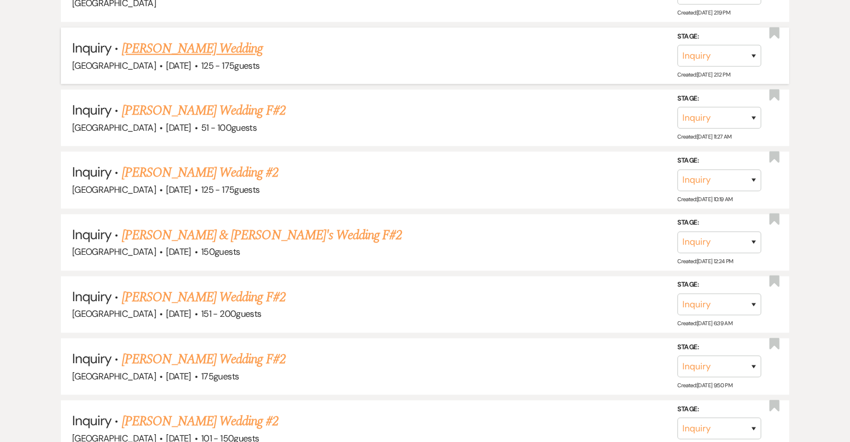
click at [241, 59] on div "[GEOGRAPHIC_DATA] · [DATE] · 125 - 175 guests" at bounding box center [425, 66] width 706 height 15
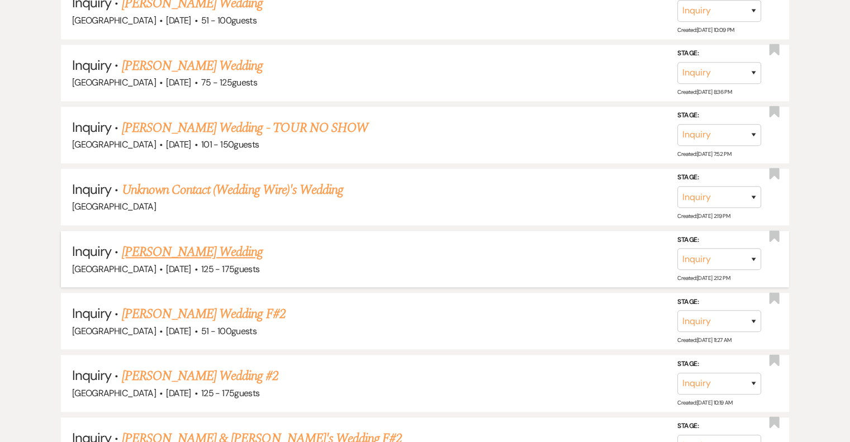
scroll to position [1016, 0]
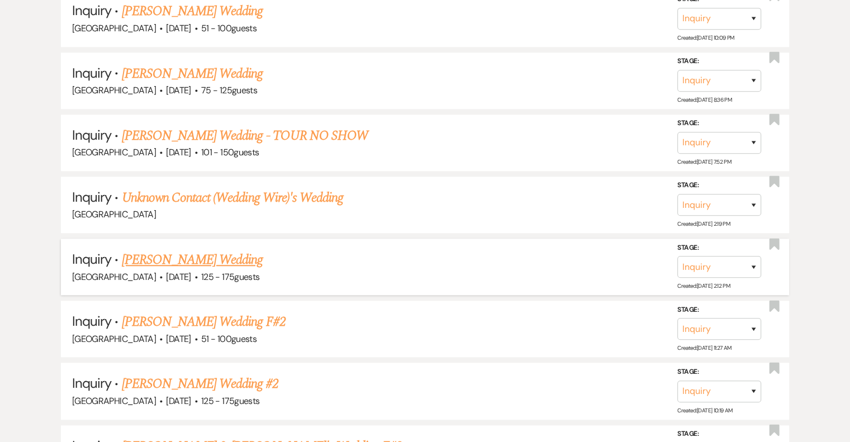
click at [195, 250] on link "[PERSON_NAME] Wedding" at bounding box center [192, 260] width 141 height 20
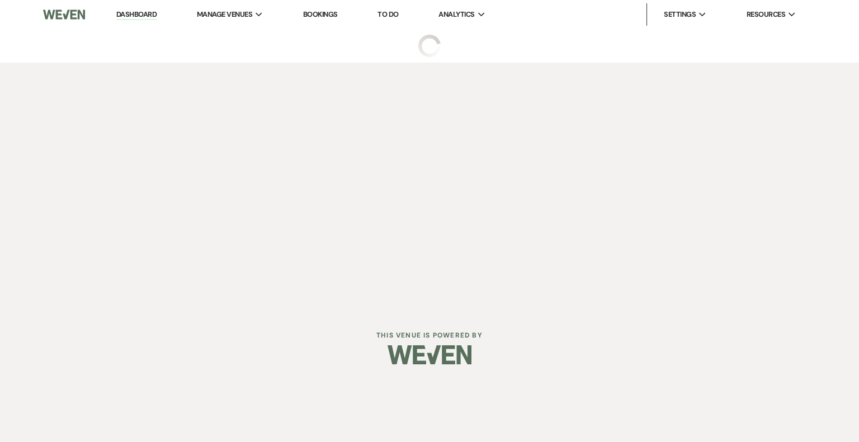
select select "3"
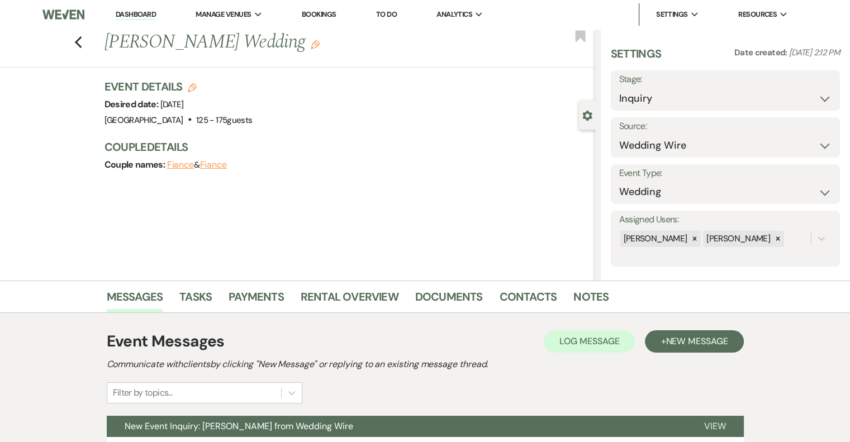
click at [313, 41] on icon "Edit" at bounding box center [315, 44] width 9 height 9
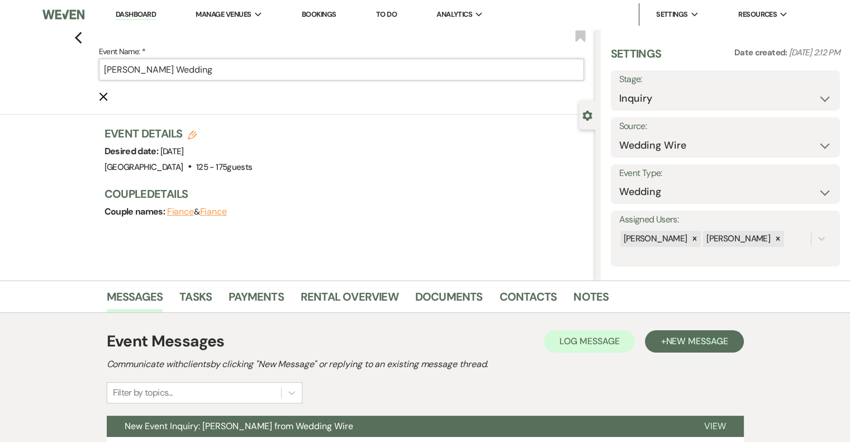
click at [264, 71] on input "[PERSON_NAME] Wedding" at bounding box center [341, 70] width 485 height 22
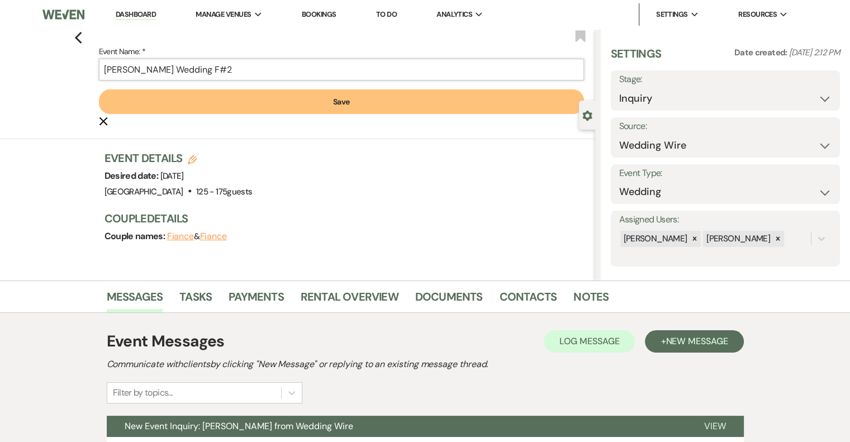
type input "[PERSON_NAME] Wedding F#2"
click at [343, 113] on button "Save" at bounding box center [341, 101] width 485 height 25
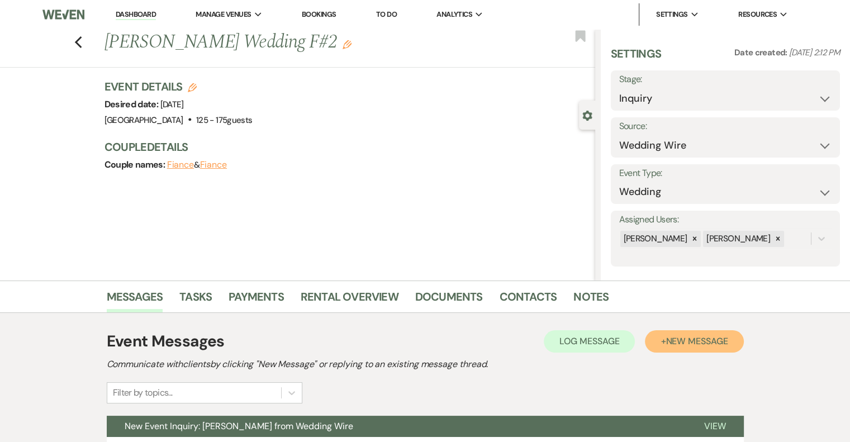
click at [678, 346] on span "New Message" at bounding box center [697, 341] width 62 height 12
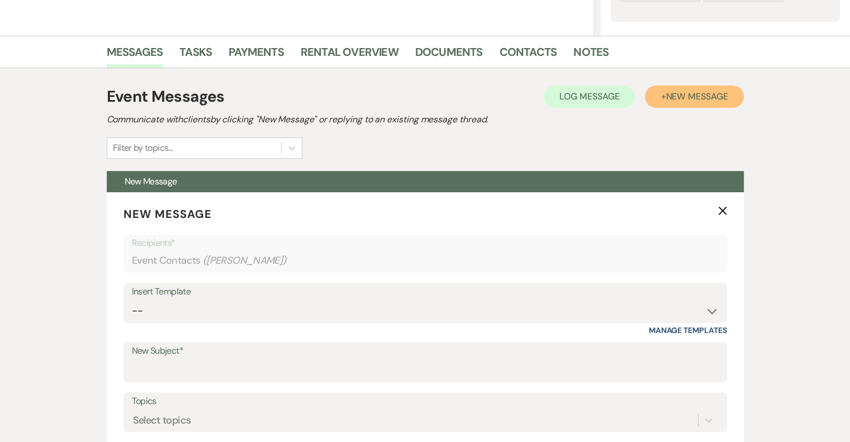
scroll to position [247, 0]
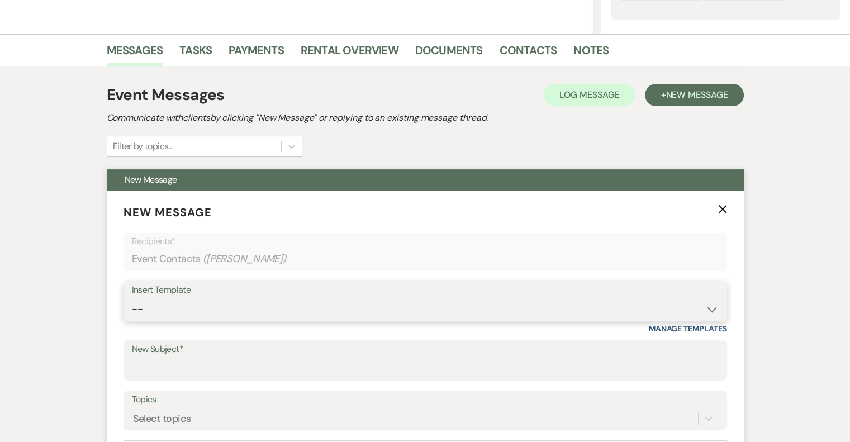
click at [254, 302] on select "-- Email #1 – Thank You for Inquiring WEDDINGS Send Contract: All Events Bookin…" at bounding box center [425, 310] width 587 height 22
select select "5591"
click at [132, 299] on select "-- Email #1 – Thank You for Inquiring WEDDINGS Send Contract: All Events Bookin…" at bounding box center [425, 310] width 587 height 22
type input "A Picture-Perfect Backdrop (Without Even Trying)"
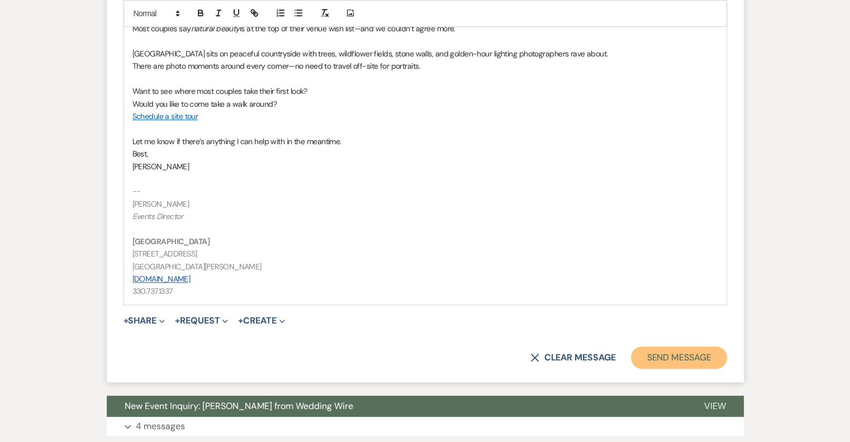
click at [678, 365] on button "Send Message" at bounding box center [679, 358] width 96 height 22
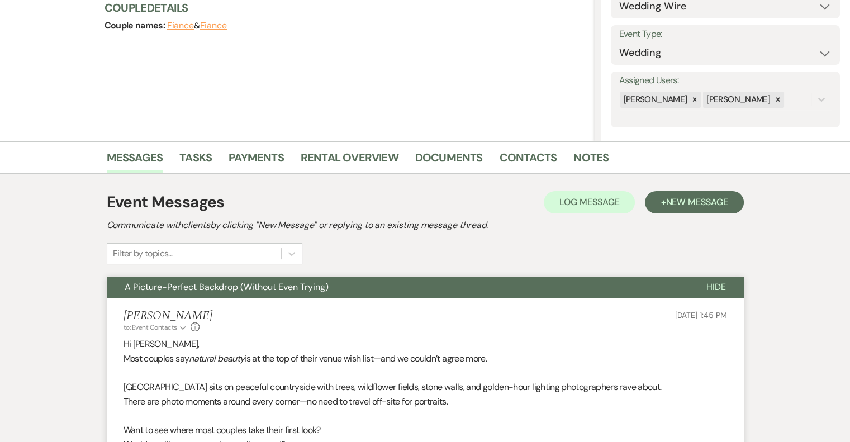
scroll to position [0, 0]
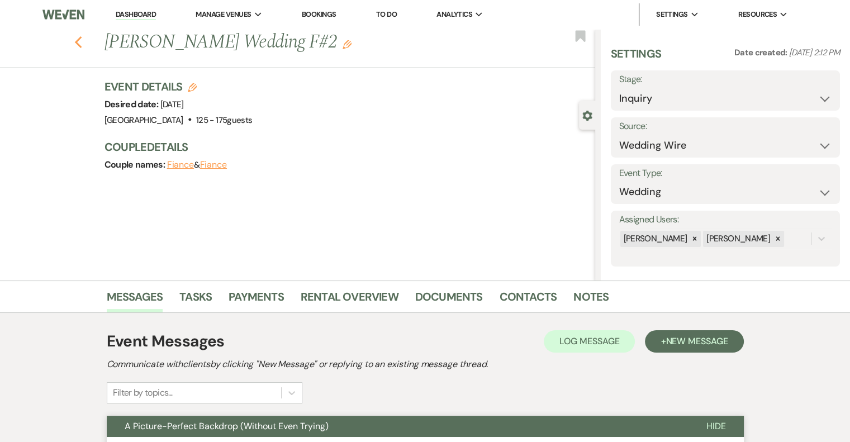
click at [83, 40] on icon "Previous" at bounding box center [78, 42] width 8 height 13
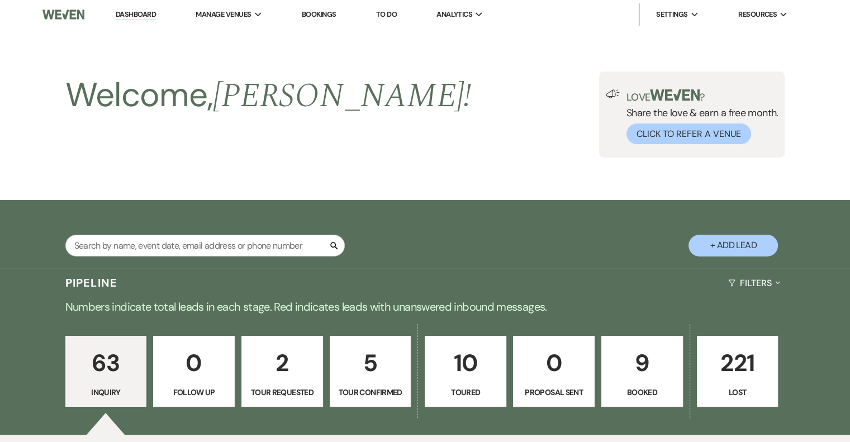
scroll to position [1016, 0]
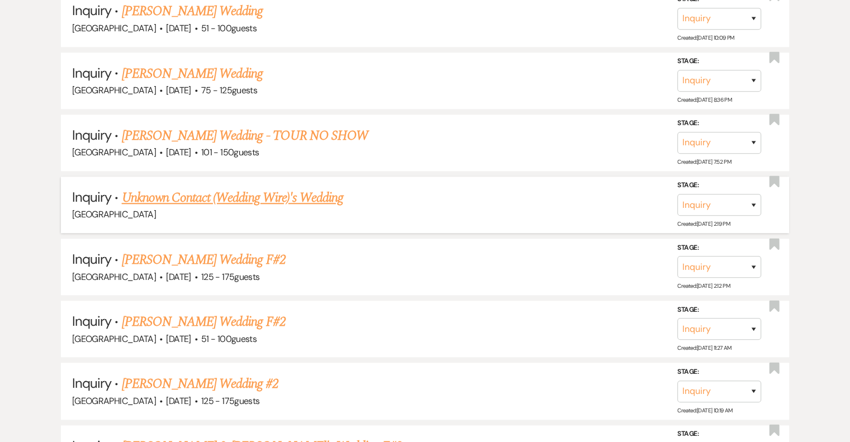
click at [313, 194] on link "Unknown Contact (Wedding Wire)'s Wedding" at bounding box center [233, 198] width 222 height 20
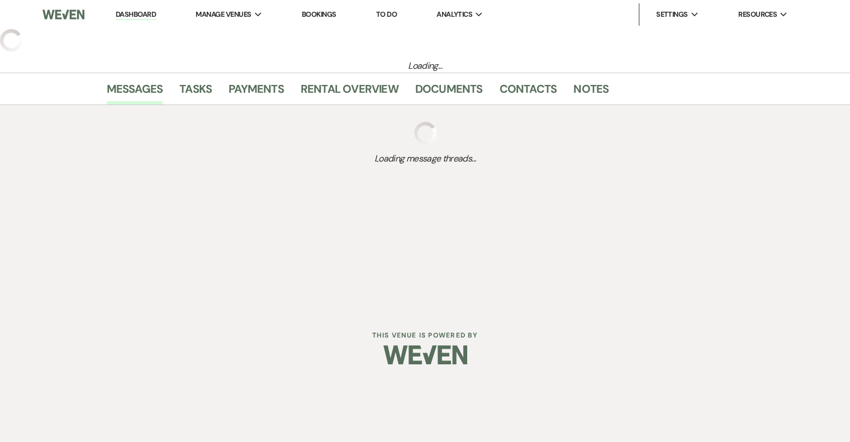
select select "3"
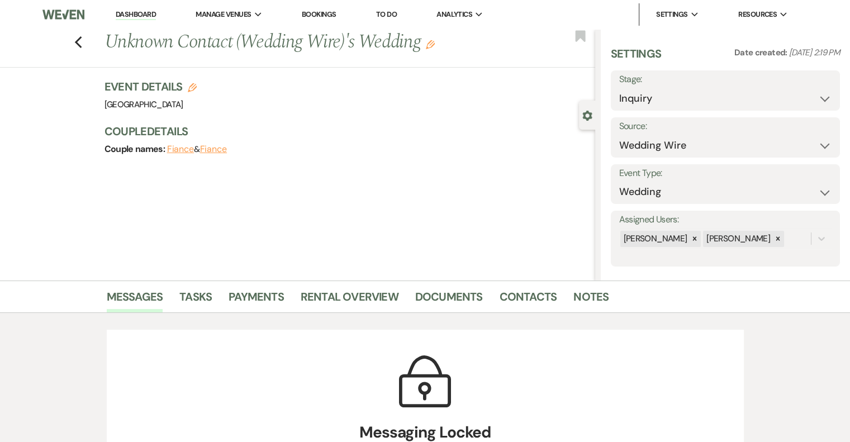
click at [433, 45] on use "button" at bounding box center [430, 44] width 9 height 9
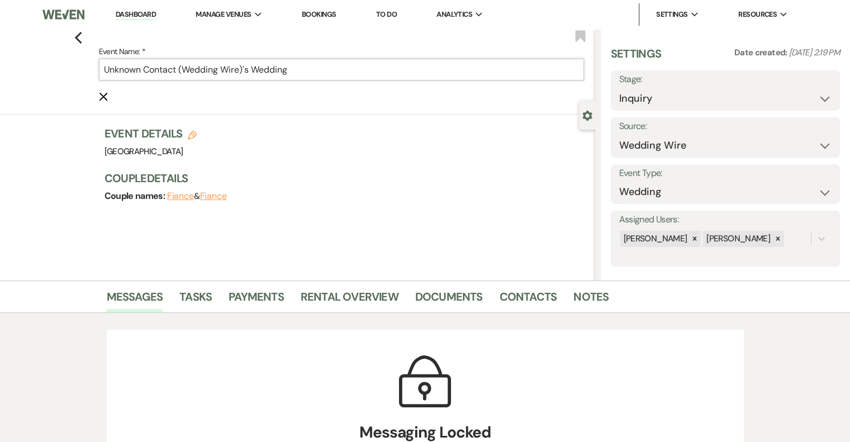
click at [349, 67] on input "Unknown Contact (Wedding Wire)'s Wedding" at bounding box center [341, 70] width 485 height 22
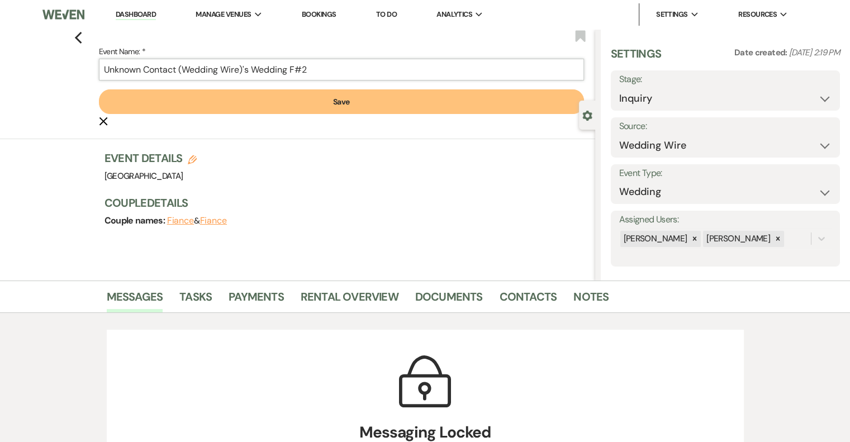
type input "Unknown Contact (Wedding Wire)'s Wedding F#2"
click at [378, 101] on button "Save" at bounding box center [341, 101] width 485 height 25
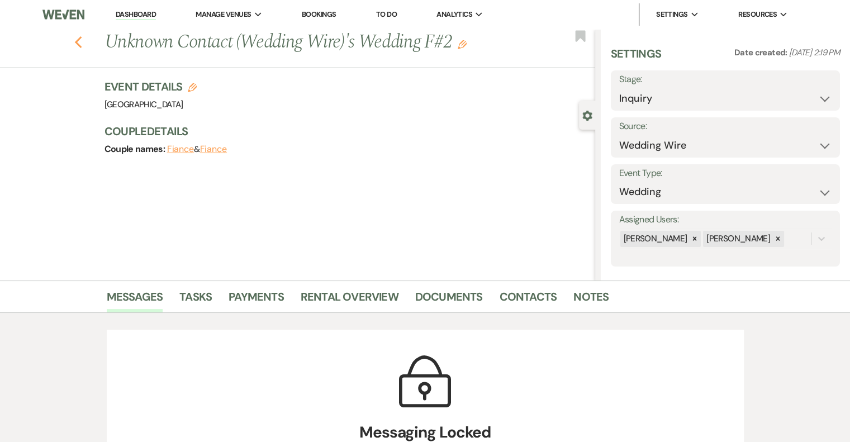
click at [82, 37] on use "button" at bounding box center [77, 42] width 7 height 12
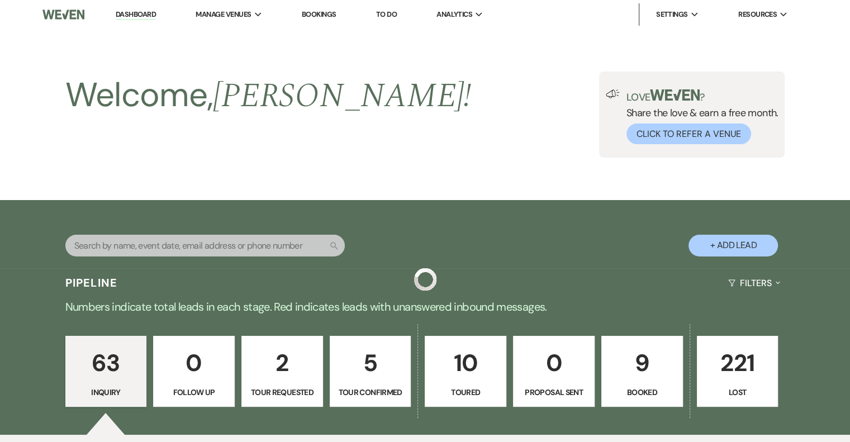
scroll to position [1016, 0]
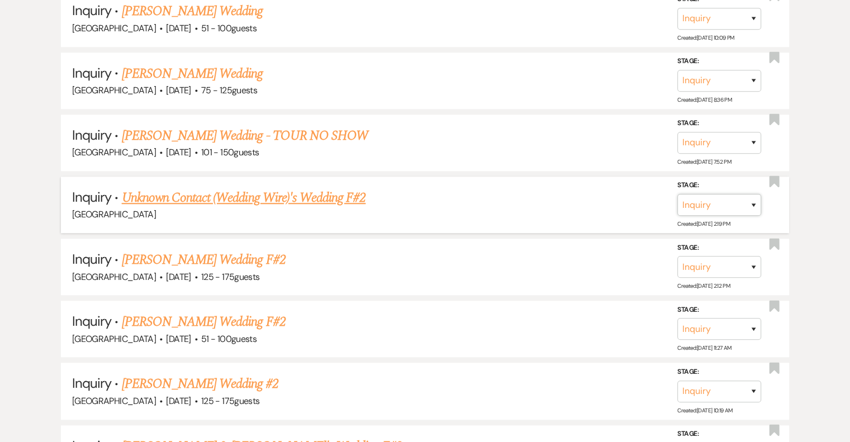
click at [751, 201] on select "Inquiry Follow Up Tour Requested Tour Confirmed Toured Proposal Sent Booked Lost" at bounding box center [720, 205] width 84 height 22
select select "8"
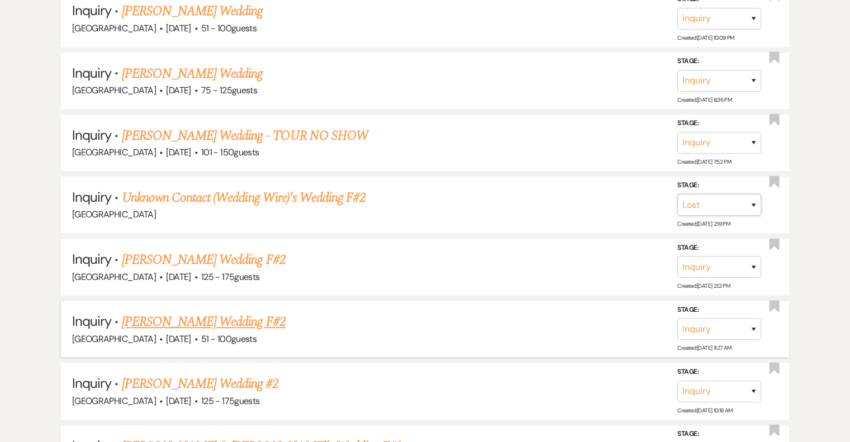
click at [678, 194] on select "Inquiry Follow Up Tour Requested Tour Confirmed Toured Proposal Sent Booked Lost" at bounding box center [720, 205] width 84 height 22
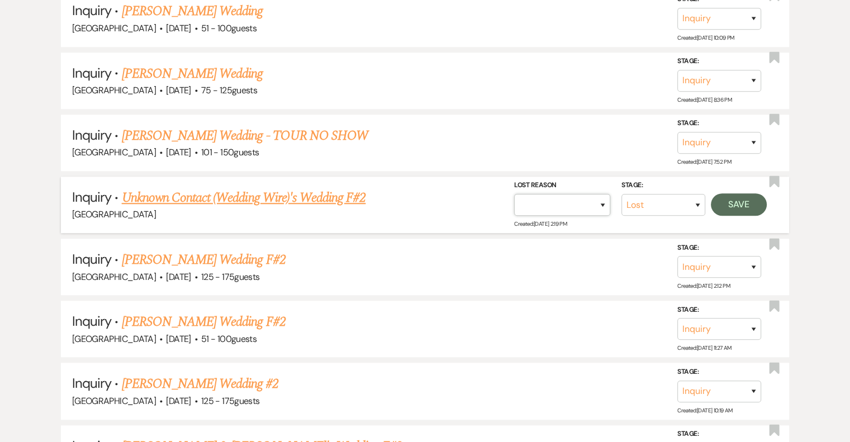
click at [603, 201] on select "Booked Elsewhere Budget Date Unavailable No Response Not a Good Match Capacity …" at bounding box center [562, 205] width 96 height 22
select select "4"
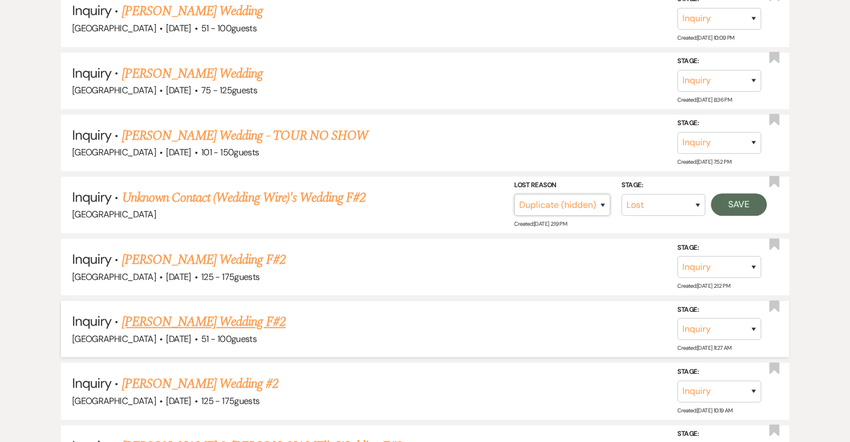
click at [514, 194] on select "Booked Elsewhere Budget Date Unavailable No Response Not a Good Match Capacity …" at bounding box center [562, 205] width 96 height 22
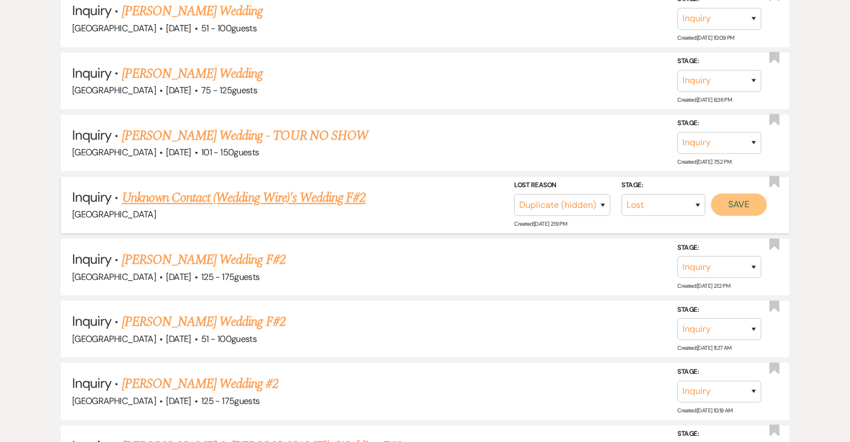
click at [734, 199] on button "Save" at bounding box center [739, 204] width 56 height 22
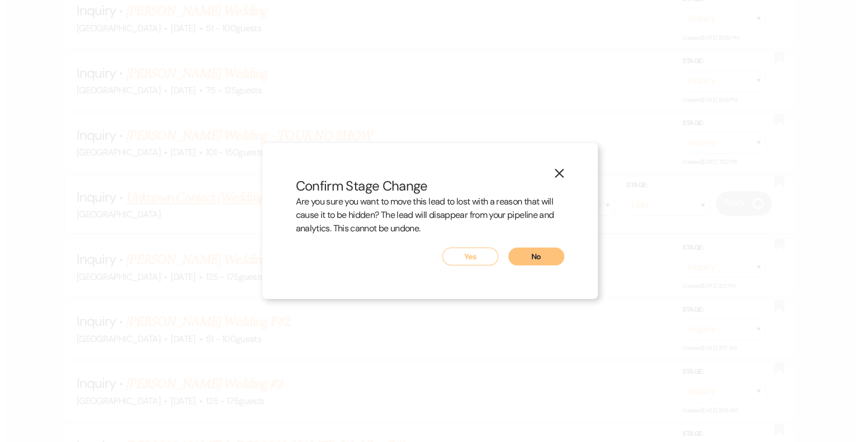
scroll to position [1017, 0]
click at [522, 254] on button "No" at bounding box center [536, 257] width 56 height 18
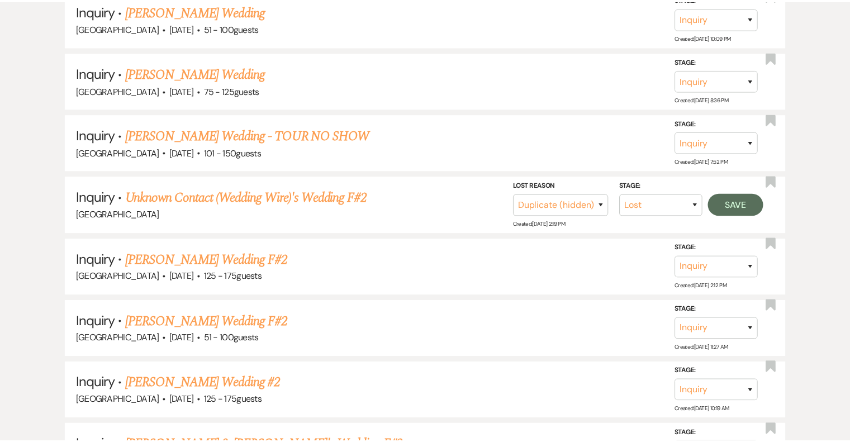
scroll to position [1016, 0]
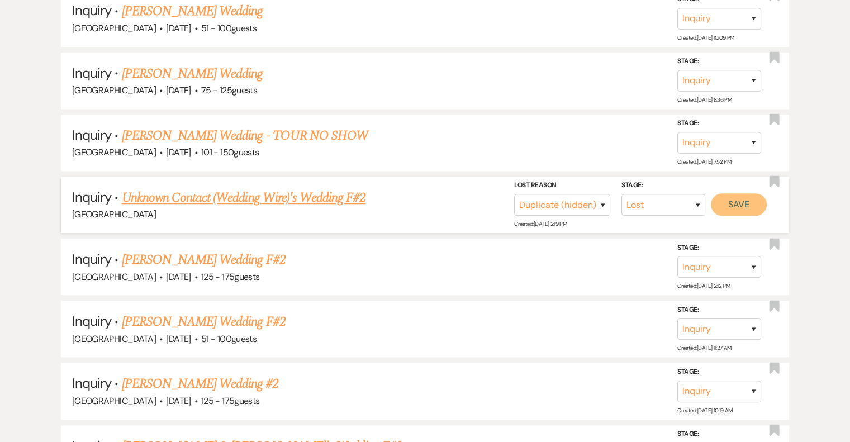
click at [738, 200] on button "Save" at bounding box center [739, 204] width 56 height 22
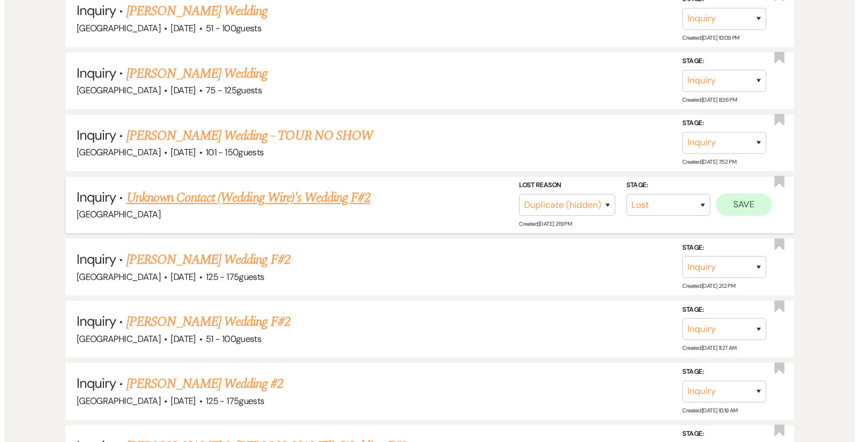
scroll to position [1017, 0]
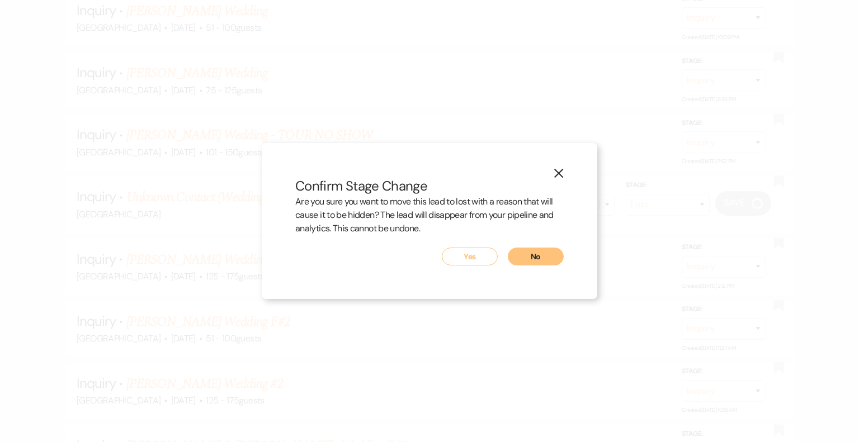
click at [477, 252] on button "Yes" at bounding box center [470, 257] width 56 height 18
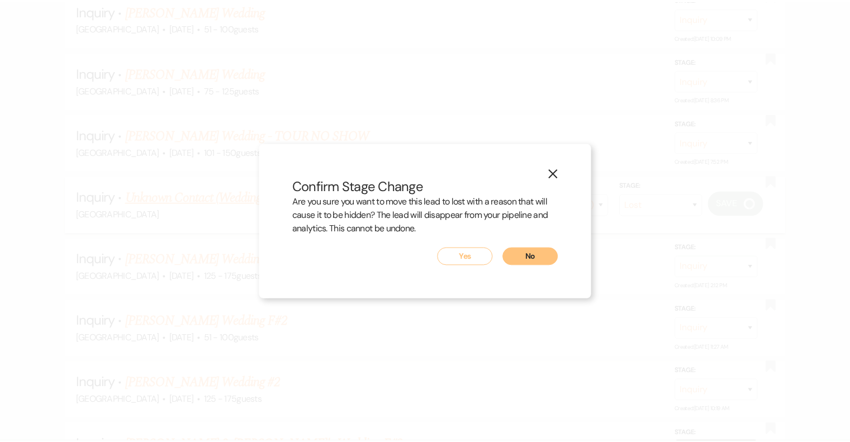
scroll to position [1016, 0]
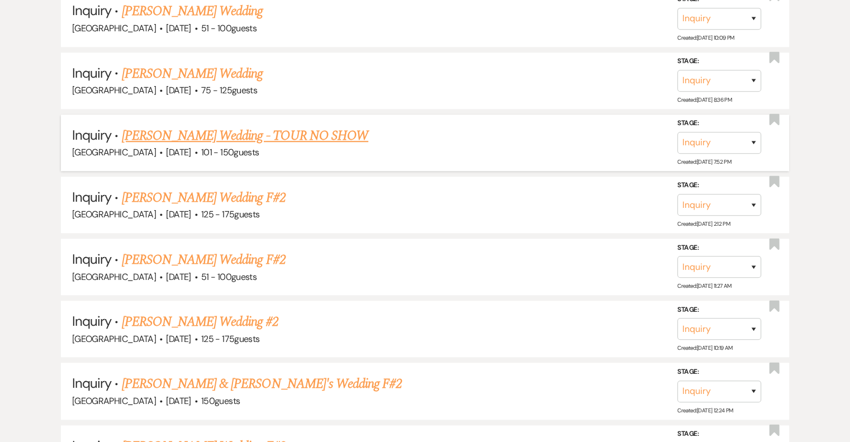
click at [206, 129] on link "[PERSON_NAME] Wedding - TOUR NO SHOW" at bounding box center [245, 136] width 247 height 20
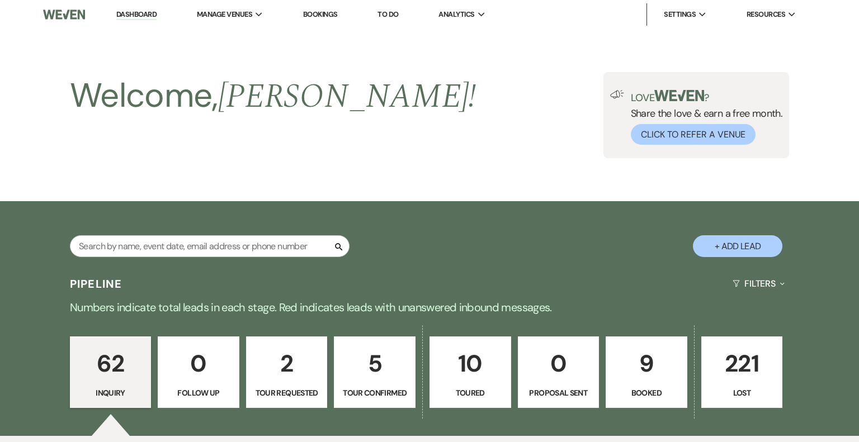
select select "2"
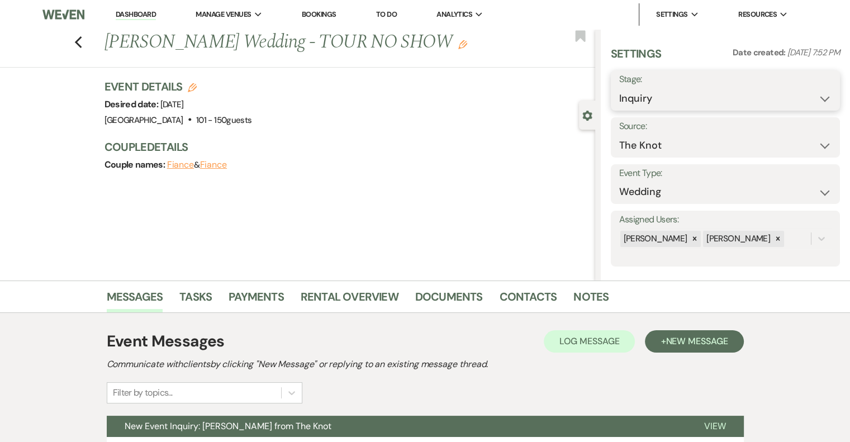
click at [656, 100] on select "Inquiry Follow Up Tour Requested Tour Confirmed Toured Proposal Sent Booked Lost" at bounding box center [725, 99] width 212 height 22
select select "8"
click at [619, 88] on select "Inquiry Follow Up Tour Requested Tour Confirmed Toured Proposal Sent Booked Lost" at bounding box center [725, 99] width 212 height 22
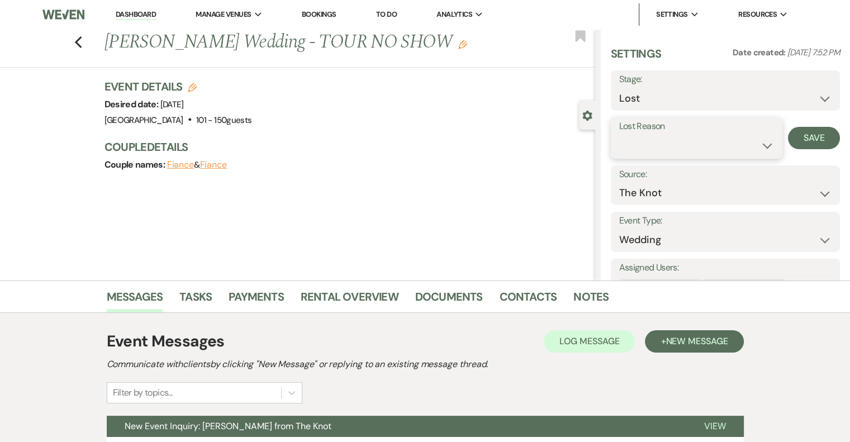
click at [655, 144] on select "Booked Elsewhere Budget Date Unavailable No Response Not a Good Match Capacity …" at bounding box center [696, 146] width 155 height 22
select select "10"
click at [619, 135] on select "Booked Elsewhere Budget Date Unavailable No Response Not a Good Match Capacity …" at bounding box center [696, 146] width 155 height 22
click at [792, 136] on button "Save" at bounding box center [814, 138] width 52 height 22
click at [83, 45] on icon "Previous" at bounding box center [78, 42] width 8 height 13
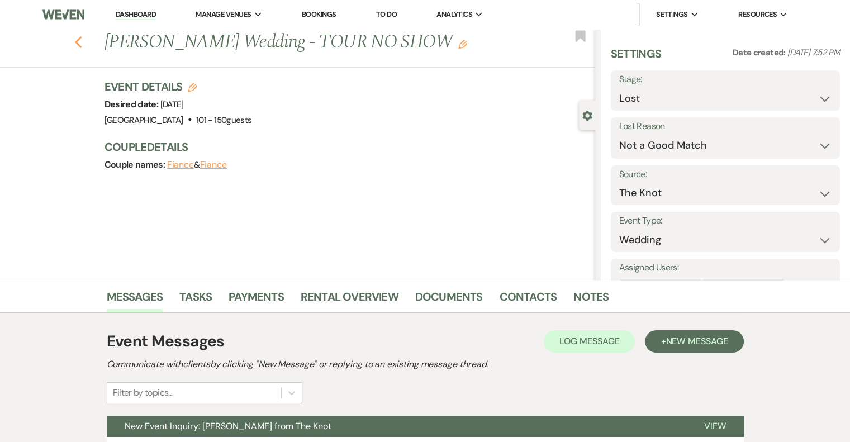
select select "8"
select select "10"
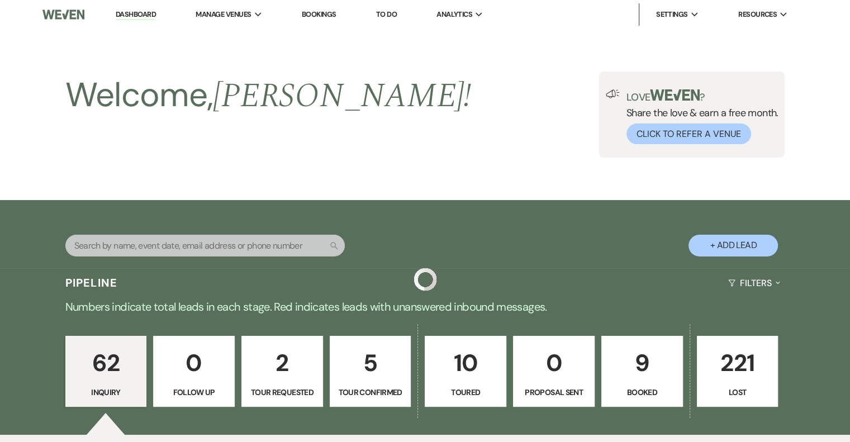
scroll to position [1016, 0]
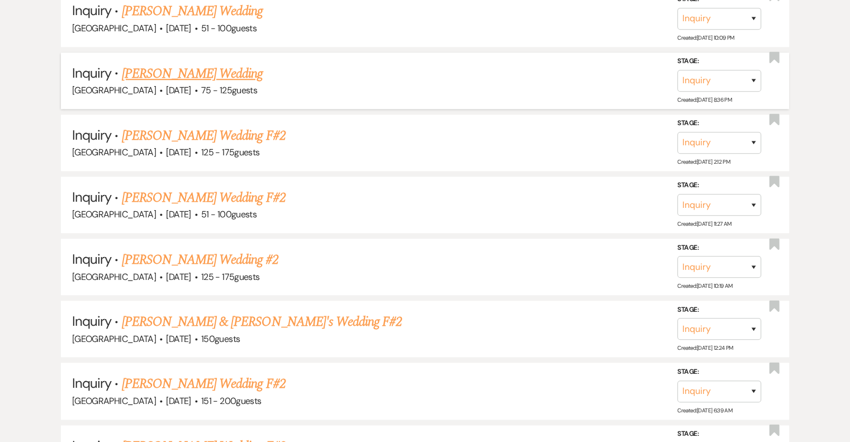
click at [205, 64] on link "[PERSON_NAME] Wedding" at bounding box center [192, 74] width 141 height 20
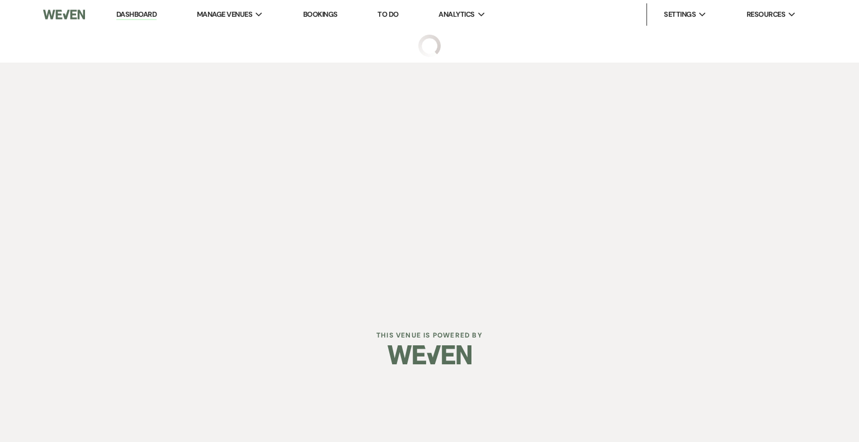
select select "3"
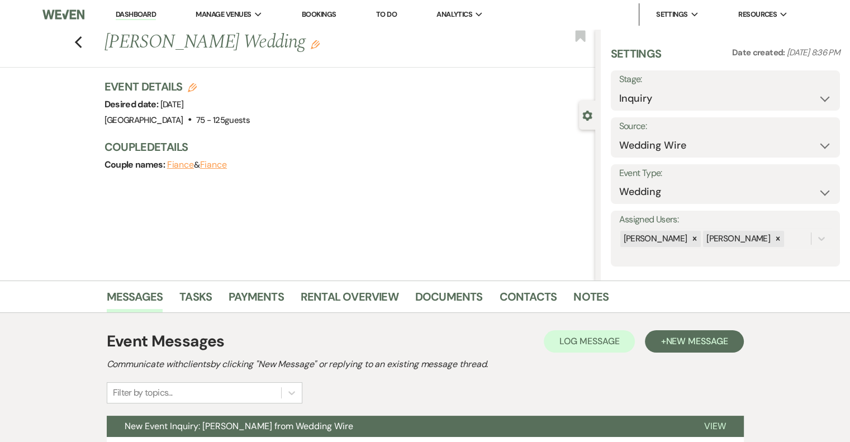
click at [311, 44] on use "button" at bounding box center [315, 44] width 9 height 9
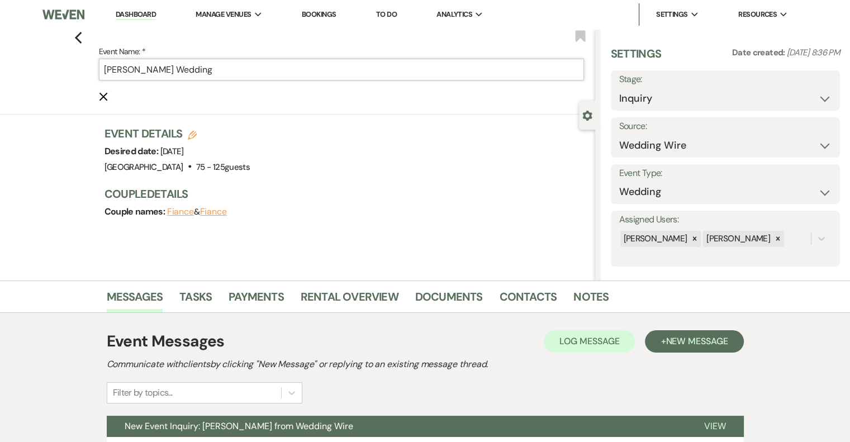
click at [242, 68] on input "[PERSON_NAME] Wedding" at bounding box center [341, 70] width 485 height 22
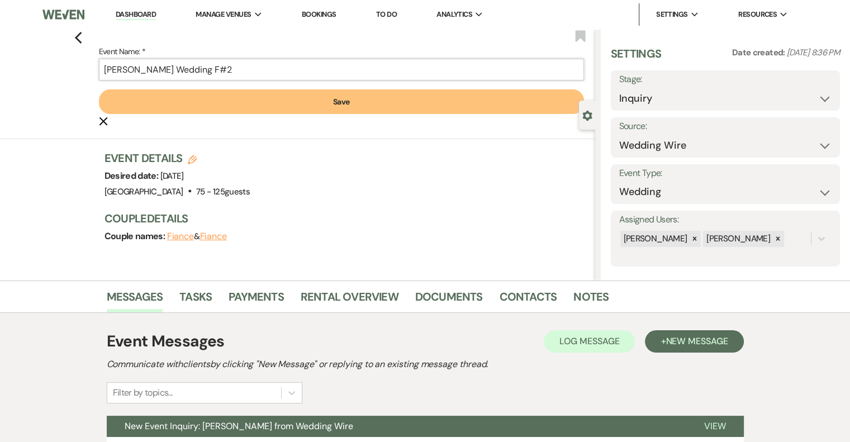
type input "[PERSON_NAME] Wedding F#2"
click at [242, 94] on button "Save" at bounding box center [341, 101] width 485 height 25
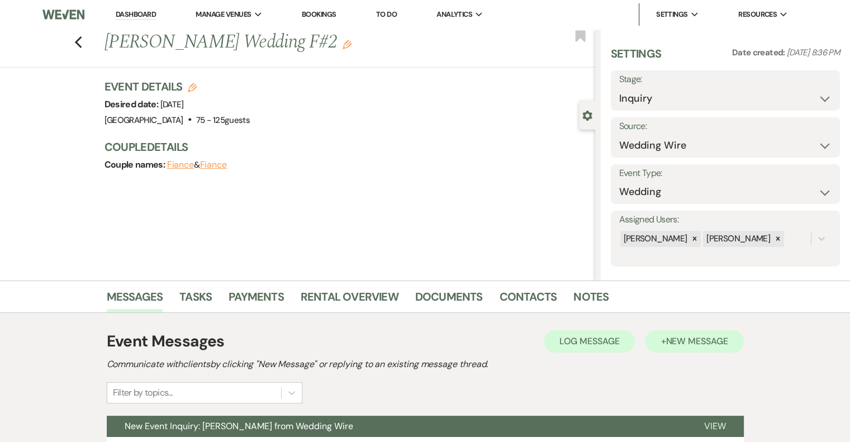
click at [683, 346] on span "New Message" at bounding box center [697, 341] width 62 height 12
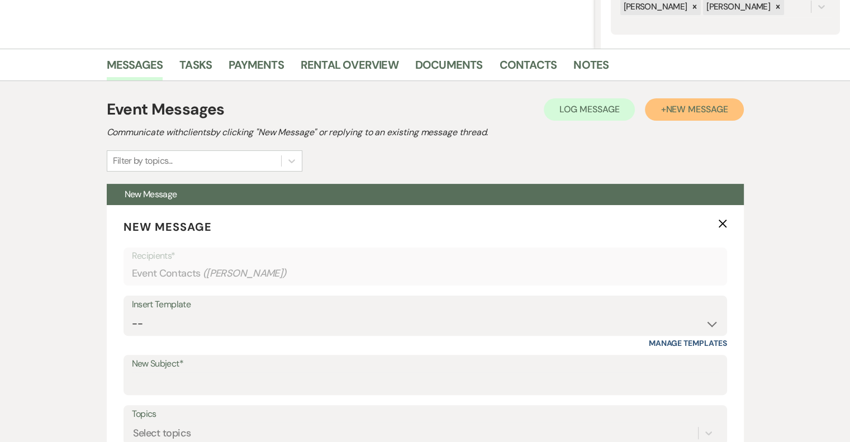
scroll to position [233, 0]
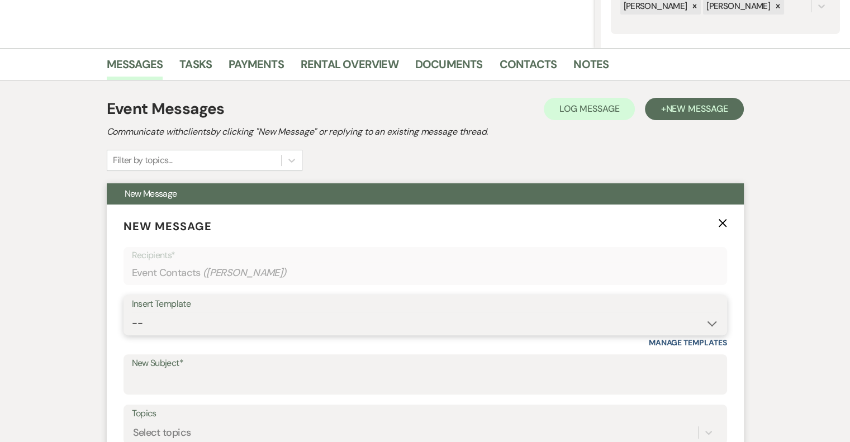
click at [212, 315] on select "-- Email #1 – Thank You for Inquiring WEDDINGS Send Contract: All Events Bookin…" at bounding box center [425, 323] width 587 height 22
select select "5591"
click at [132, 312] on select "-- Email #1 – Thank You for Inquiring WEDDINGS Send Contract: All Events Bookin…" at bounding box center [425, 323] width 587 height 22
type input "A Picture-Perfect Backdrop (Without Even Trying)"
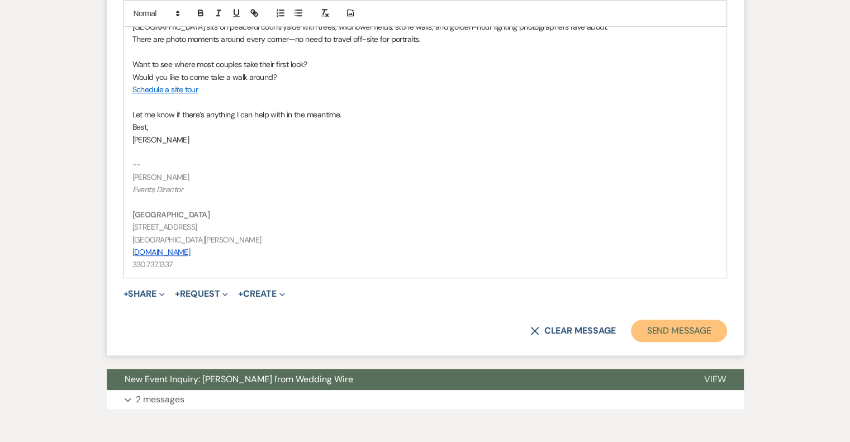
click at [669, 337] on button "Send Message" at bounding box center [679, 331] width 96 height 22
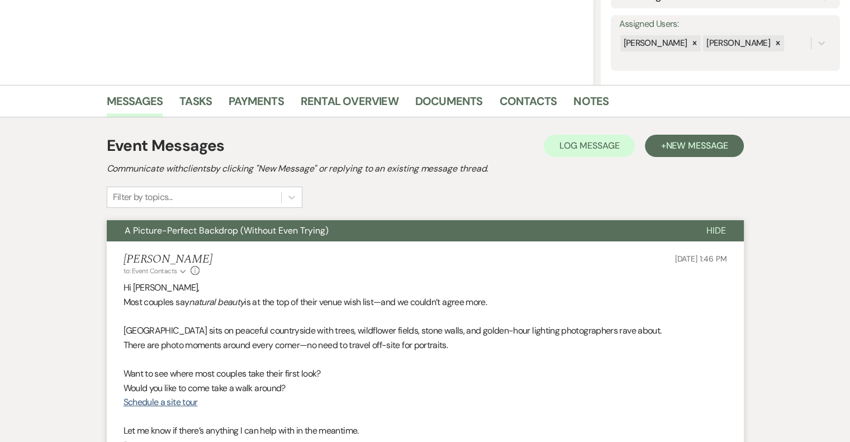
scroll to position [0, 0]
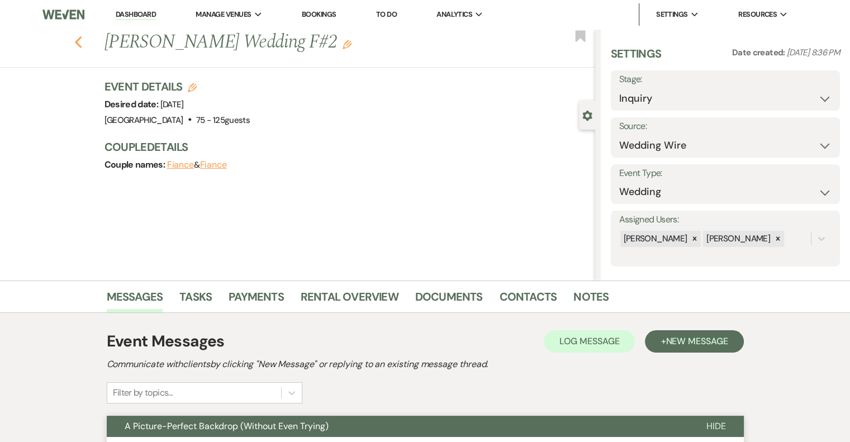
click at [83, 42] on icon "Previous" at bounding box center [78, 42] width 8 height 13
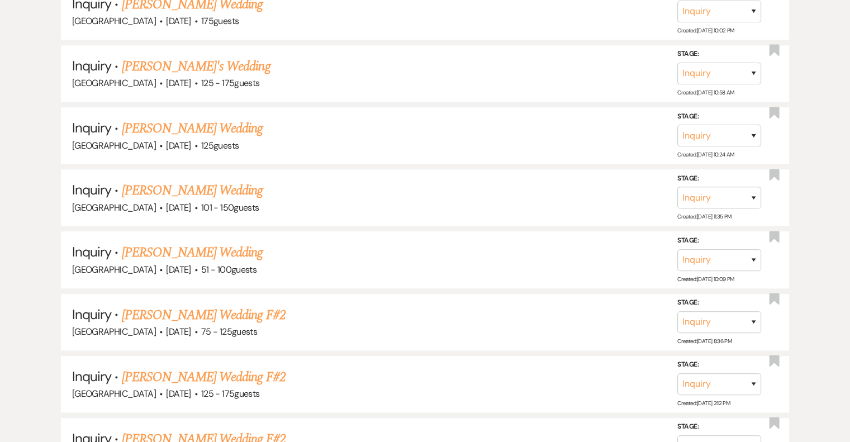
scroll to position [769, 0]
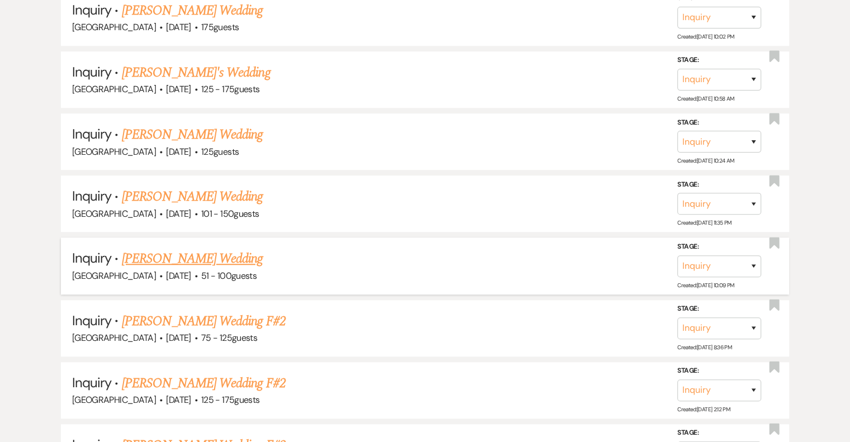
click at [207, 256] on link "[PERSON_NAME] Wedding" at bounding box center [192, 259] width 141 height 20
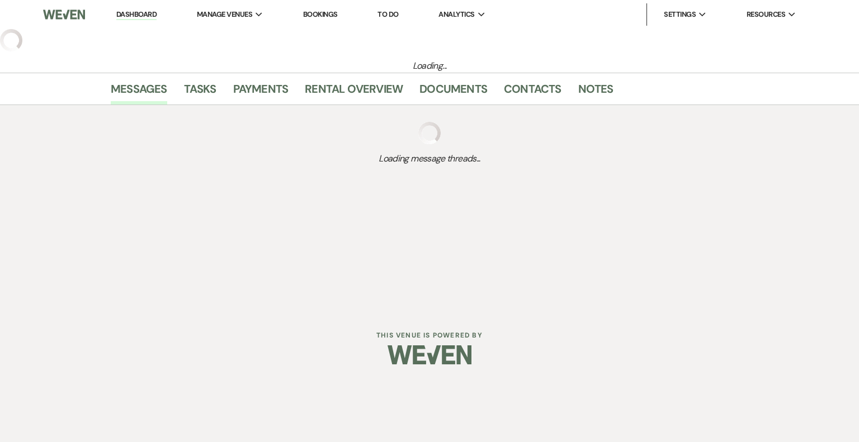
select select "2"
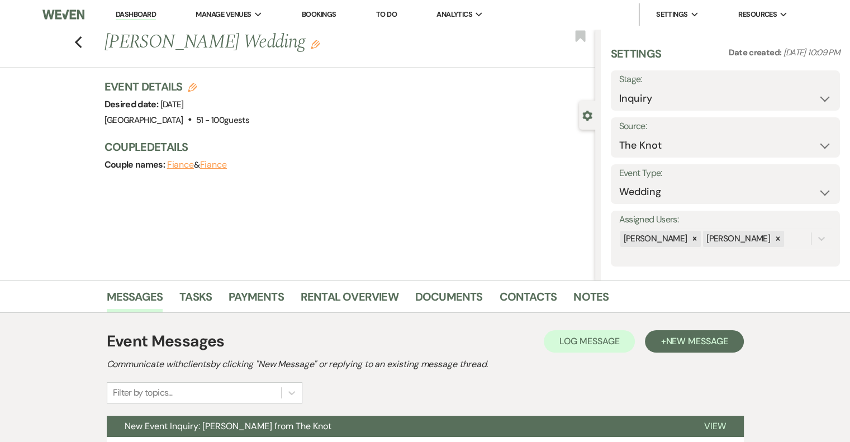
click at [311, 47] on icon "Edit" at bounding box center [315, 44] width 9 height 9
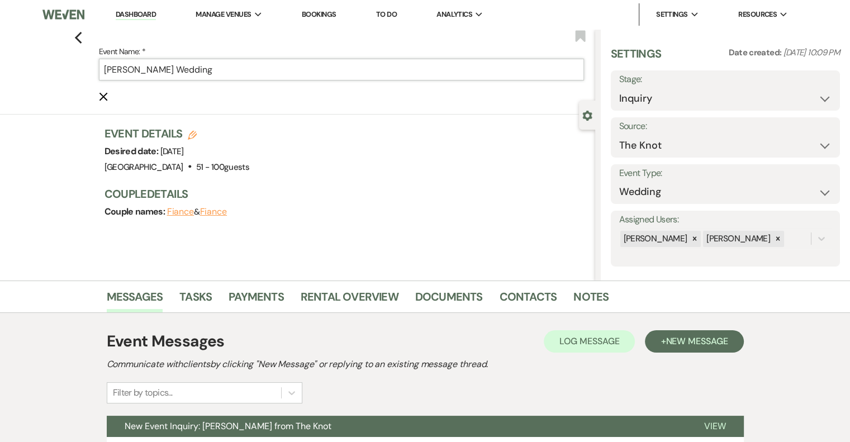
click at [310, 67] on input "[PERSON_NAME] Wedding" at bounding box center [341, 70] width 485 height 22
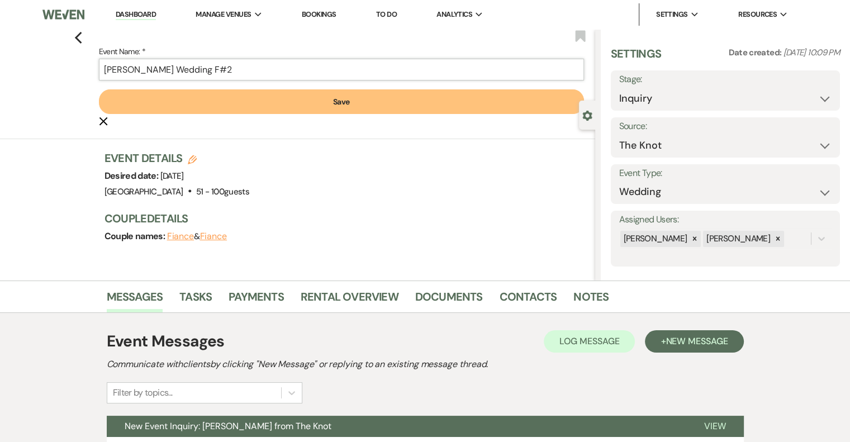
type input "[PERSON_NAME] Wedding F#2"
click at [358, 106] on button "Save" at bounding box center [341, 101] width 485 height 25
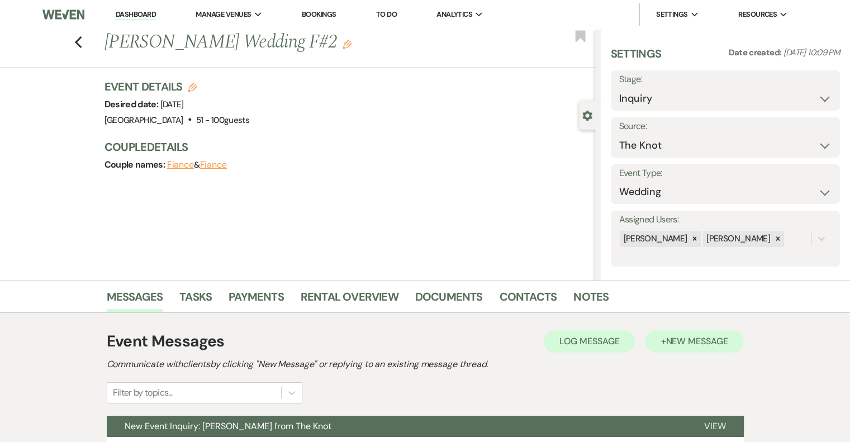
click at [699, 341] on span "New Message" at bounding box center [697, 341] width 62 height 12
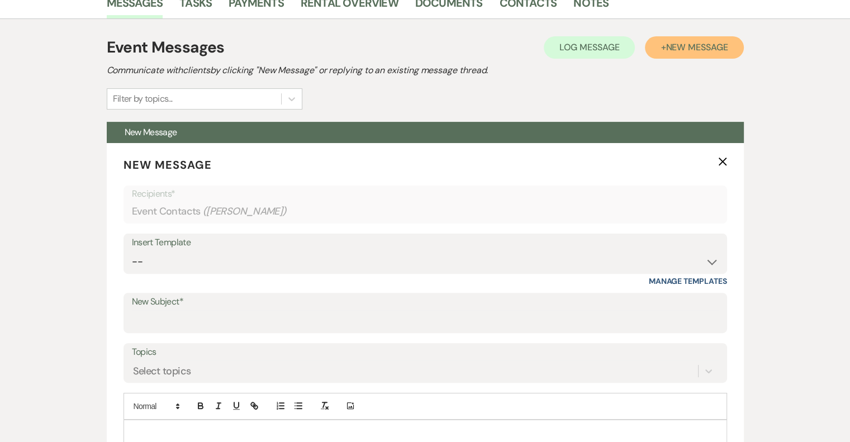
scroll to position [296, 0]
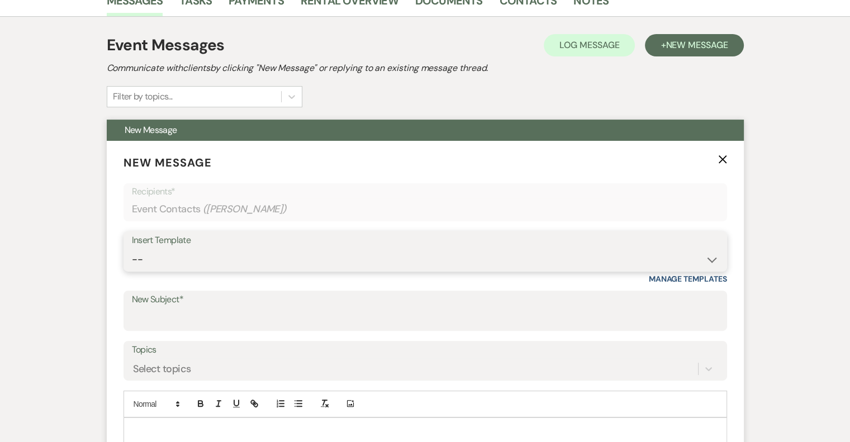
click at [237, 257] on select "-- Email #1 – Thank You for Inquiring WEDDINGS Send Contract: All Events Bookin…" at bounding box center [425, 260] width 587 height 22
select select "5591"
click at [132, 249] on select "-- Email #1 – Thank You for Inquiring WEDDINGS Send Contract: All Events Bookin…" at bounding box center [425, 260] width 587 height 22
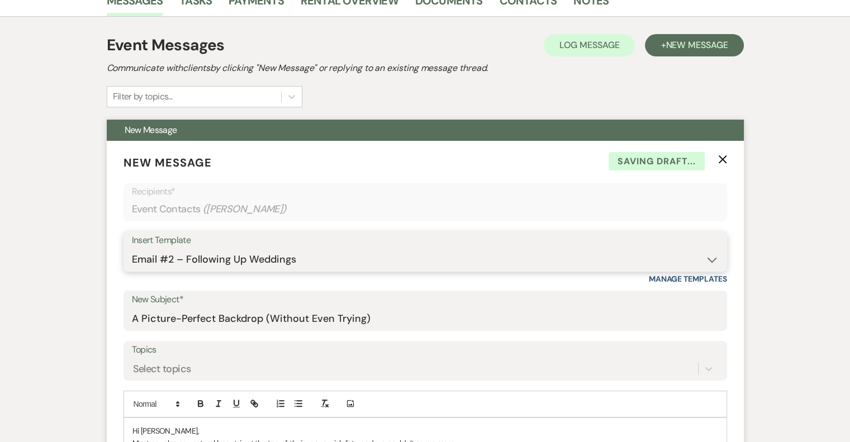
type input "A Picture-Perfect Backdrop (Without Even Trying)"
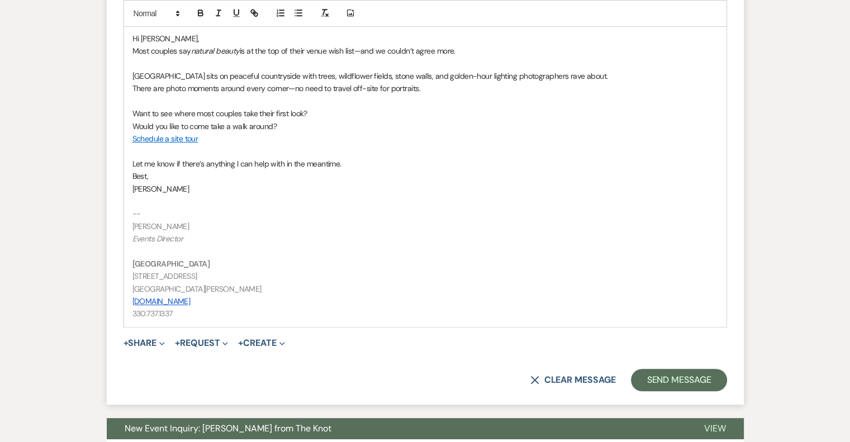
scroll to position [693, 0]
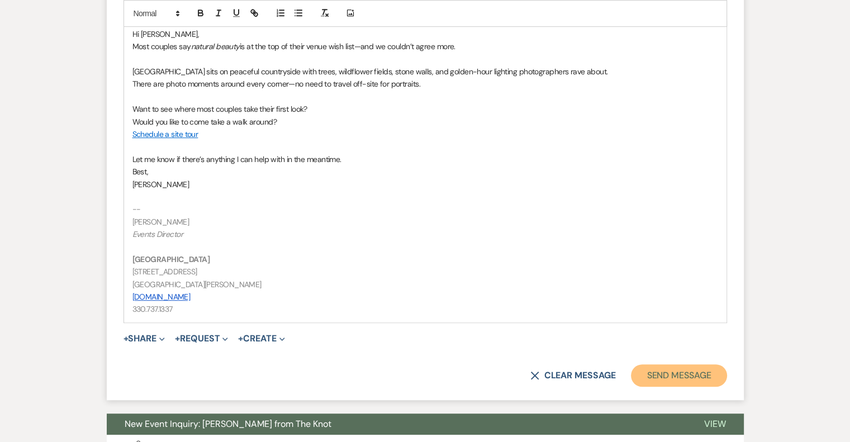
click at [688, 381] on button "Send Message" at bounding box center [679, 375] width 96 height 22
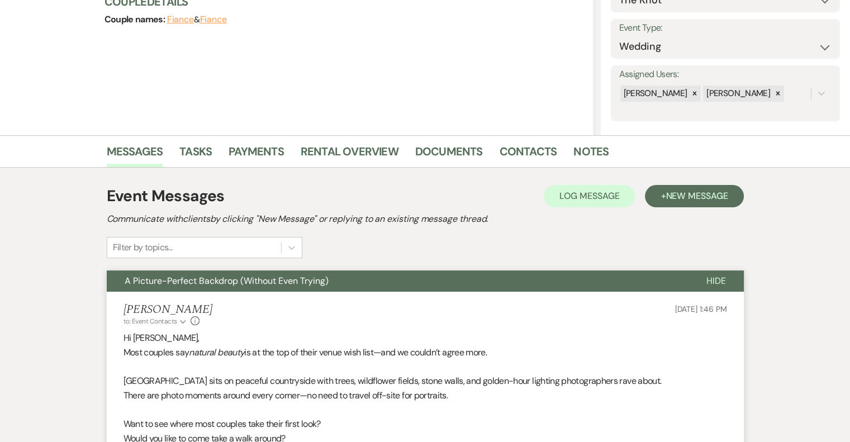
scroll to position [0, 0]
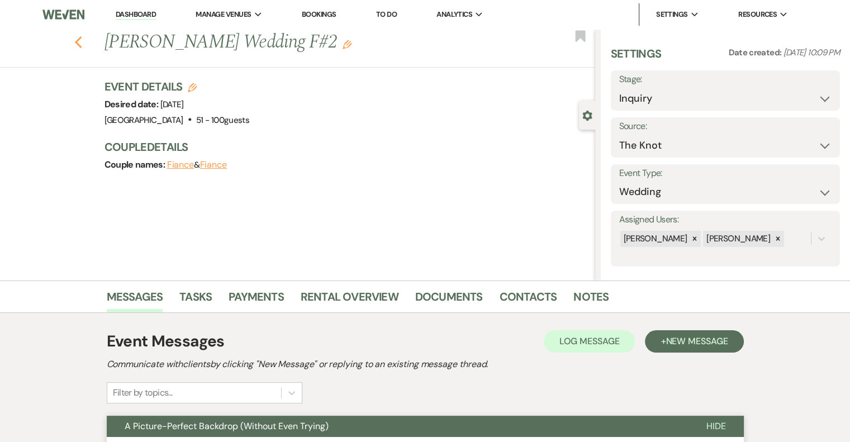
click at [83, 42] on icon "Previous" at bounding box center [78, 42] width 8 height 13
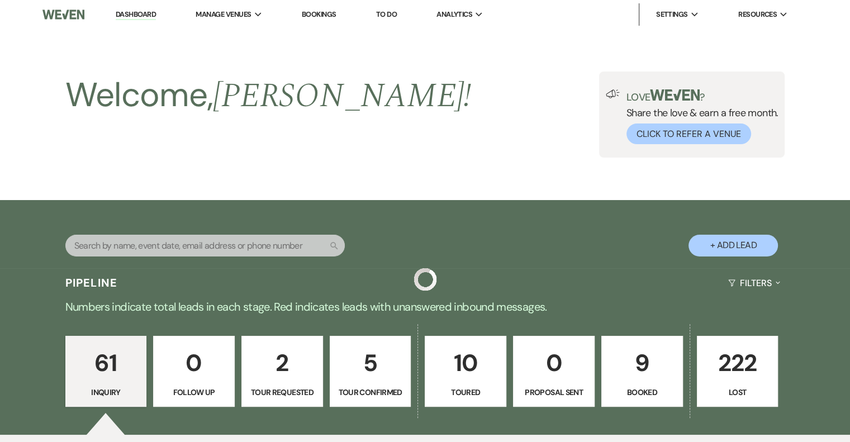
scroll to position [769, 0]
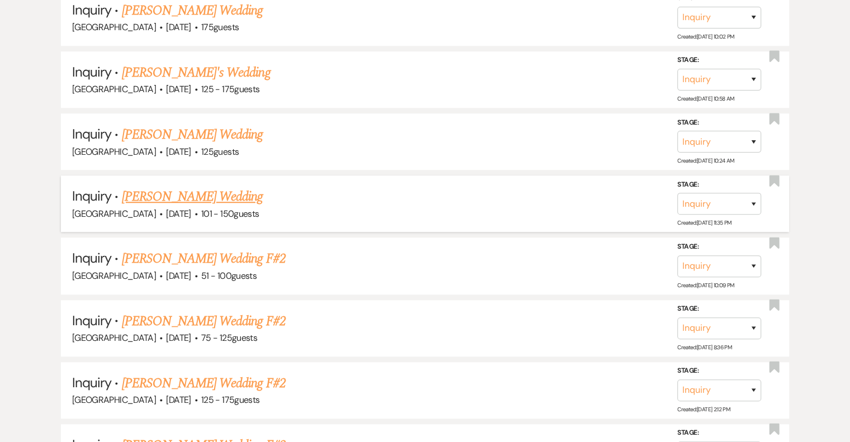
click at [244, 197] on link "[PERSON_NAME] Wedding" at bounding box center [192, 197] width 141 height 20
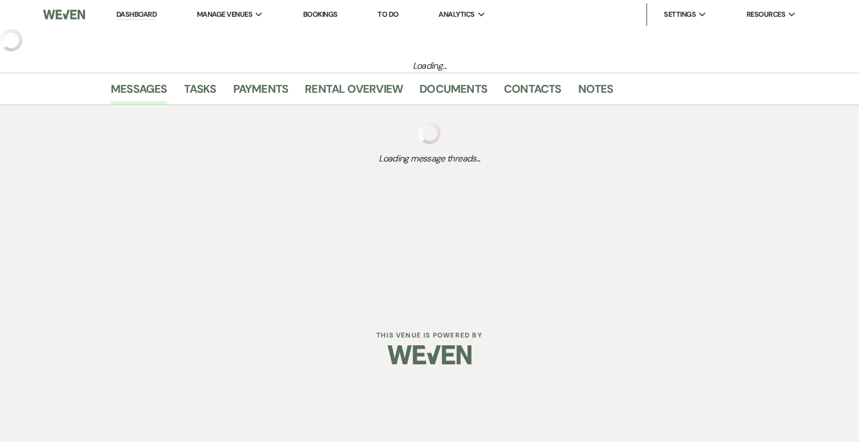
select select "2"
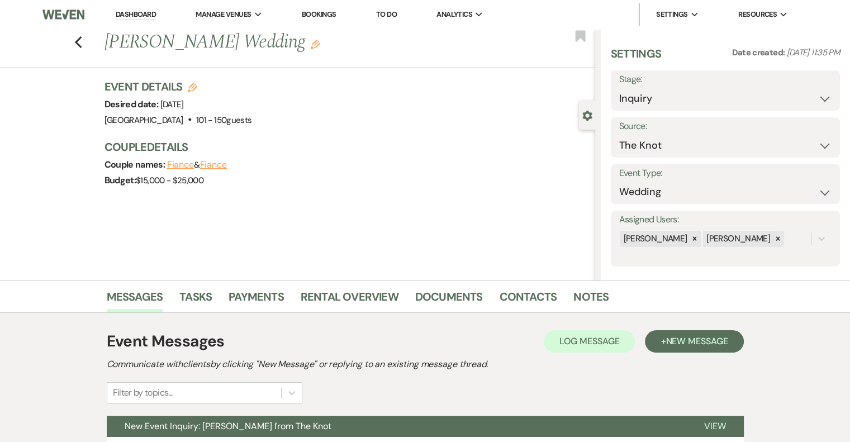
click at [314, 61] on div "Previous [PERSON_NAME] Wedding Edit Bookmark" at bounding box center [294, 48] width 601 height 39
click at [318, 47] on icon "Edit" at bounding box center [315, 44] width 9 height 9
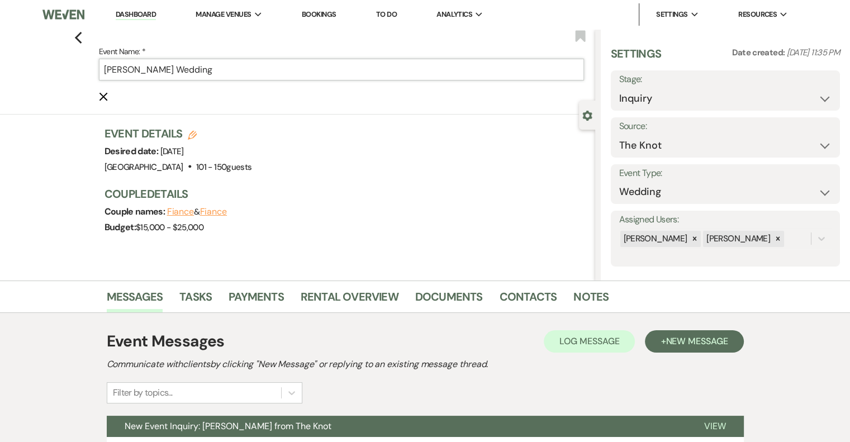
click at [300, 63] on input "[PERSON_NAME] Wedding" at bounding box center [341, 70] width 485 height 22
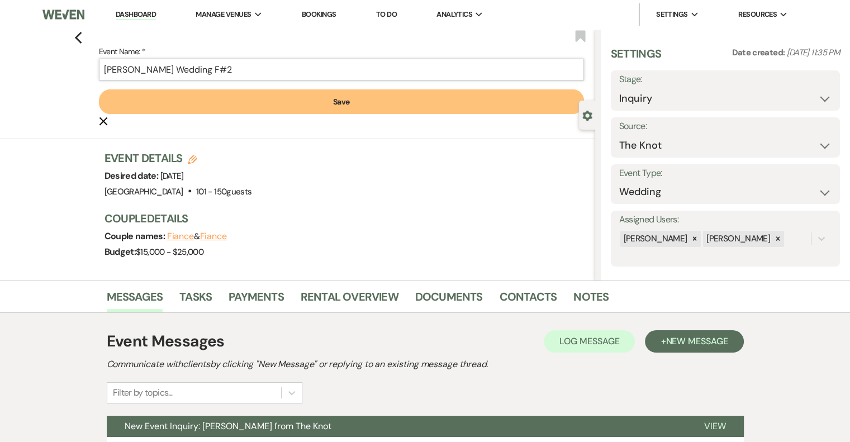
type input "[PERSON_NAME] Wedding F#2"
click at [301, 104] on button "Save" at bounding box center [341, 101] width 485 height 25
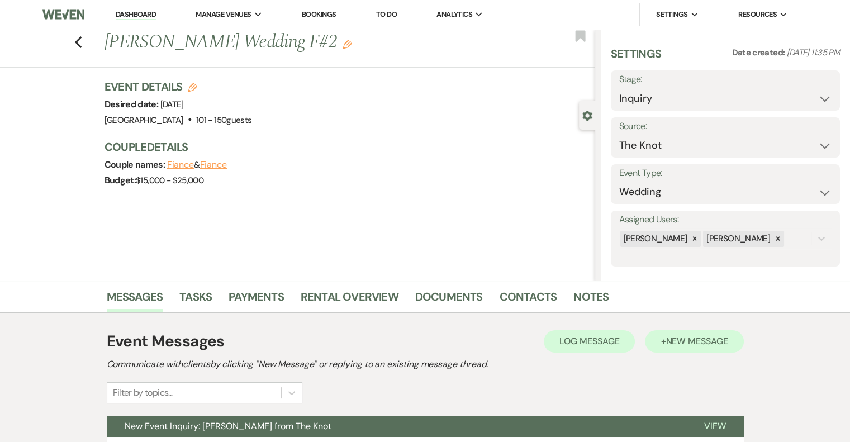
click at [700, 347] on span "New Message" at bounding box center [697, 341] width 62 height 12
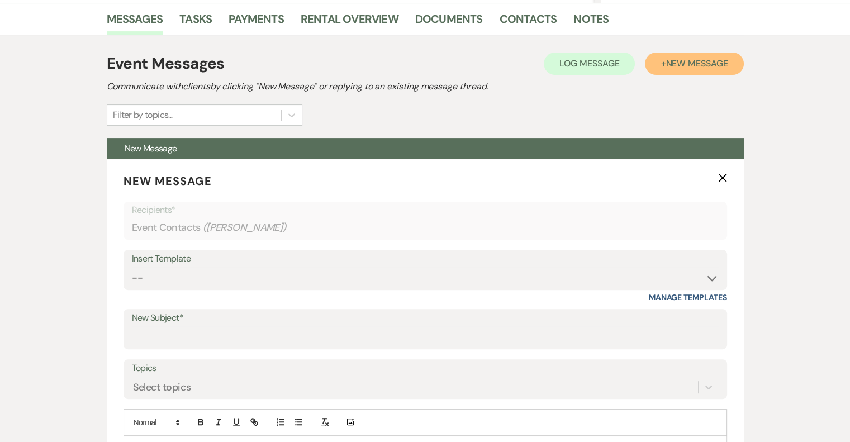
scroll to position [284, 0]
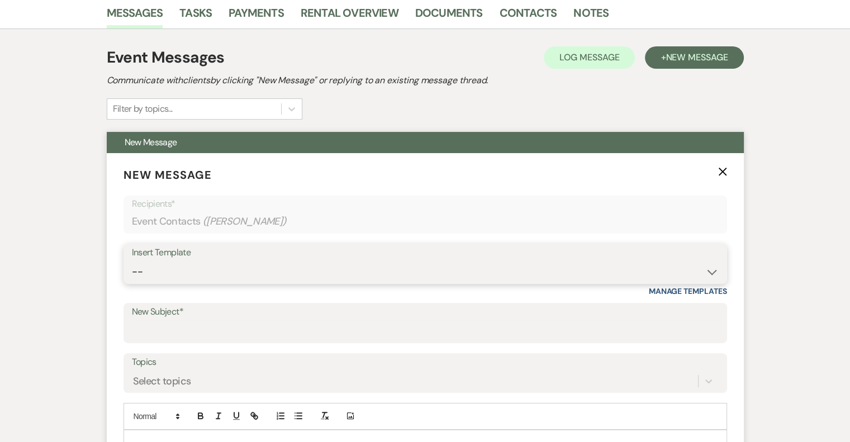
click at [230, 268] on select "-- Email #1 – Thank You for Inquiring WEDDINGS Send Contract: All Events Bookin…" at bounding box center [425, 272] width 587 height 22
select select "5591"
click at [132, 261] on select "-- Email #1 – Thank You for Inquiring WEDDINGS Send Contract: All Events Bookin…" at bounding box center [425, 272] width 587 height 22
type input "A Picture-Perfect Backdrop (Without Even Trying)"
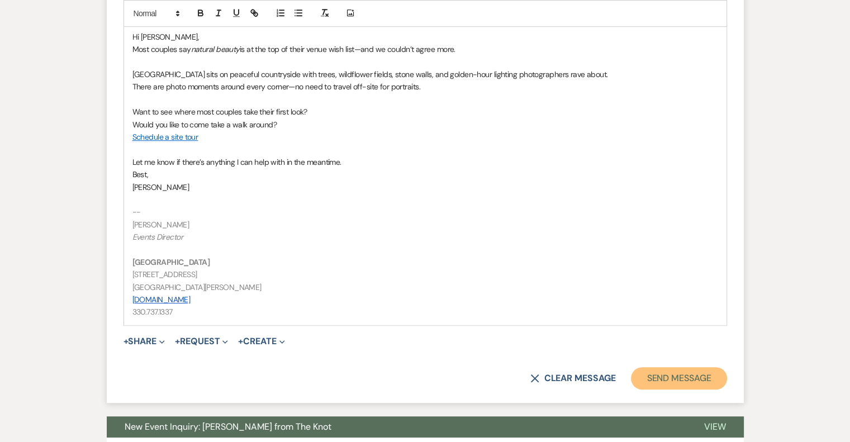
click at [683, 385] on button "Send Message" at bounding box center [679, 378] width 96 height 22
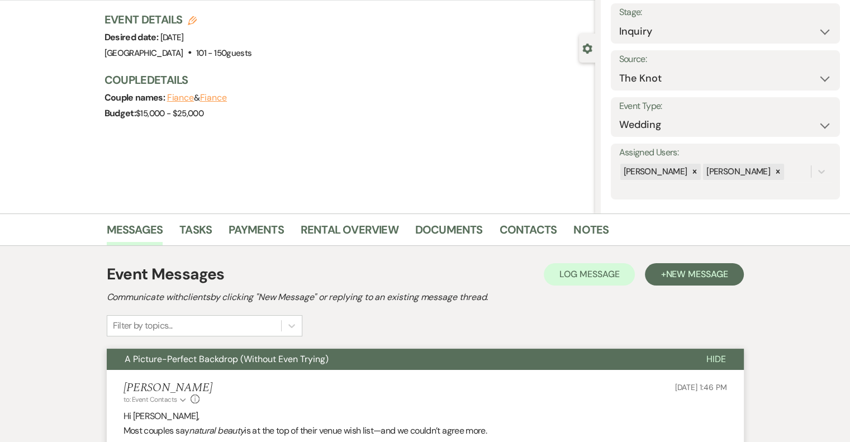
scroll to position [0, 0]
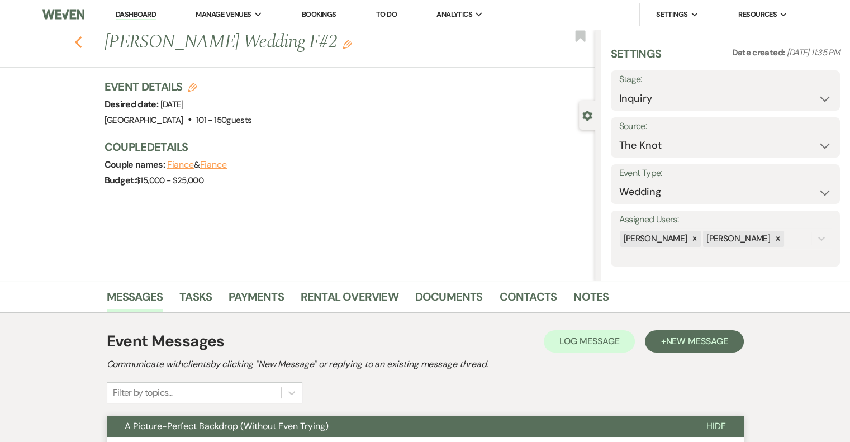
click at [82, 42] on icon "Previous" at bounding box center [78, 42] width 8 height 13
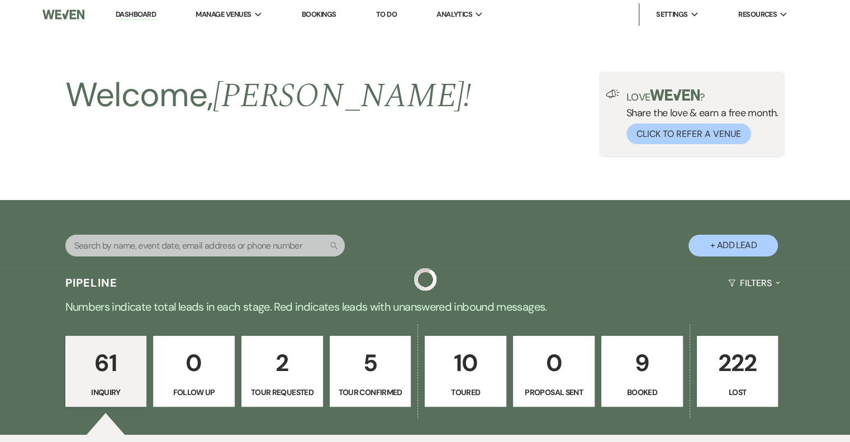
scroll to position [769, 0]
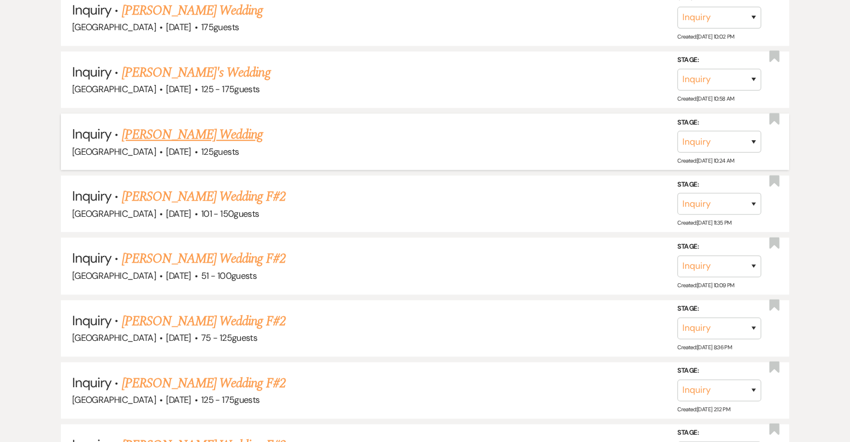
click at [244, 137] on link "[PERSON_NAME] Wedding" at bounding box center [192, 135] width 141 height 20
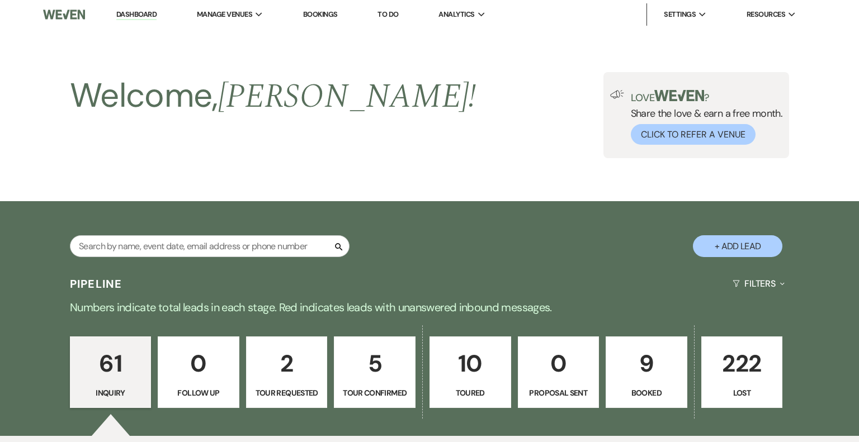
select select "3"
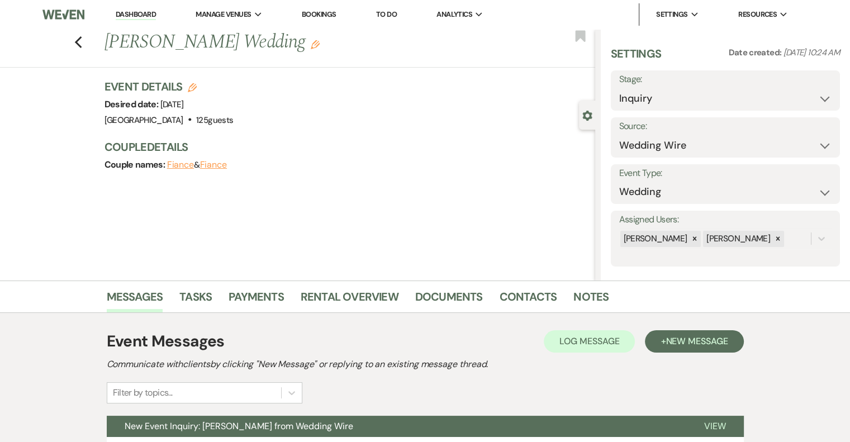
click at [313, 47] on icon "Edit" at bounding box center [315, 44] width 9 height 9
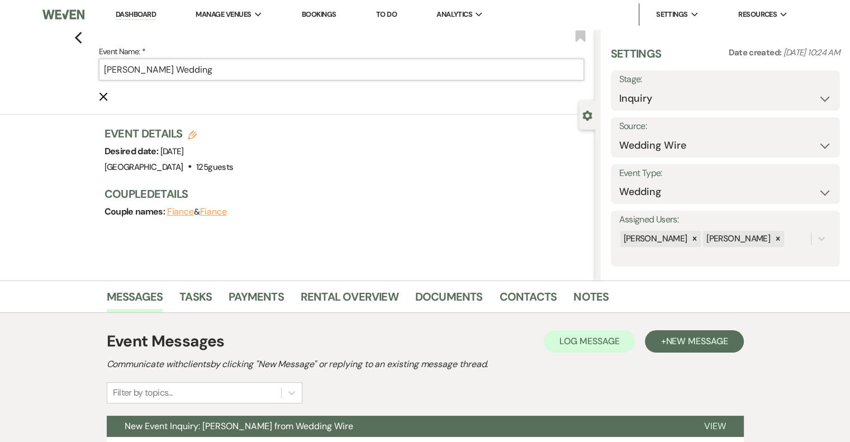
click at [275, 64] on input "[PERSON_NAME] Wedding" at bounding box center [341, 70] width 485 height 22
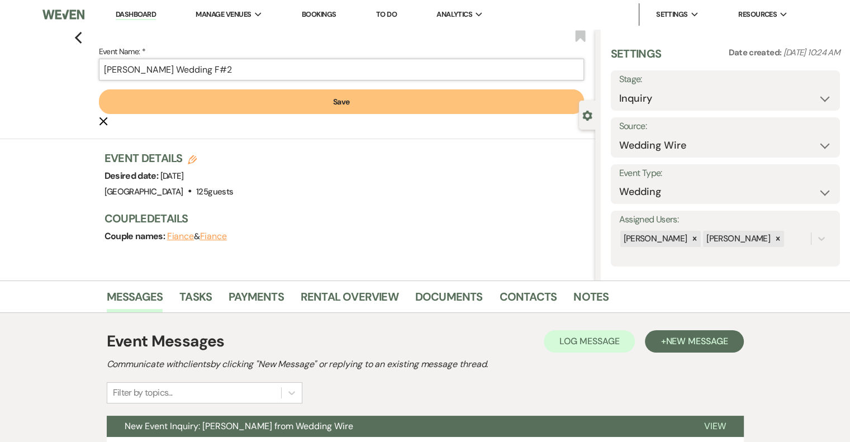
type input "[PERSON_NAME] Wedding F#2"
click at [301, 103] on button "Save" at bounding box center [341, 101] width 485 height 25
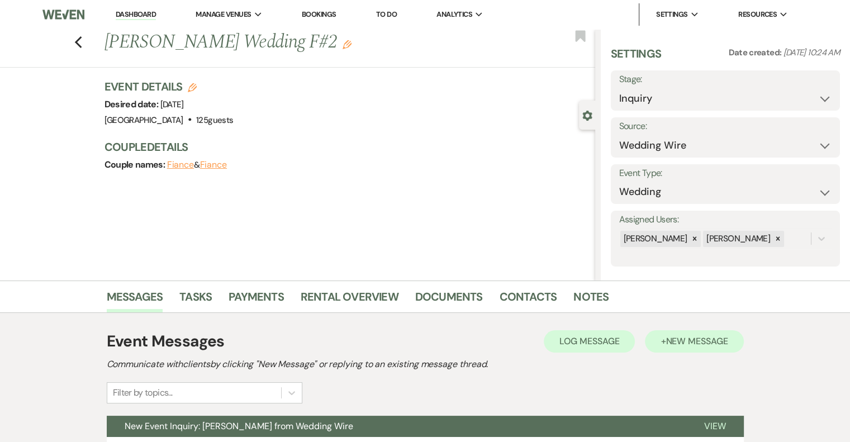
click at [699, 345] on span "New Message" at bounding box center [697, 341] width 62 height 12
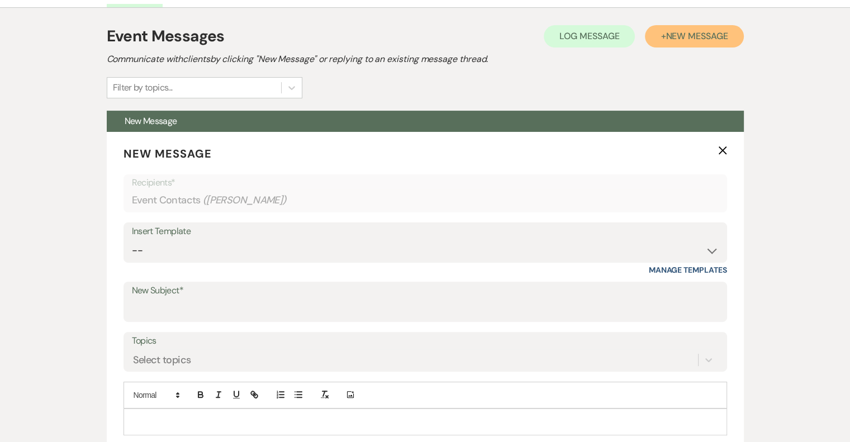
scroll to position [317, 0]
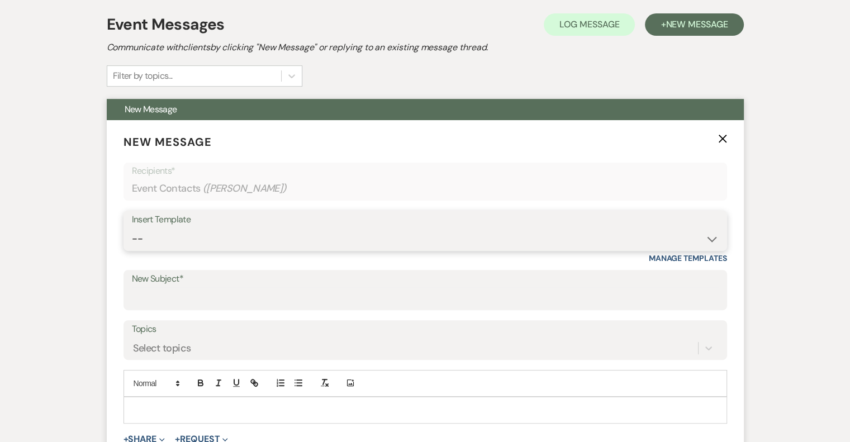
click at [229, 233] on select "-- Email #1 – Thank You for Inquiring WEDDINGS Send Contract: All Events Bookin…" at bounding box center [425, 239] width 587 height 22
select select "5591"
click at [132, 228] on select "-- Email #1 – Thank You for Inquiring WEDDINGS Send Contract: All Events Bookin…" at bounding box center [425, 239] width 587 height 22
type input "A Picture-Perfect Backdrop (Without Even Trying)"
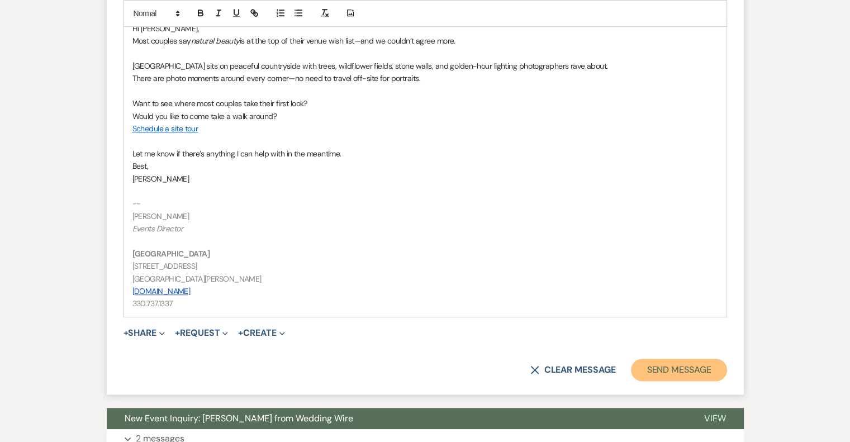
click at [676, 371] on button "Send Message" at bounding box center [679, 370] width 96 height 22
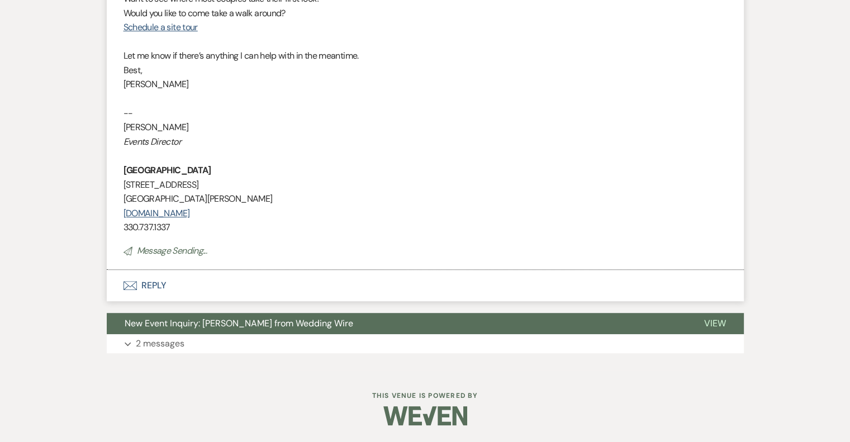
scroll to position [284, 0]
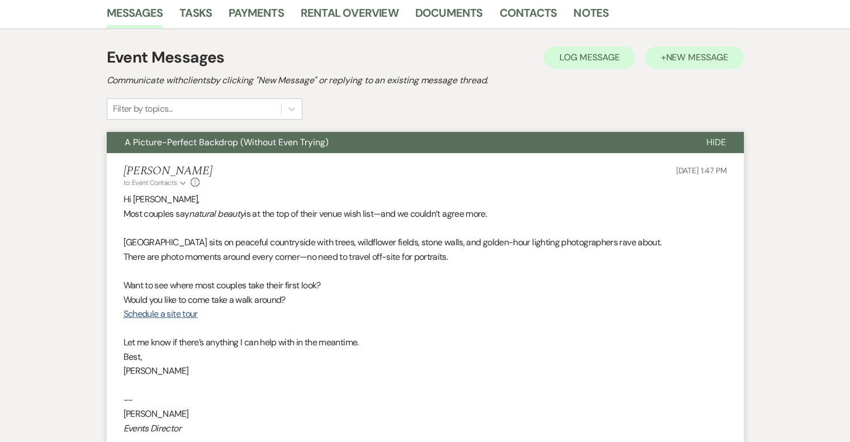
click at [698, 63] on button "+ New Message" at bounding box center [694, 57] width 98 height 22
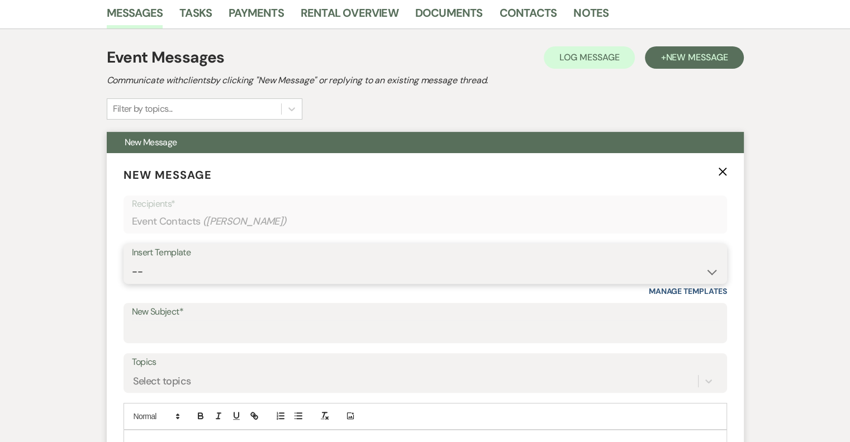
click at [246, 268] on select "-- Email #1 – Thank You for Inquiring WEDDINGS Send Contract: All Events Bookin…" at bounding box center [425, 272] width 587 height 22
select select "5591"
click at [132, 261] on select "-- Email #1 – Thank You for Inquiring WEDDINGS Send Contract: All Events Bookin…" at bounding box center [425, 272] width 587 height 22
type input "A Picture-Perfect Backdrop (Without Even Trying)"
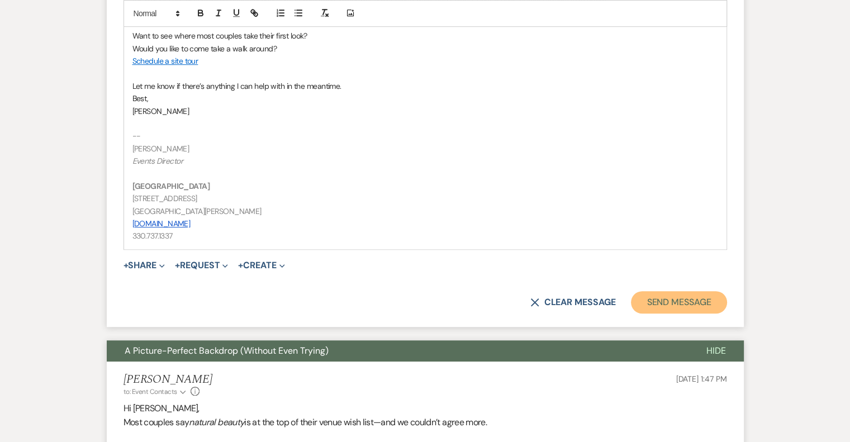
click at [709, 306] on button "Send Message" at bounding box center [679, 302] width 96 height 22
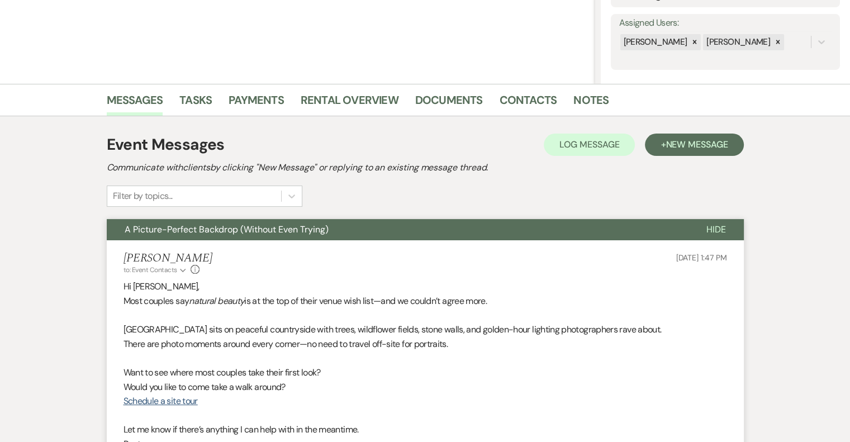
scroll to position [0, 0]
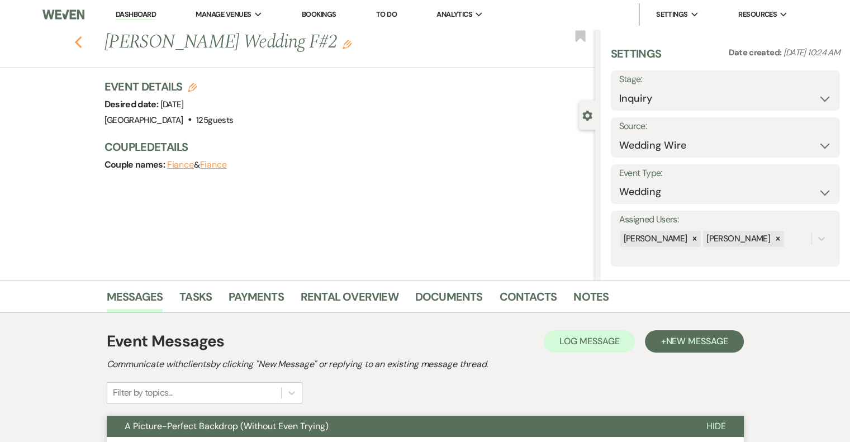
click at [83, 42] on icon "Previous" at bounding box center [78, 42] width 8 height 13
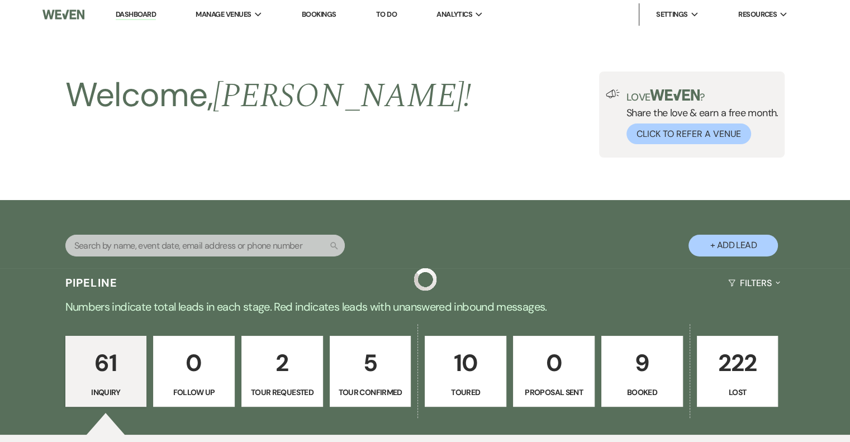
scroll to position [769, 0]
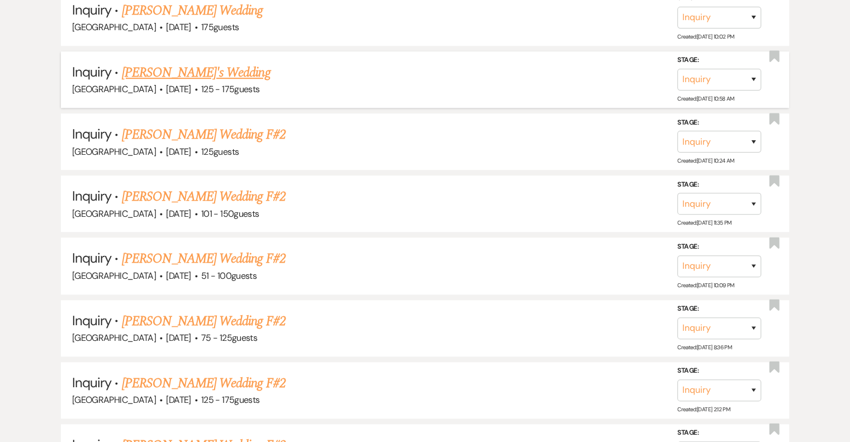
click at [224, 77] on link "[PERSON_NAME]'s Wedding" at bounding box center [196, 73] width 149 height 20
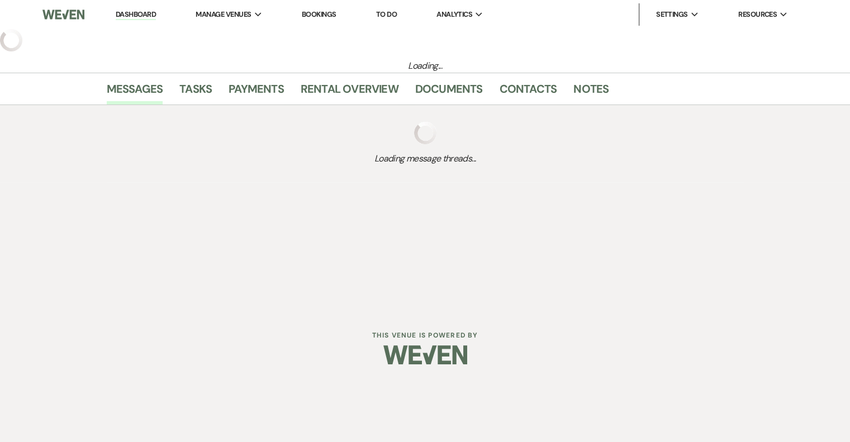
select select "3"
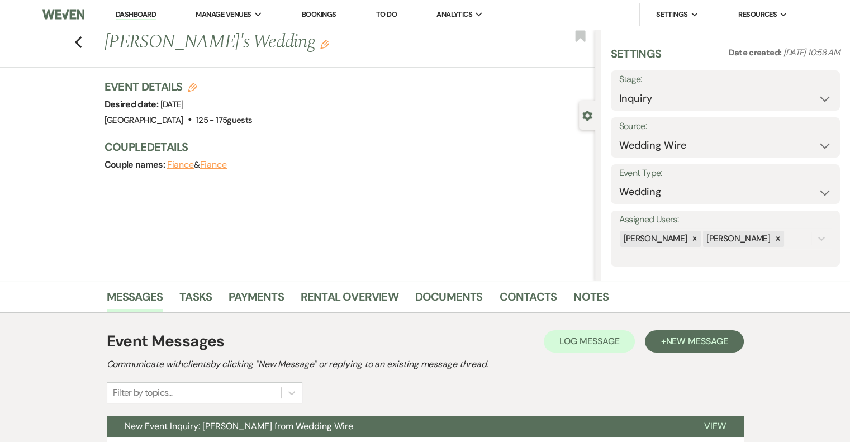
click at [320, 45] on use "button" at bounding box center [324, 44] width 9 height 9
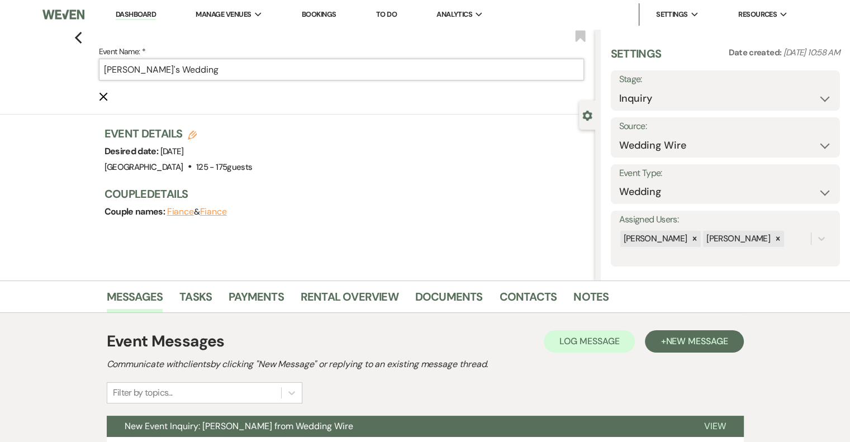
click at [258, 69] on input "[PERSON_NAME]'s Wedding" at bounding box center [341, 70] width 485 height 22
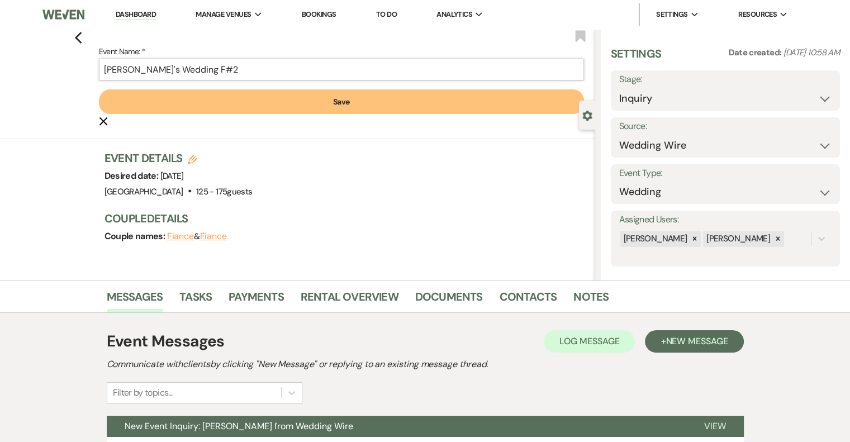
type input "[PERSON_NAME]'s Wedding F#2"
click at [335, 101] on button "Save" at bounding box center [341, 101] width 485 height 25
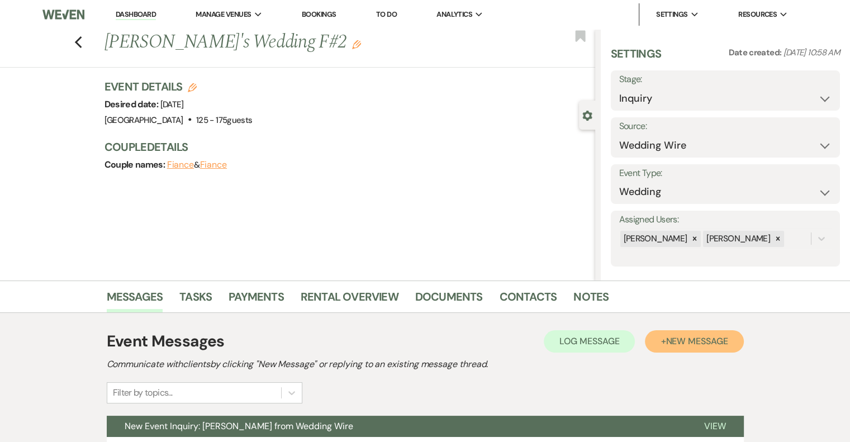
click at [713, 343] on span "New Message" at bounding box center [697, 341] width 62 height 12
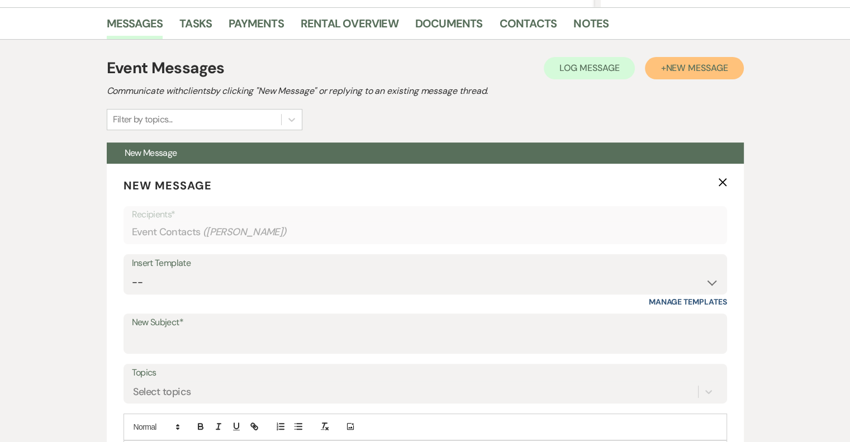
scroll to position [288, 0]
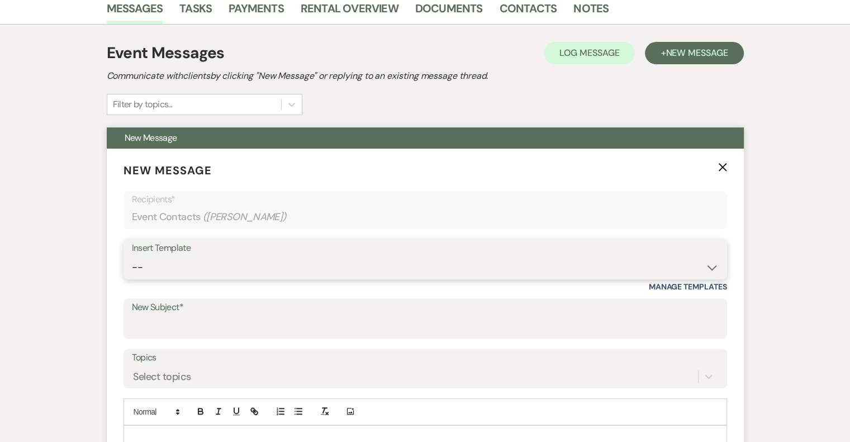
click at [235, 259] on select "-- Email #1 – Thank You for Inquiring WEDDINGS Send Contract: All Events Bookin…" at bounding box center [425, 268] width 587 height 22
select select "5591"
click at [132, 257] on select "-- Email #1 – Thank You for Inquiring WEDDINGS Send Contract: All Events Bookin…" at bounding box center [425, 268] width 587 height 22
type input "A Picture-Perfect Backdrop (Without Even Trying)"
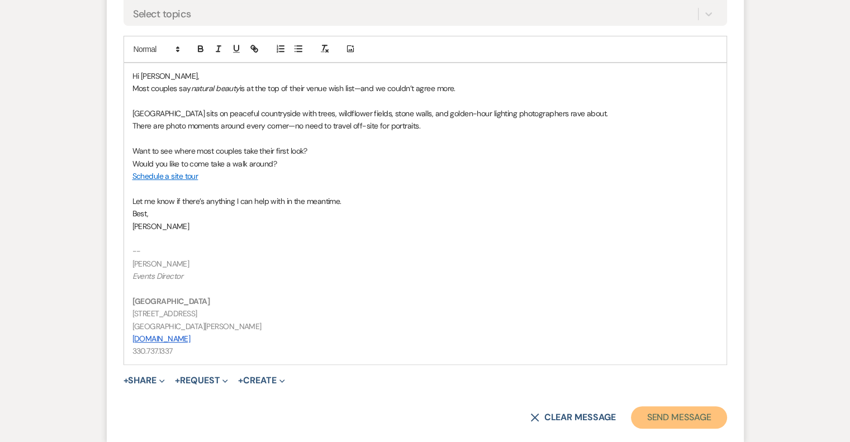
click at [682, 411] on button "Send Message" at bounding box center [679, 417] width 96 height 22
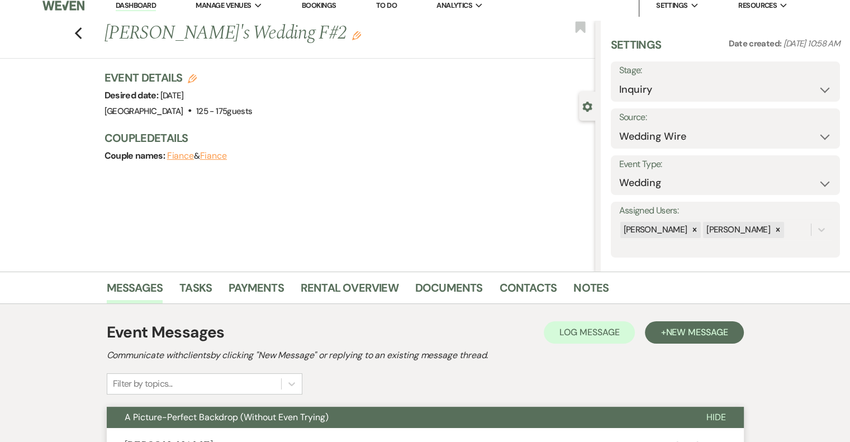
scroll to position [0, 0]
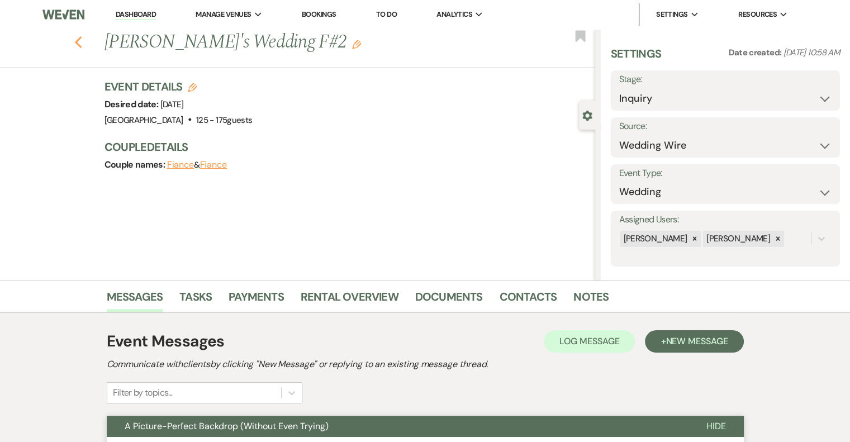
click at [82, 45] on use "button" at bounding box center [77, 42] width 7 height 12
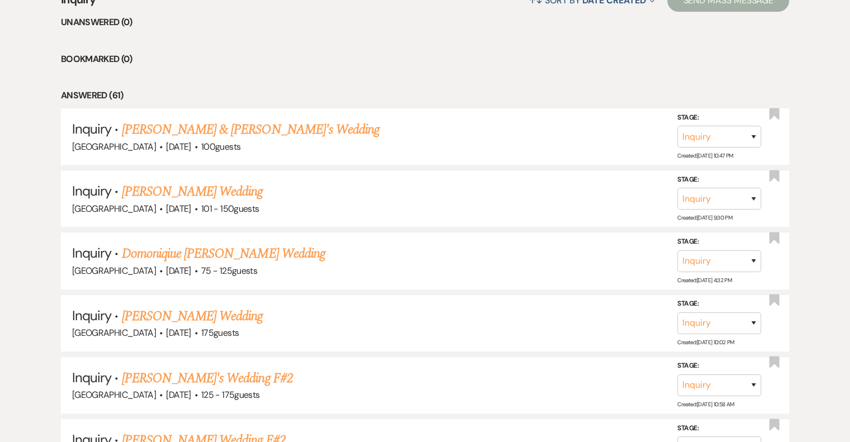
scroll to position [450, 0]
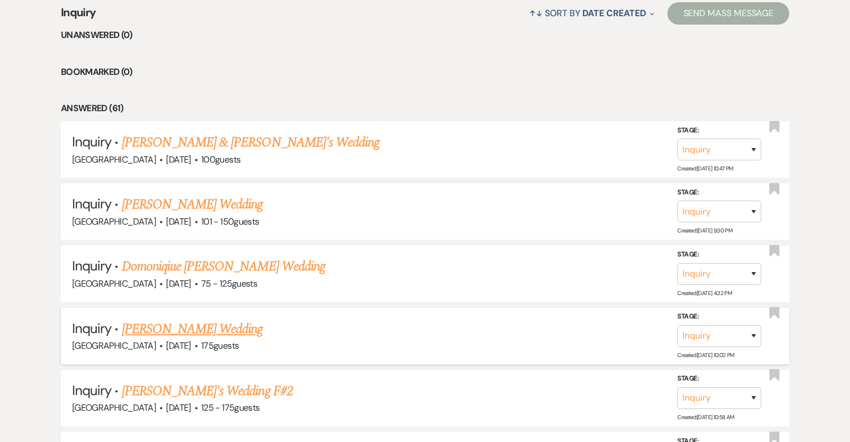
click at [224, 329] on link "[PERSON_NAME] Wedding" at bounding box center [192, 329] width 141 height 20
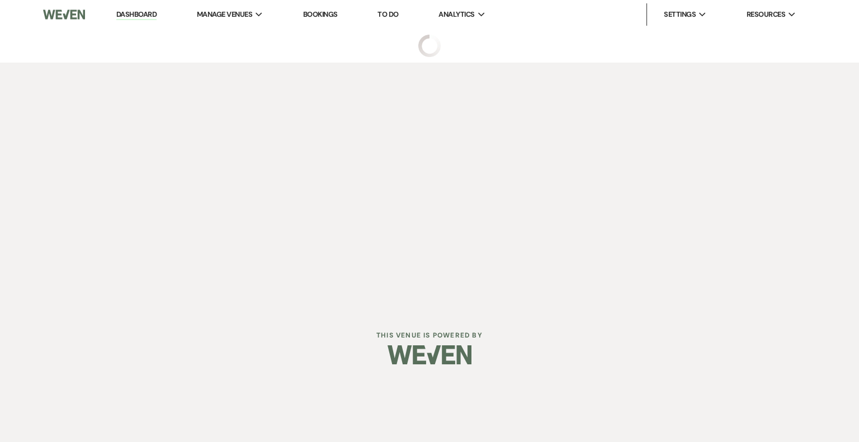
select select "3"
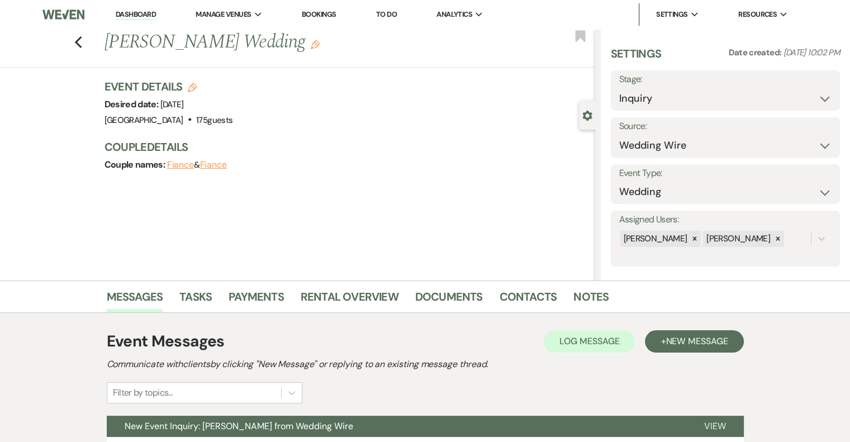
click at [318, 45] on use "button" at bounding box center [315, 44] width 9 height 9
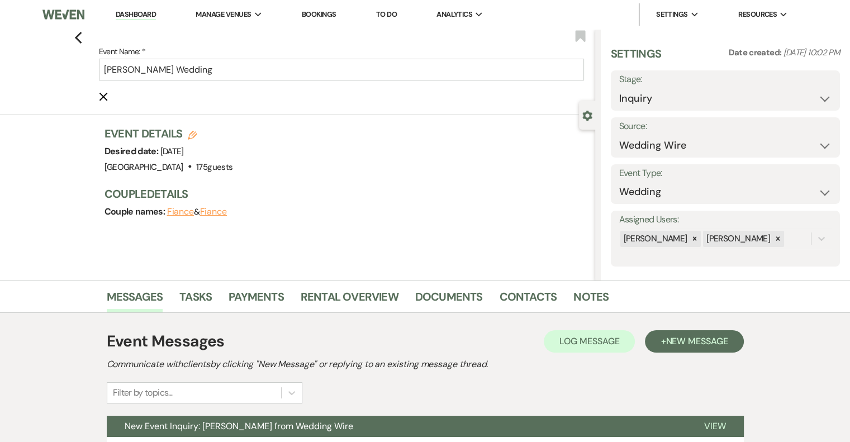
click at [290, 55] on label "Event Name: *" at bounding box center [341, 52] width 485 height 14
click at [290, 59] on input "[PERSON_NAME] Wedding" at bounding box center [341, 70] width 485 height 22
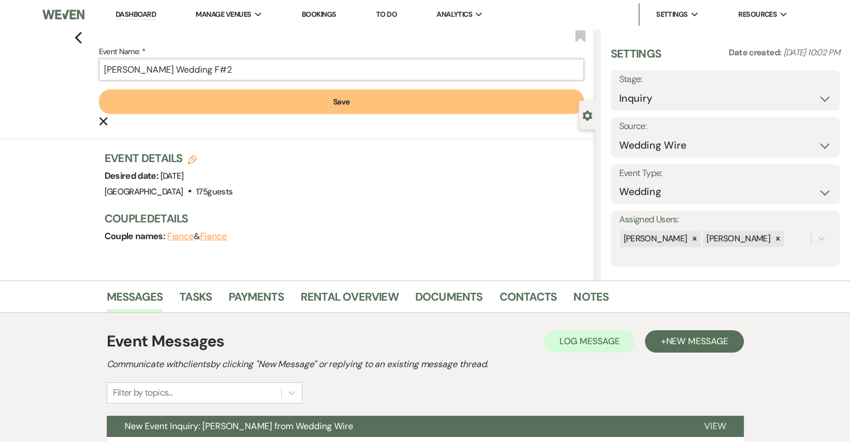
type input "[PERSON_NAME] Wedding F#2"
click at [351, 105] on button "Save" at bounding box center [341, 101] width 485 height 25
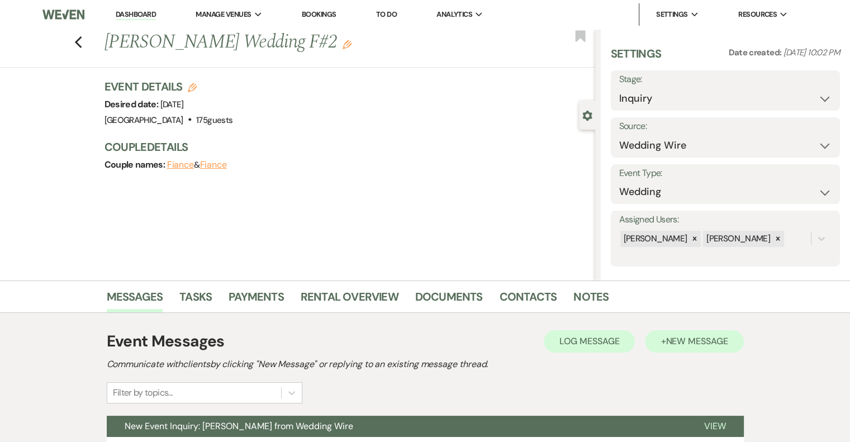
click at [682, 342] on span "New Message" at bounding box center [697, 341] width 62 height 12
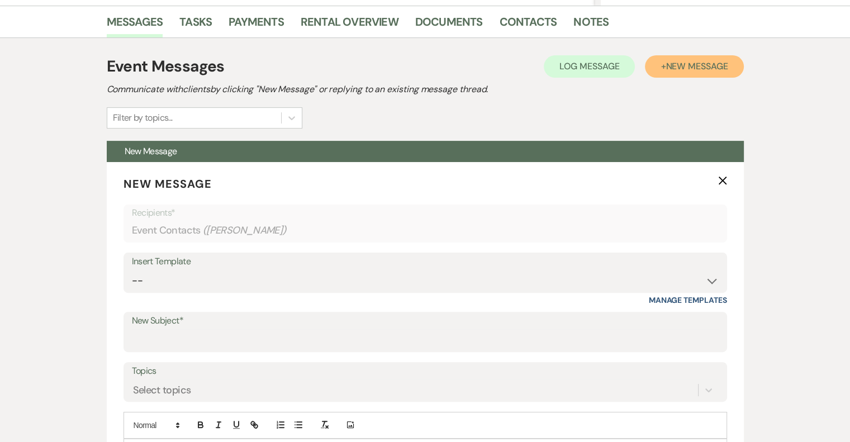
scroll to position [278, 0]
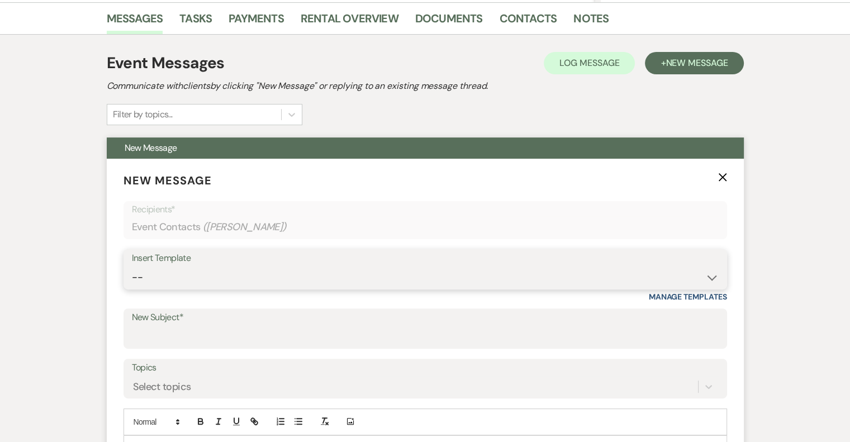
click at [212, 277] on select "-- Email #1 – Thank You for Inquiring WEDDINGS Send Contract: All Events Bookin…" at bounding box center [425, 278] width 587 height 22
select select "5591"
click at [132, 267] on select "-- Email #1 – Thank You for Inquiring WEDDINGS Send Contract: All Events Bookin…" at bounding box center [425, 278] width 587 height 22
type input "A Picture-Perfect Backdrop (Without Even Trying)"
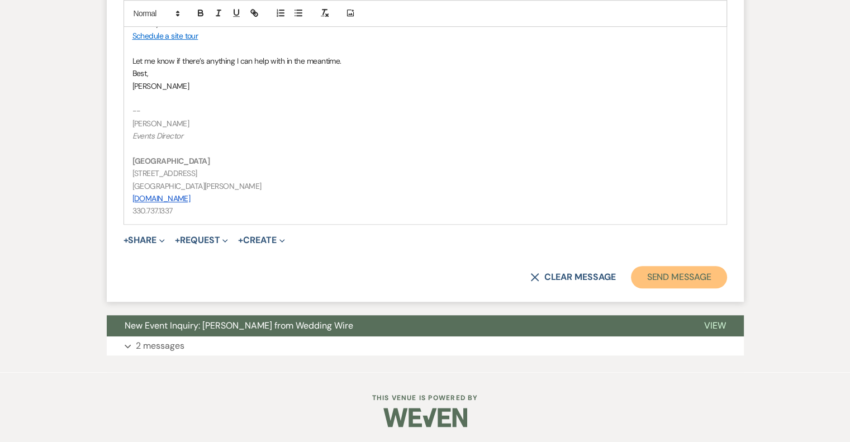
click at [694, 281] on button "Send Message" at bounding box center [679, 277] width 96 height 22
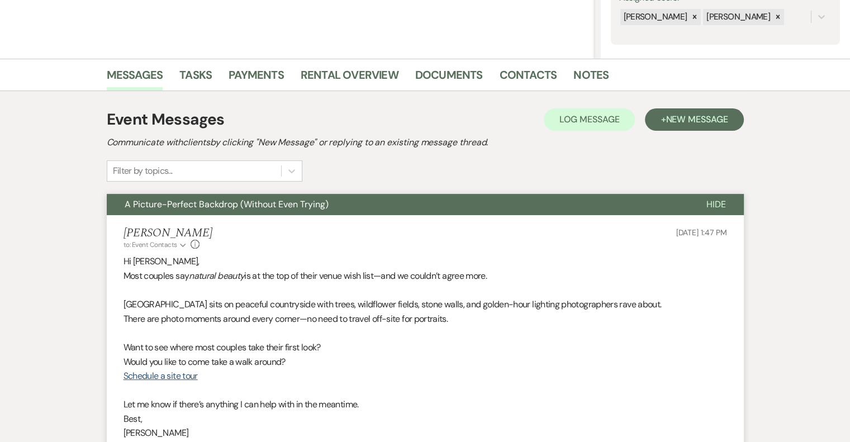
scroll to position [0, 0]
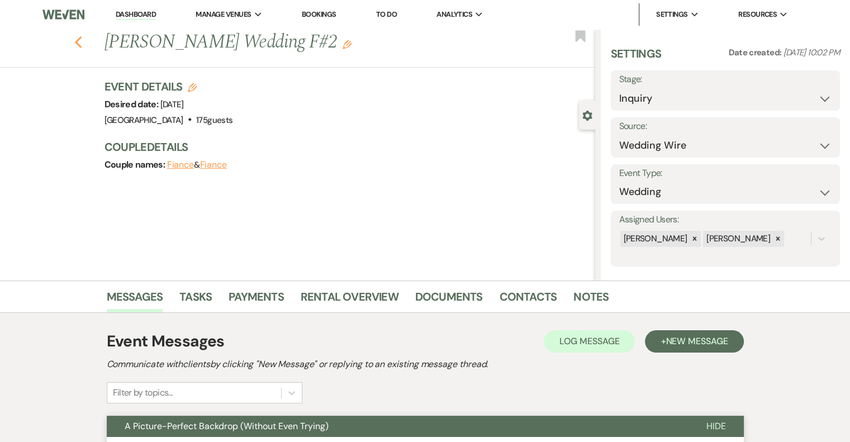
click at [78, 39] on icon "Previous" at bounding box center [78, 42] width 8 height 13
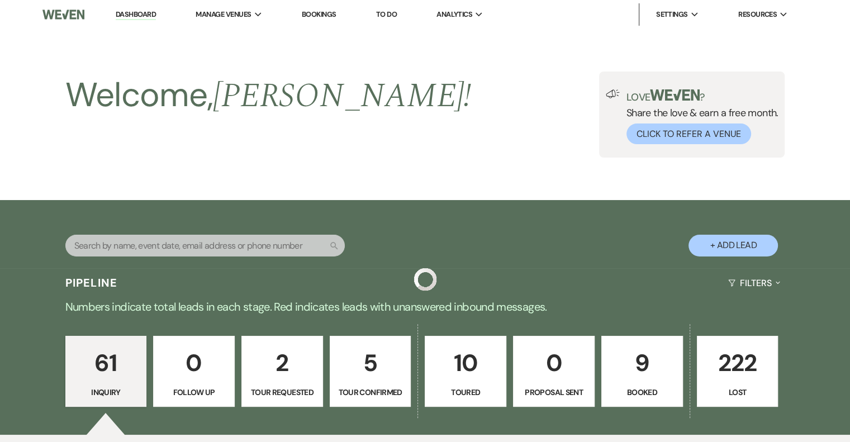
scroll to position [450, 0]
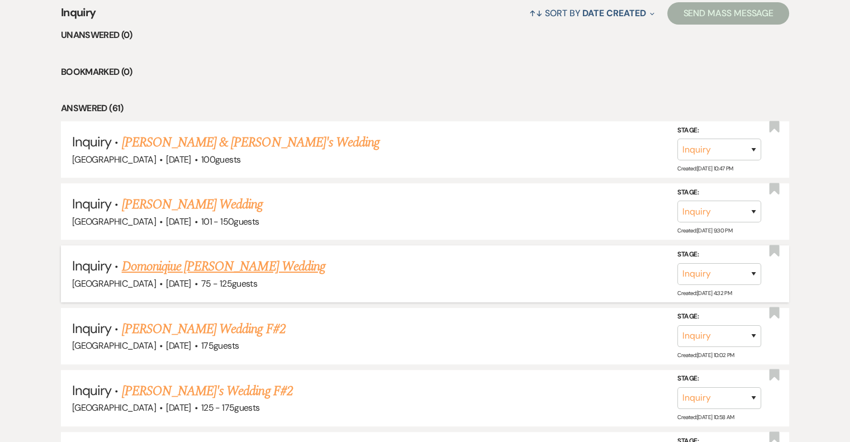
click at [254, 262] on link "Domoniqiue [PERSON_NAME] Wedding" at bounding box center [223, 267] width 203 height 20
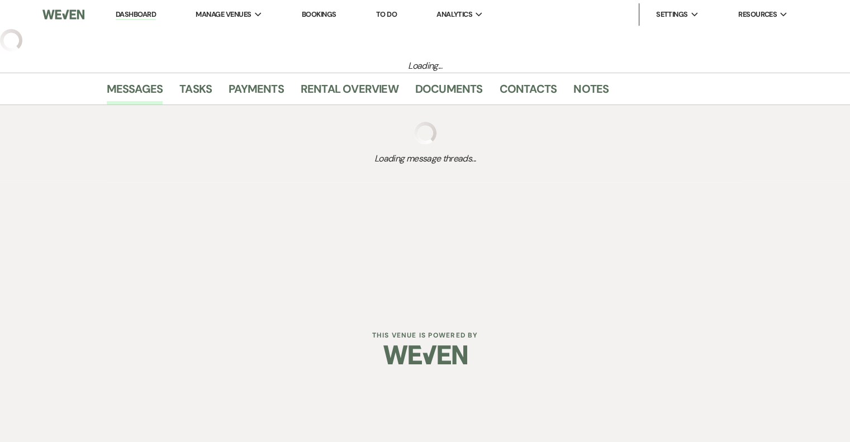
select select "3"
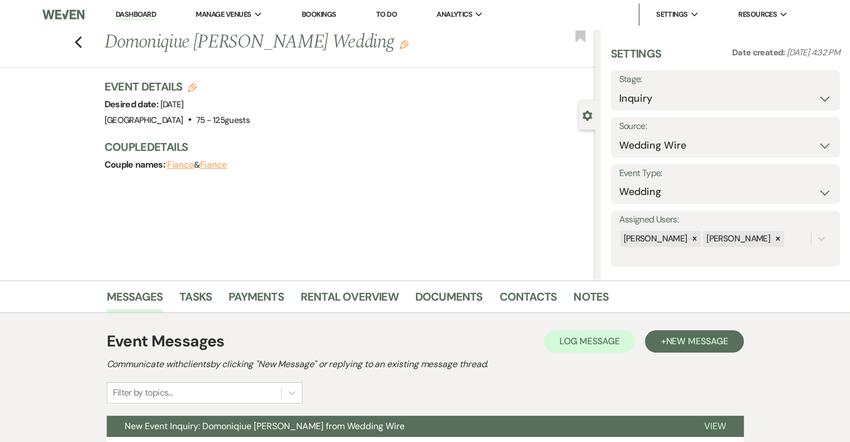
click at [400, 45] on icon "Edit" at bounding box center [404, 44] width 9 height 9
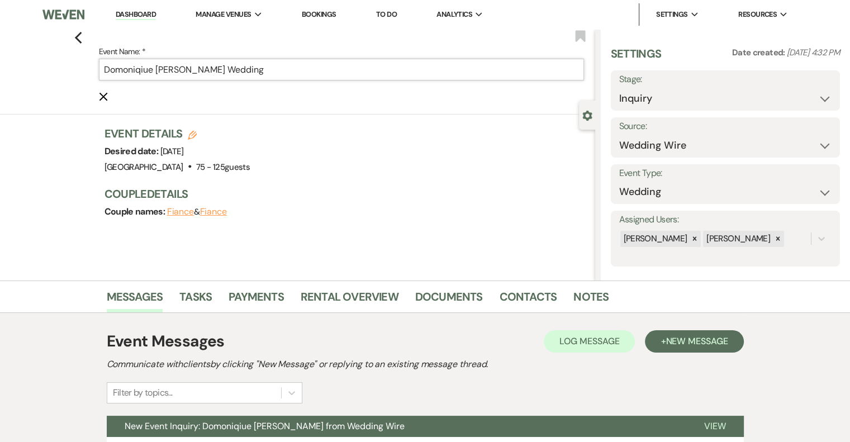
click at [283, 73] on input "Domoniqiue [PERSON_NAME] Wedding" at bounding box center [341, 70] width 485 height 22
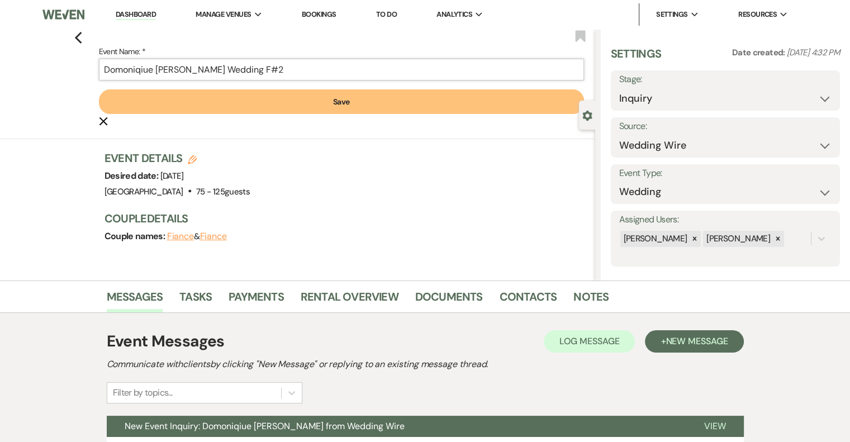
type input "Domoniqiue [PERSON_NAME] Wedding F#2"
click at [342, 112] on button "Save" at bounding box center [341, 101] width 485 height 25
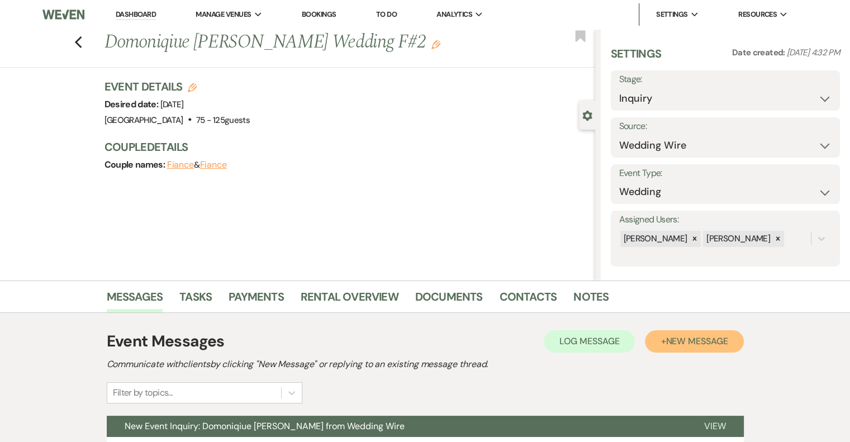
click at [713, 347] on button "+ New Message" at bounding box center [694, 341] width 98 height 22
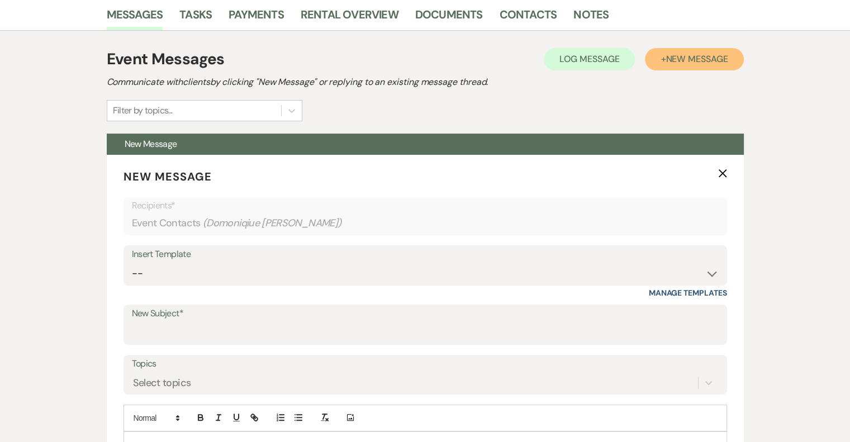
scroll to position [270, 0]
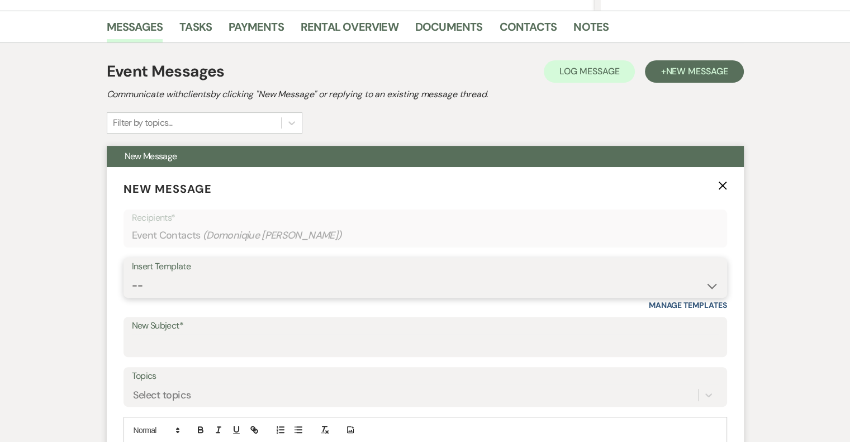
click at [229, 287] on select "-- Email #1 – Thank You for Inquiring WEDDINGS Send Contract: All Events Bookin…" at bounding box center [425, 286] width 587 height 22
select select "5592"
click at [132, 275] on select "-- Email #1 – Thank You for Inquiring WEDDINGS Send Contract: All Events Bookin…" at bounding box center [425, 286] width 587 height 22
type input "Easy to Get To. Hard to Leave."
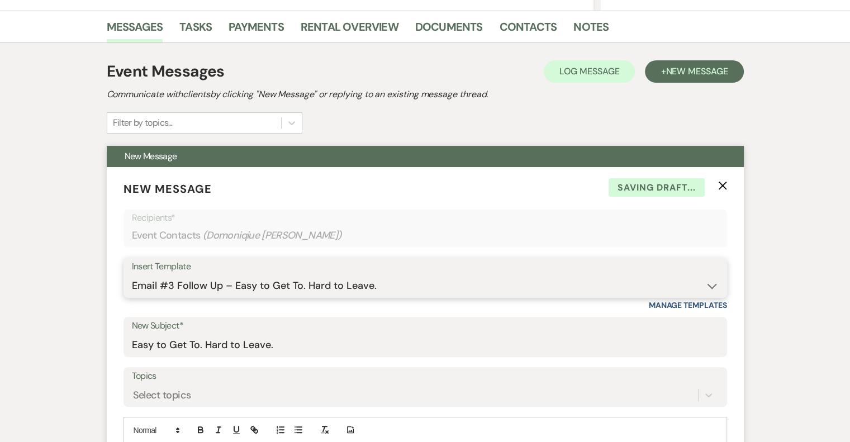
click at [228, 283] on select "-- Email #1 – Thank You for Inquiring WEDDINGS Send Contract: All Events Bookin…" at bounding box center [425, 286] width 587 height 22
select select "5591"
click at [132, 275] on select "-- Email #1 – Thank You for Inquiring WEDDINGS Send Contract: All Events Bookin…" at bounding box center [425, 286] width 587 height 22
type input "A Picture-Perfect Backdrop (Without Even Trying)"
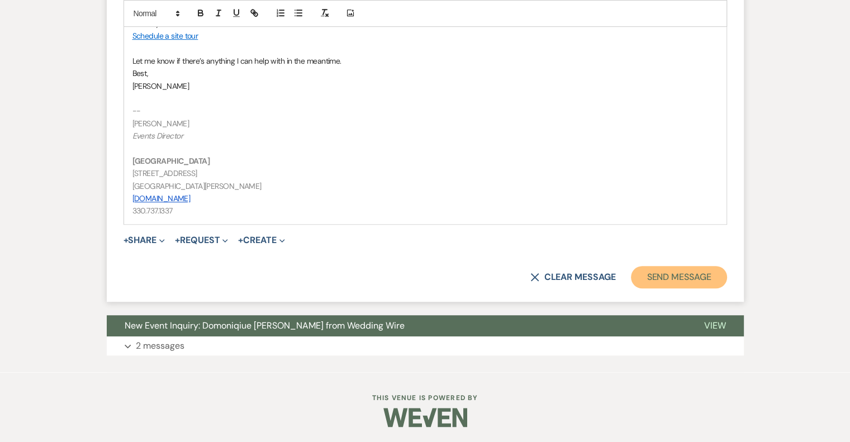
click at [693, 278] on button "Send Message" at bounding box center [679, 277] width 96 height 22
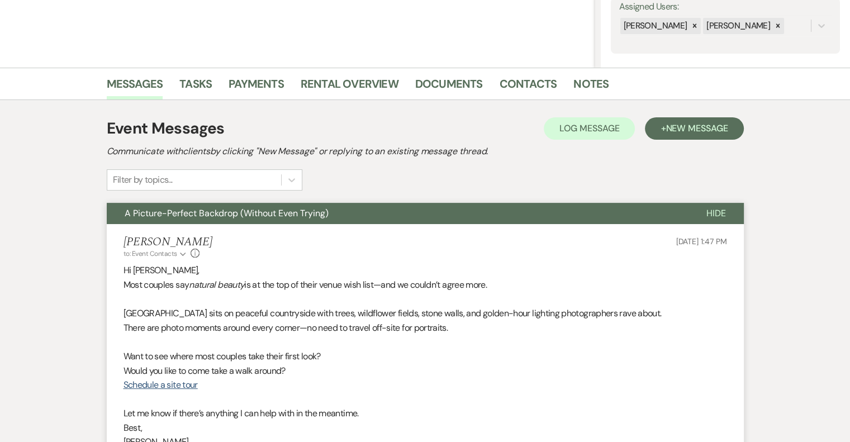
scroll to position [0, 0]
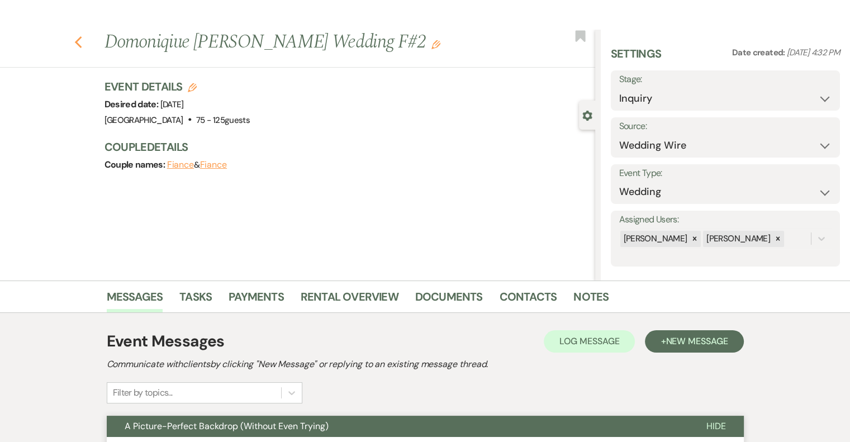
click at [82, 37] on use "button" at bounding box center [77, 42] width 7 height 12
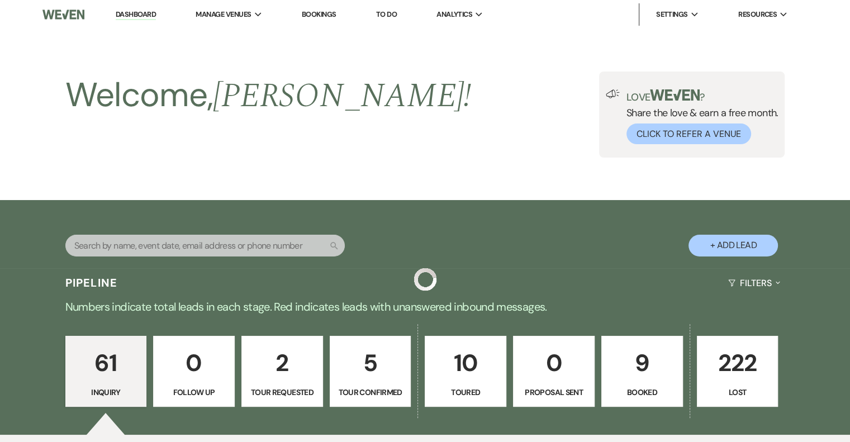
scroll to position [450, 0]
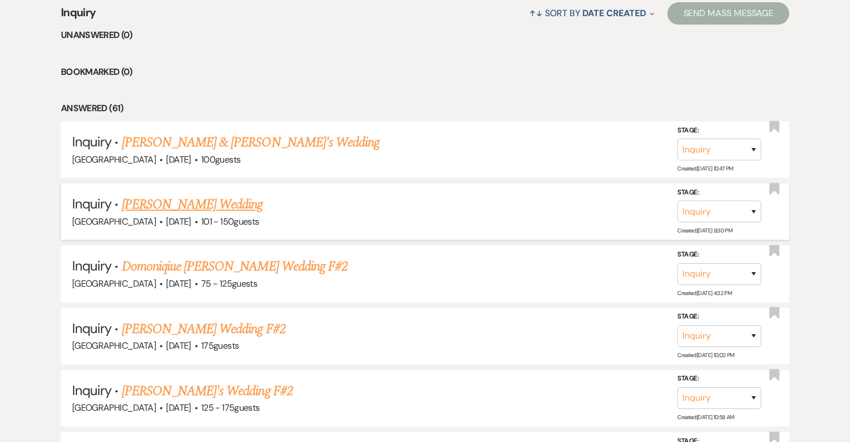
click at [216, 206] on link "[PERSON_NAME] Wedding" at bounding box center [192, 205] width 141 height 20
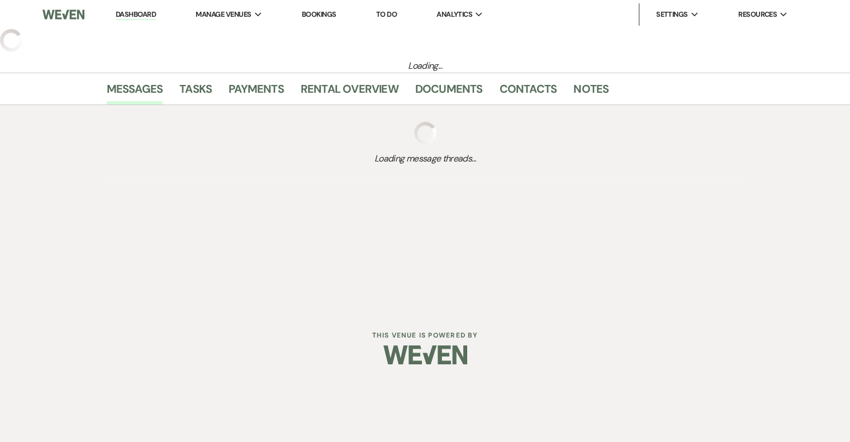
select select "2"
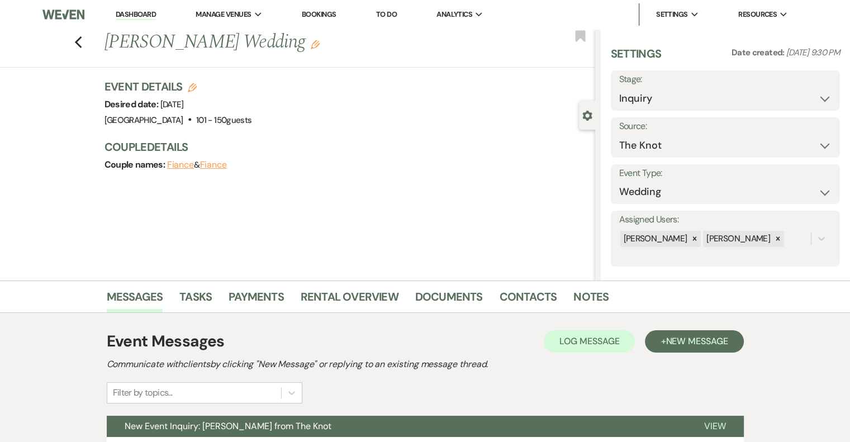
click at [311, 45] on icon "Edit" at bounding box center [315, 44] width 9 height 9
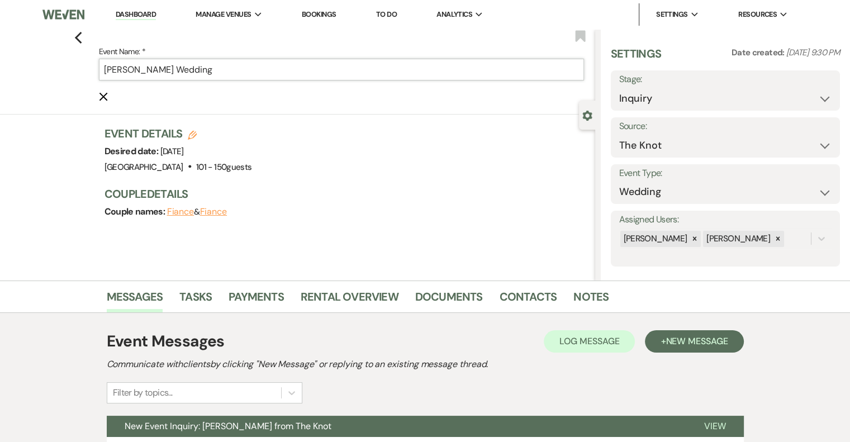
click at [242, 72] on input "[PERSON_NAME] Wedding" at bounding box center [341, 70] width 485 height 22
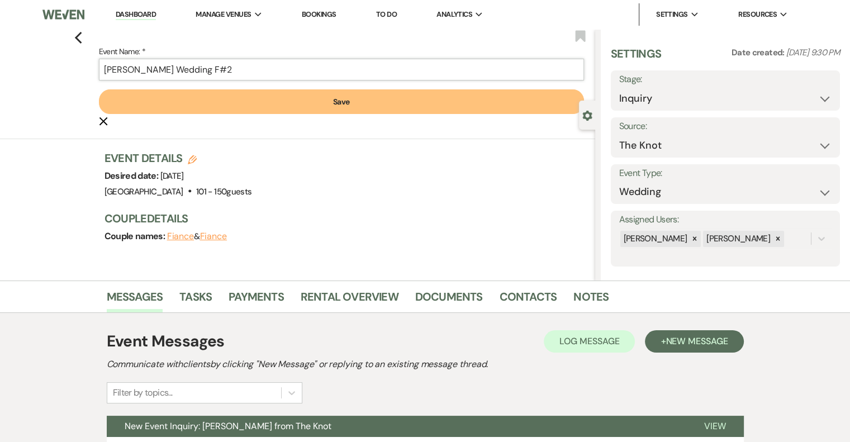
type input "[PERSON_NAME] Wedding F#2"
click at [306, 110] on button "Save" at bounding box center [341, 101] width 485 height 25
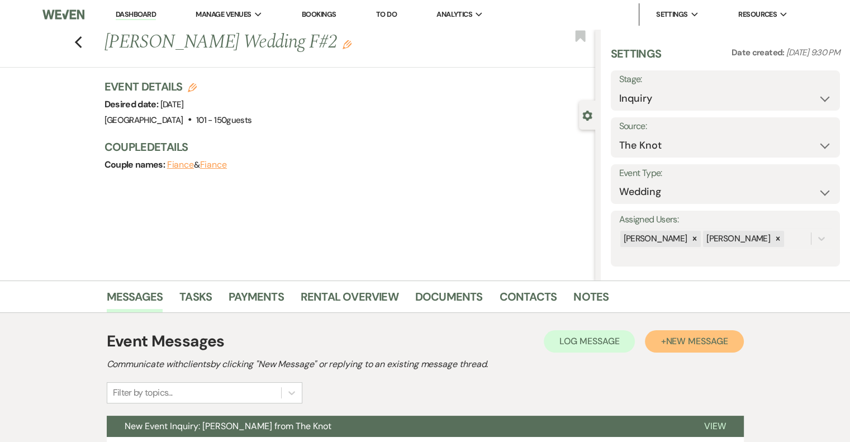
click at [671, 337] on span "New Message" at bounding box center [697, 341] width 62 height 12
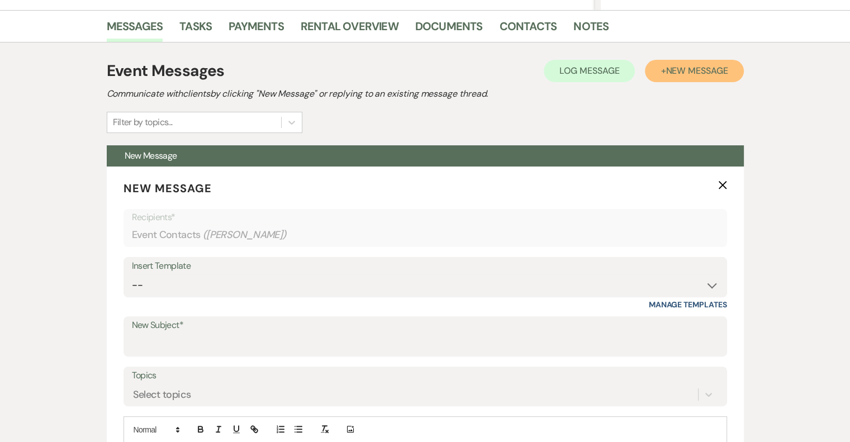
scroll to position [271, 0]
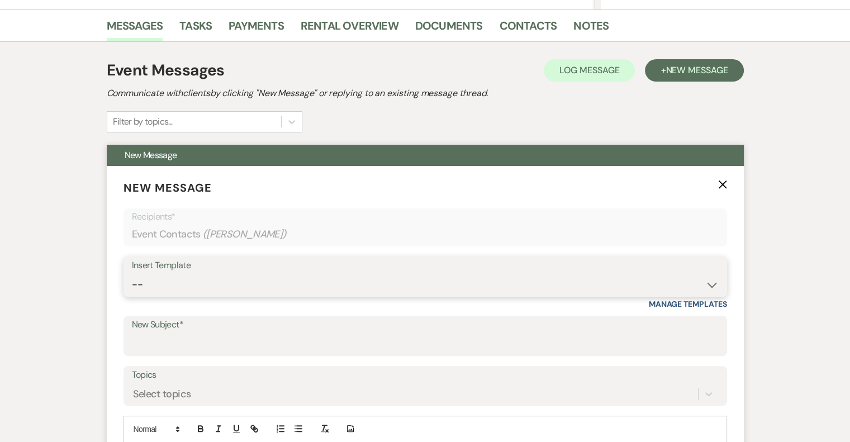
click at [210, 285] on select "-- Email #1 – Thank You for Inquiring WEDDINGS Send Contract: All Events Bookin…" at bounding box center [425, 285] width 587 height 22
click at [132, 274] on select "-- Email #1 – Thank You for Inquiring WEDDINGS Send Contract: All Events Bookin…" at bounding box center [425, 285] width 587 height 22
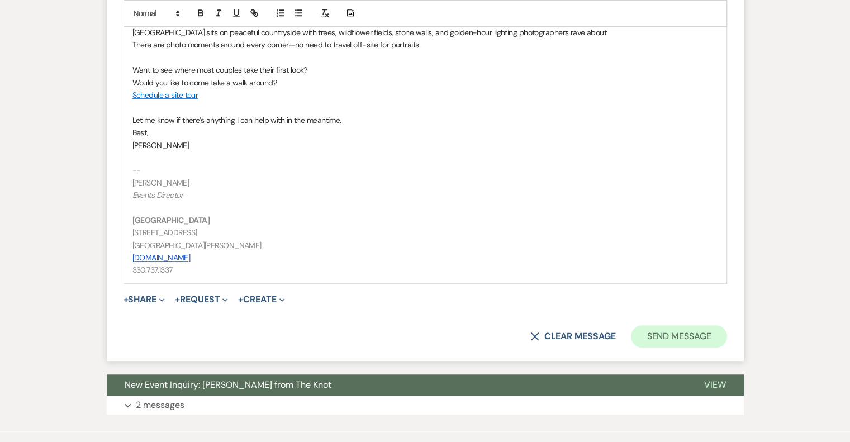
click at [705, 343] on button "Send Message" at bounding box center [679, 336] width 96 height 22
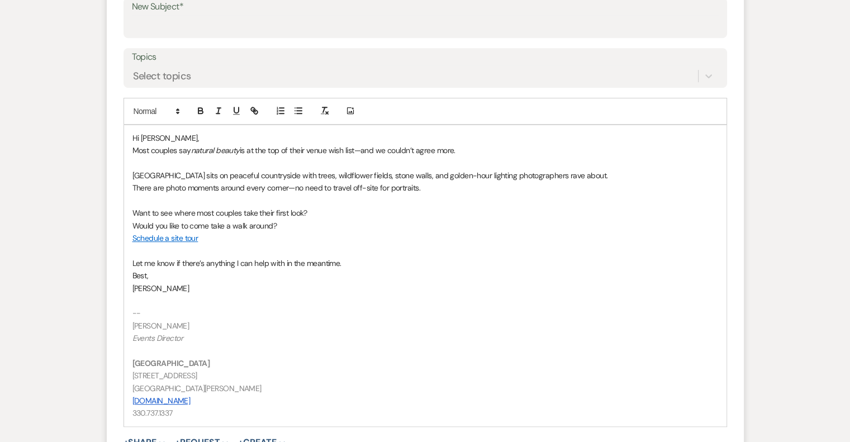
scroll to position [0, 0]
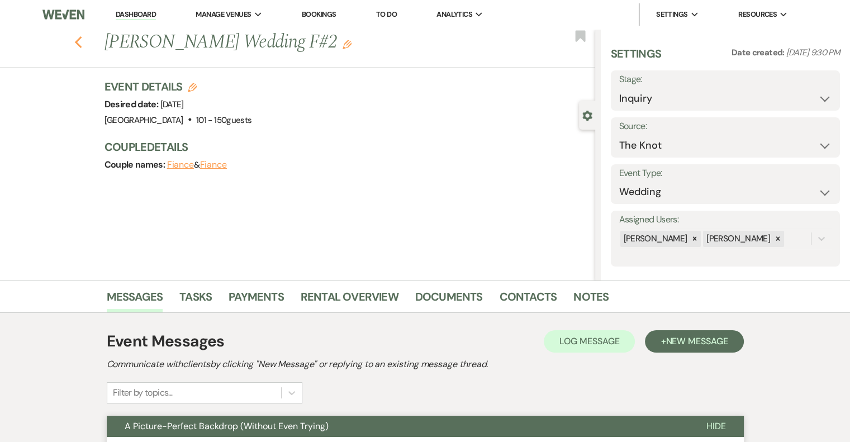
click at [83, 44] on icon "Previous" at bounding box center [78, 42] width 8 height 13
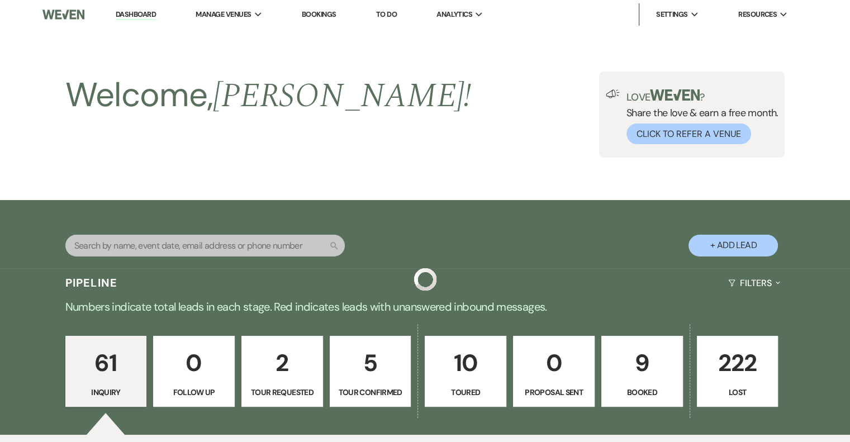
scroll to position [450, 0]
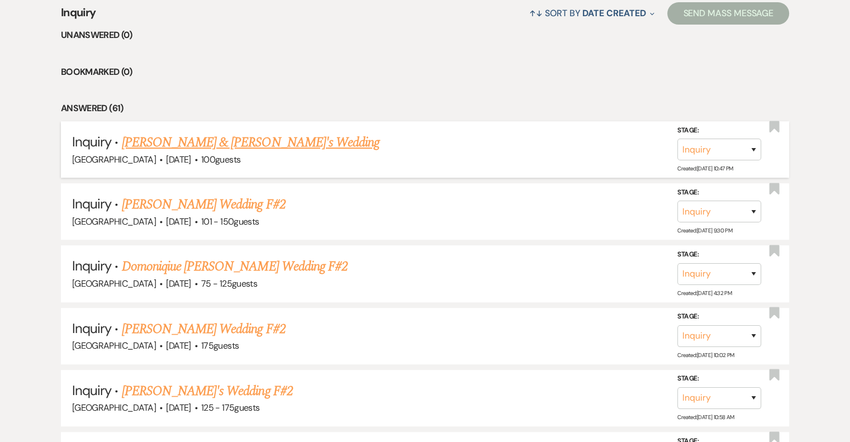
click at [293, 149] on link "[PERSON_NAME] & [PERSON_NAME]'s Wedding" at bounding box center [251, 142] width 258 height 20
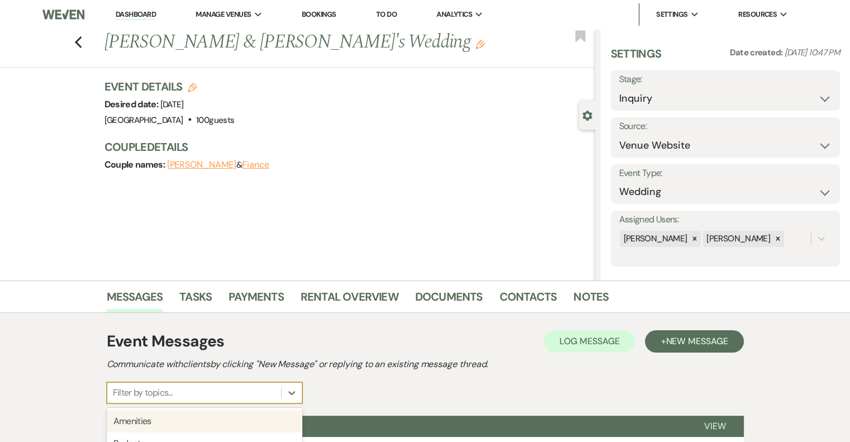
click at [351, 174] on div "Event Details Edit Desired date: [DATE] Venue: [GEOGRAPHIC_DATA] . 100 guests V…" at bounding box center [350, 131] width 491 height 105
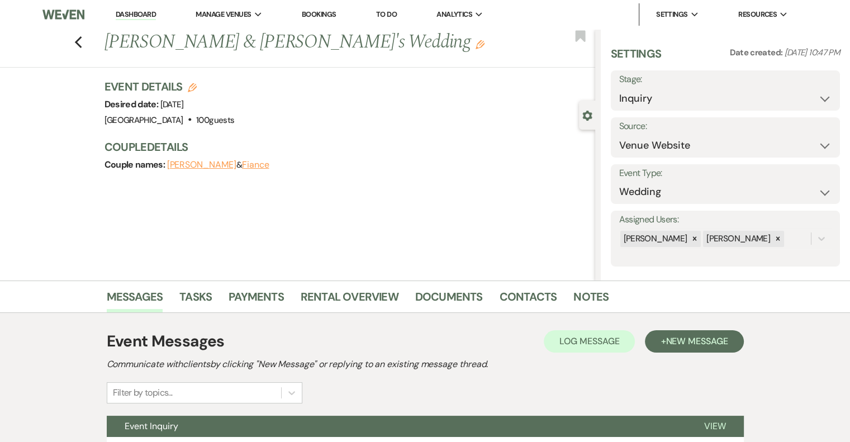
click at [476, 45] on use "button" at bounding box center [480, 44] width 9 height 9
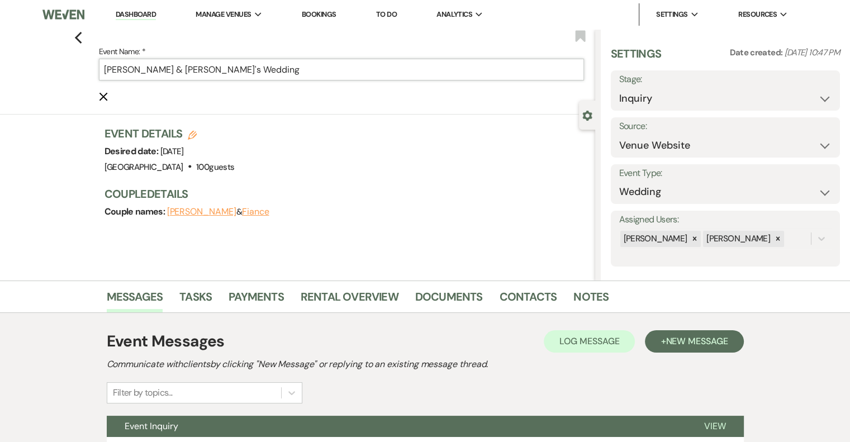
click at [295, 72] on input "[PERSON_NAME] & [PERSON_NAME]'s Wedding" at bounding box center [341, 70] width 485 height 22
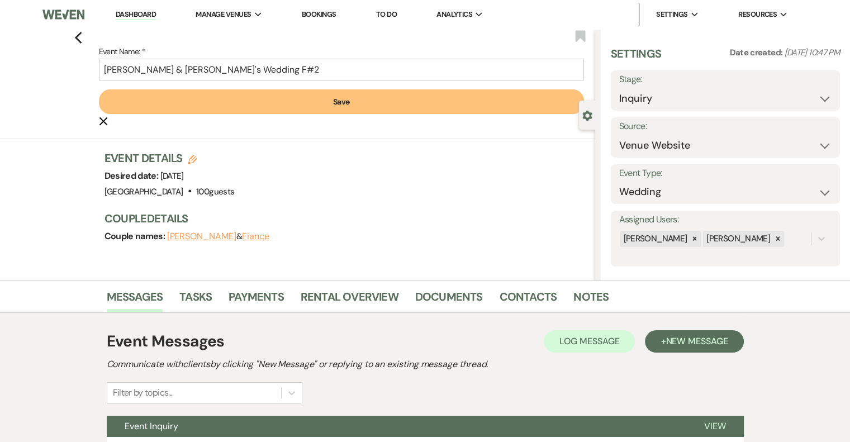
click at [340, 98] on button "Save" at bounding box center [341, 101] width 485 height 25
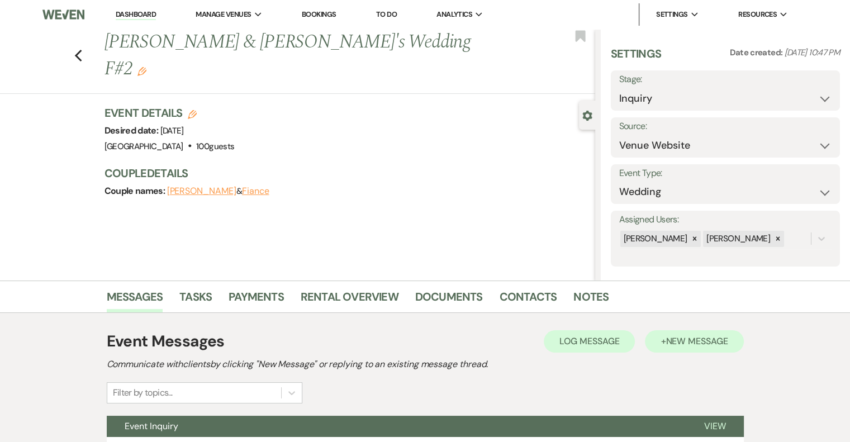
click at [694, 349] on button "+ New Message" at bounding box center [694, 341] width 98 height 22
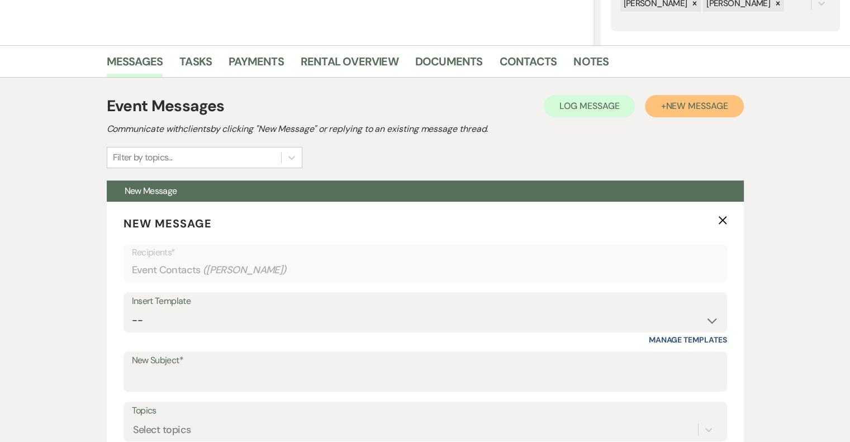
scroll to position [268, 0]
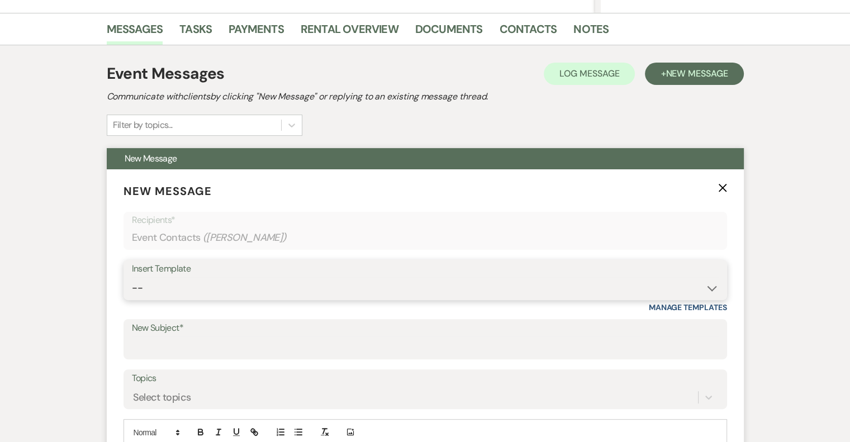
click at [190, 286] on select "-- Email #1 – Thank You for Inquiring WEDDINGS Send Contract: All Events Bookin…" at bounding box center [425, 288] width 587 height 22
click at [132, 277] on select "-- Email #1 – Thank You for Inquiring WEDDINGS Send Contract: All Events Bookin…" at bounding box center [425, 288] width 587 height 22
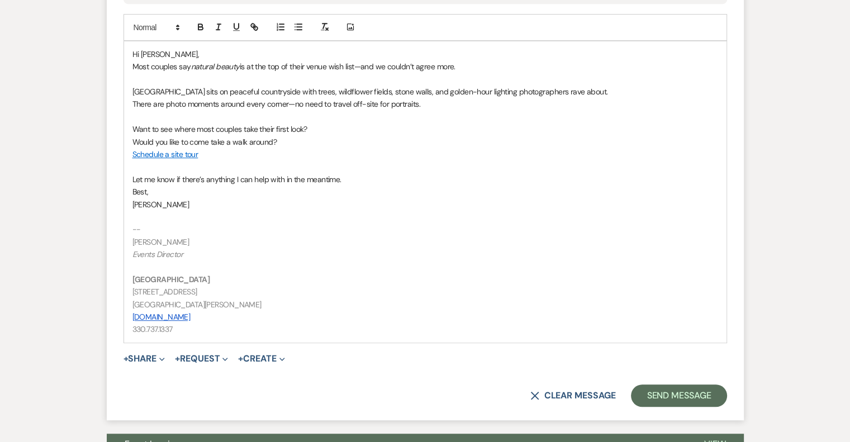
scroll to position [682, 0]
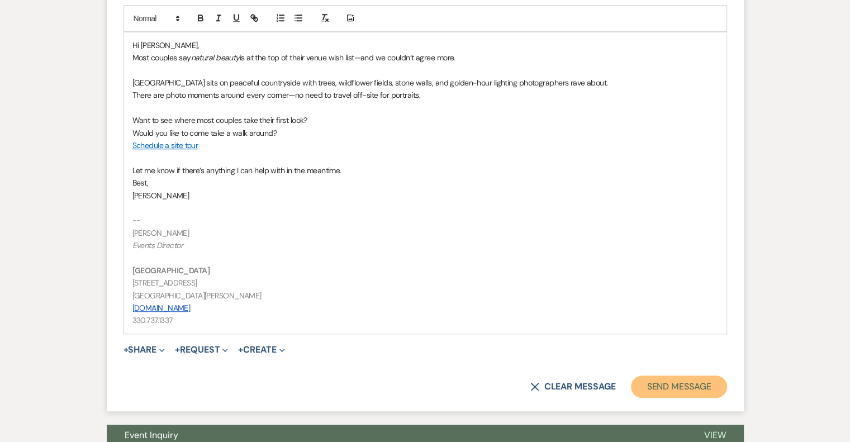
click at [716, 386] on button "Send Message" at bounding box center [679, 387] width 96 height 22
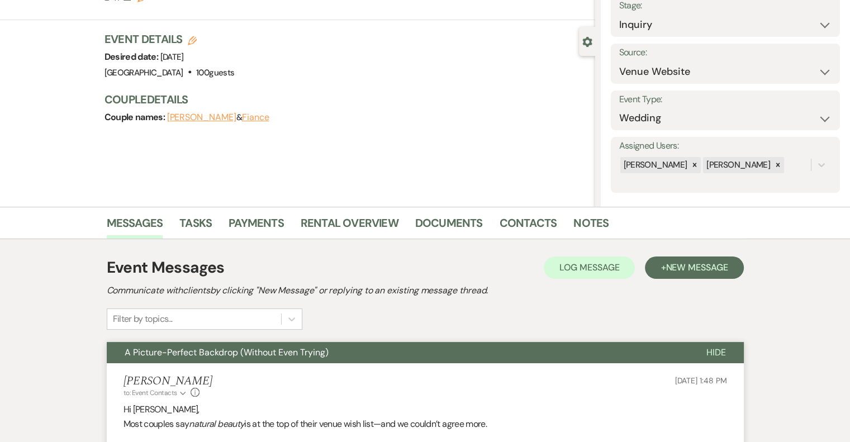
scroll to position [0, 0]
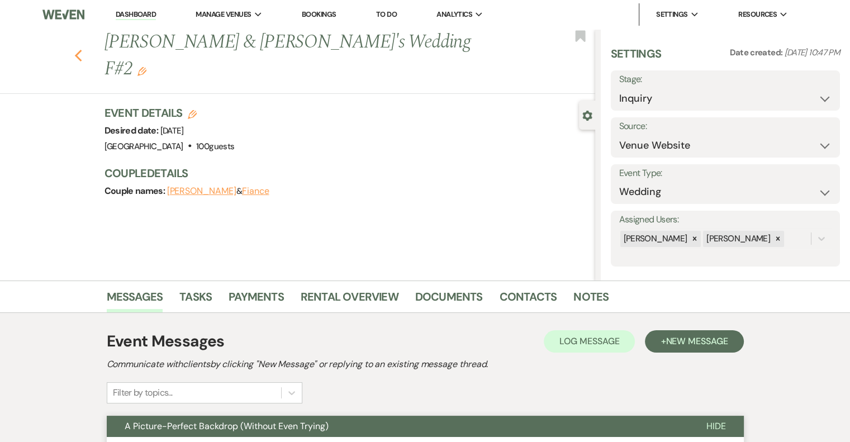
click at [82, 50] on use "button" at bounding box center [77, 56] width 7 height 12
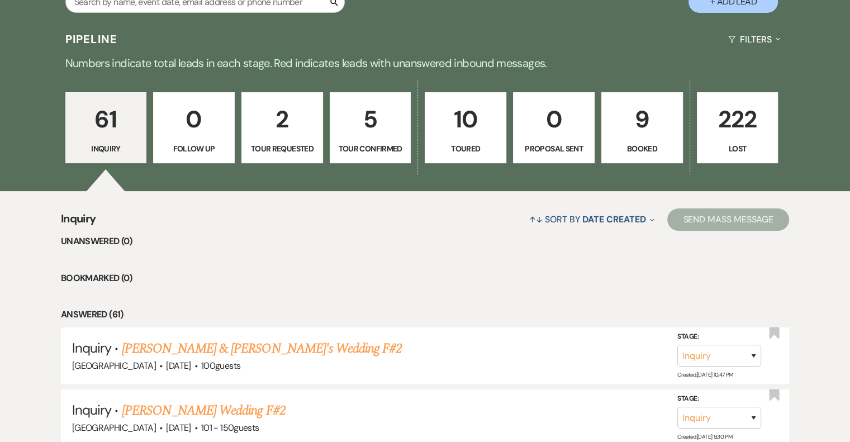
scroll to position [247, 0]
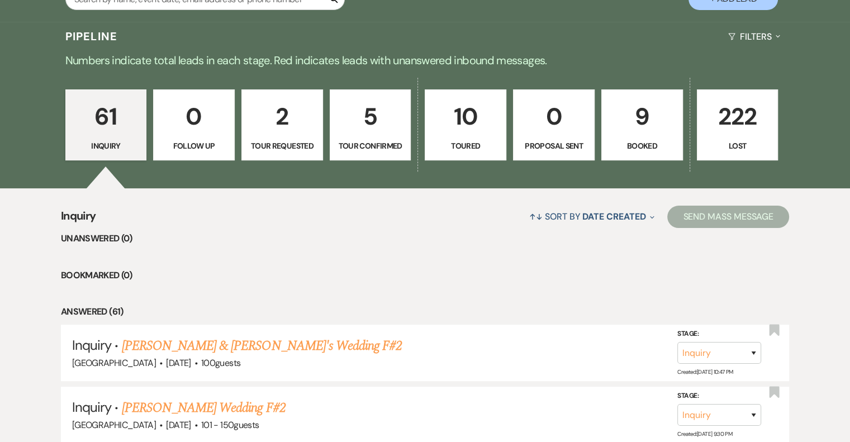
click at [296, 129] on p "2" at bounding box center [282, 116] width 67 height 37
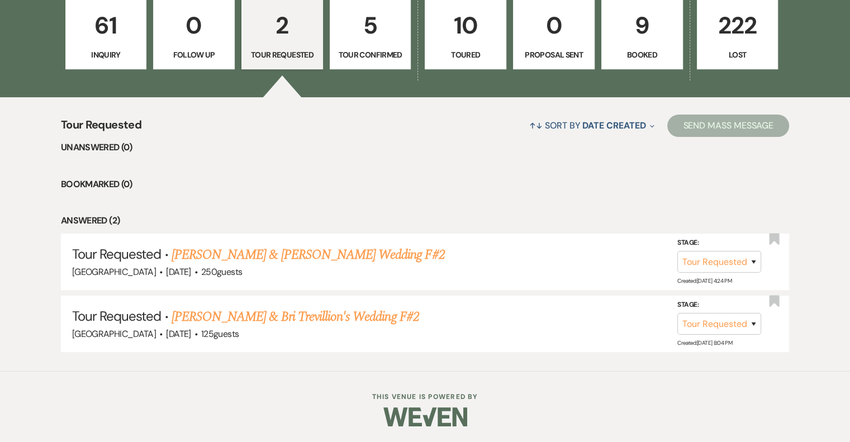
scroll to position [333, 0]
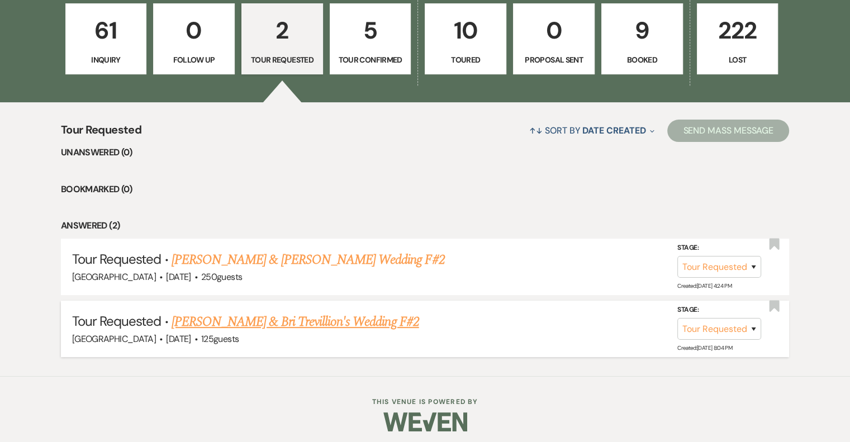
click at [284, 329] on link "[PERSON_NAME] & Bri Trevillion's Wedding F#2" at bounding box center [296, 322] width 248 height 20
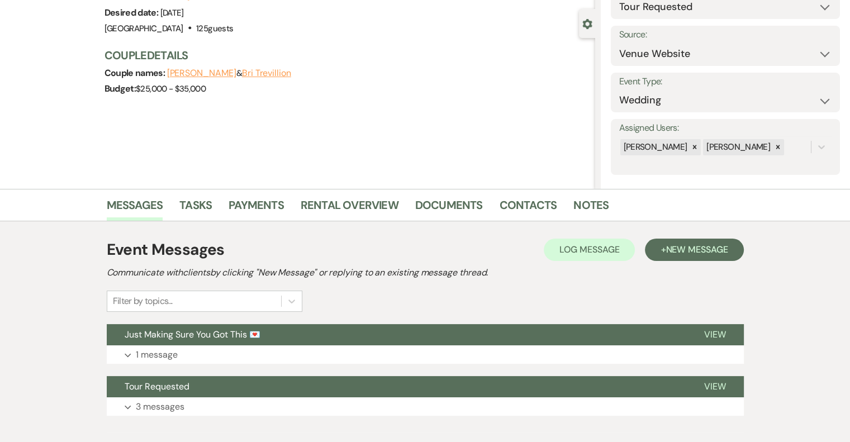
scroll to position [154, 0]
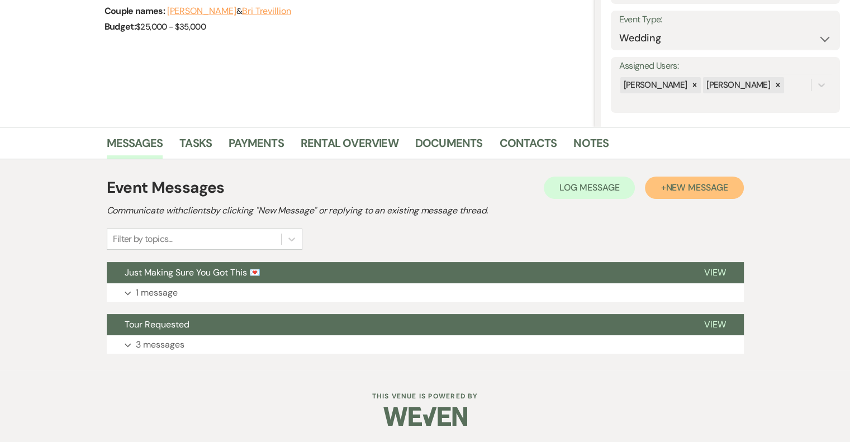
click at [667, 190] on span "New Message" at bounding box center [697, 188] width 62 height 12
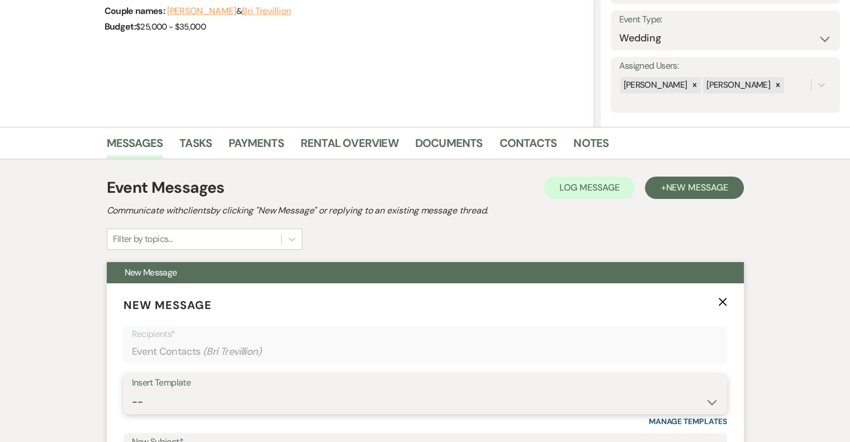
click at [159, 398] on select "-- Email #1 – Thank You for Inquiring WEDDINGS Send Contract: All Events Bookin…" at bounding box center [425, 402] width 587 height 22
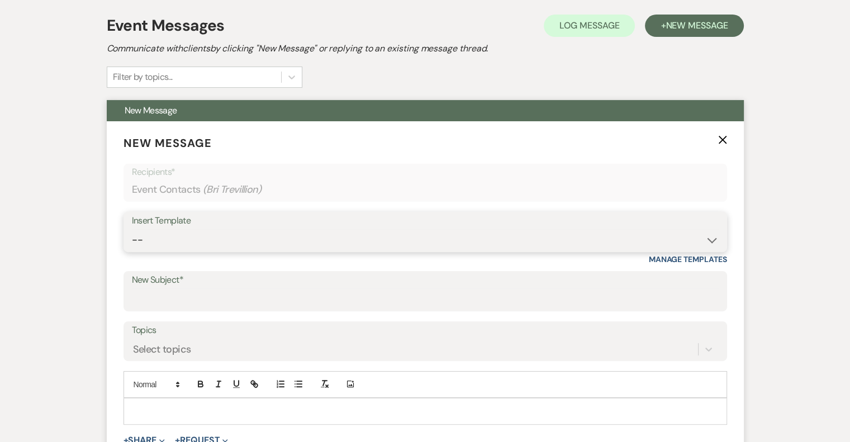
scroll to position [320, 0]
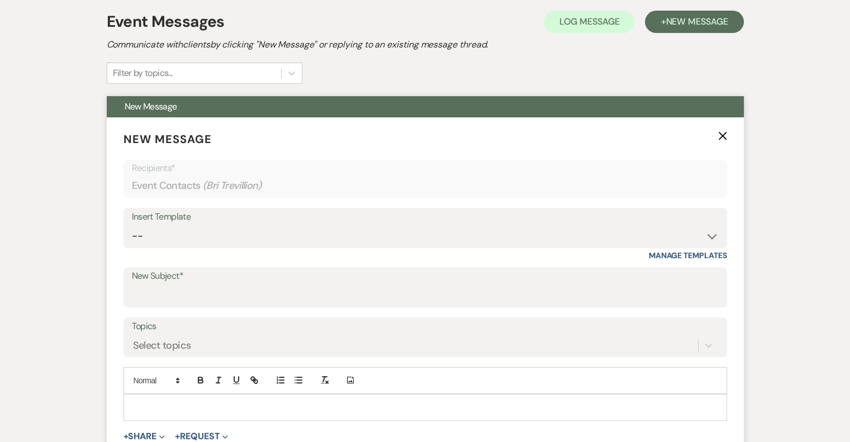
click at [197, 221] on div "Insert Template" at bounding box center [425, 217] width 587 height 16
click at [191, 234] on select "-- Email #1 – Thank You for Inquiring WEDDINGS Send Contract: All Events Bookin…" at bounding box center [425, 236] width 587 height 22
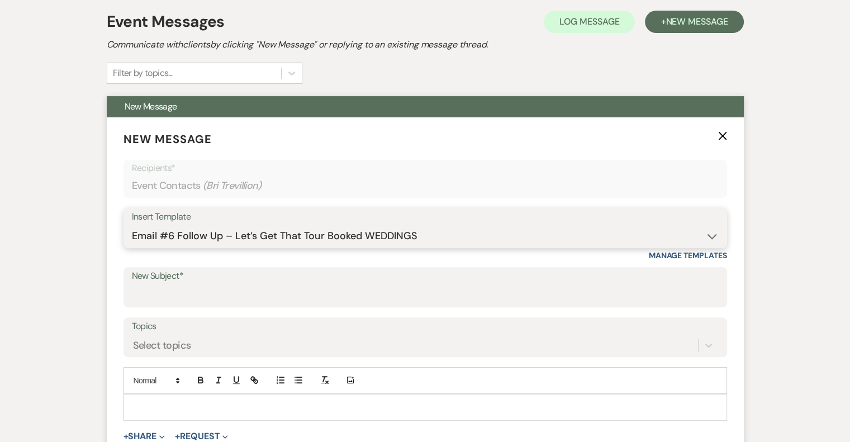
click at [132, 225] on select "-- Email #1 – Thank You for Inquiring WEDDINGS Send Contract: All Events Bookin…" at bounding box center [425, 236] width 587 height 22
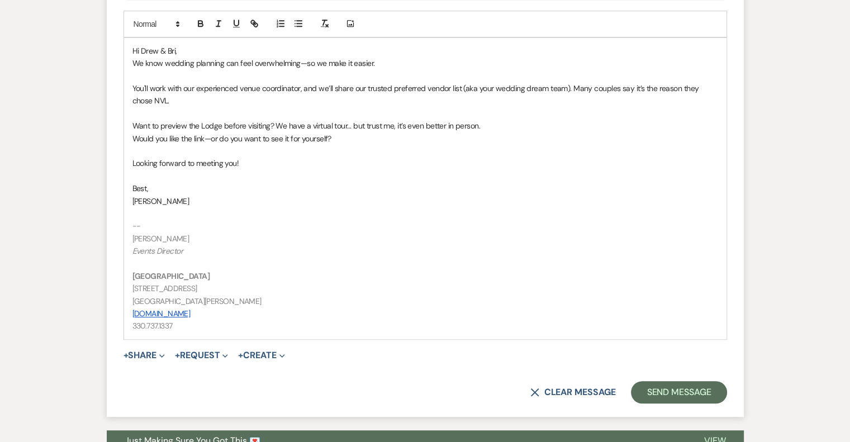
scroll to position [686, 0]
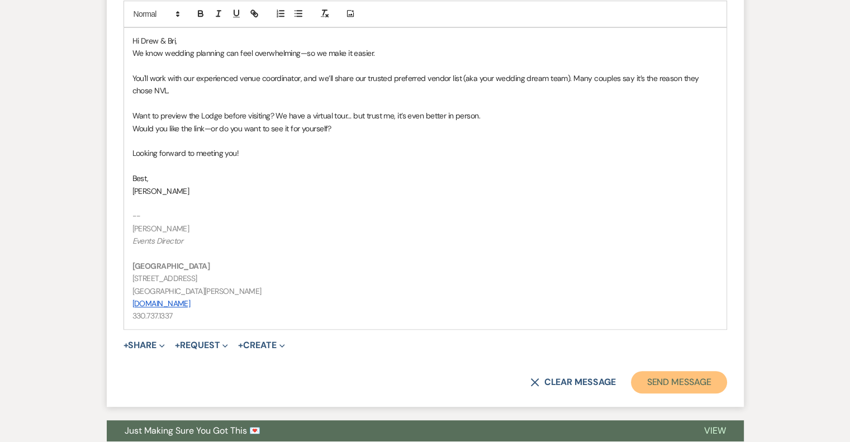
click at [693, 385] on button "Send Message" at bounding box center [679, 382] width 96 height 22
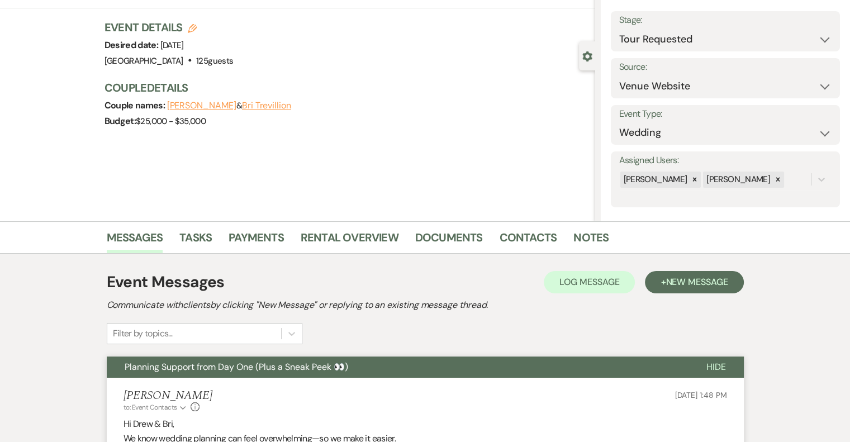
scroll to position [0, 0]
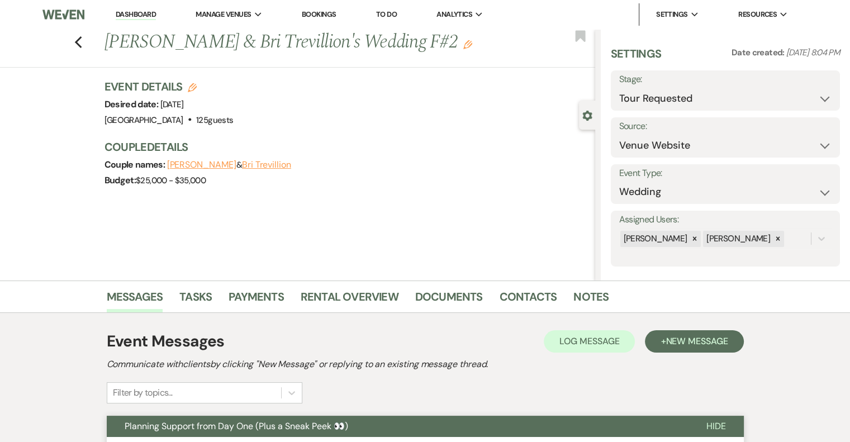
click at [463, 45] on icon "Edit" at bounding box center [467, 44] width 9 height 9
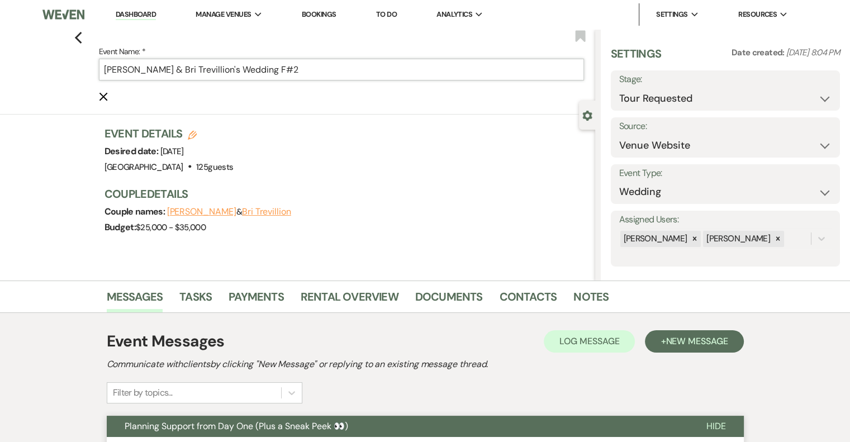
click at [332, 70] on input "[PERSON_NAME] & Bri Trevillion's Wedding F#2" at bounding box center [341, 70] width 485 height 22
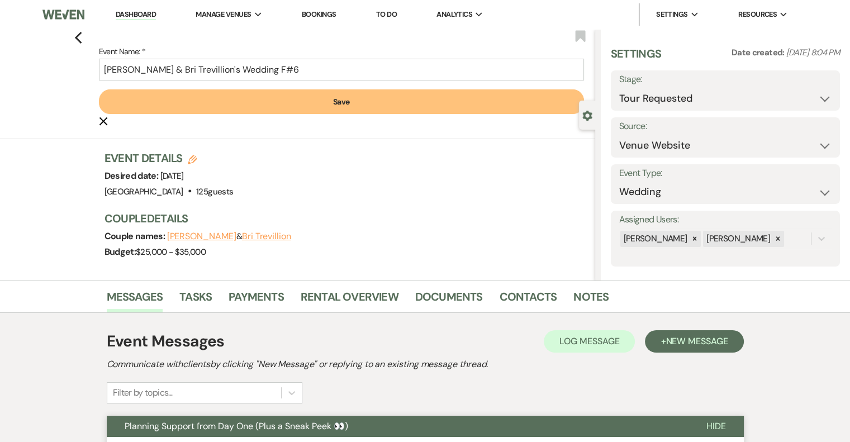
click at [371, 107] on button "Save" at bounding box center [341, 101] width 485 height 25
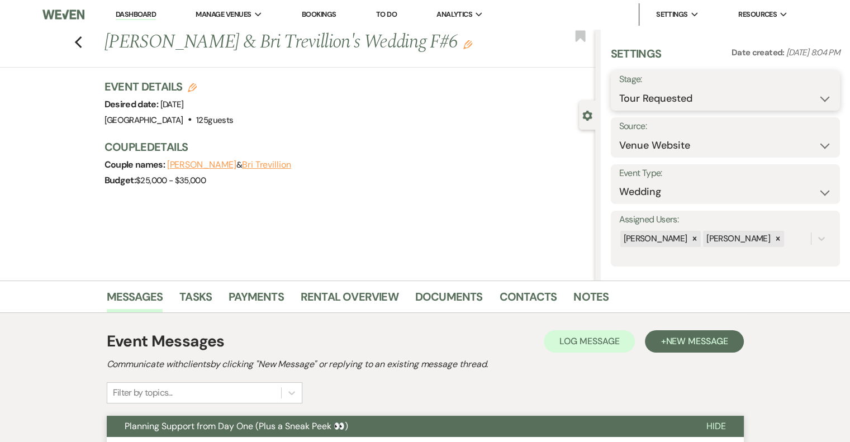
click at [707, 103] on select "Inquiry Follow Up Tour Requested Tour Confirmed Toured Proposal Sent Booked Lost" at bounding box center [725, 99] width 212 height 22
click at [619, 88] on select "Inquiry Follow Up Tour Requested Tour Confirmed Toured Proposal Sent Booked Lost" at bounding box center [725, 99] width 212 height 22
click at [809, 94] on button "Save" at bounding box center [817, 90] width 48 height 22
click at [83, 40] on icon "Previous" at bounding box center [78, 42] width 8 height 13
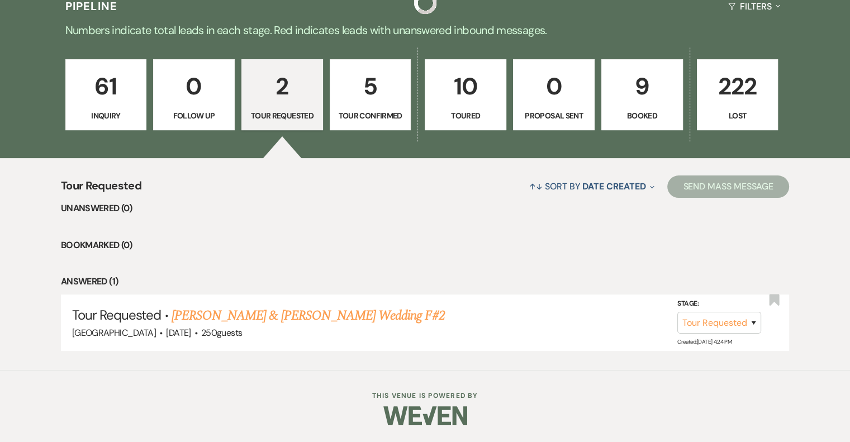
scroll to position [276, 0]
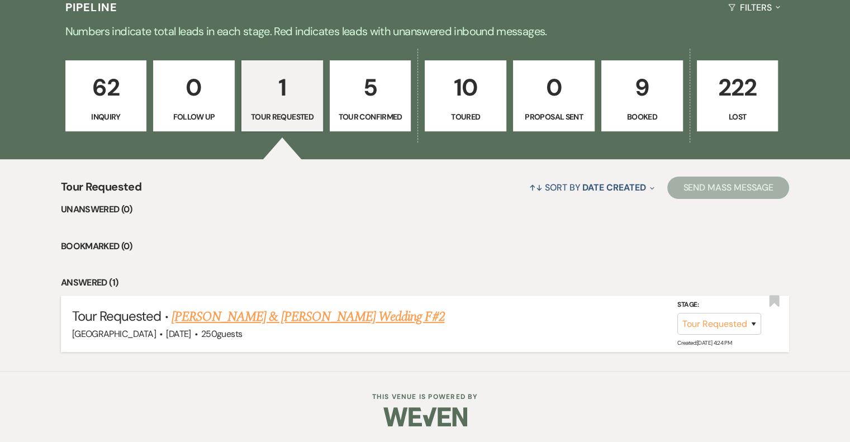
click at [316, 316] on link "[PERSON_NAME] & [PERSON_NAME] Wedding F#2" at bounding box center [308, 317] width 273 height 20
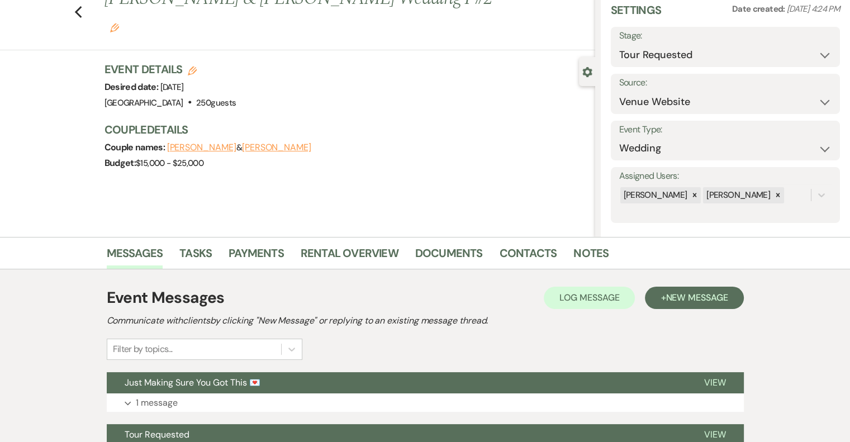
scroll to position [154, 0]
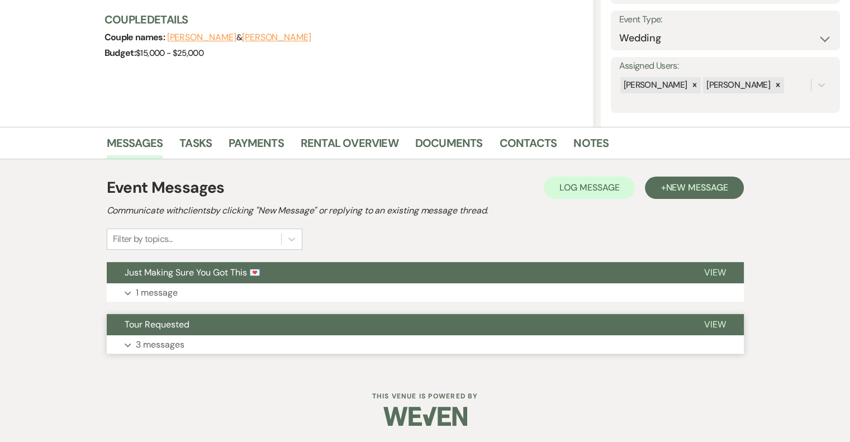
click at [168, 346] on p "3 messages" at bounding box center [160, 345] width 49 height 15
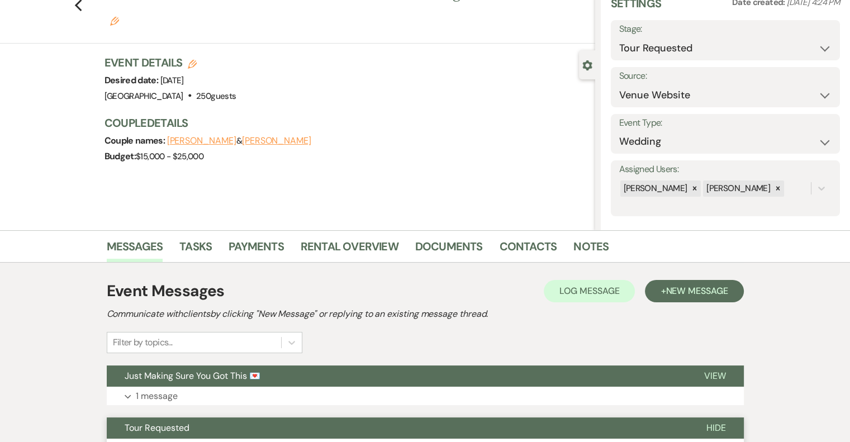
scroll to position [0, 0]
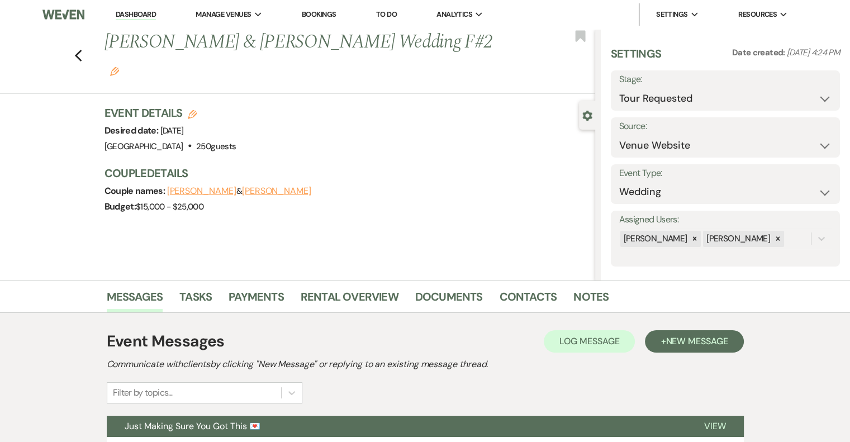
click at [119, 67] on icon "Edit" at bounding box center [114, 71] width 9 height 9
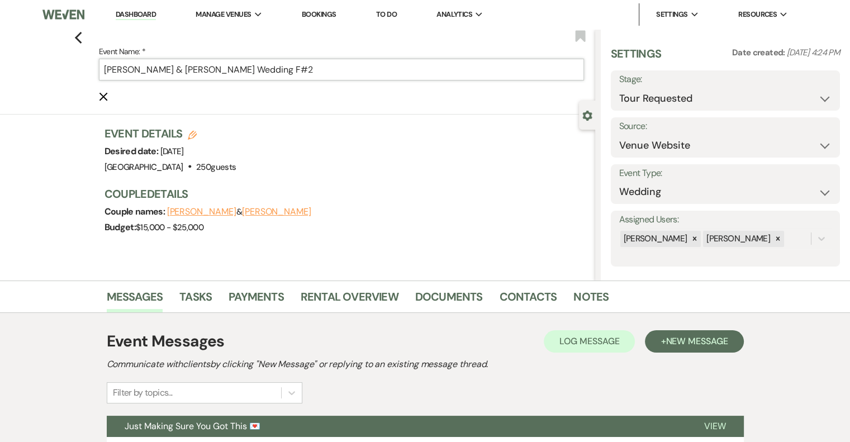
click at [331, 69] on input "[PERSON_NAME] & [PERSON_NAME] Wedding F#2" at bounding box center [341, 70] width 485 height 22
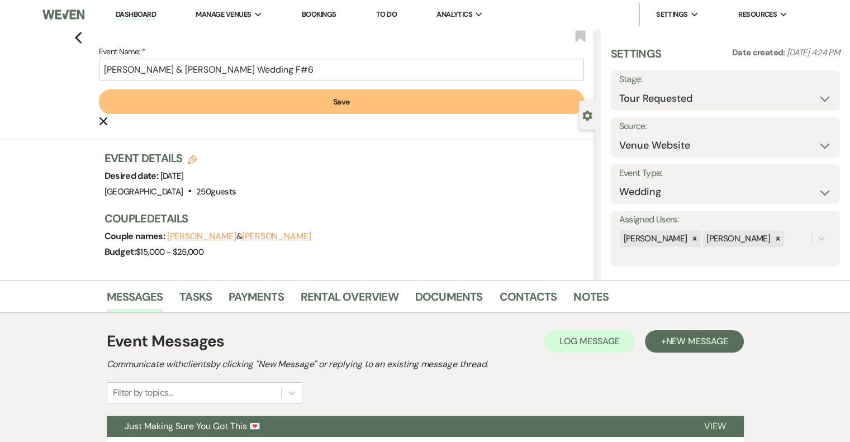
click at [337, 105] on button "Save" at bounding box center [341, 101] width 485 height 25
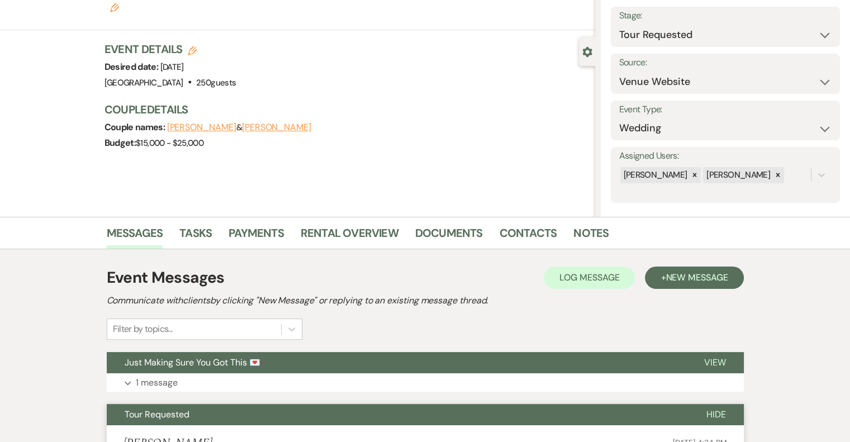
scroll to position [112, 0]
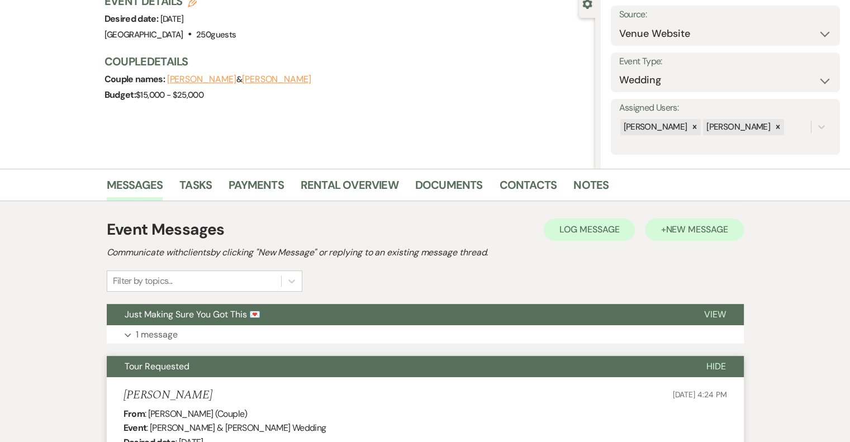
click at [692, 237] on button "+ New Message" at bounding box center [694, 230] width 98 height 22
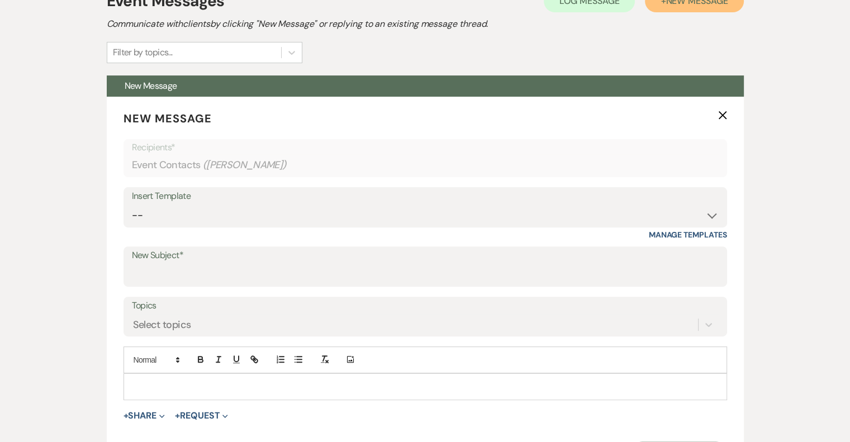
scroll to position [341, 0]
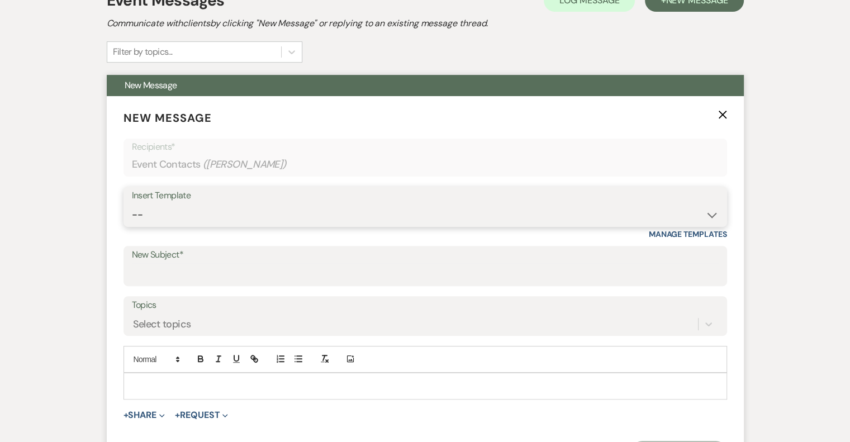
click at [234, 212] on select "-- Email #1 – Thank You for Inquiring WEDDINGS Send Contract: All Events Bookin…" at bounding box center [425, 215] width 587 height 22
click at [132, 204] on select "-- Email #1 – Thank You for Inquiring WEDDINGS Send Contract: All Events Bookin…" at bounding box center [425, 215] width 587 height 22
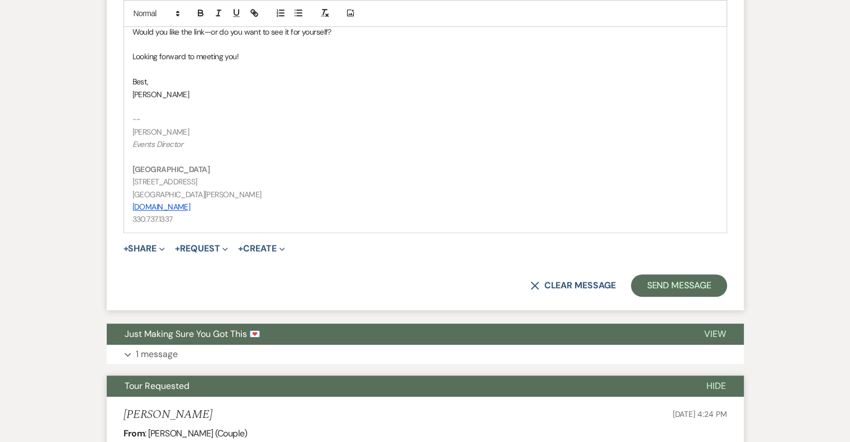
scroll to position [785, 0]
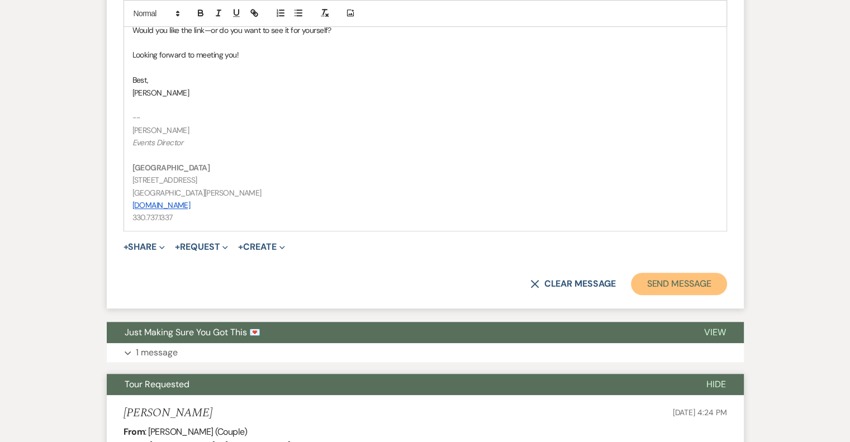
click at [680, 290] on button "Send Message" at bounding box center [679, 284] width 96 height 22
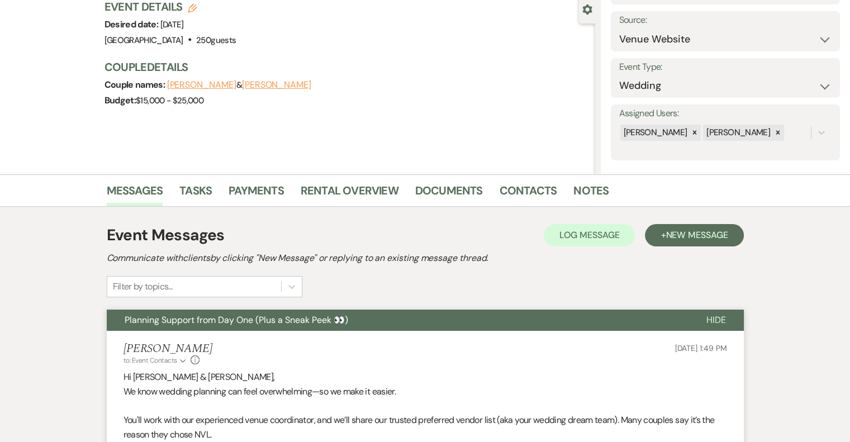
scroll to position [0, 0]
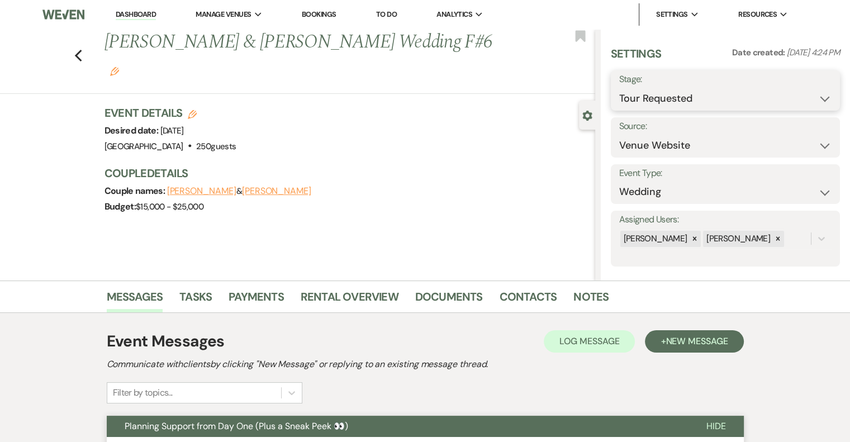
click at [675, 100] on select "Inquiry Follow Up Tour Requested Tour Confirmed Toured Proposal Sent Booked Lost" at bounding box center [725, 99] width 212 height 22
click at [619, 88] on select "Inquiry Follow Up Tour Requested Tour Confirmed Toured Proposal Sent Booked Lost" at bounding box center [725, 99] width 212 height 22
click at [800, 91] on button "Save" at bounding box center [817, 90] width 48 height 22
drag, startPoint x: 87, startPoint y: 42, endPoint x: 79, endPoint y: 41, distance: 7.8
click at [79, 41] on div "Previous [PERSON_NAME] & [PERSON_NAME] Wedding F#6 Edit Bookmark" at bounding box center [294, 61] width 601 height 65
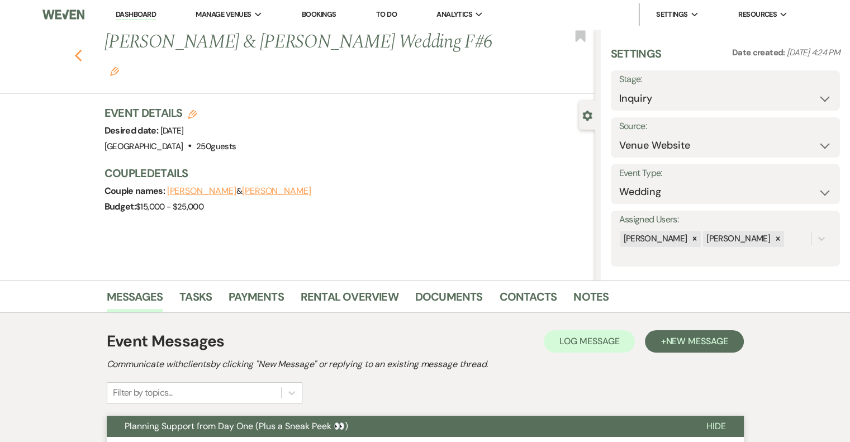
click at [79, 49] on icon "Previous" at bounding box center [78, 55] width 8 height 13
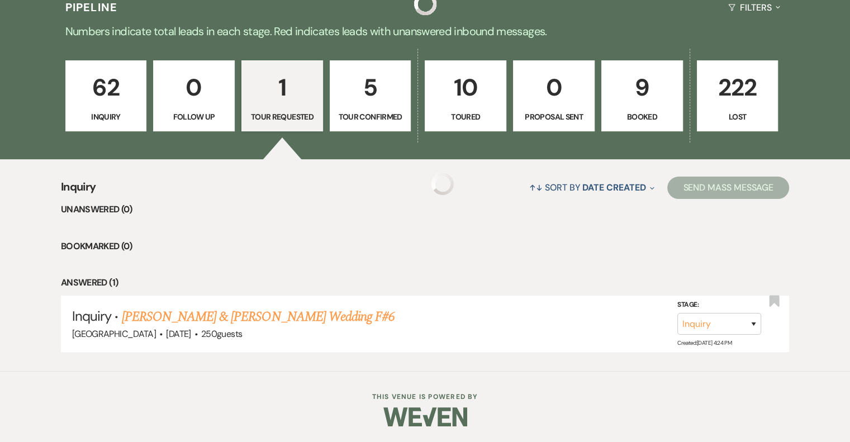
scroll to position [158, 0]
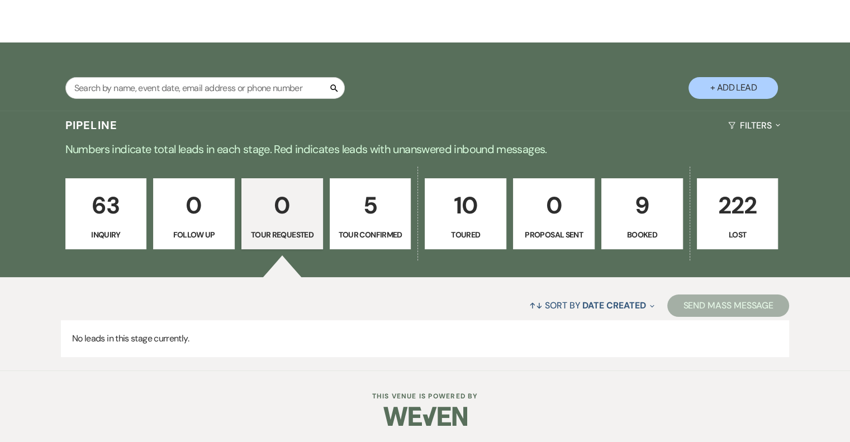
click at [347, 203] on p "5" at bounding box center [370, 205] width 67 height 37
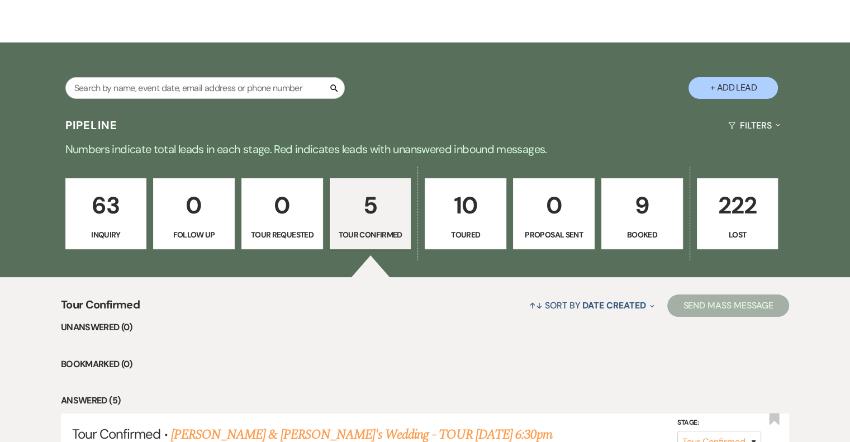
click at [481, 200] on p "10" at bounding box center [465, 205] width 67 height 37
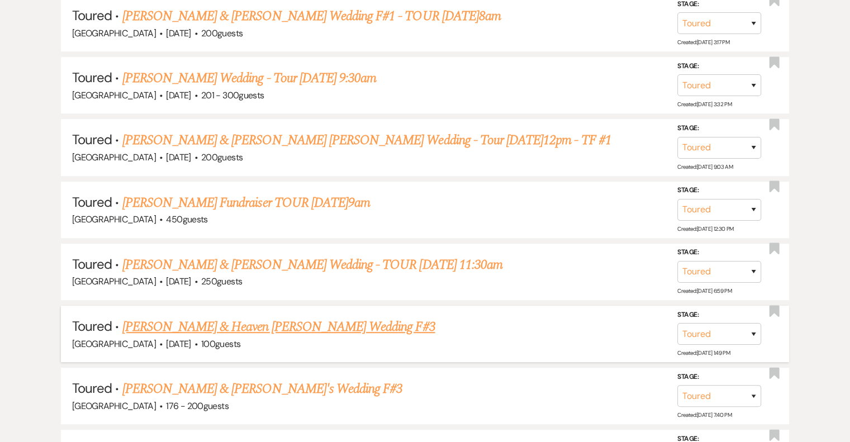
scroll to position [513, 0]
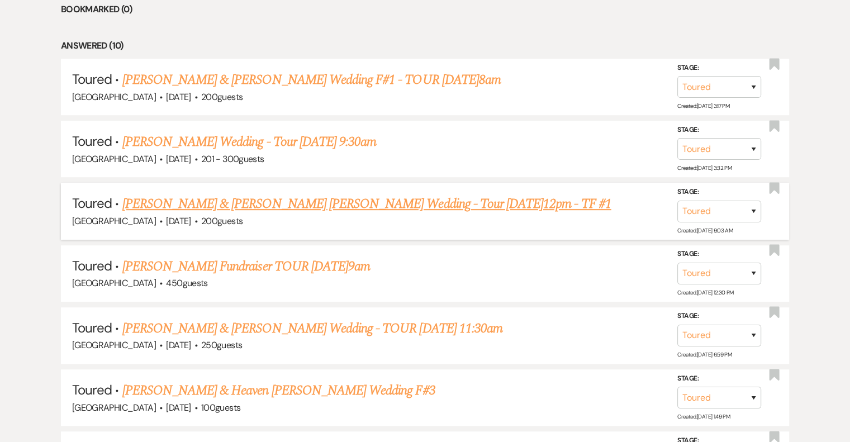
click at [377, 206] on link "[PERSON_NAME] & [PERSON_NAME] [PERSON_NAME] Wedding - Tour [DATE]12pm - TF #1" at bounding box center [366, 204] width 489 height 20
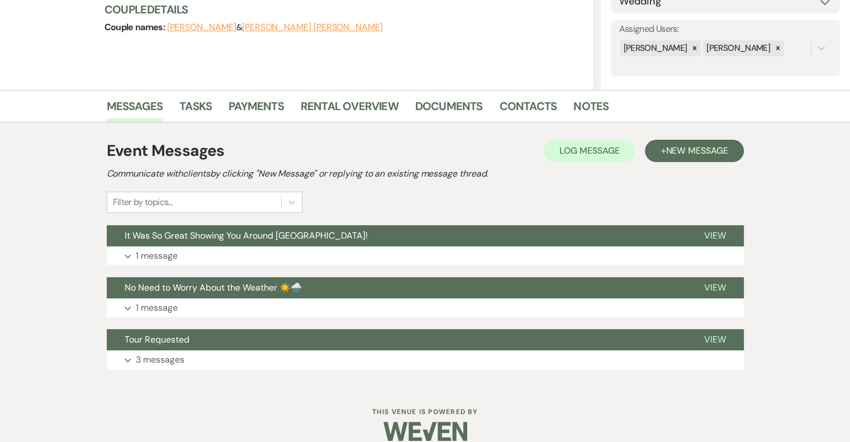
scroll to position [190, 0]
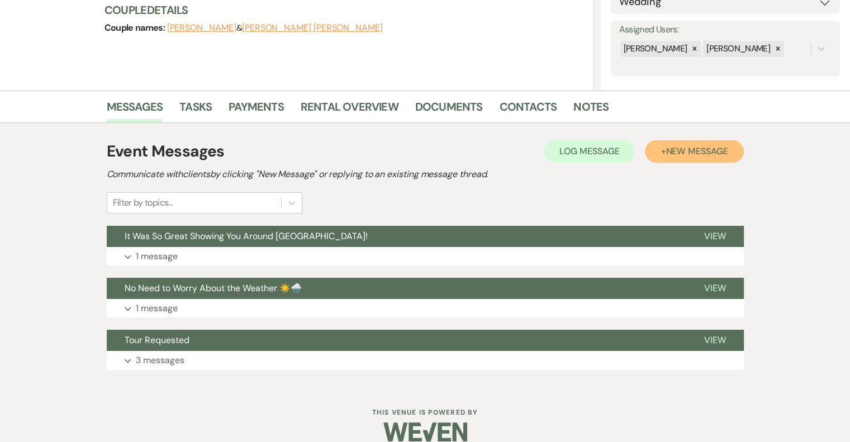
click at [678, 158] on button "+ New Message" at bounding box center [694, 151] width 98 height 22
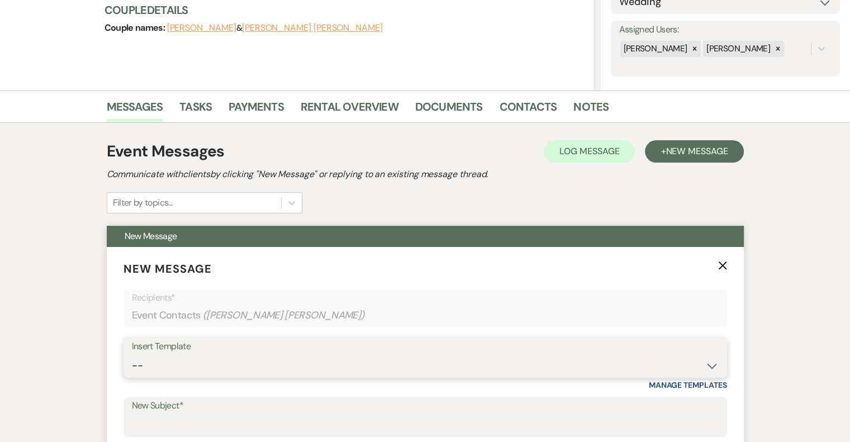
click at [175, 355] on select "-- Email #1 – Thank You for Inquiring WEDDINGS Send Contract: All Events Bookin…" at bounding box center [425, 366] width 587 height 22
click at [132, 355] on select "-- Email #1 – Thank You for Inquiring WEDDINGS Send Contract: All Events Bookin…" at bounding box center [425, 366] width 587 height 22
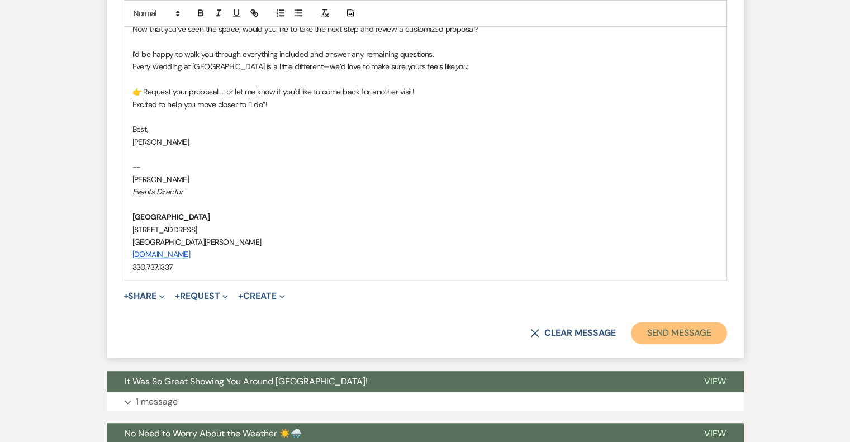
click at [674, 335] on button "Send Message" at bounding box center [679, 333] width 96 height 22
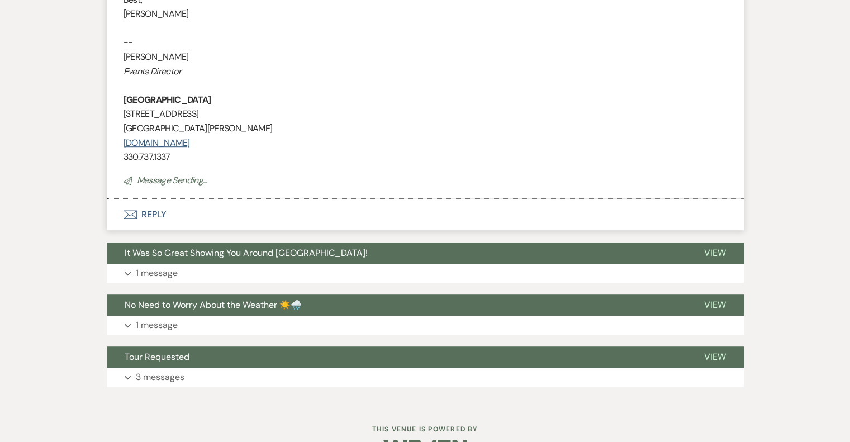
scroll to position [645, 0]
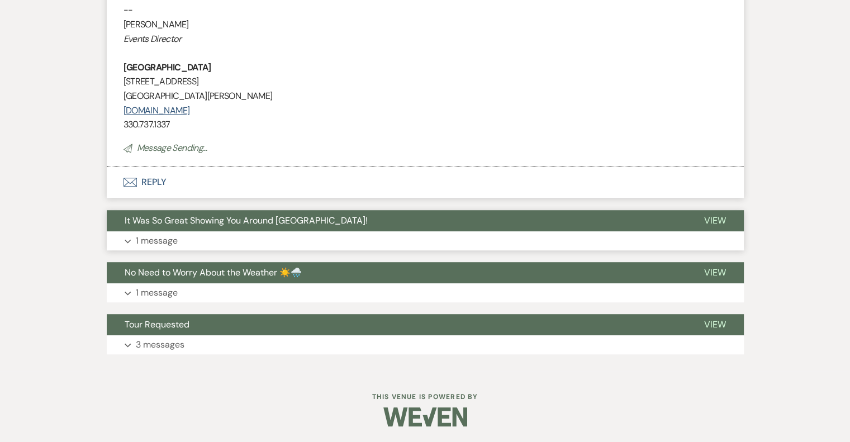
click at [176, 245] on p "1 message" at bounding box center [157, 241] width 42 height 15
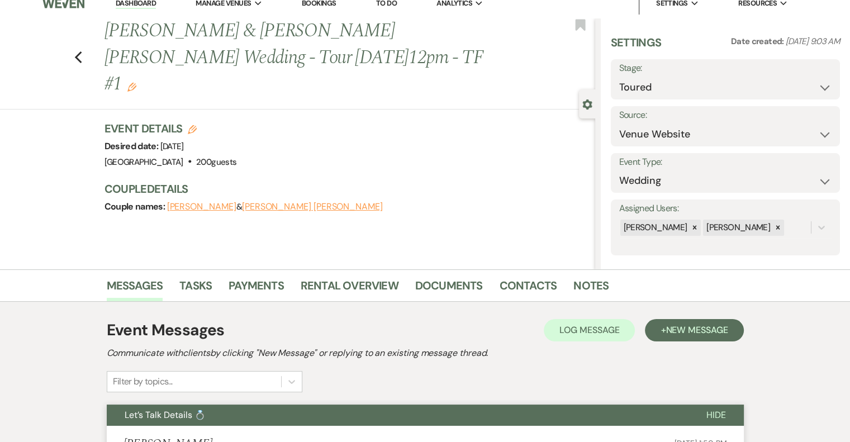
scroll to position [38, 0]
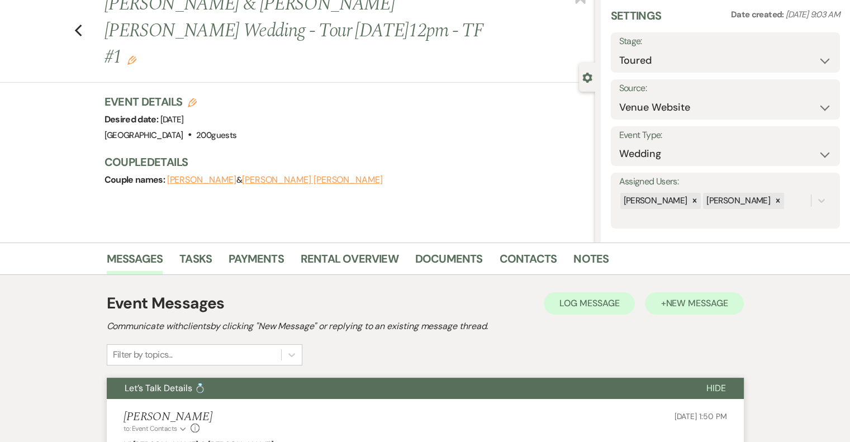
click at [672, 300] on span "New Message" at bounding box center [697, 303] width 62 height 12
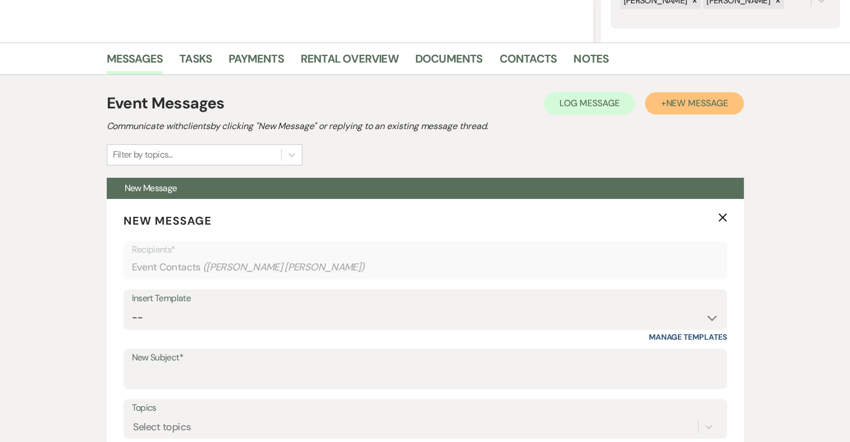
scroll to position [266, 0]
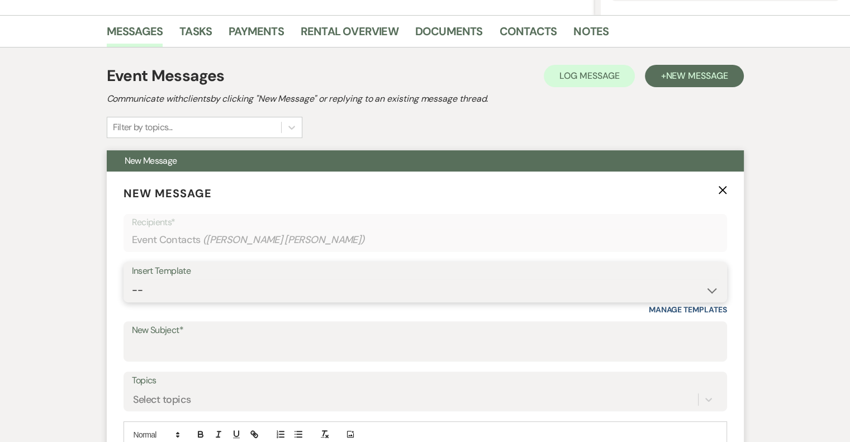
click at [219, 283] on select "-- Email #1 – Thank You for Inquiring WEDDINGS Send Contract: All Events Bookin…" at bounding box center [425, 291] width 587 height 22
click at [132, 280] on select "-- Email #1 – Thank You for Inquiring WEDDINGS Send Contract: All Events Bookin…" at bounding box center [425, 291] width 587 height 22
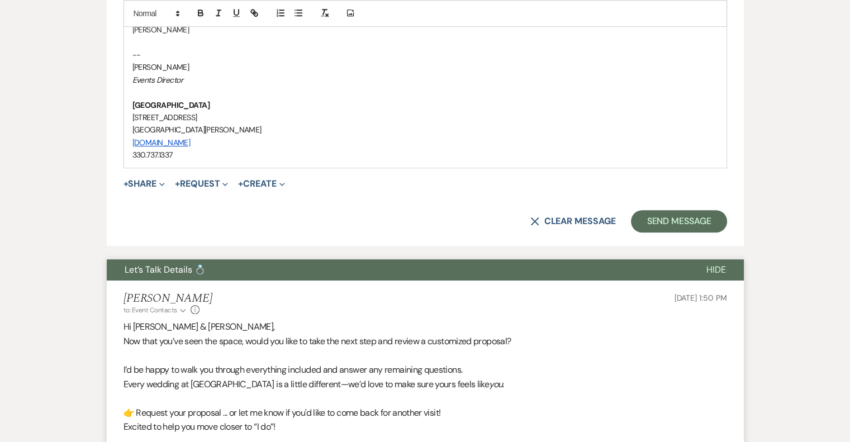
scroll to position [790, 0]
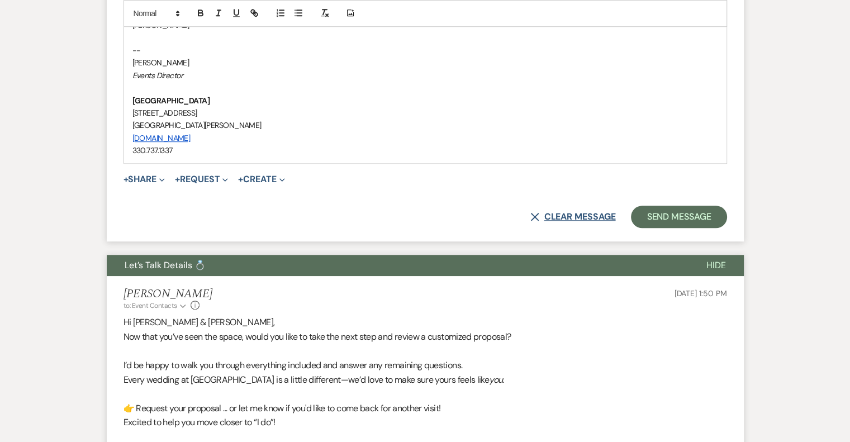
click at [577, 217] on button "X Clear message" at bounding box center [573, 216] width 85 height 9
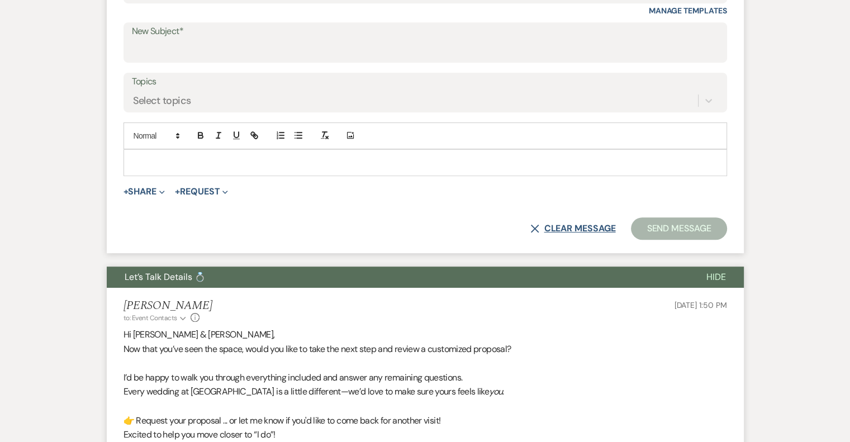
scroll to position [569, 0]
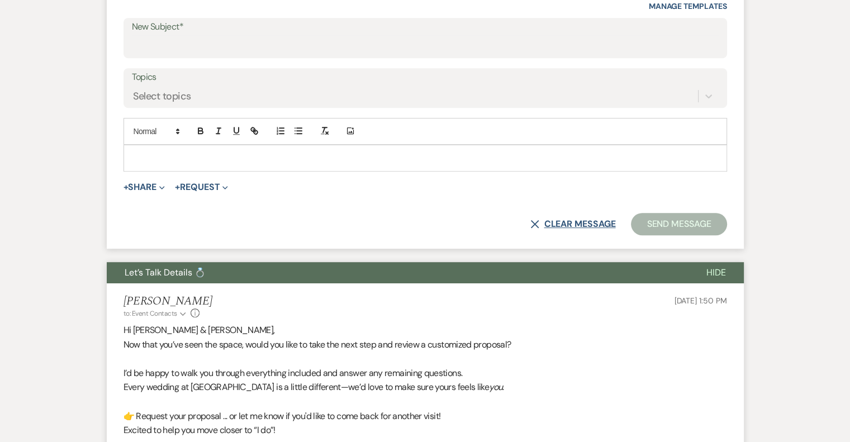
click at [576, 224] on button "X Clear message" at bounding box center [573, 224] width 85 height 9
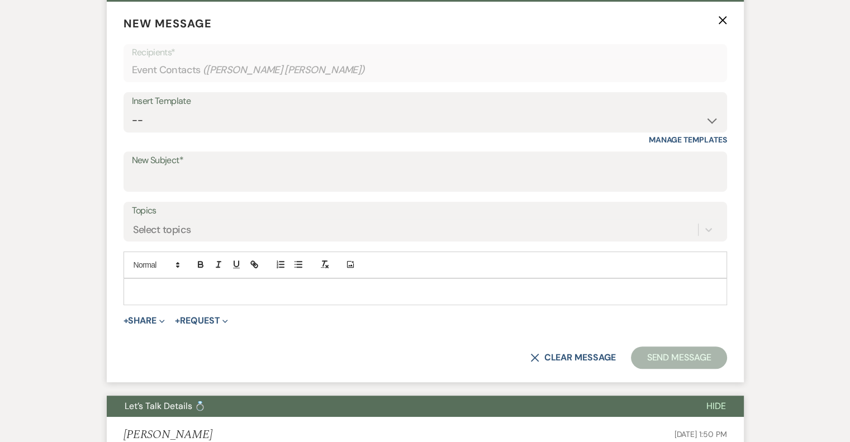
click at [726, 19] on icon "X" at bounding box center [722, 20] width 9 height 9
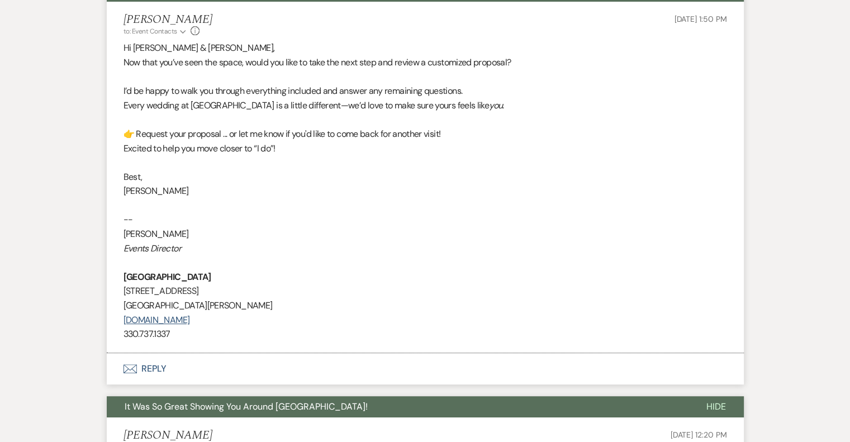
scroll to position [21, 0]
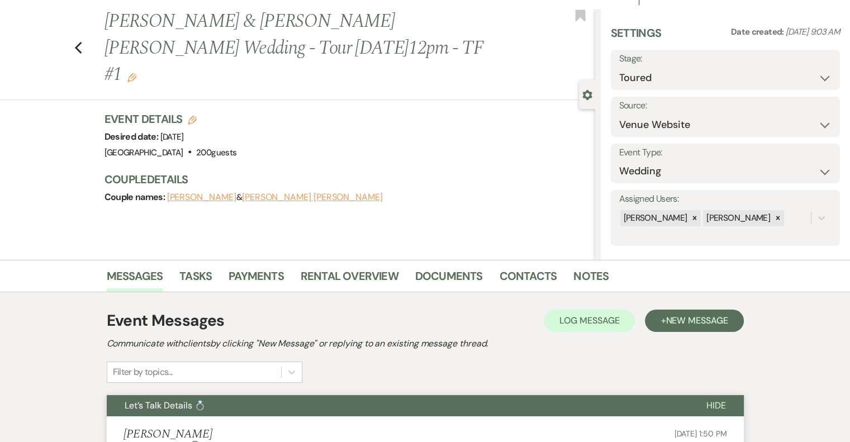
click at [136, 73] on icon "Edit" at bounding box center [131, 77] width 9 height 9
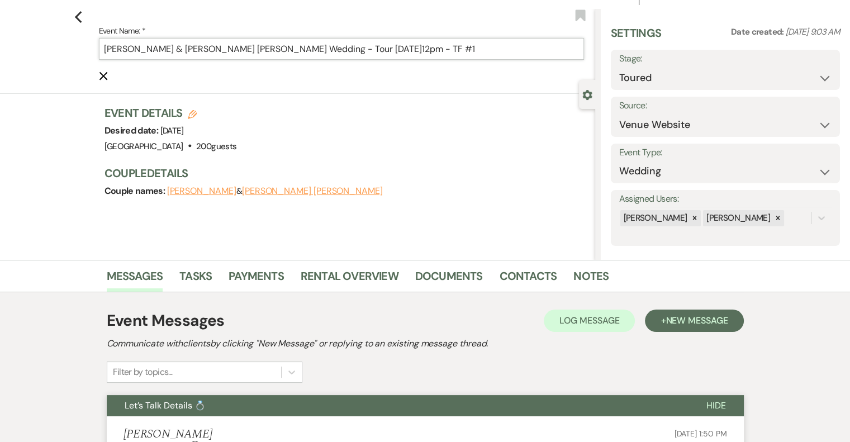
click at [407, 50] on input "[PERSON_NAME] & [PERSON_NAME] [PERSON_NAME] Wedding - Tour [DATE]12pm - TF #1" at bounding box center [341, 49] width 485 height 22
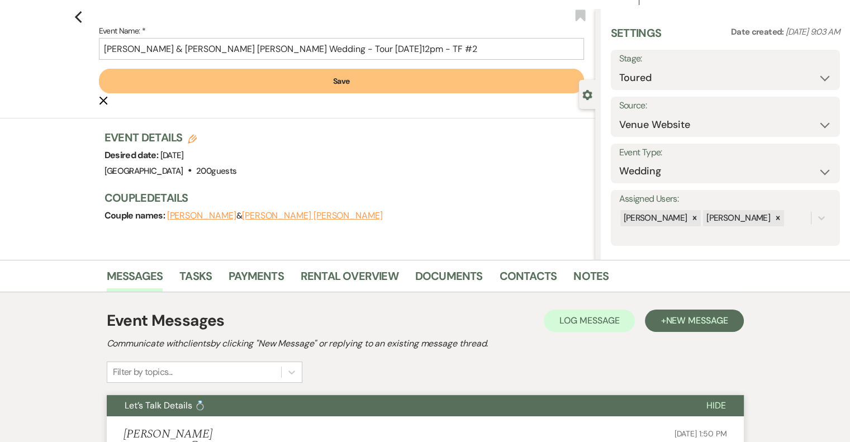
click at [354, 86] on button "Save" at bounding box center [341, 81] width 485 height 25
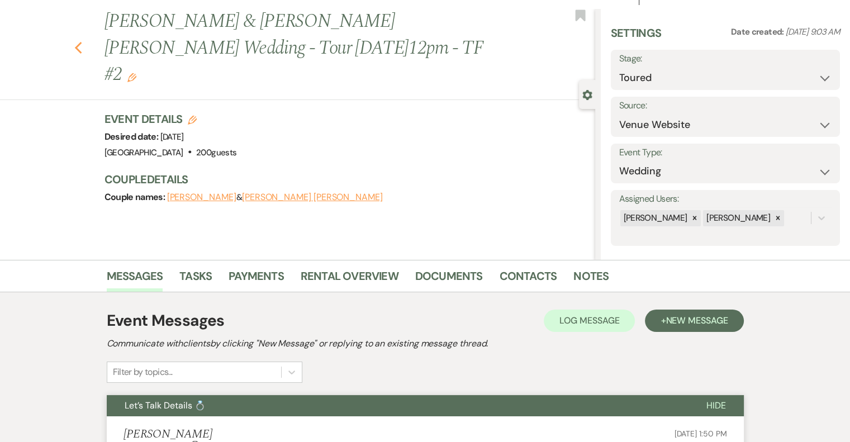
click at [83, 41] on icon "Previous" at bounding box center [78, 47] width 8 height 13
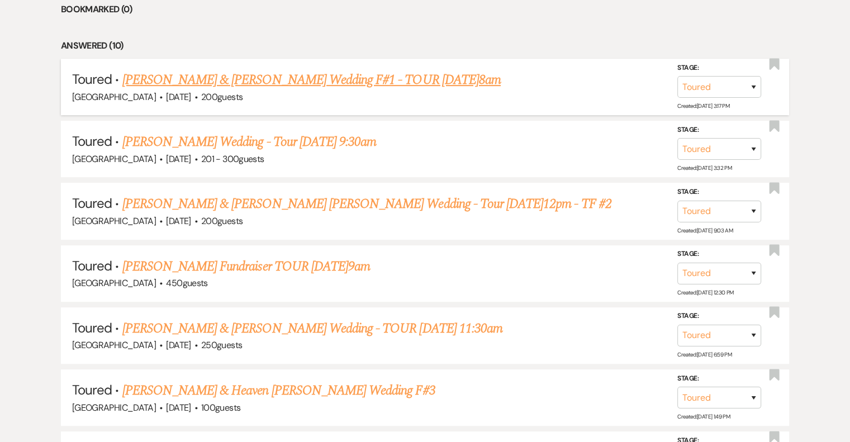
click at [271, 85] on link "[PERSON_NAME] & [PERSON_NAME] Wedding F#1 - TOUR [DATE]8am" at bounding box center [311, 80] width 378 height 20
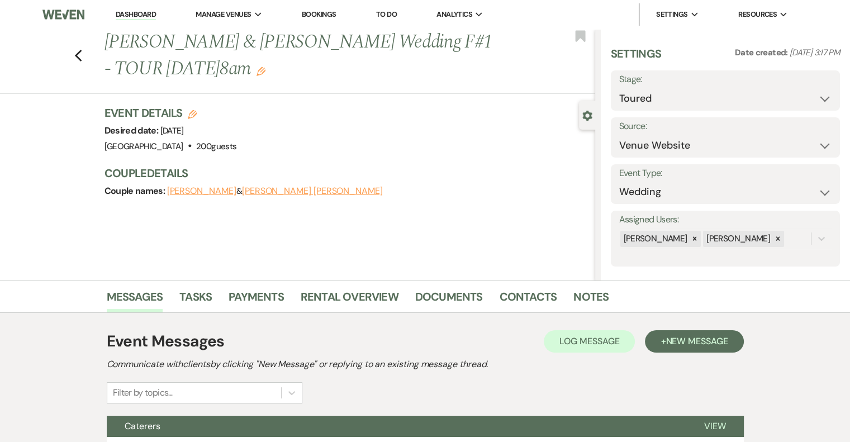
click at [257, 72] on use "button" at bounding box center [261, 71] width 9 height 9
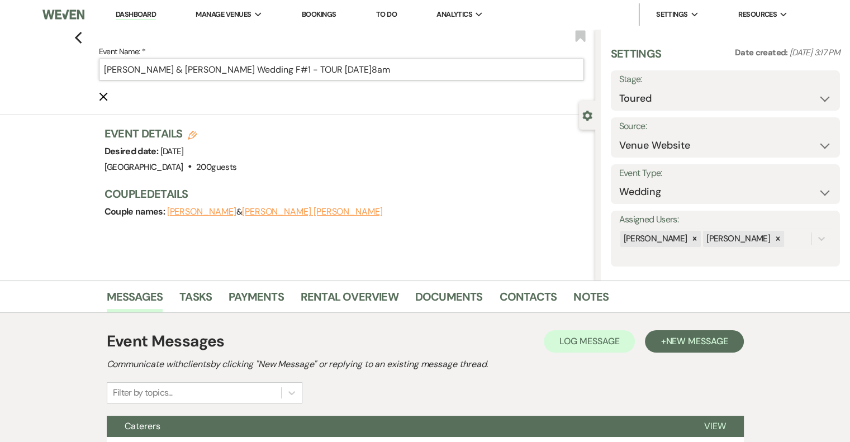
click at [320, 68] on input "[PERSON_NAME] & [PERSON_NAME] Wedding F#1 - TOUR [DATE]8am" at bounding box center [341, 70] width 485 height 22
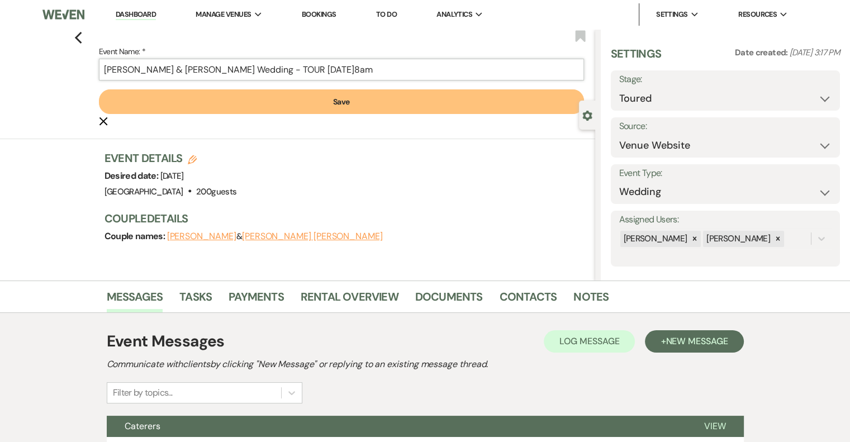
click at [430, 68] on input "[PERSON_NAME] & [PERSON_NAME] Wedding - TOUR [DATE]8am" at bounding box center [341, 70] width 485 height 22
click at [337, 113] on button "Save" at bounding box center [341, 101] width 485 height 25
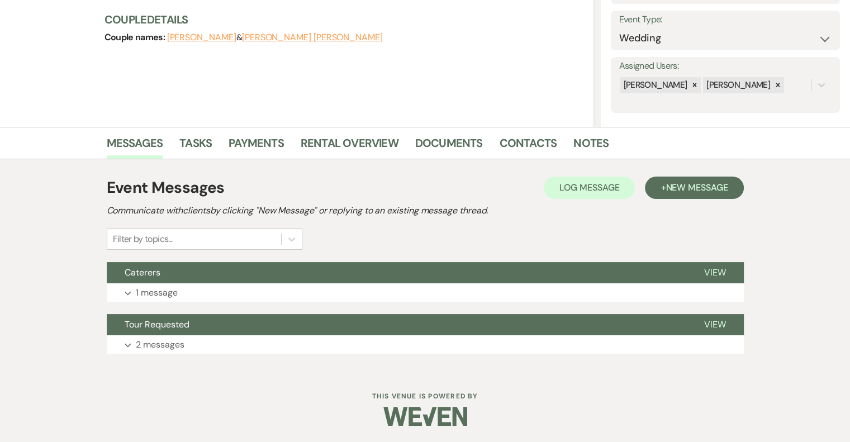
scroll to position [153, 0]
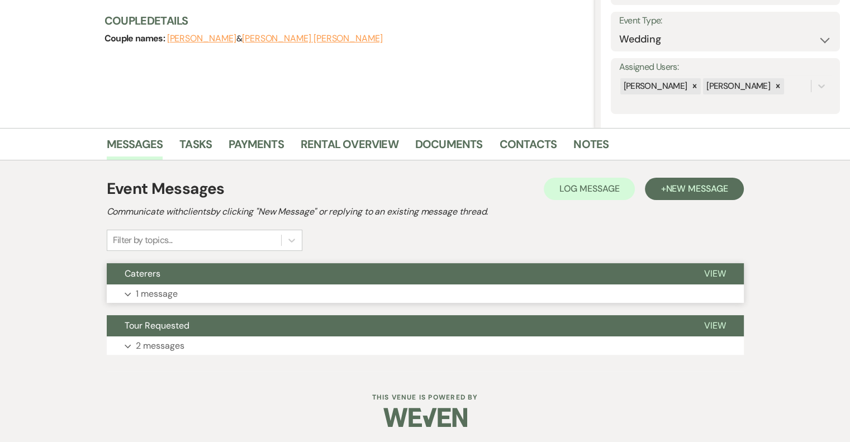
click at [192, 286] on button "Expand 1 message" at bounding box center [425, 294] width 637 height 19
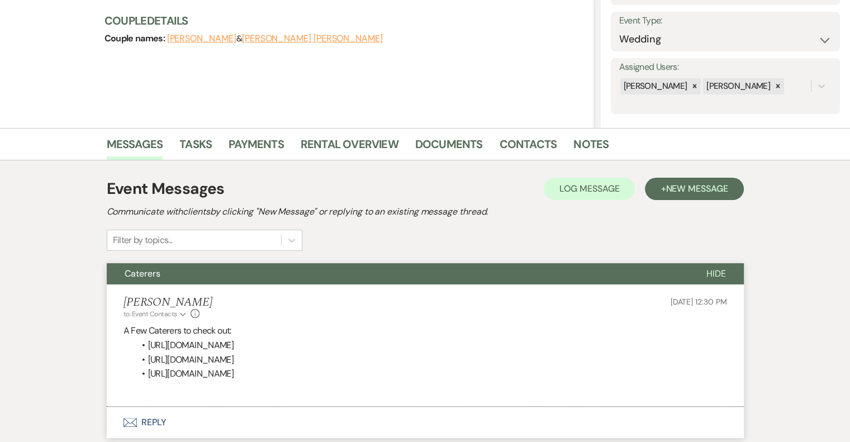
click at [404, 240] on div "Event Messages Log Log Message + New Message Communicate with clients by clicki…" at bounding box center [425, 214] width 637 height 74
click at [702, 195] on button "+ New Message" at bounding box center [694, 189] width 98 height 22
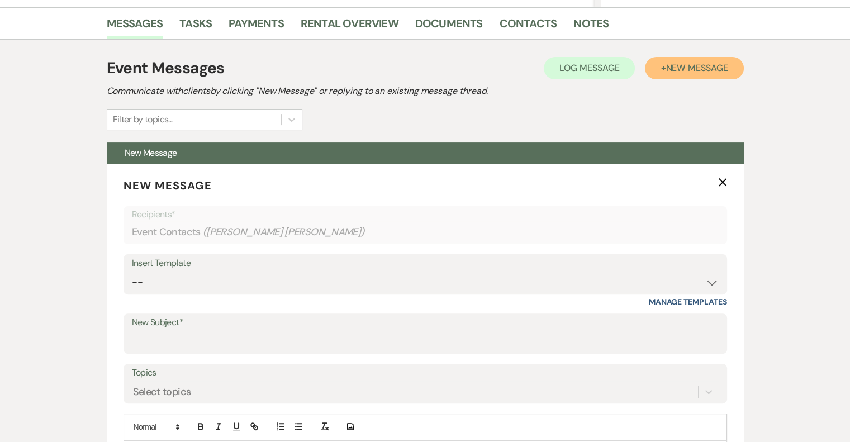
scroll to position [291, 0]
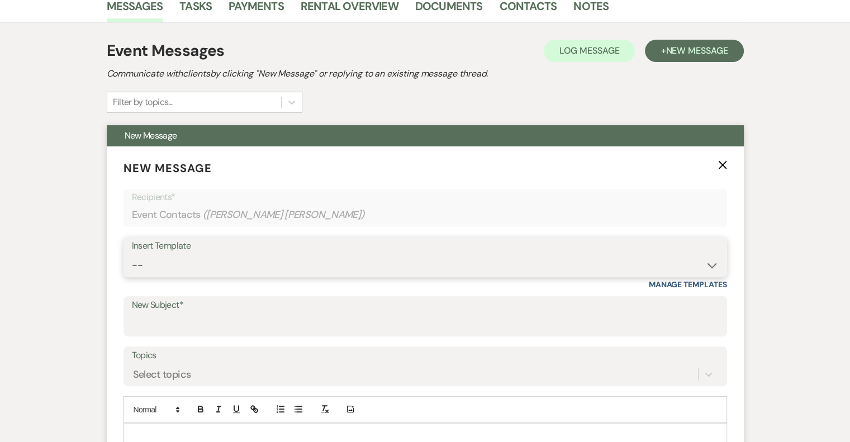
click at [215, 258] on select "-- Email #1 – Thank You for Inquiring WEDDINGS Send Contract: All Events Bookin…" at bounding box center [425, 265] width 587 height 22
click at [132, 254] on select "-- Email #1 – Thank You for Inquiring WEDDINGS Send Contract: All Events Bookin…" at bounding box center [425, 265] width 587 height 22
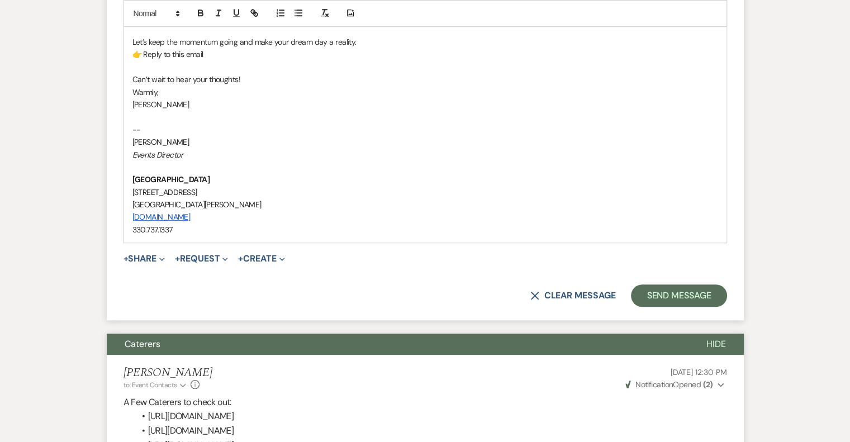
scroll to position [799, 0]
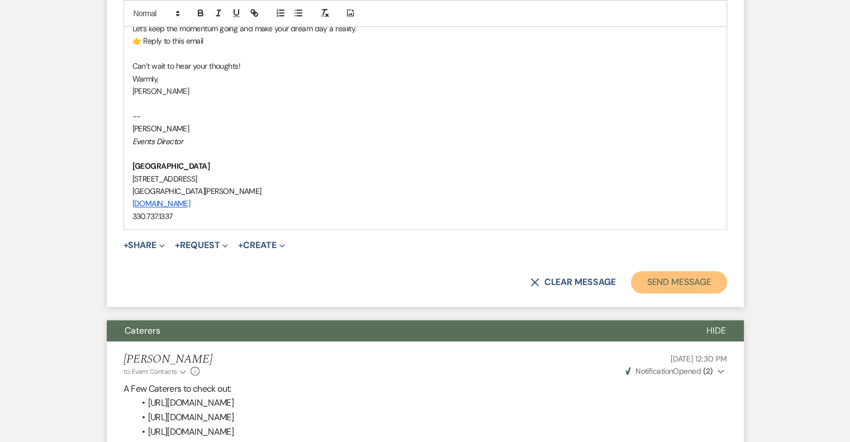
click at [694, 282] on button "Send Message" at bounding box center [679, 282] width 96 height 22
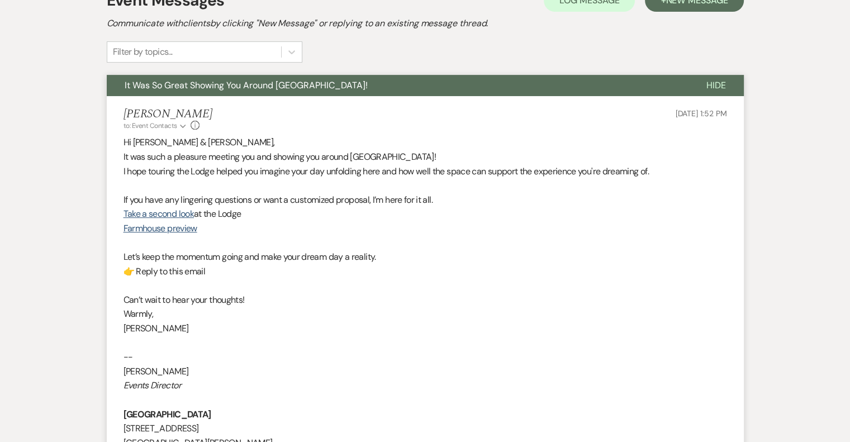
scroll to position [0, 0]
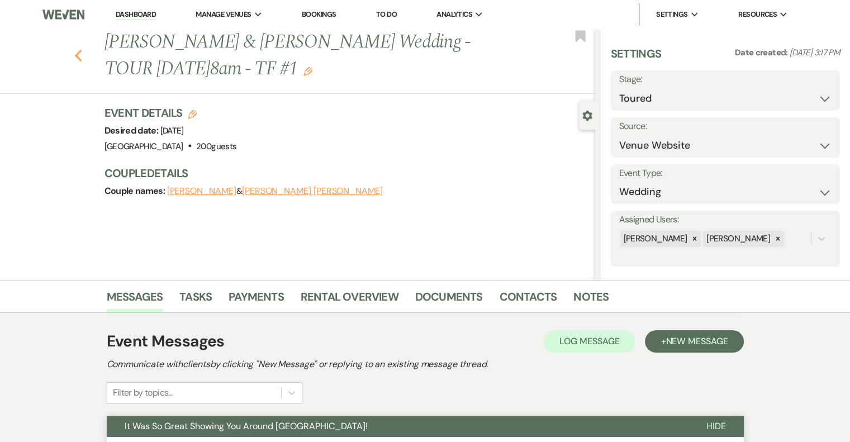
click at [83, 55] on icon "Previous" at bounding box center [78, 55] width 8 height 13
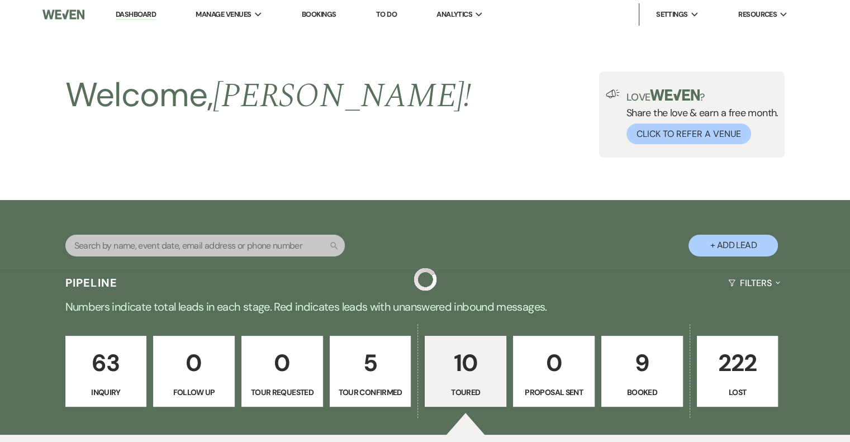
scroll to position [513, 0]
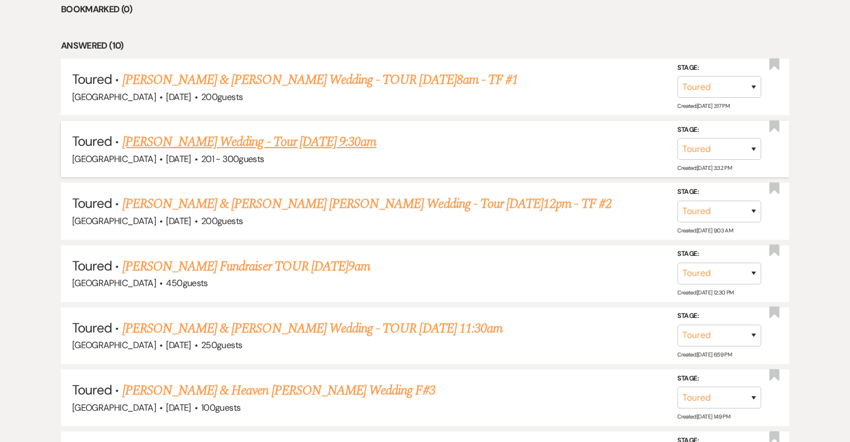
click at [290, 145] on link "[PERSON_NAME] Wedding - Tour [DATE] 9:30am" at bounding box center [249, 142] width 254 height 20
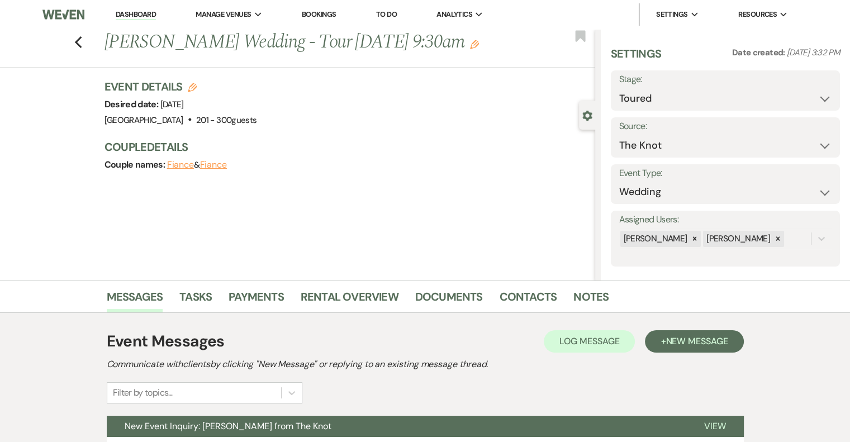
click at [470, 41] on icon "Edit" at bounding box center [474, 44] width 9 height 9
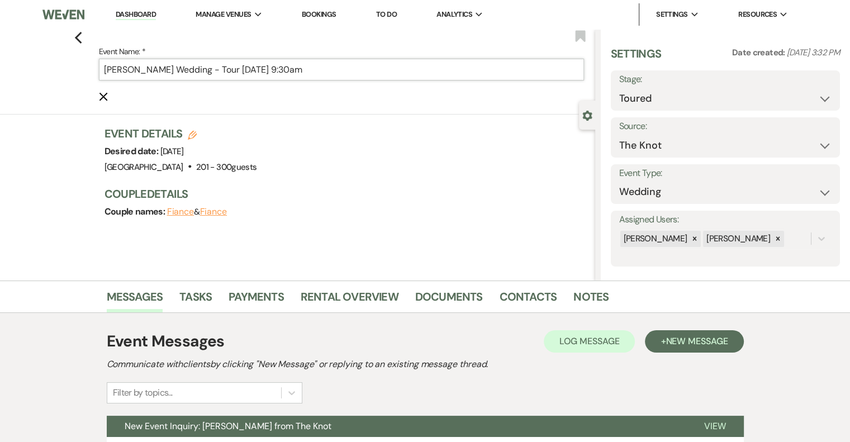
click at [386, 74] on input "[PERSON_NAME] Wedding - Tour [DATE] 9:30am" at bounding box center [341, 70] width 485 height 22
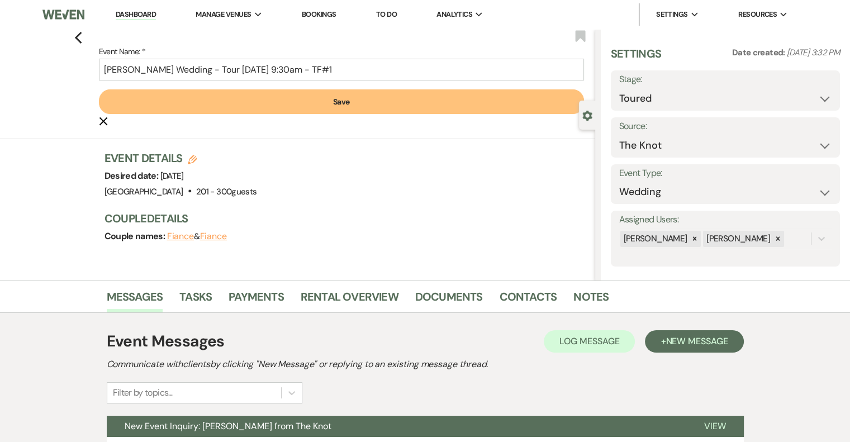
click at [361, 103] on button "Save" at bounding box center [341, 101] width 485 height 25
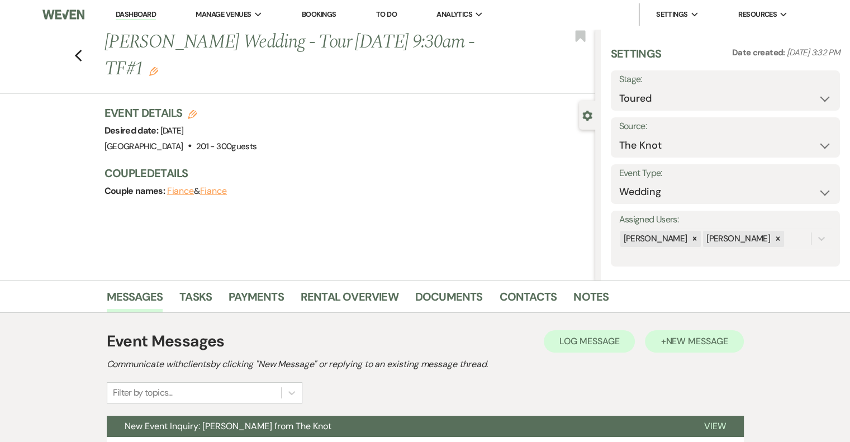
click at [684, 342] on span "New Message" at bounding box center [697, 341] width 62 height 12
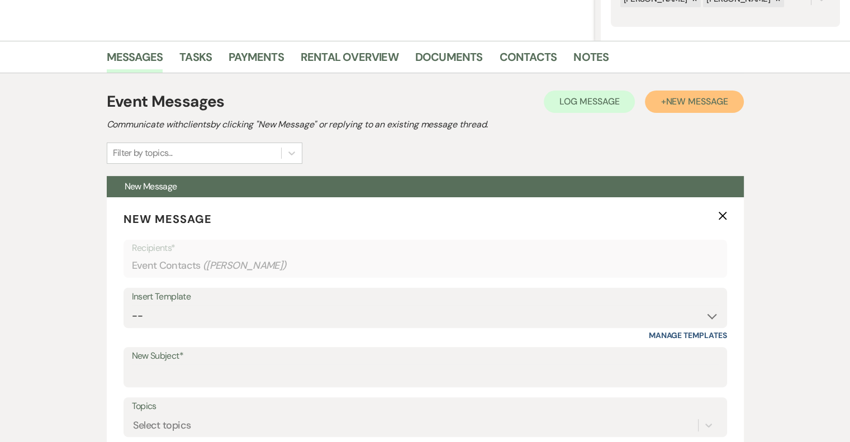
scroll to position [239, 0]
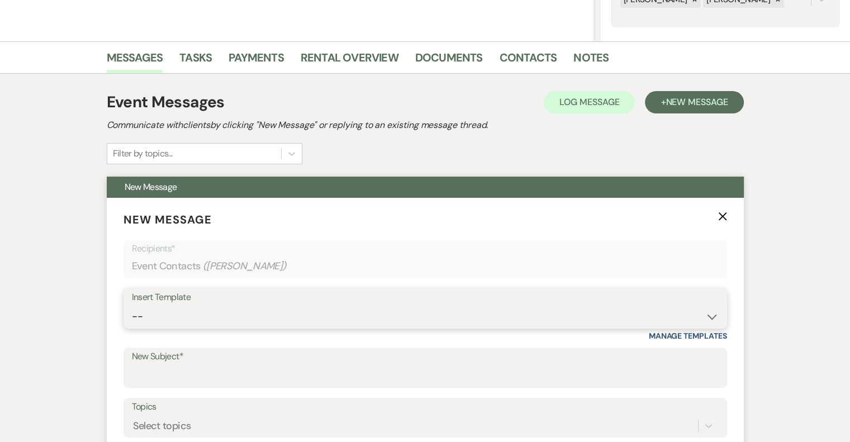
click at [197, 315] on select "-- Email #1 – Thank You for Inquiring WEDDINGS Send Contract: All Events Bookin…" at bounding box center [425, 317] width 587 height 22
click at [132, 306] on select "-- Email #1 – Thank You for Inquiring WEDDINGS Send Contract: All Events Bookin…" at bounding box center [425, 317] width 587 height 22
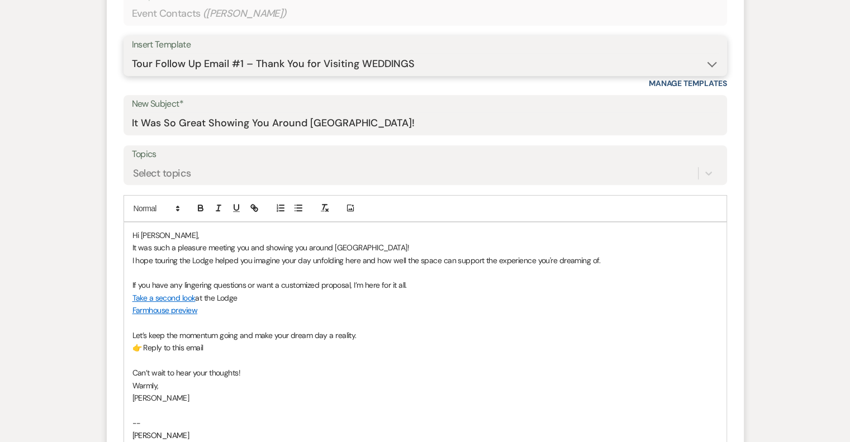
scroll to position [495, 0]
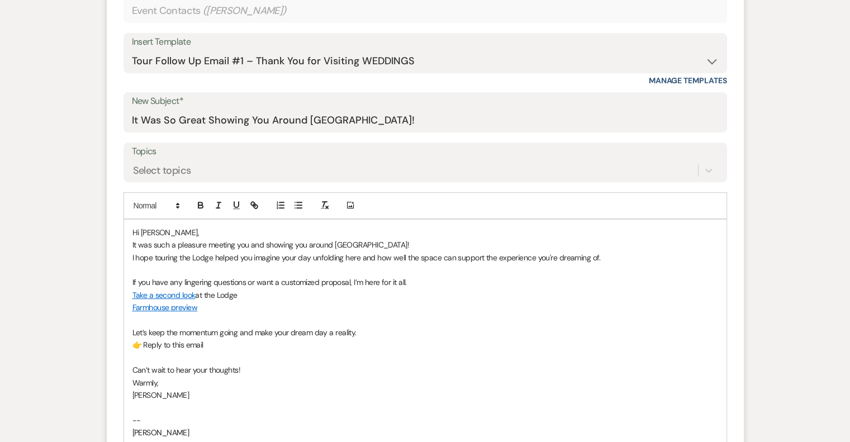
click at [252, 290] on p "Take a second look at the Lodge" at bounding box center [425, 295] width 586 height 12
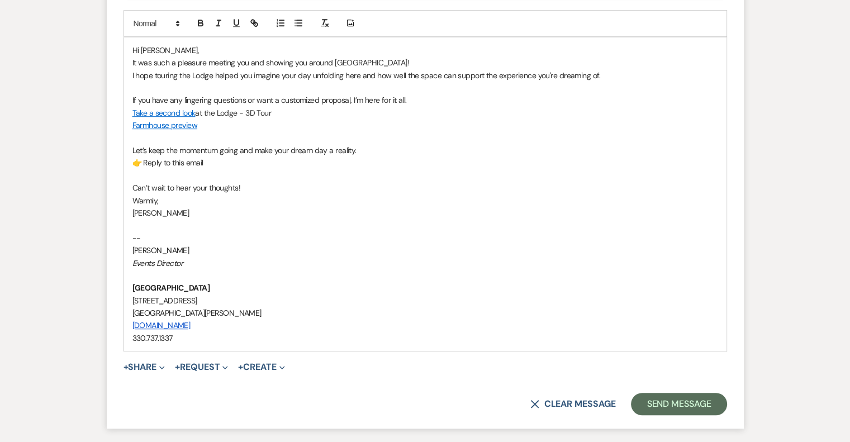
scroll to position [678, 0]
click at [156, 183] on p "Can’t wait to hear your thoughts!" at bounding box center [425, 187] width 586 height 12
drag, startPoint x: 211, startPoint y: 160, endPoint x: 131, endPoint y: 158, distance: 80.5
click at [131, 158] on div "Hi [PERSON_NAME], It was such a pleasure meeting you and showing you around [GE…" at bounding box center [425, 194] width 603 height 314
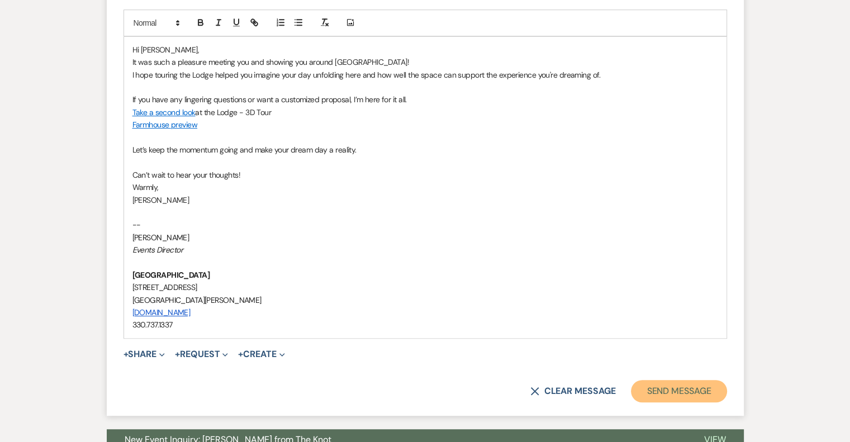
click at [687, 392] on button "Send Message" at bounding box center [679, 391] width 96 height 22
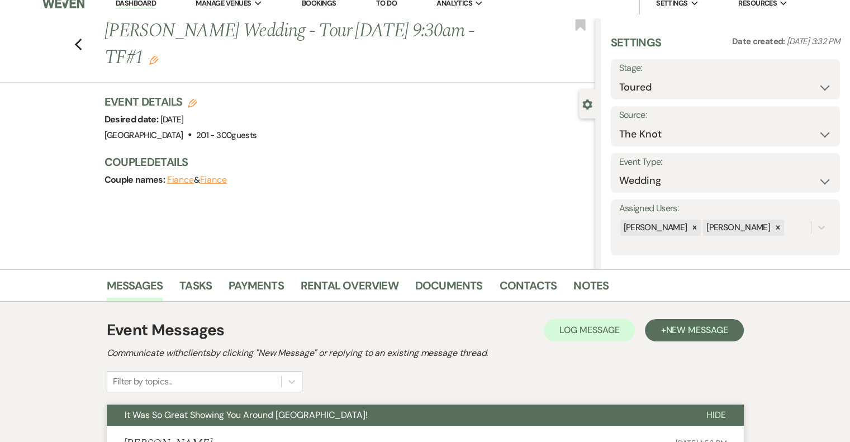
scroll to position [0, 0]
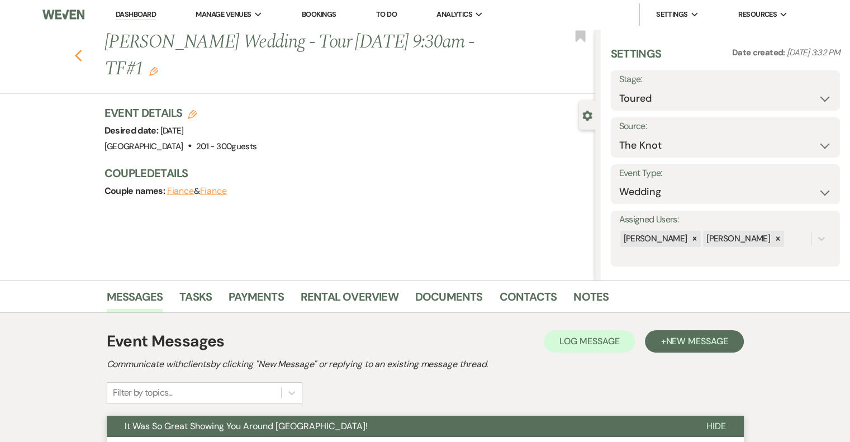
click at [79, 50] on icon "Previous" at bounding box center [78, 55] width 8 height 13
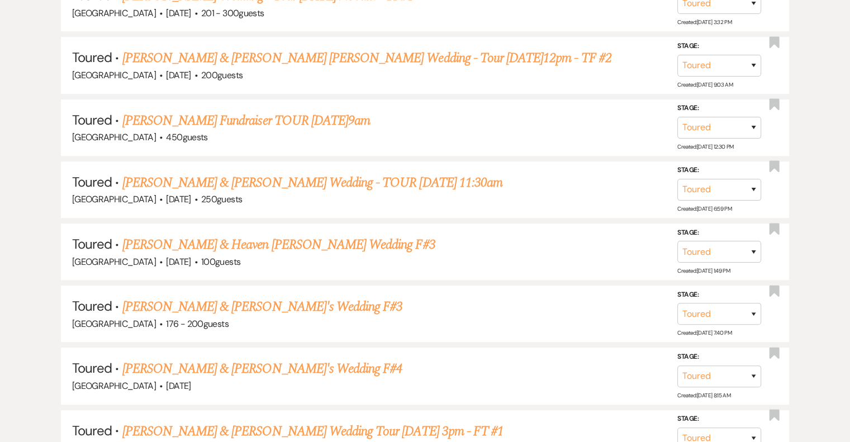
scroll to position [661, 0]
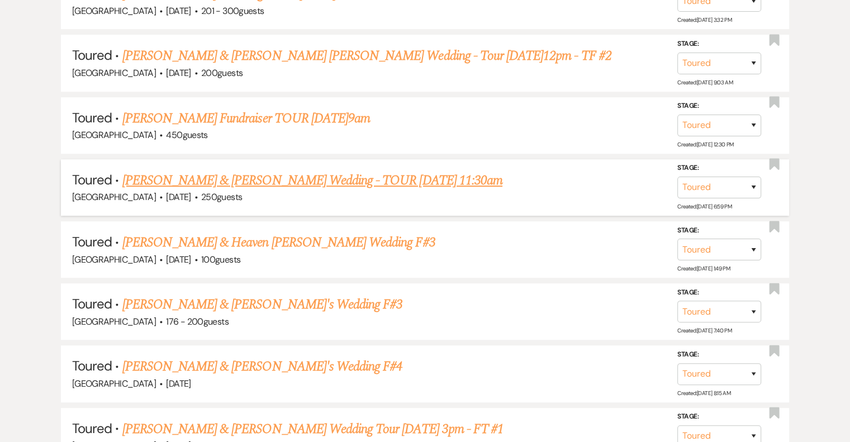
click at [299, 182] on link "[PERSON_NAME] & [PERSON_NAME] Wedding - TOUR [DATE] 11:30am" at bounding box center [312, 181] width 380 height 20
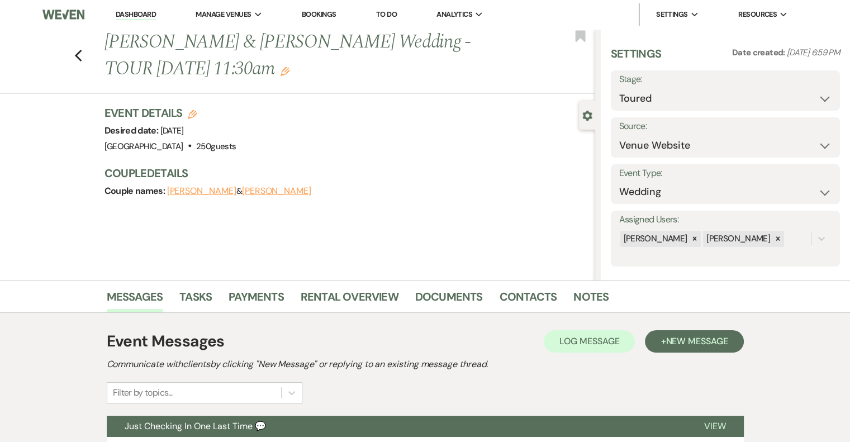
click at [281, 70] on use "button" at bounding box center [285, 71] width 9 height 9
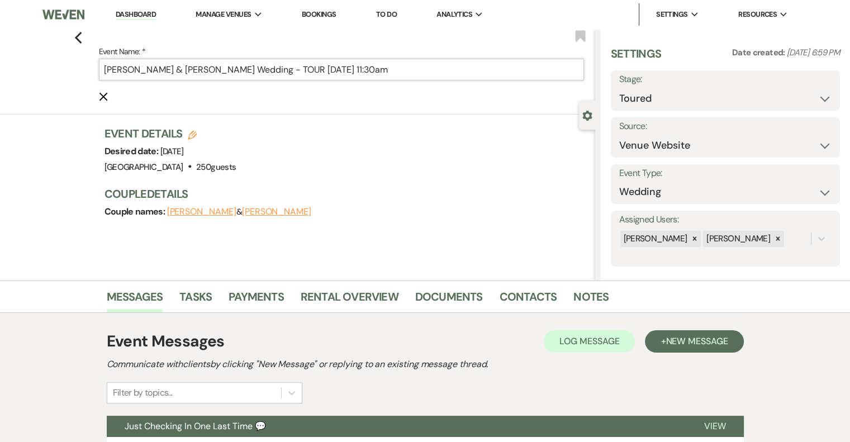
click at [411, 72] on input "[PERSON_NAME] & [PERSON_NAME] Wedding - TOUR [DATE] 11:30am" at bounding box center [341, 70] width 485 height 22
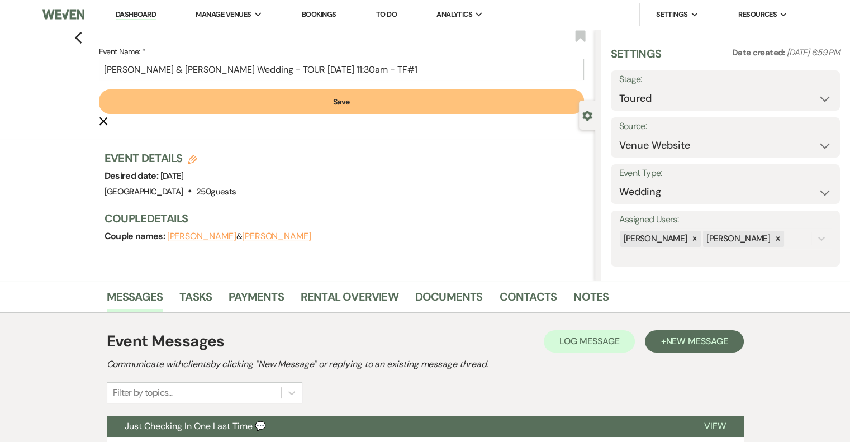
click at [418, 107] on button "Save" at bounding box center [341, 101] width 485 height 25
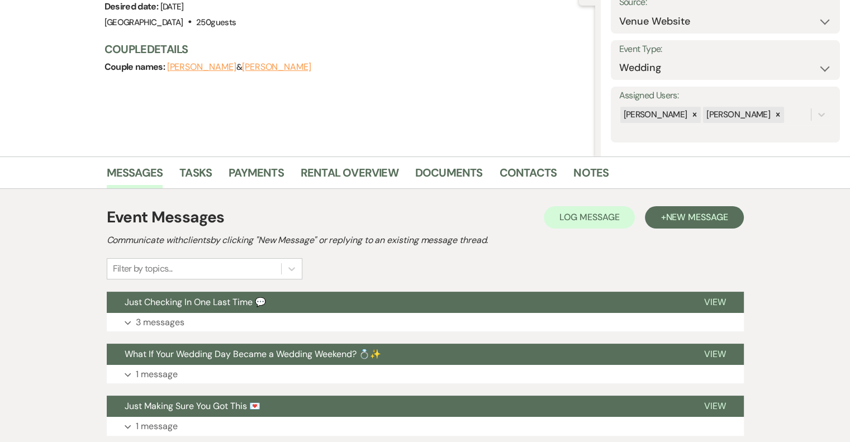
scroll to position [125, 0]
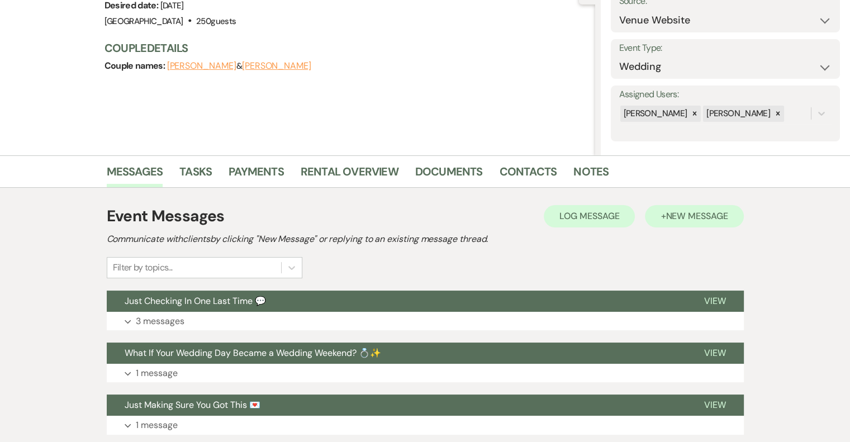
click at [686, 220] on span "New Message" at bounding box center [697, 216] width 62 height 12
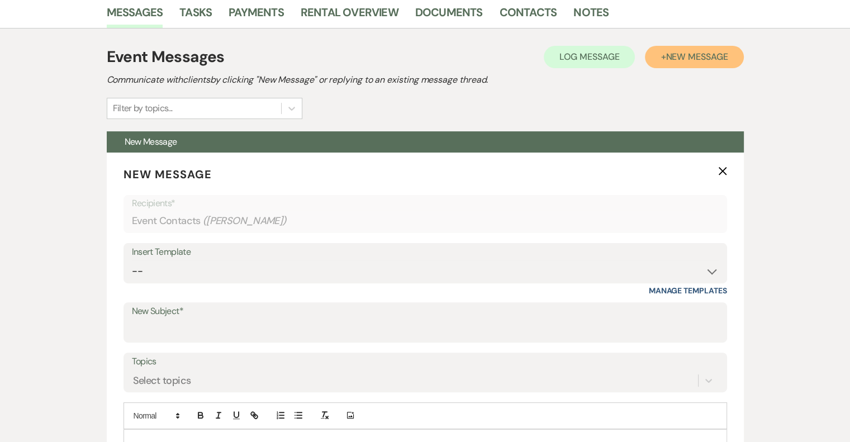
scroll to position [287, 0]
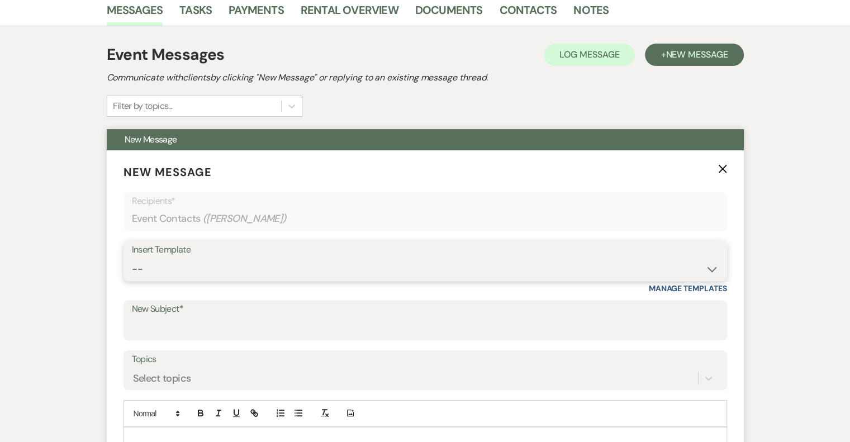
click at [207, 258] on select "-- Email #1 – Thank You for Inquiring WEDDINGS Send Contract: All Events Bookin…" at bounding box center [425, 269] width 587 height 22
click at [132, 258] on select "-- Email #1 – Thank You for Inquiring WEDDINGS Send Contract: All Events Bookin…" at bounding box center [425, 269] width 587 height 22
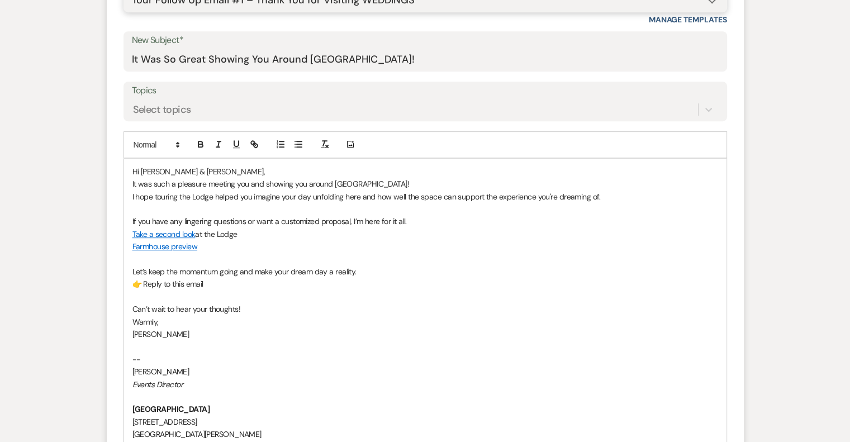
scroll to position [557, 0]
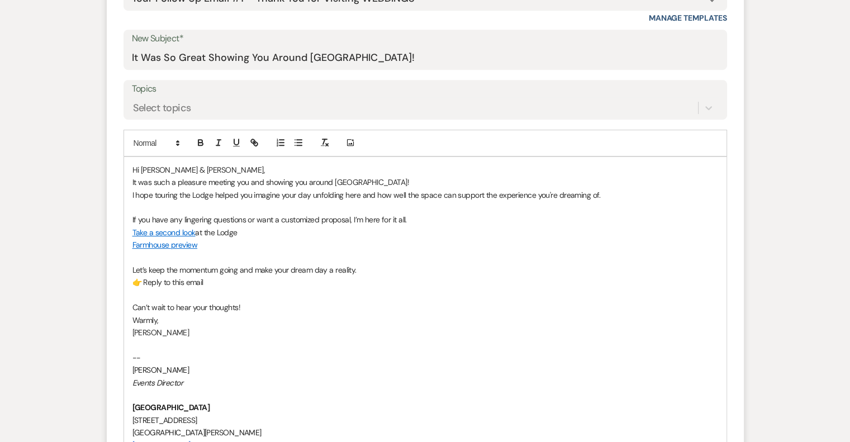
click at [263, 227] on p "Take a second look at the Lodge" at bounding box center [425, 232] width 586 height 12
click at [214, 282] on p "👉 Reply to this email" at bounding box center [425, 282] width 586 height 12
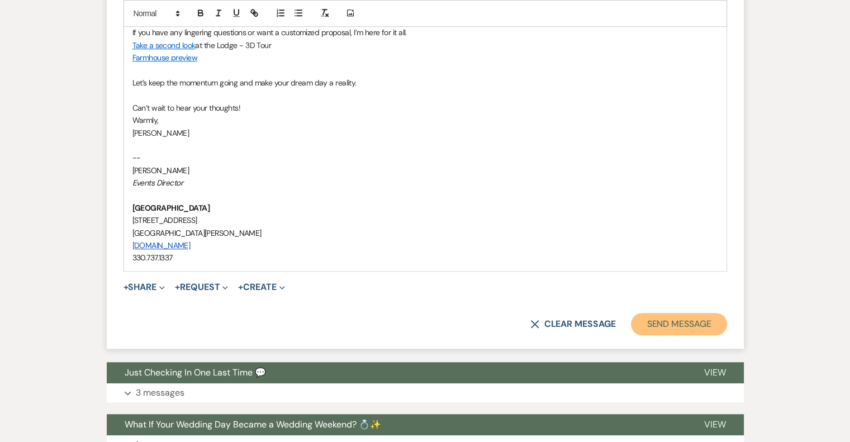
click at [691, 328] on button "Send Message" at bounding box center [679, 324] width 96 height 22
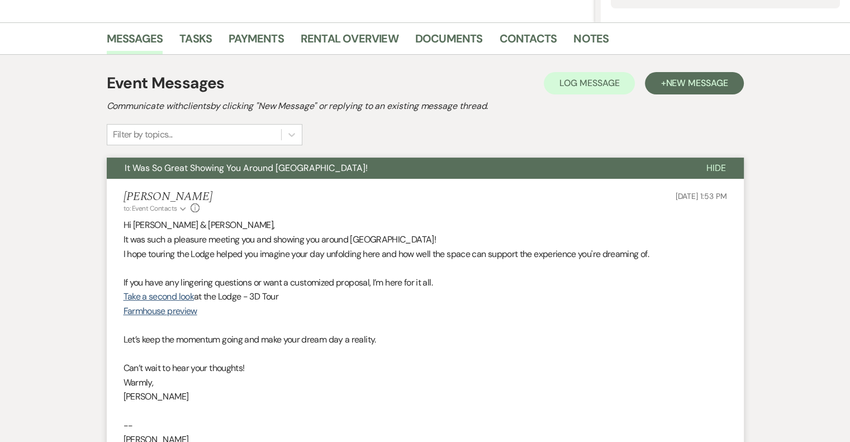
scroll to position [0, 0]
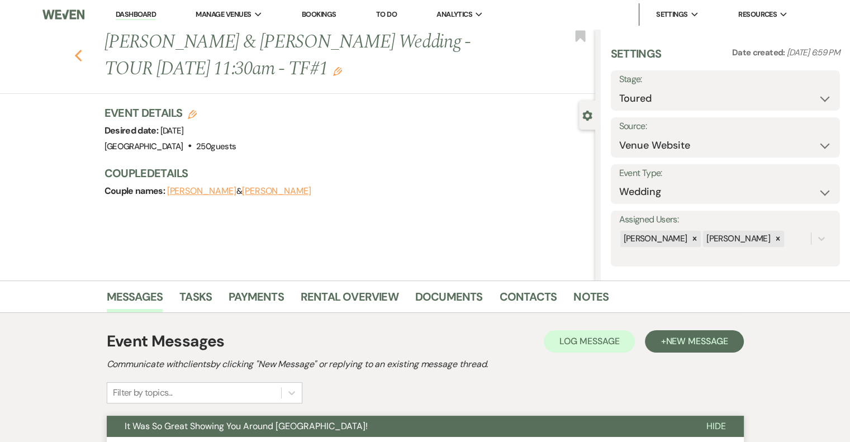
click at [83, 55] on icon "Previous" at bounding box center [78, 55] width 8 height 13
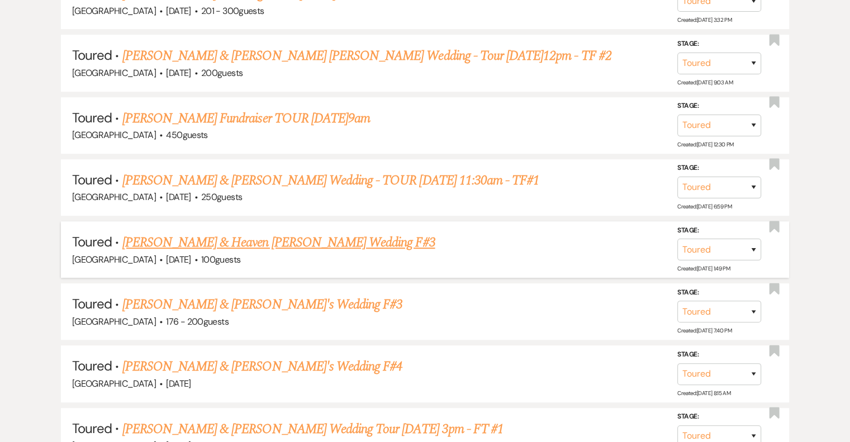
click at [315, 240] on link "[PERSON_NAME] & Heaven [PERSON_NAME] Wedding F#3" at bounding box center [278, 243] width 313 height 20
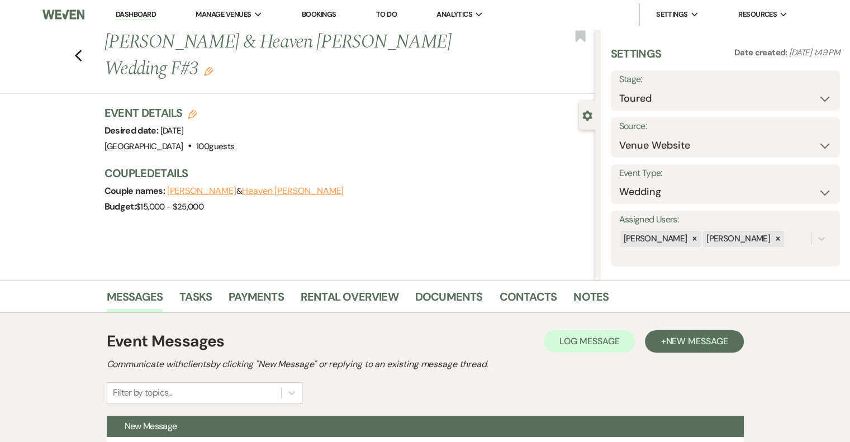
click at [204, 72] on use "button" at bounding box center [208, 71] width 9 height 9
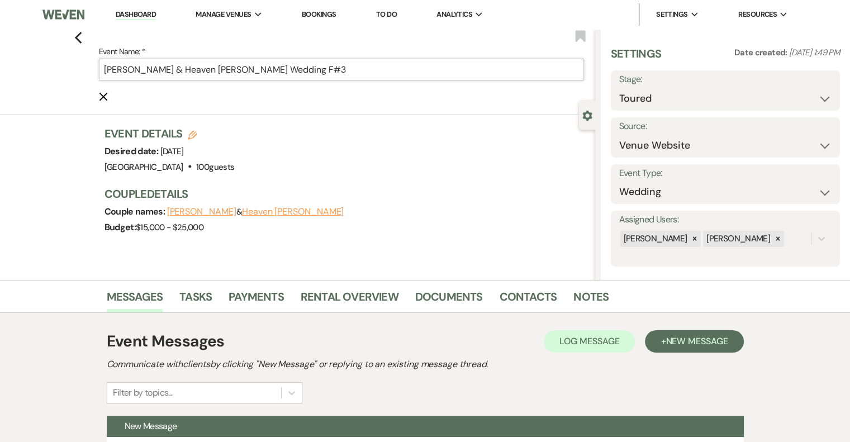
click at [399, 72] on input "[PERSON_NAME] & Heaven [PERSON_NAME] Wedding F#3" at bounding box center [341, 70] width 485 height 22
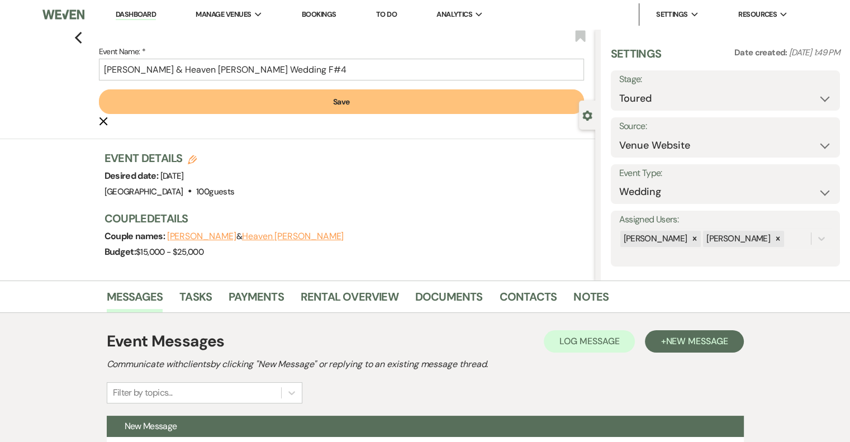
click at [323, 104] on button "Save" at bounding box center [341, 101] width 485 height 25
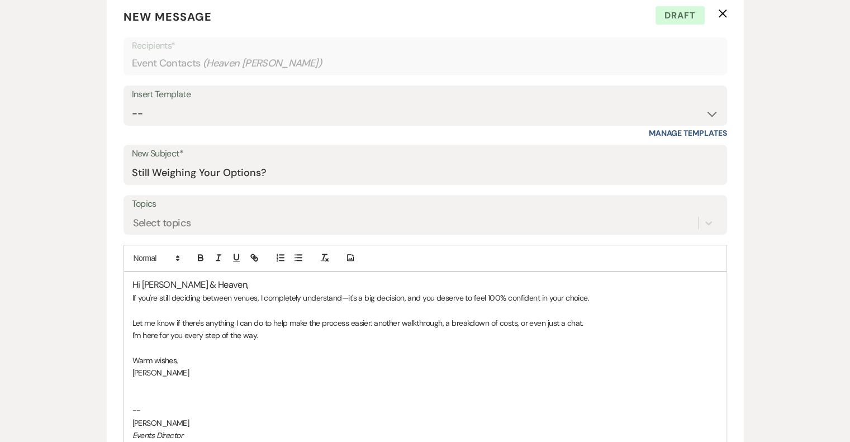
scroll to position [446, 0]
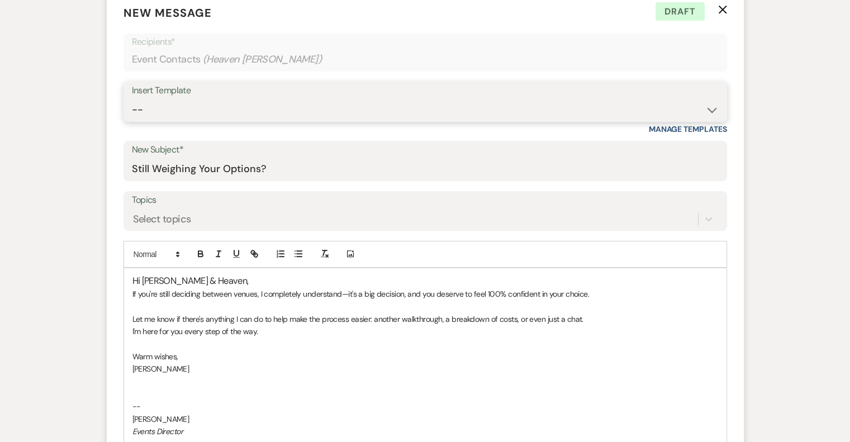
click at [472, 99] on select "-- Email #1 – Thank You for Inquiring WEDDINGS Send Contract: All Events Bookin…" at bounding box center [425, 110] width 587 height 22
click at [132, 99] on select "-- Email #1 – Thank You for Inquiring WEDDINGS Send Contract: All Events Bookin…" at bounding box center [425, 110] width 587 height 22
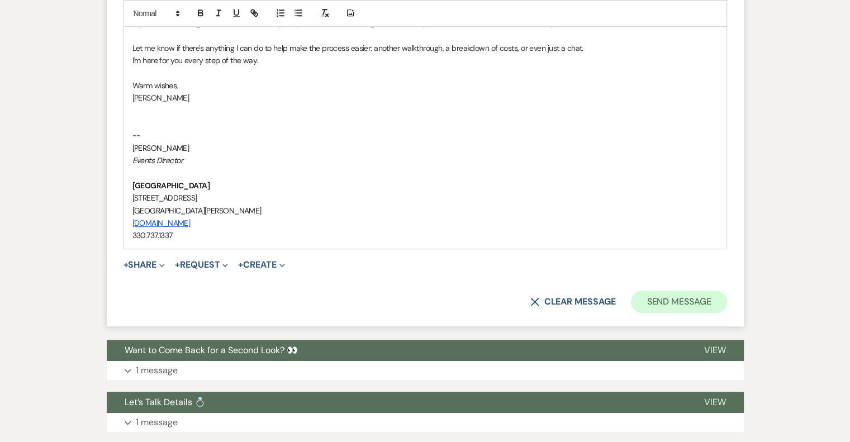
click at [678, 305] on button "Send Message" at bounding box center [679, 302] width 96 height 22
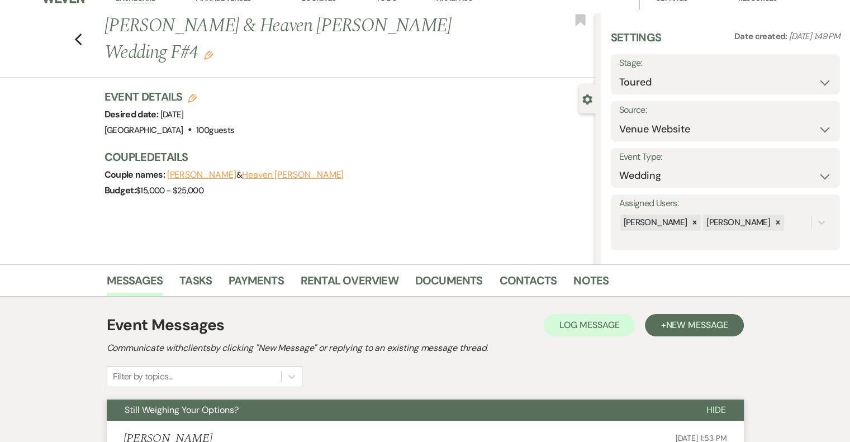
scroll to position [0, 0]
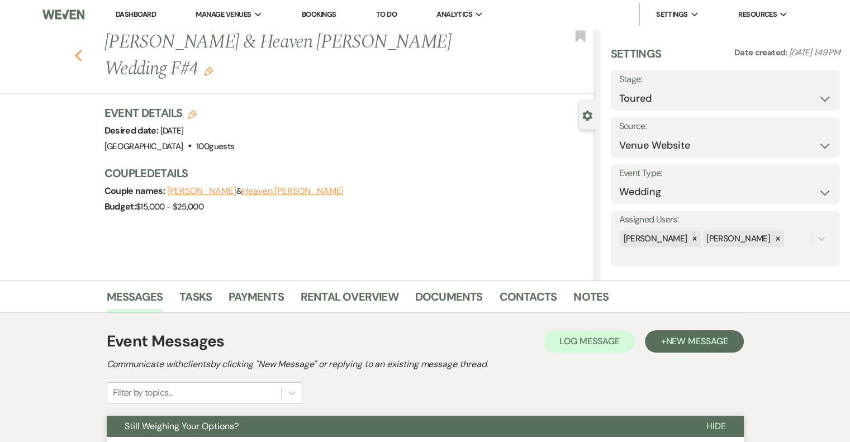
click at [83, 54] on icon "Previous" at bounding box center [78, 55] width 8 height 13
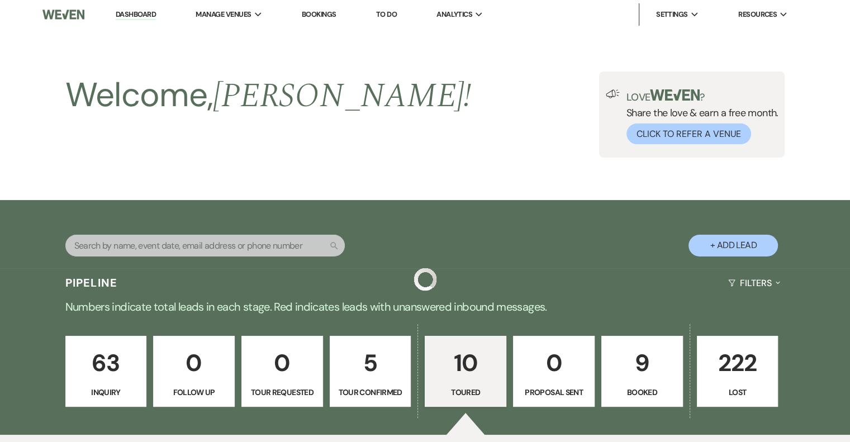
scroll to position [661, 0]
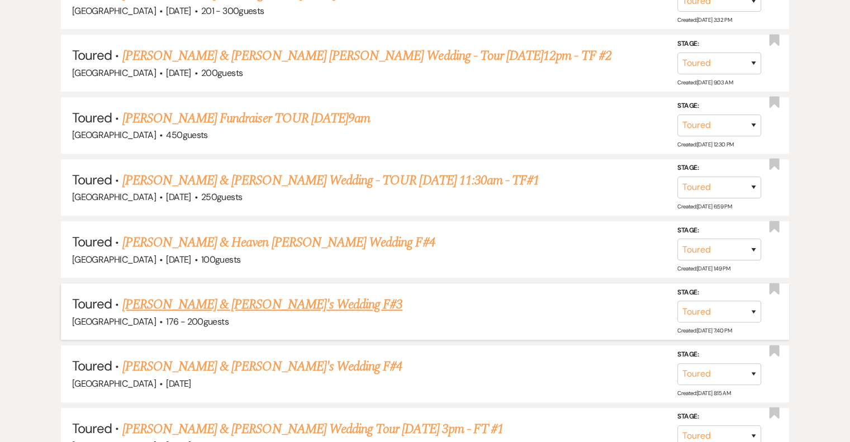
click at [218, 301] on link "[PERSON_NAME] & [PERSON_NAME]'s Wedding F#3" at bounding box center [262, 305] width 281 height 20
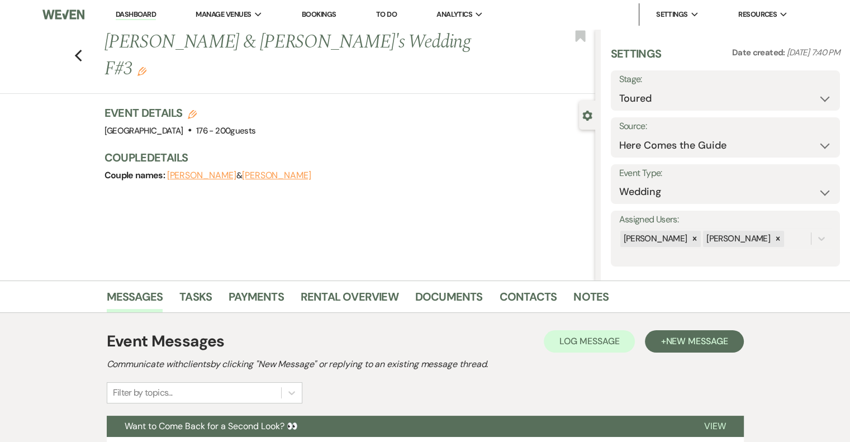
click at [146, 67] on use "button" at bounding box center [142, 71] width 9 height 9
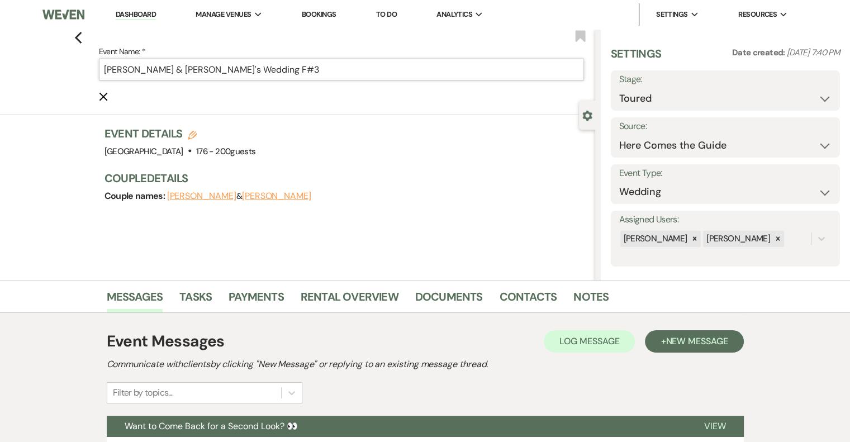
click at [284, 73] on input "[PERSON_NAME] & [PERSON_NAME]'s Wedding F#3" at bounding box center [341, 70] width 485 height 22
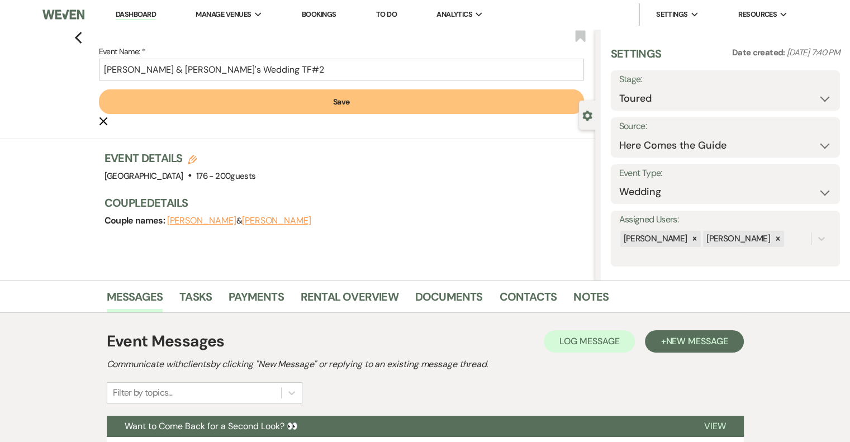
click at [330, 103] on button "Save" at bounding box center [341, 101] width 485 height 25
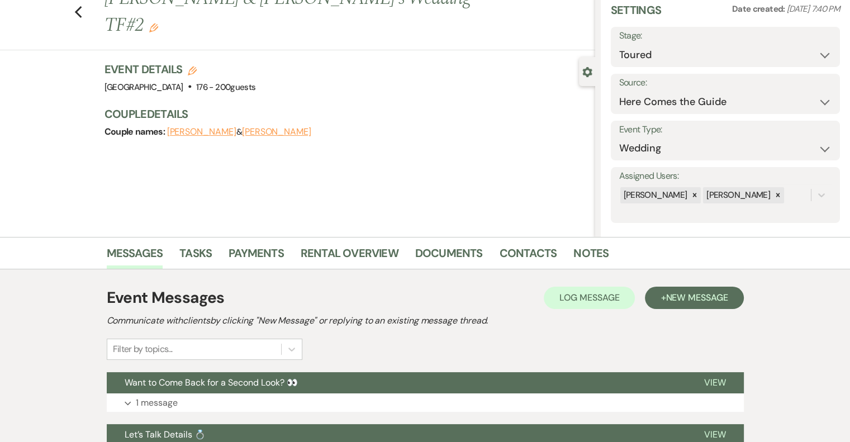
scroll to position [29, 0]
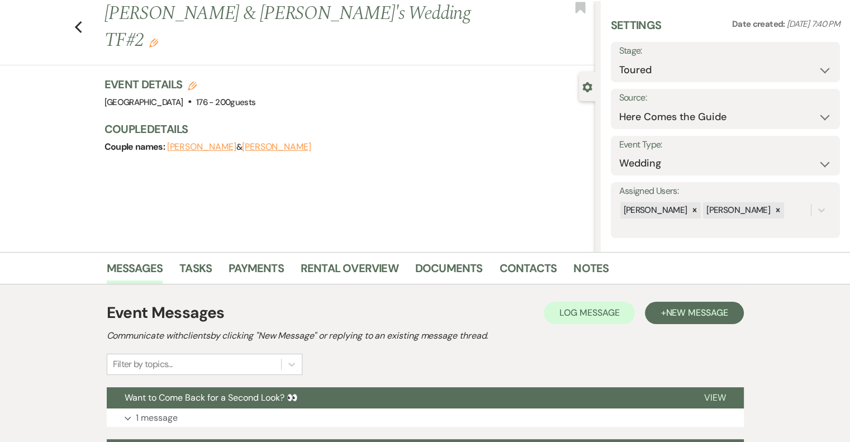
click at [349, 24] on h1 "[PERSON_NAME] & [PERSON_NAME]'s Wedding TF#2 Edit" at bounding box center [299, 27] width 389 height 53
click at [158, 39] on icon "Edit" at bounding box center [153, 43] width 9 height 9
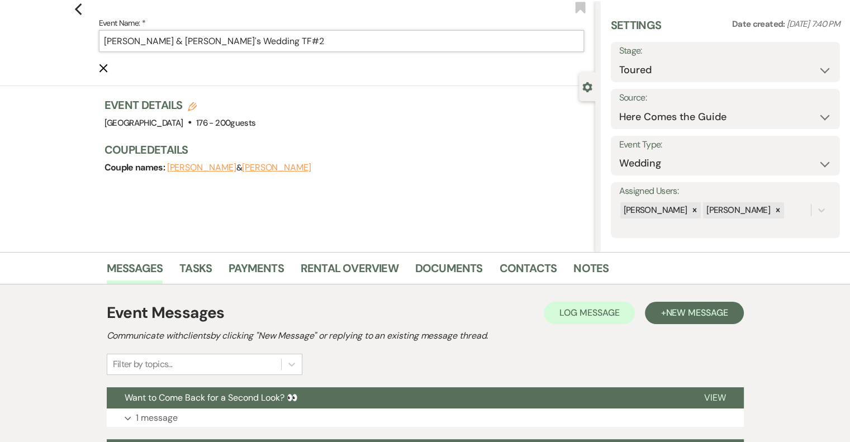
click at [304, 42] on input "[PERSON_NAME] & [PERSON_NAME]'s Wedding TF#2" at bounding box center [341, 41] width 485 height 22
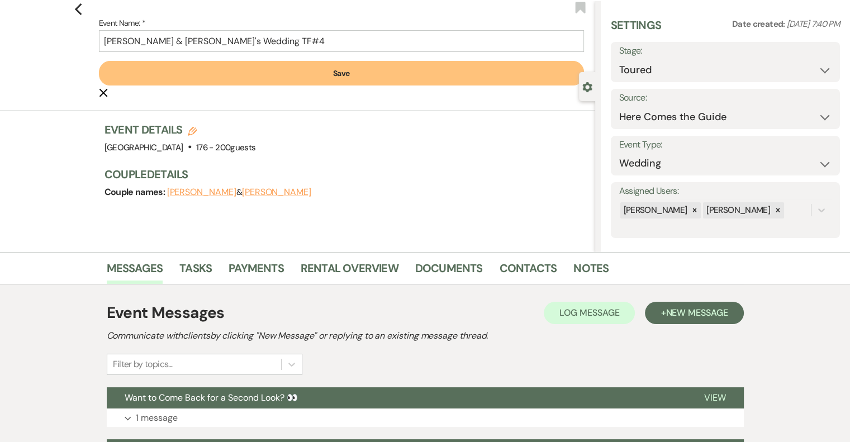
click at [329, 72] on button "Save" at bounding box center [341, 73] width 485 height 25
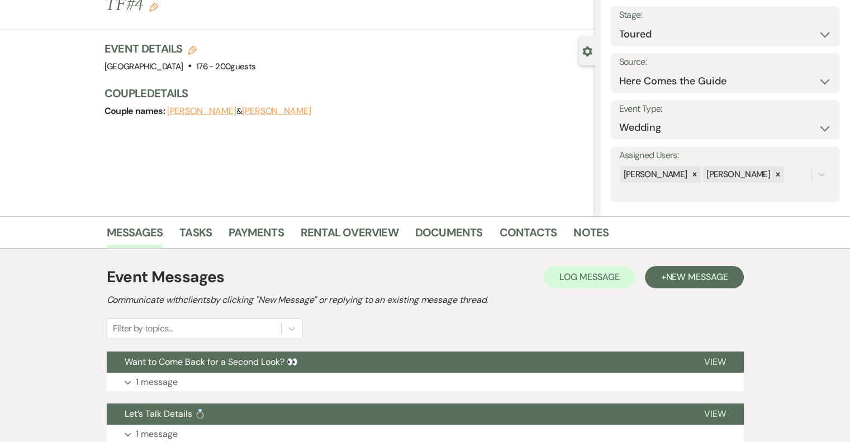
scroll to position [101, 0]
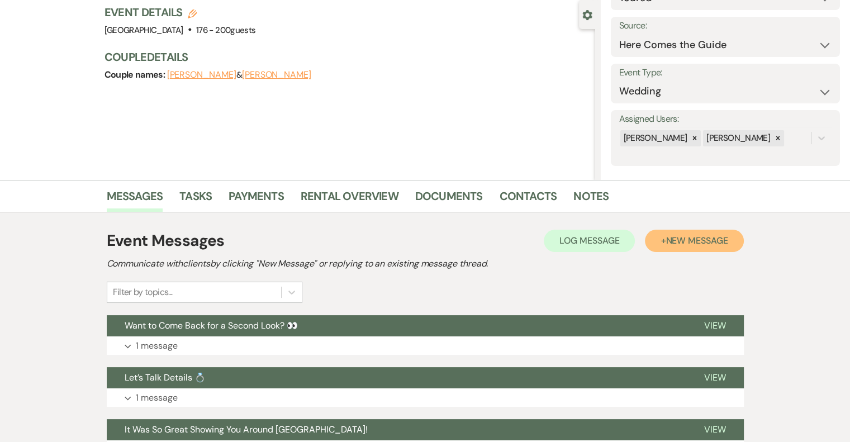
click at [689, 242] on span "New Message" at bounding box center [697, 241] width 62 height 12
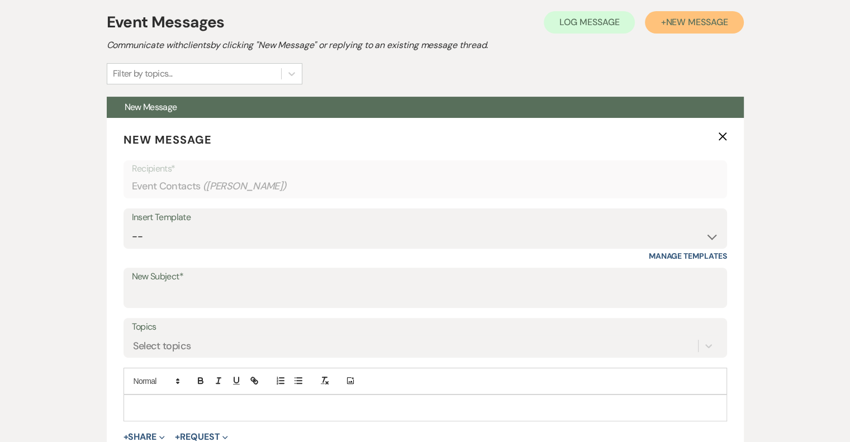
scroll to position [316, 0]
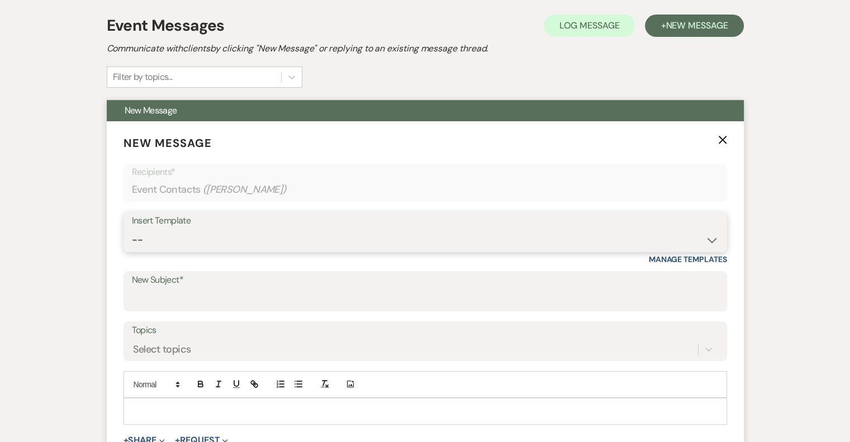
click at [210, 231] on select "-- Email #1 – Thank You for Inquiring WEDDINGS Send Contract: All Events Bookin…" at bounding box center [425, 240] width 587 height 22
click at [132, 229] on select "-- Email #1 – Thank You for Inquiring WEDDINGS Send Contract: All Events Bookin…" at bounding box center [425, 240] width 587 height 22
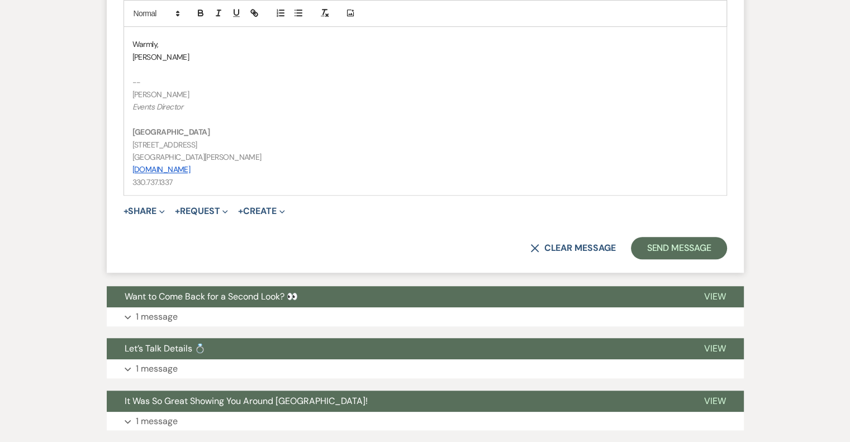
scroll to position [797, 0]
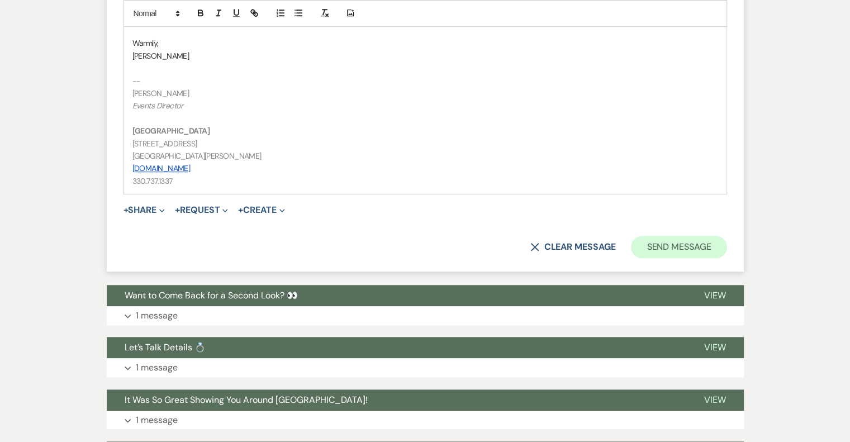
click at [698, 254] on button "Send Message" at bounding box center [679, 247] width 96 height 22
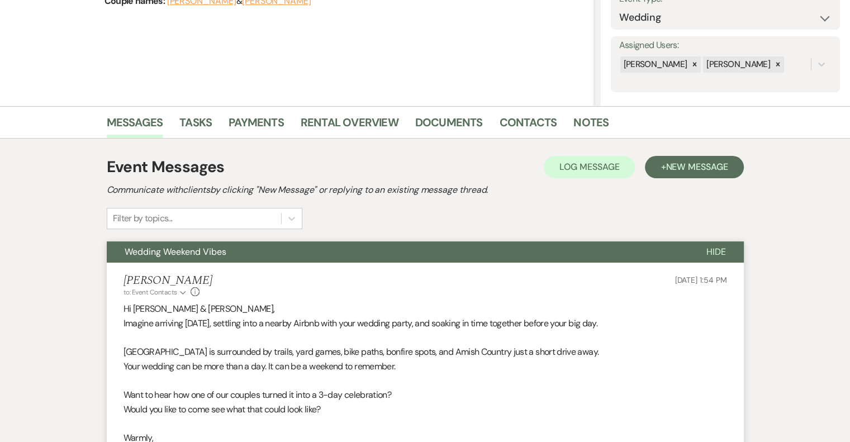
scroll to position [0, 0]
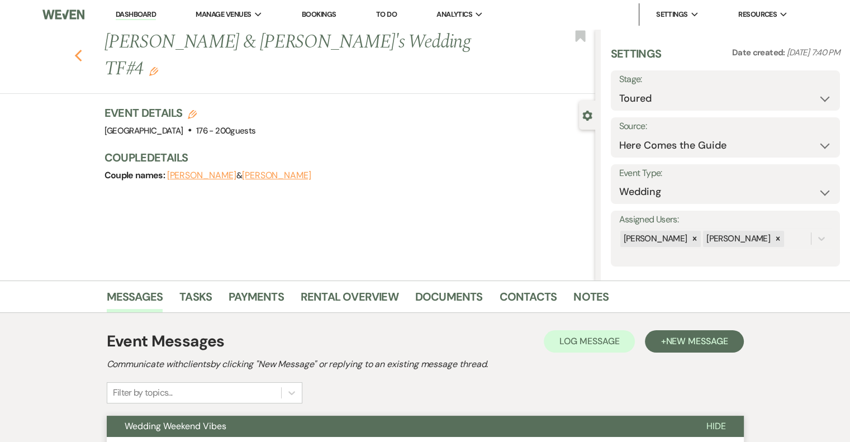
click at [83, 49] on icon "Previous" at bounding box center [78, 55] width 8 height 13
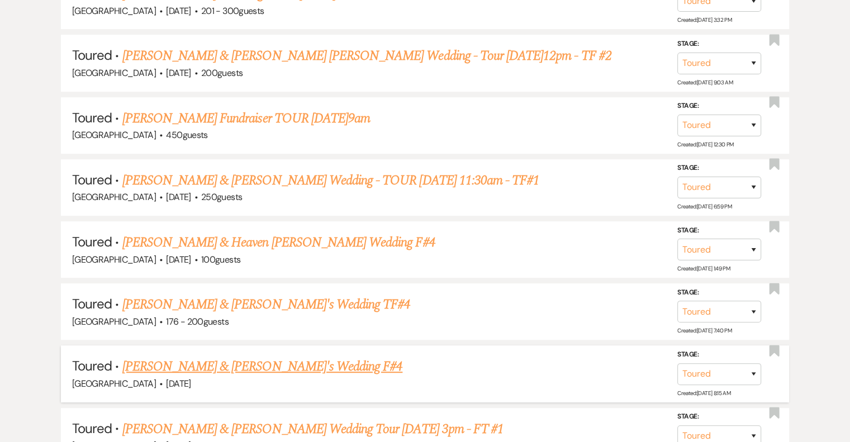
click at [266, 366] on link "[PERSON_NAME] & [PERSON_NAME]'s Wedding F#4" at bounding box center [262, 367] width 281 height 20
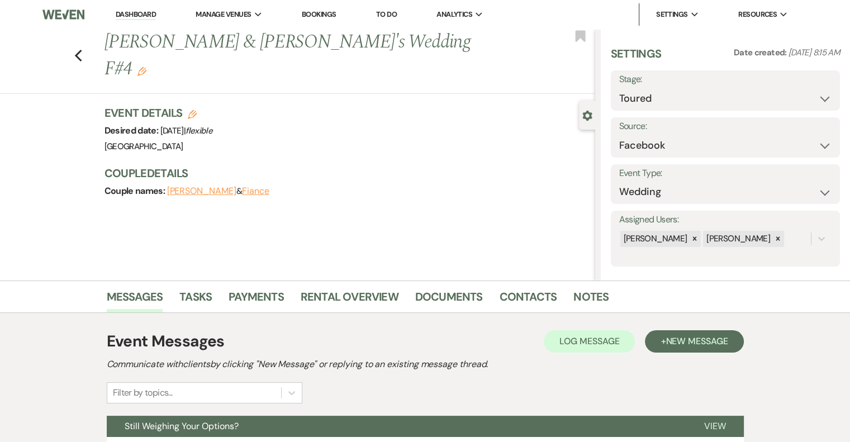
click at [146, 67] on icon "Edit" at bounding box center [142, 71] width 9 height 9
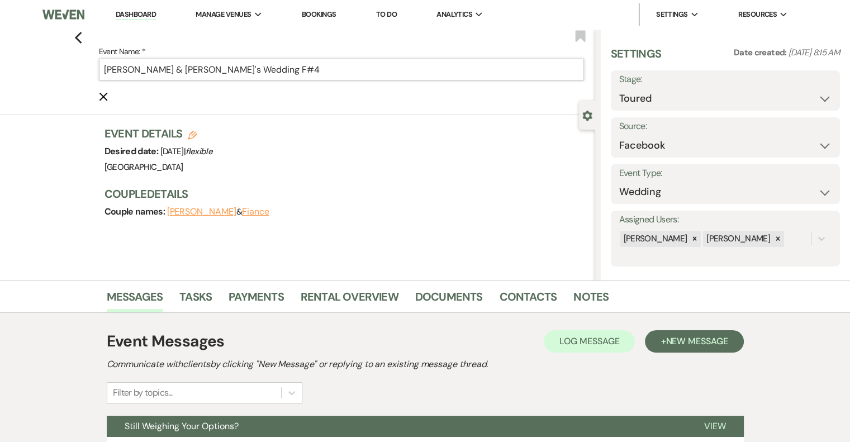
click at [335, 69] on input "[PERSON_NAME] & [PERSON_NAME]'s Wedding F#4" at bounding box center [341, 70] width 485 height 22
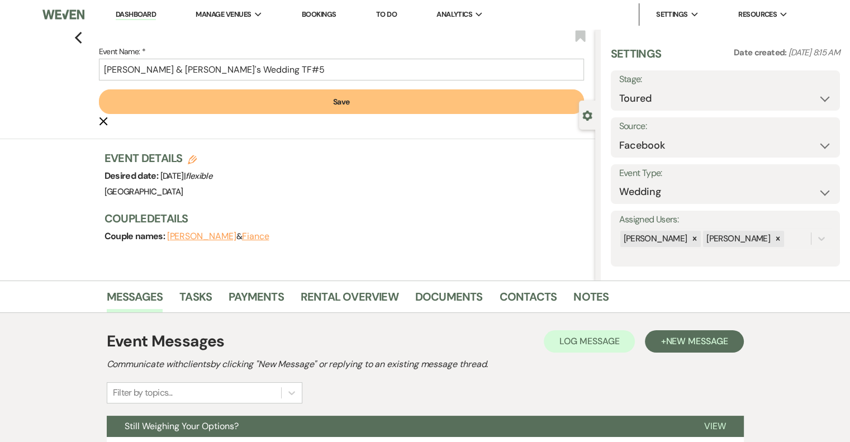
click at [345, 98] on button "Save" at bounding box center [341, 101] width 485 height 25
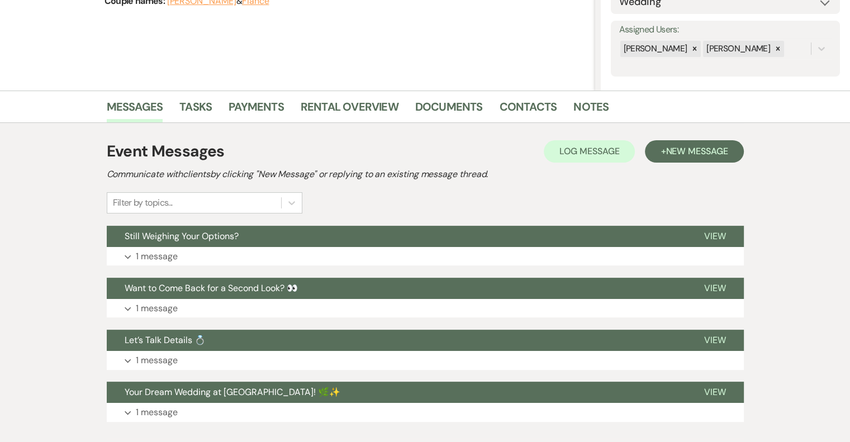
scroll to position [192, 0]
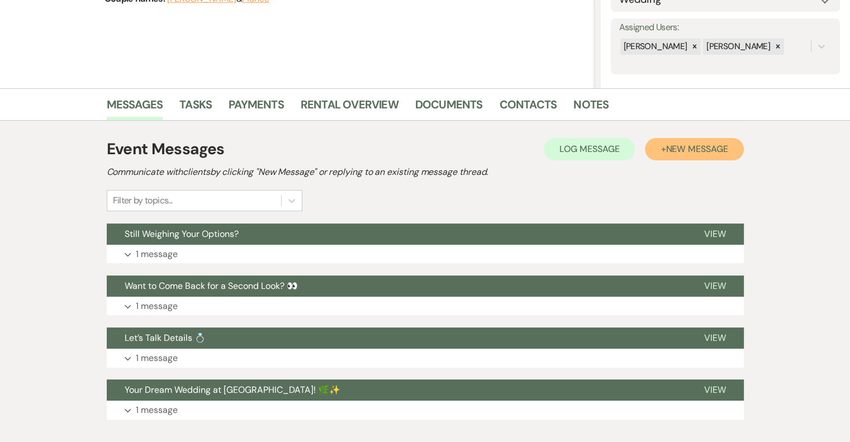
click at [688, 154] on span "New Message" at bounding box center [697, 149] width 62 height 12
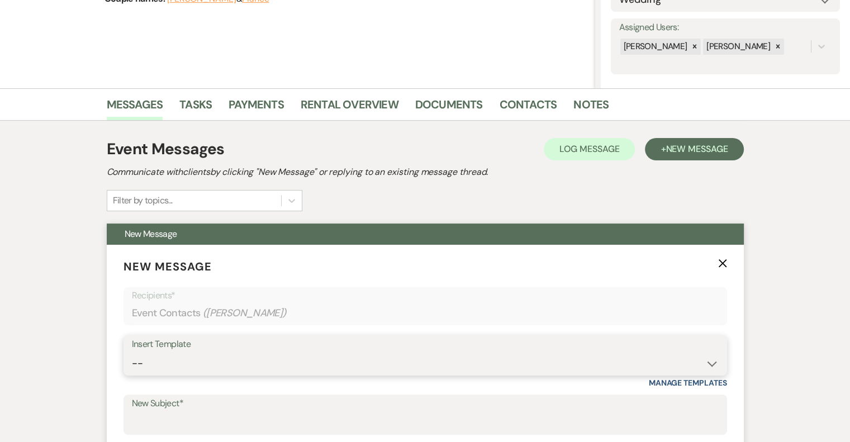
click at [248, 353] on select "-- Email #1 – Thank You for Inquiring WEDDINGS Send Contract: All Events Bookin…" at bounding box center [425, 364] width 587 height 22
click at [132, 353] on select "-- Email #1 – Thank You for Inquiring WEDDINGS Send Contract: All Events Bookin…" at bounding box center [425, 364] width 587 height 22
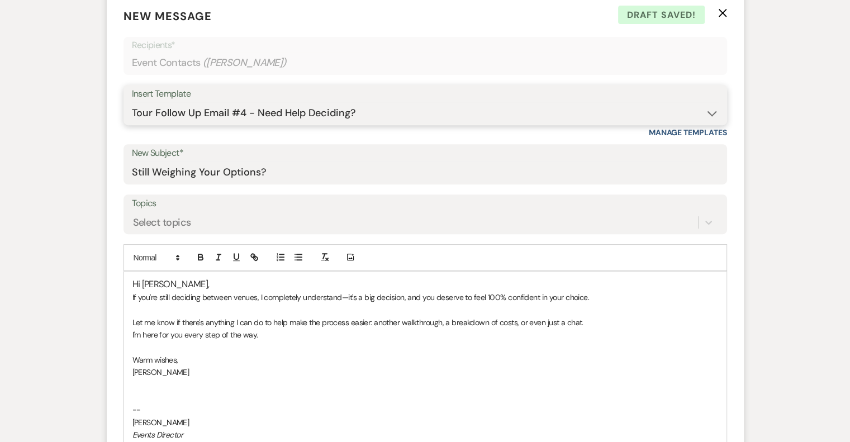
scroll to position [444, 0]
click at [326, 111] on select "-- Email #1 – Thank You for Inquiring WEDDINGS Send Contract: All Events Bookin…" at bounding box center [425, 112] width 587 height 22
click at [132, 101] on select "-- Email #1 – Thank You for Inquiring WEDDINGS Send Contract: All Events Bookin…" at bounding box center [425, 112] width 587 height 22
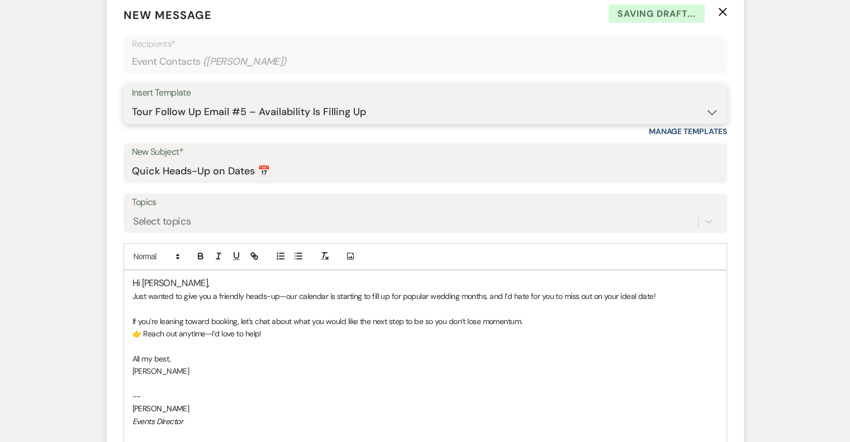
click at [334, 105] on select "-- Email #1 – Thank You for Inquiring WEDDINGS Send Contract: All Events Bookin…" at bounding box center [425, 112] width 587 height 22
click at [132, 101] on select "-- Email #1 – Thank You for Inquiring WEDDINGS Send Contract: All Events Bookin…" at bounding box center [425, 112] width 587 height 22
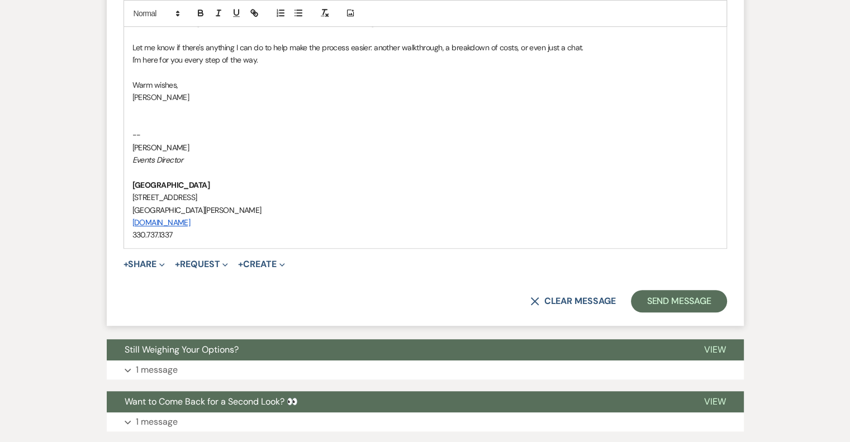
scroll to position [720, 0]
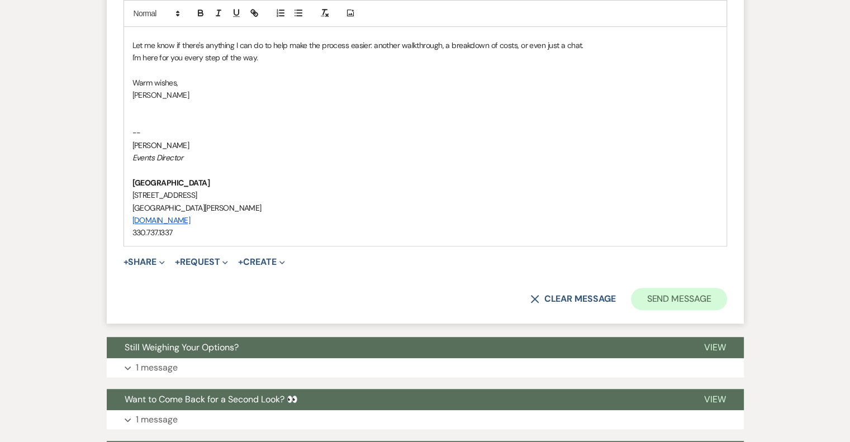
click at [684, 307] on button "Send Message" at bounding box center [679, 299] width 96 height 22
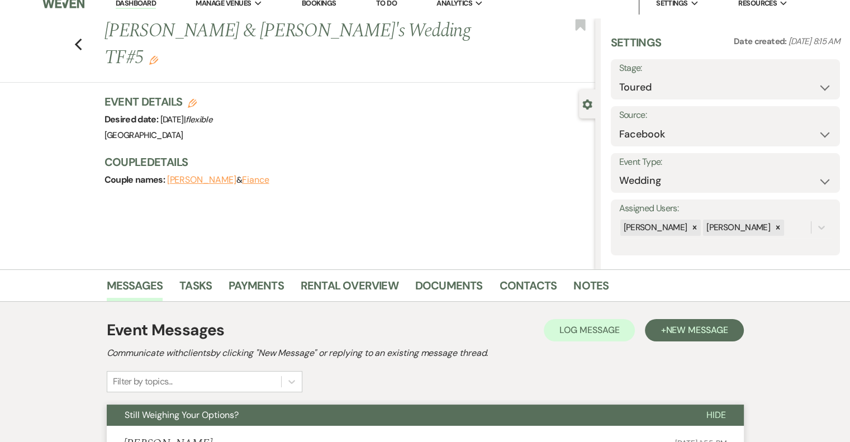
scroll to position [0, 0]
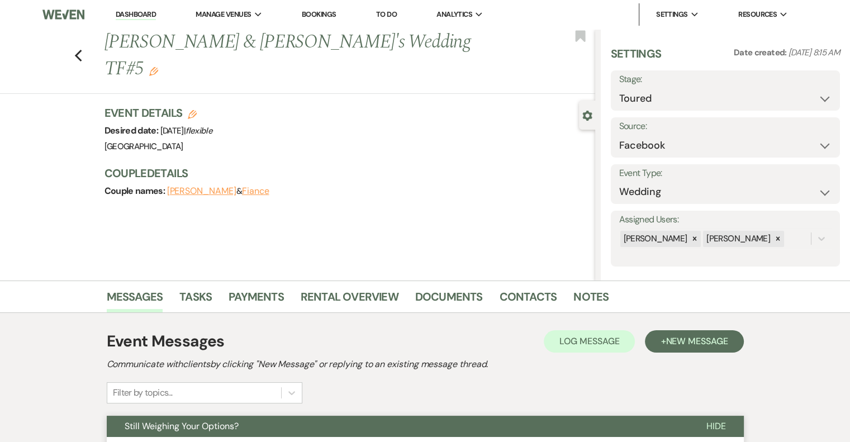
click at [158, 67] on icon "Edit" at bounding box center [153, 71] width 9 height 9
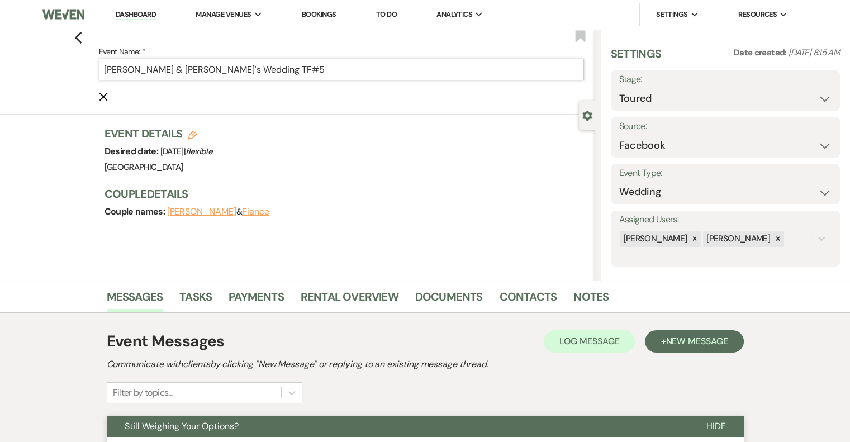
click at [338, 69] on input "[PERSON_NAME] & [PERSON_NAME]'s Wedding TF#5" at bounding box center [341, 70] width 485 height 22
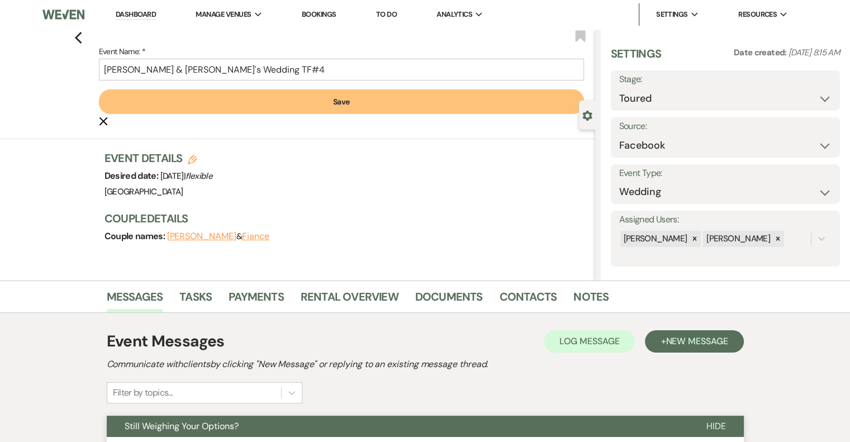
click at [347, 97] on button "Save" at bounding box center [341, 101] width 485 height 25
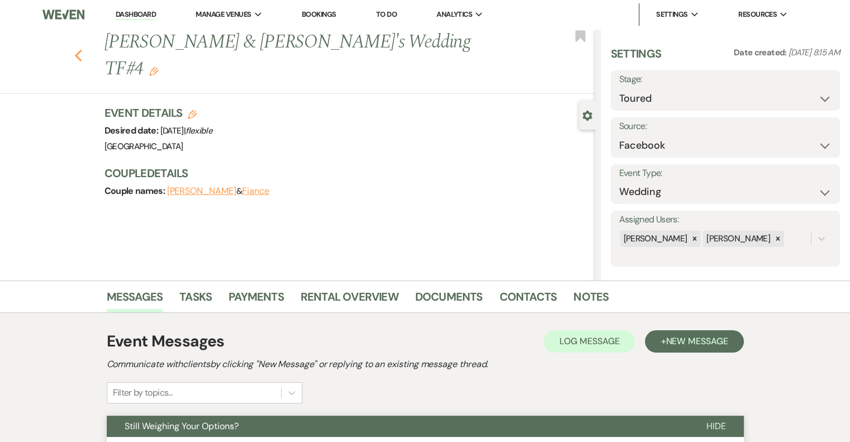
click at [80, 50] on use "button" at bounding box center [77, 56] width 7 height 12
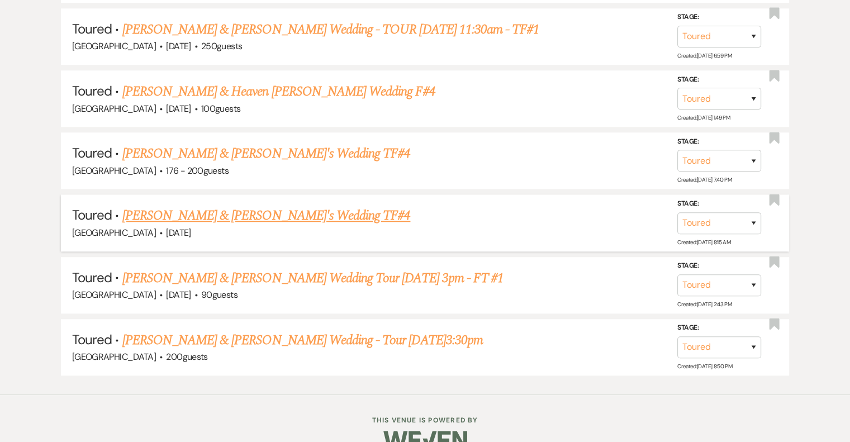
scroll to position [830, 0]
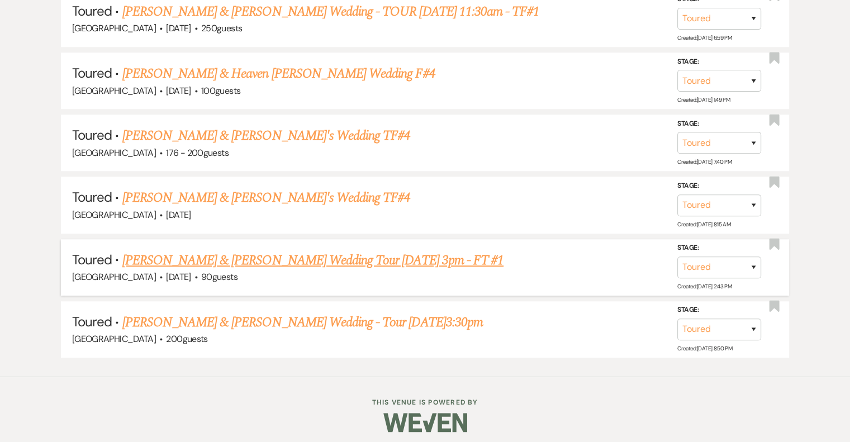
click at [228, 250] on link "[PERSON_NAME] & [PERSON_NAME] Wedding Tour [DATE] 3pm - FT #1" at bounding box center [312, 260] width 381 height 20
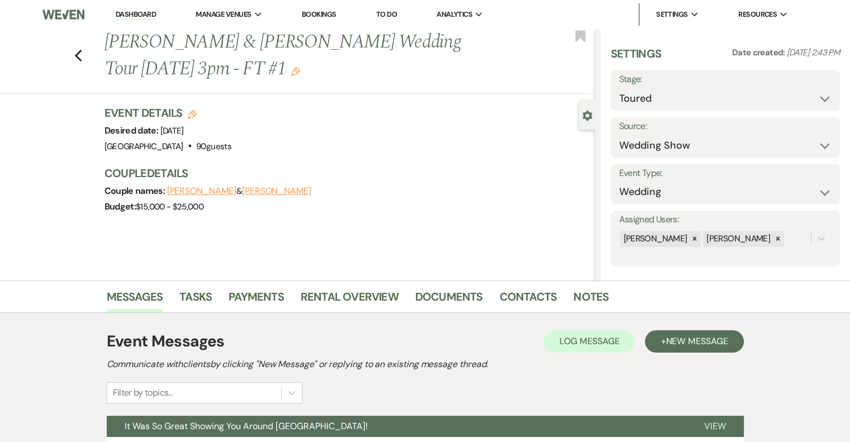
click at [291, 72] on use "button" at bounding box center [295, 71] width 9 height 9
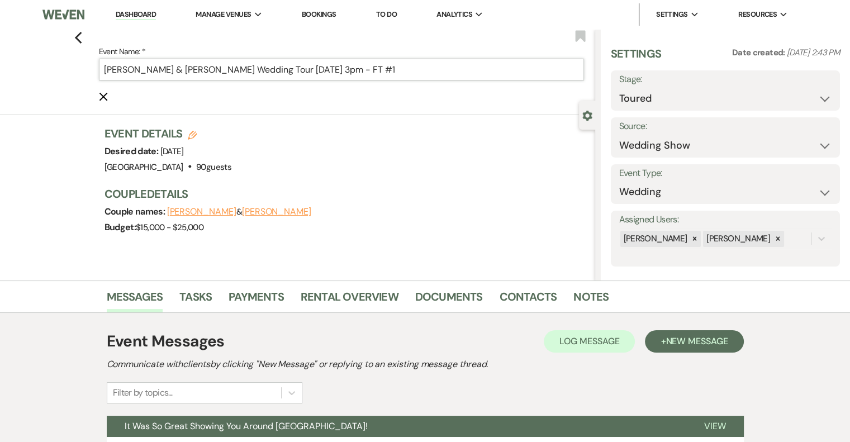
click at [244, 72] on input "[PERSON_NAME] & [PERSON_NAME] Wedding Tour [DATE] 3pm - FT #1" at bounding box center [341, 70] width 485 height 22
click at [413, 72] on input "[PERSON_NAME] & [PERSON_NAME] Wedding Tour [DATE] 3pm - FT #1" at bounding box center [341, 70] width 485 height 22
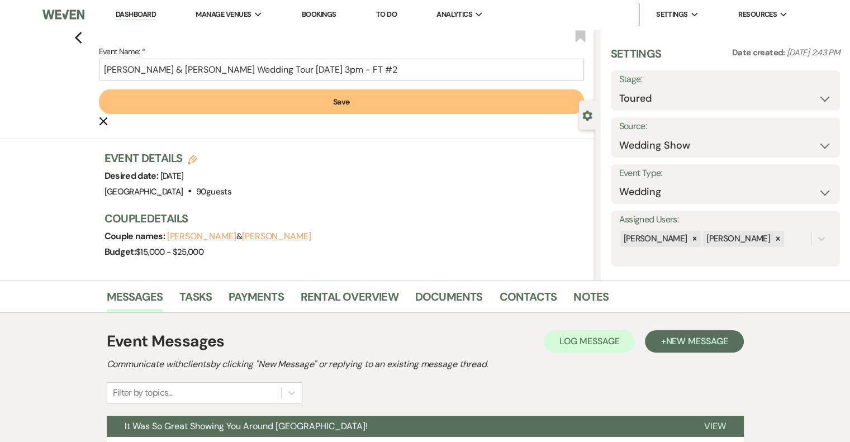
click at [323, 105] on button "Save" at bounding box center [341, 101] width 485 height 25
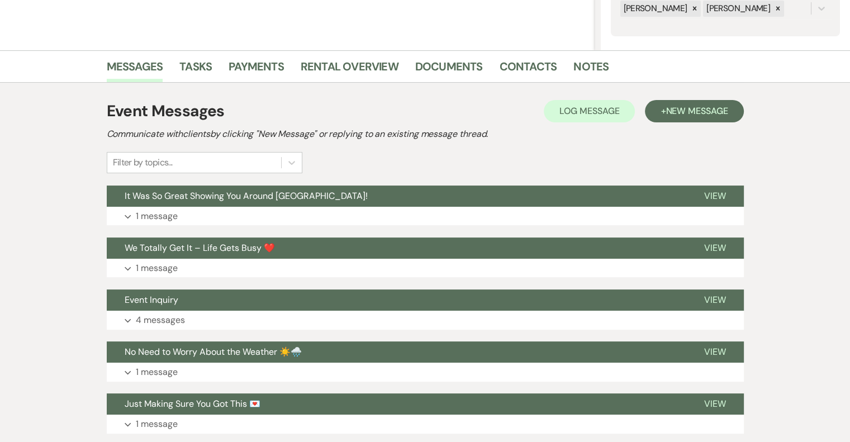
scroll to position [260, 0]
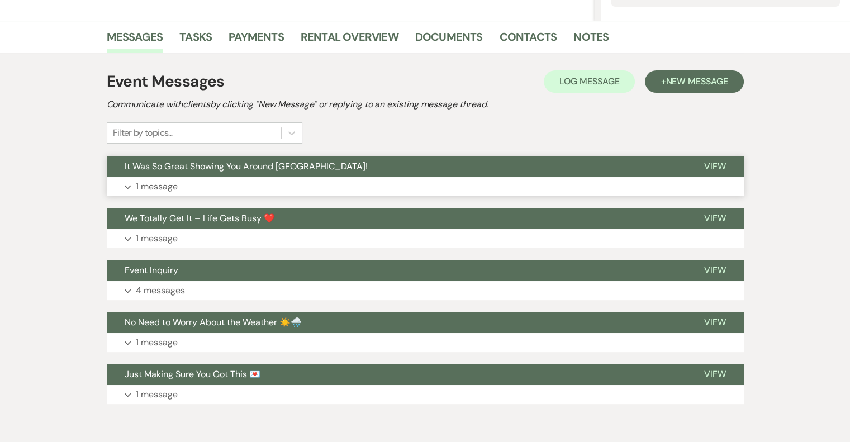
click at [714, 170] on span "View" at bounding box center [715, 166] width 22 height 12
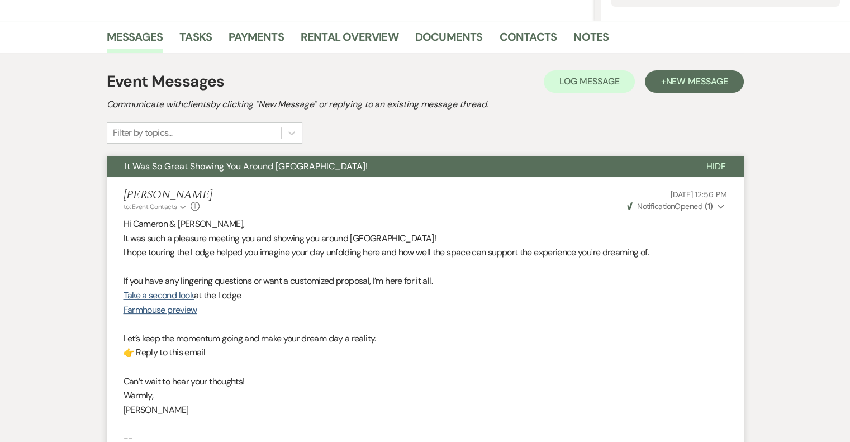
click at [720, 174] on button "Hide" at bounding box center [716, 166] width 55 height 21
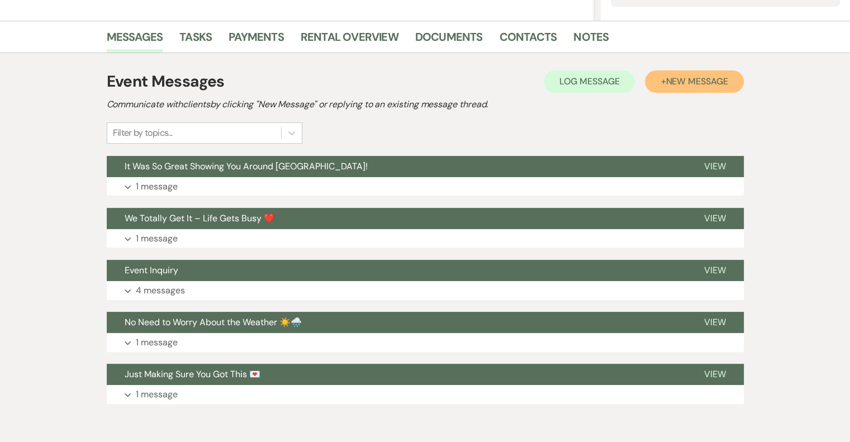
click at [688, 82] on span "New Message" at bounding box center [697, 81] width 62 height 12
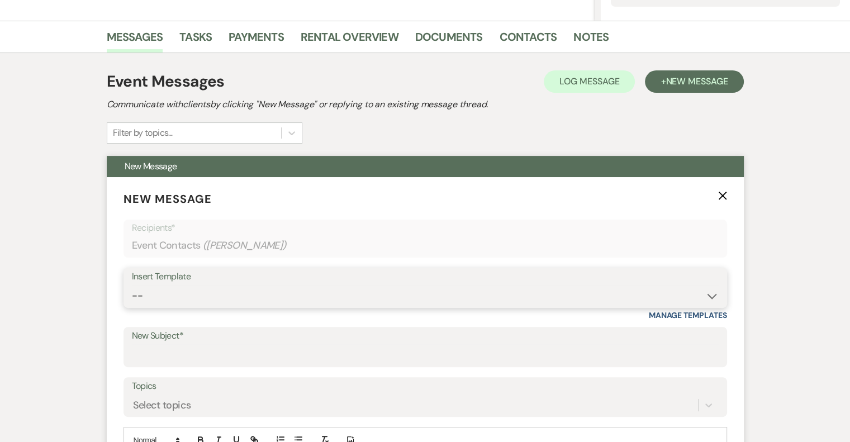
click at [228, 293] on select "-- Email #1 – Thank You for Inquiring WEDDINGS Send Contract: All Events Bookin…" at bounding box center [425, 296] width 587 height 22
click at [132, 285] on select "-- Email #1 – Thank You for Inquiring WEDDINGS Send Contract: All Events Bookin…" at bounding box center [425, 296] width 587 height 22
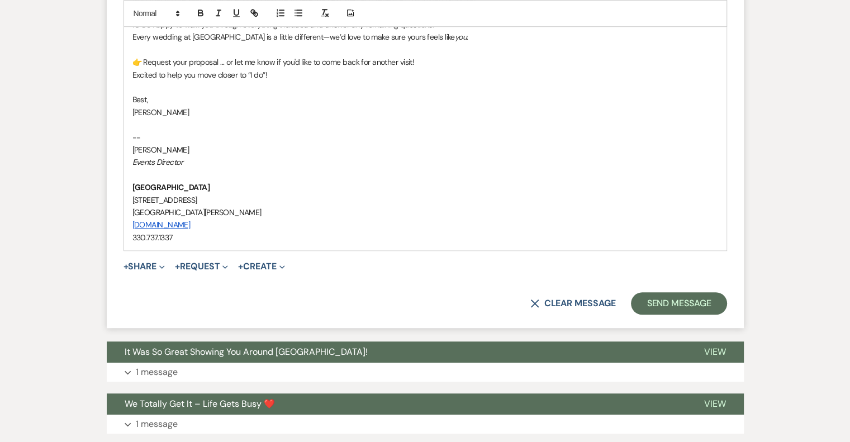
scroll to position [740, 0]
click at [673, 310] on button "Send Message" at bounding box center [679, 303] width 96 height 22
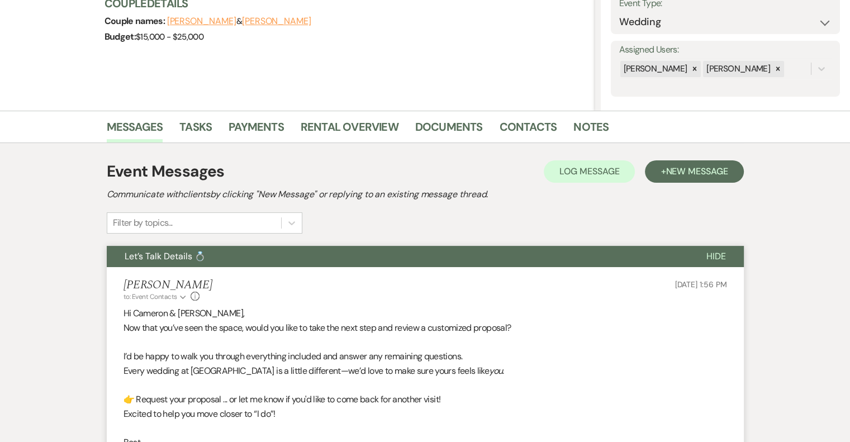
scroll to position [0, 0]
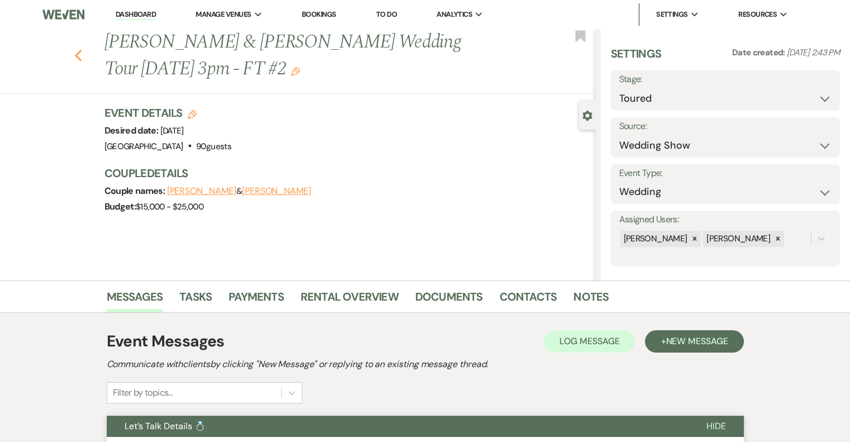
click at [82, 55] on icon "Previous" at bounding box center [78, 55] width 8 height 13
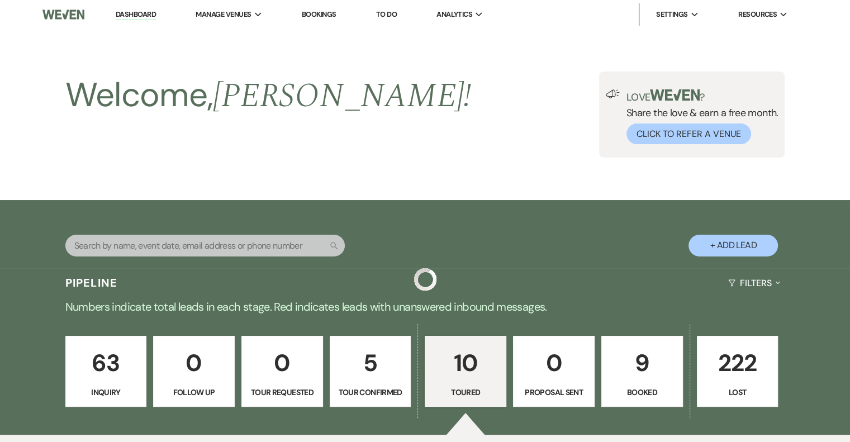
scroll to position [830, 0]
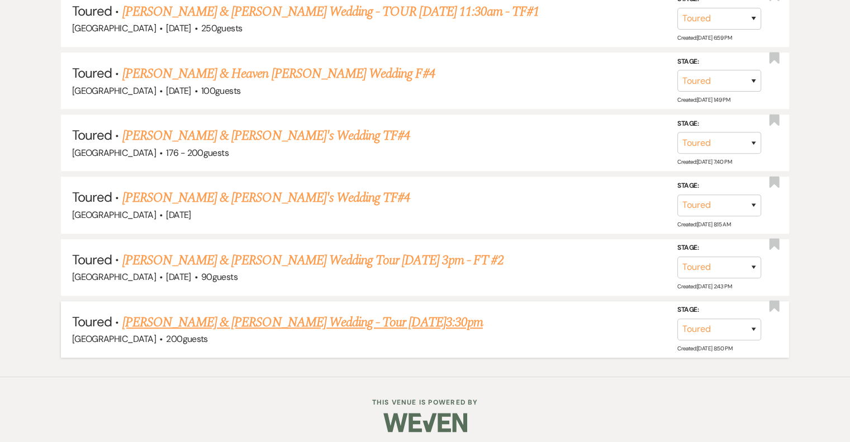
click at [268, 315] on link "[PERSON_NAME] & [PERSON_NAME] Wedding - Tour [DATE]3:30pm" at bounding box center [302, 322] width 361 height 20
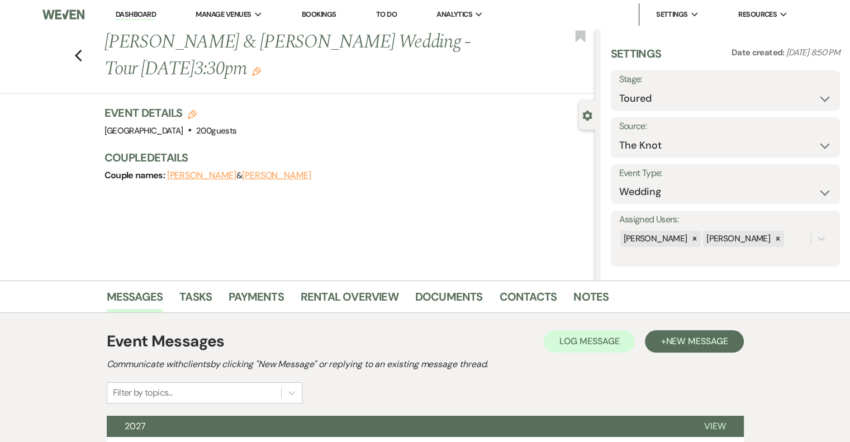
click at [252, 72] on use "button" at bounding box center [256, 71] width 9 height 9
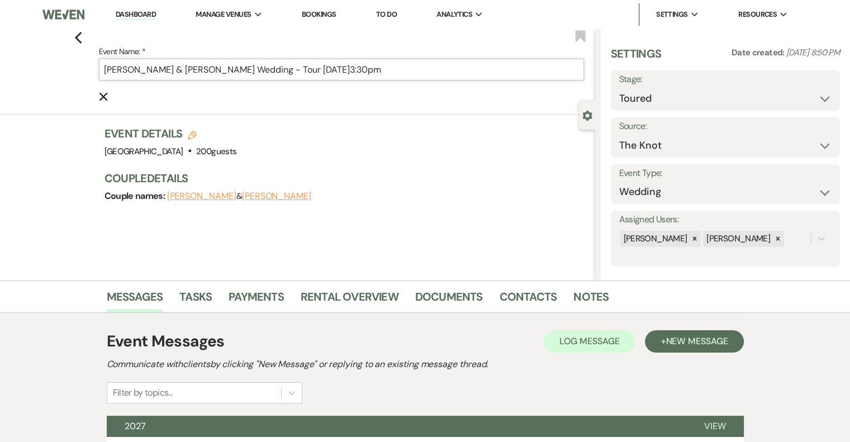
click at [445, 75] on input "[PERSON_NAME] & [PERSON_NAME] Wedding - Tour [DATE]3:30pm" at bounding box center [341, 70] width 485 height 22
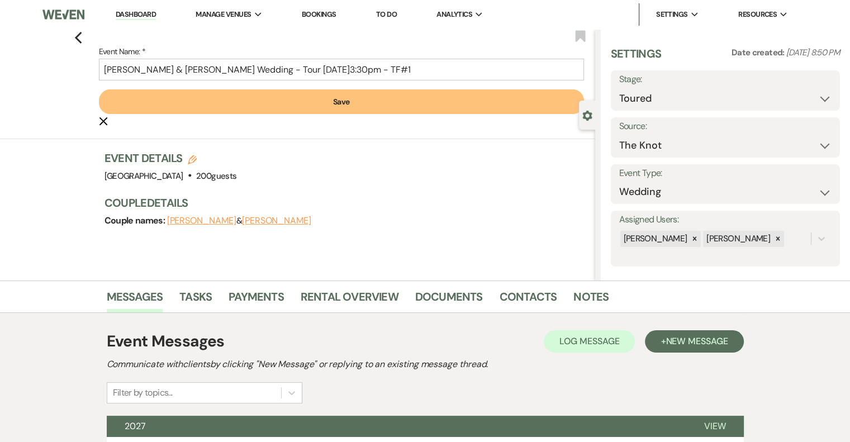
click at [347, 107] on button "Save" at bounding box center [341, 101] width 485 height 25
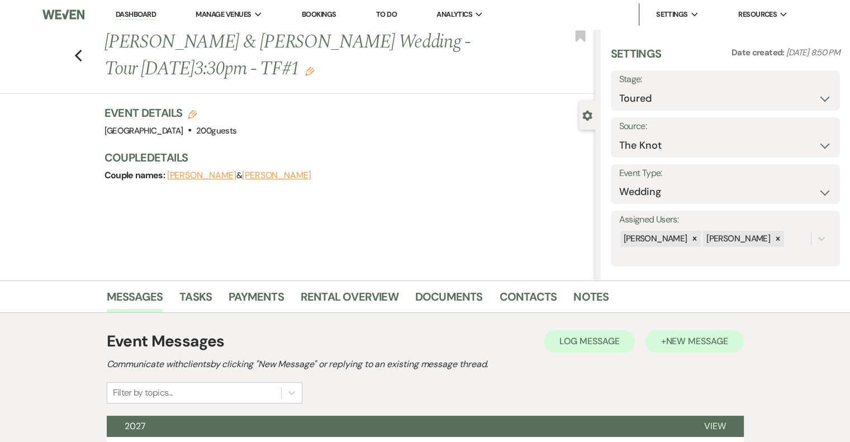
click at [686, 346] on span "New Message" at bounding box center [697, 341] width 62 height 12
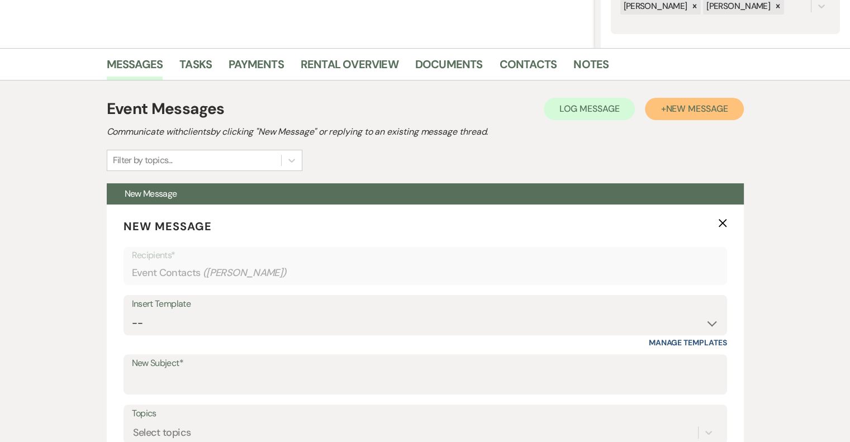
scroll to position [235, 0]
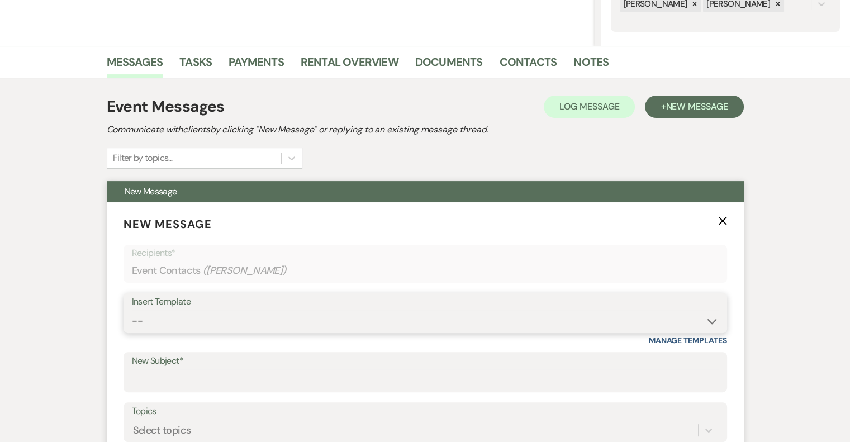
click at [200, 316] on select "-- Email #1 – Thank You for Inquiring WEDDINGS Send Contract: All Events Bookin…" at bounding box center [425, 321] width 587 height 22
click at [132, 310] on select "-- Email #1 – Thank You for Inquiring WEDDINGS Send Contract: All Events Bookin…" at bounding box center [425, 321] width 587 height 22
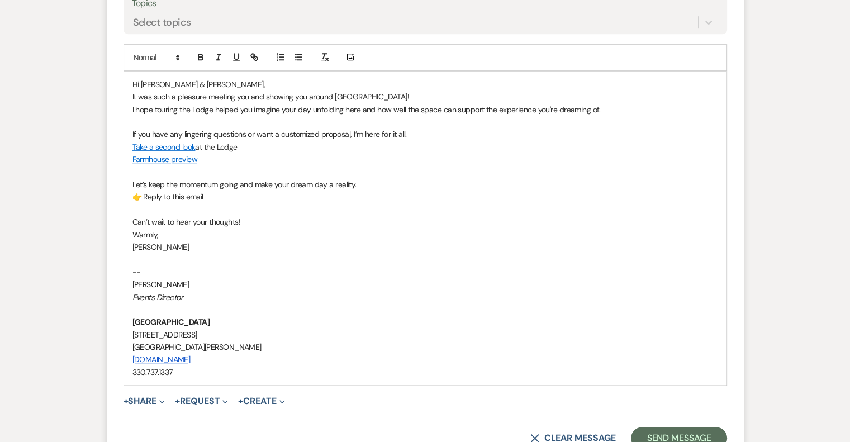
scroll to position [645, 0]
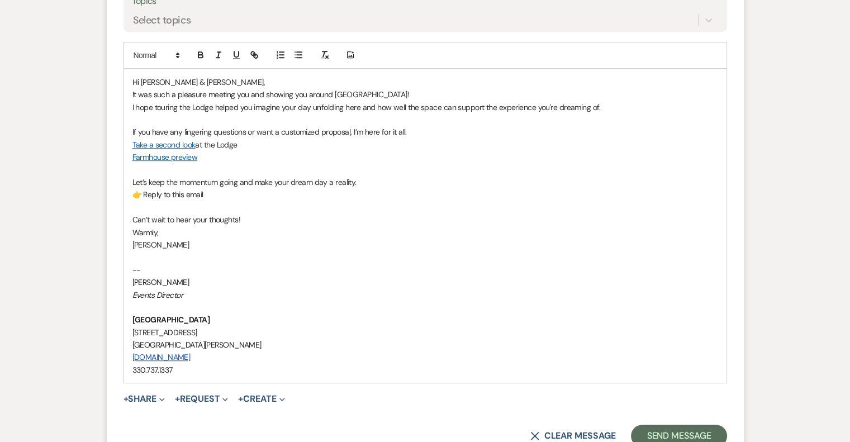
click at [272, 145] on p "Take a second look at the Lodge" at bounding box center [425, 145] width 586 height 12
click at [221, 190] on p "👉 Reply to this email" at bounding box center [425, 194] width 586 height 12
click at [686, 425] on button "Send Message" at bounding box center [679, 436] width 96 height 22
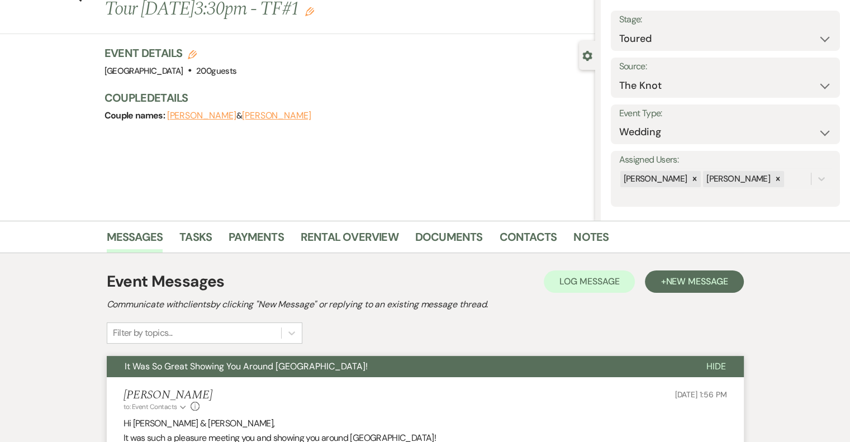
scroll to position [0, 0]
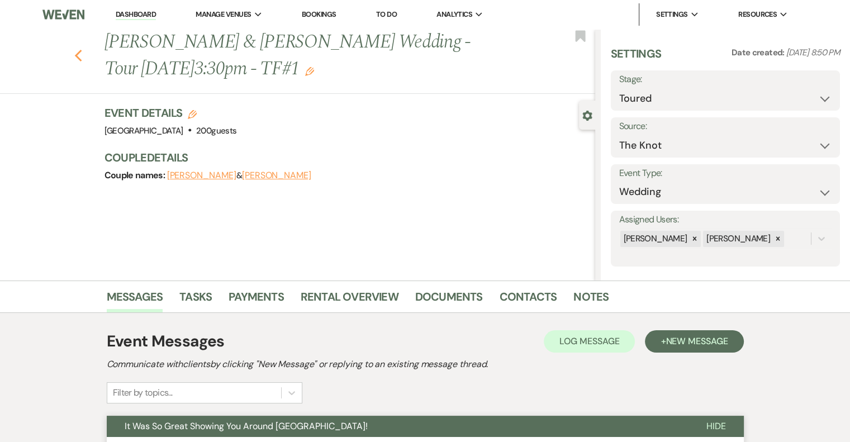
click at [82, 55] on icon "Previous" at bounding box center [78, 55] width 8 height 13
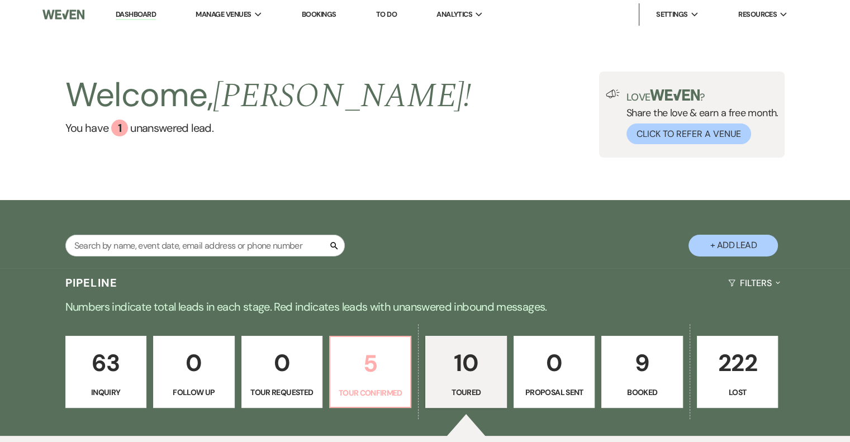
click at [381, 377] on p "5" at bounding box center [370, 363] width 67 height 37
select select "4"
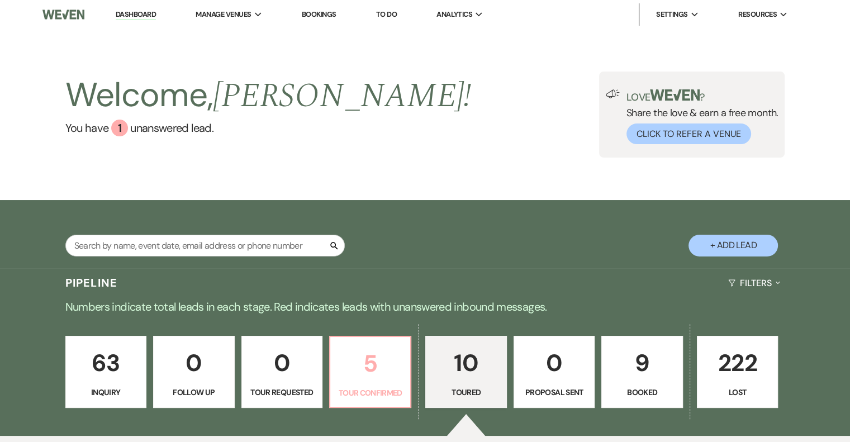
select select "4"
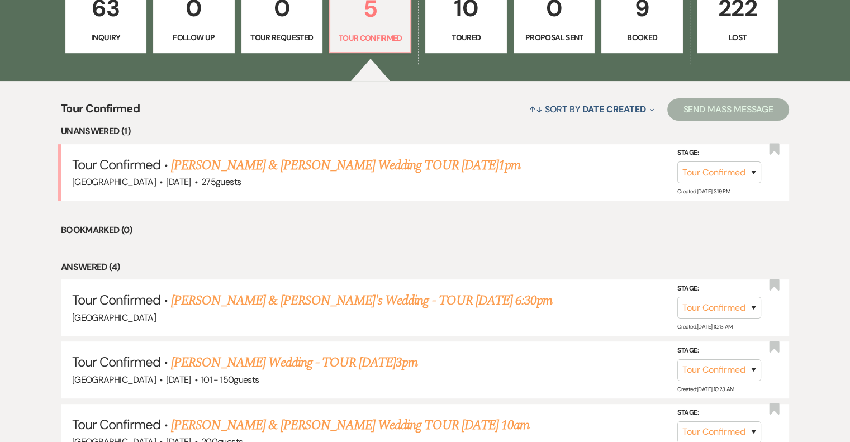
scroll to position [356, 0]
click at [291, 169] on link "[PERSON_NAME] & [PERSON_NAME] Wedding TOUR [DATE]1pm" at bounding box center [345, 165] width 349 height 20
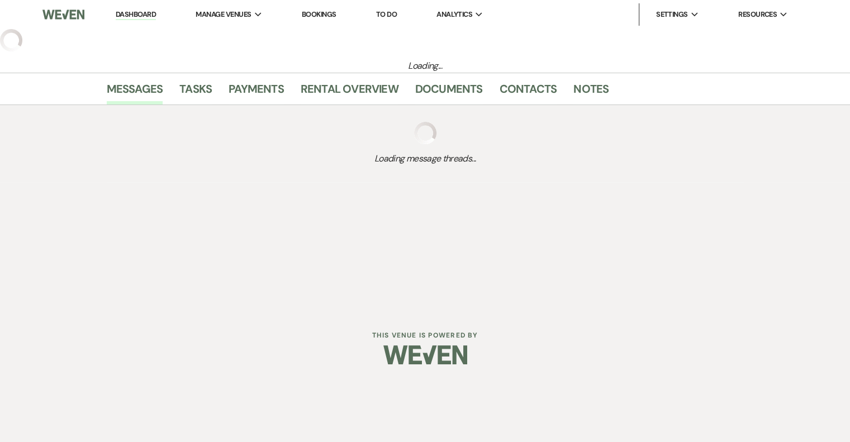
select select "4"
select select "5"
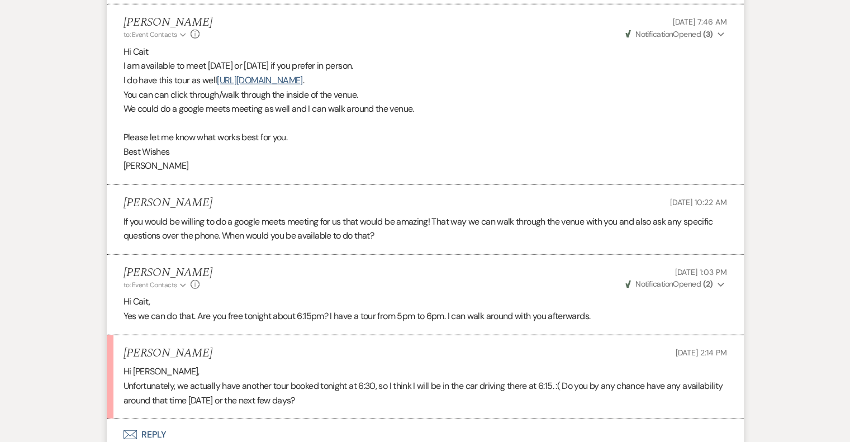
scroll to position [3185, 0]
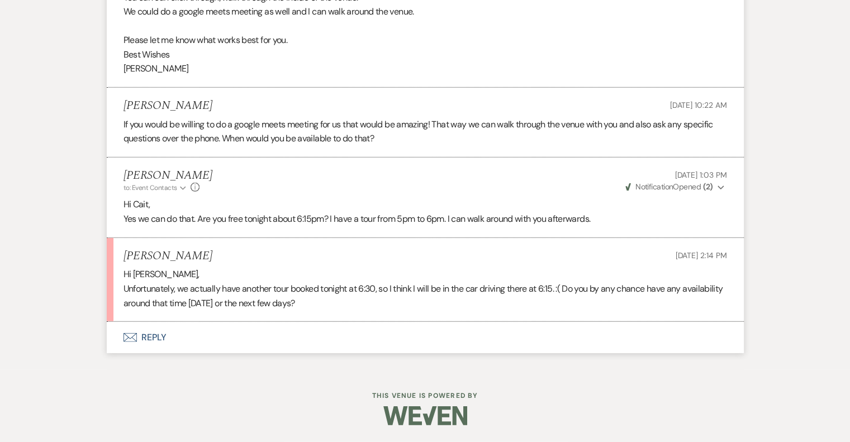
click at [159, 332] on button "Envelope Reply" at bounding box center [425, 337] width 637 height 31
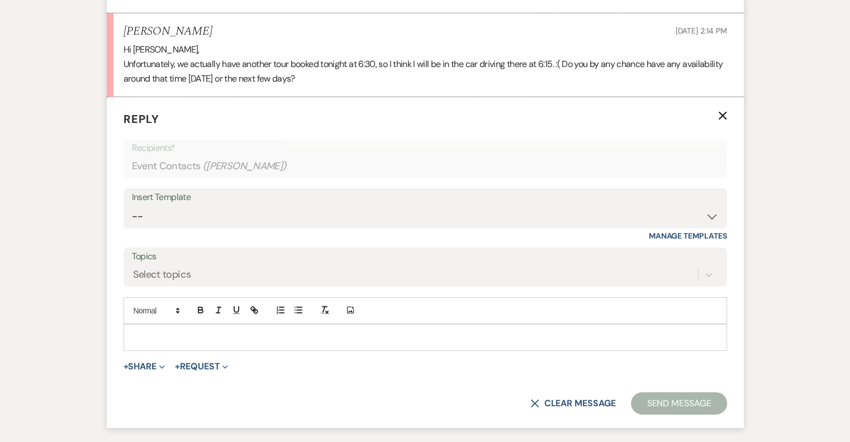
scroll to position [3399, 0]
click at [205, 342] on p at bounding box center [425, 336] width 586 height 12
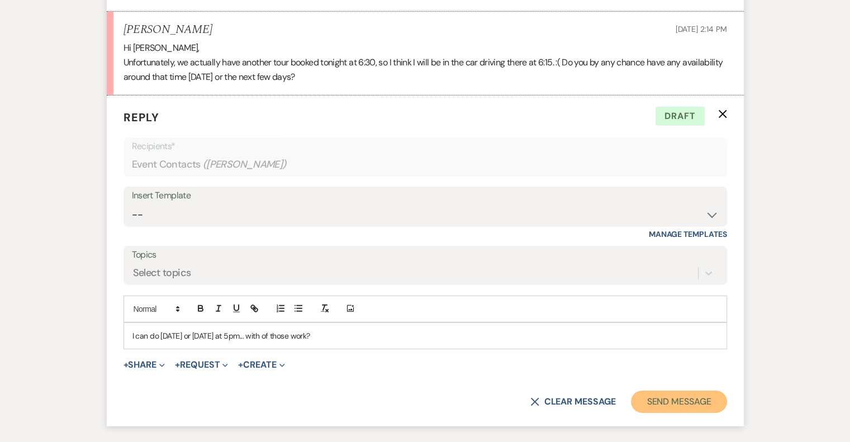
click at [690, 411] on button "Send Message" at bounding box center [679, 402] width 96 height 22
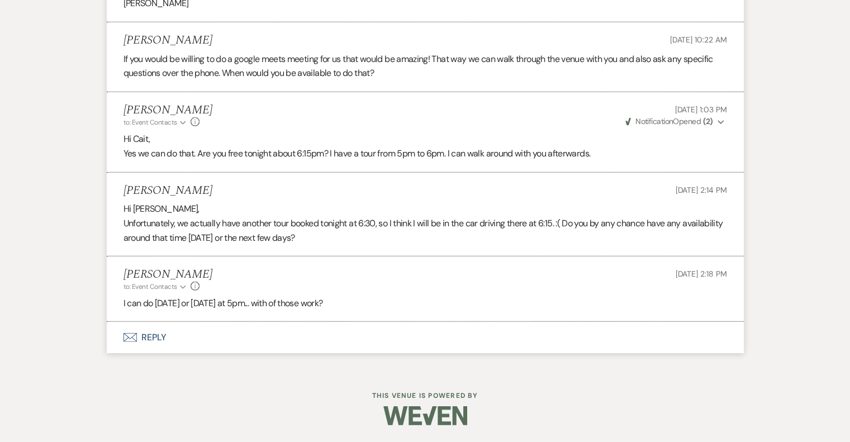
scroll to position [3251, 0]
